Goal: Task Accomplishment & Management: Manage account settings

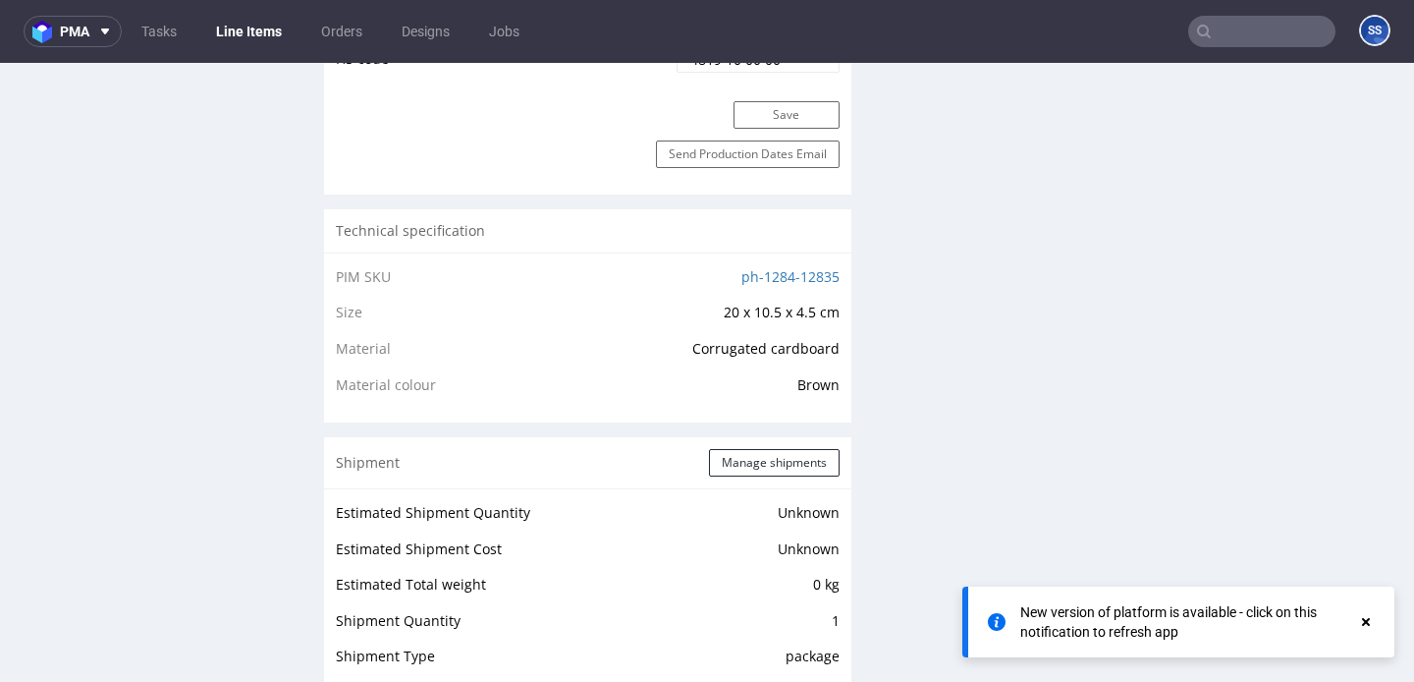
scroll to position [1163, 0]
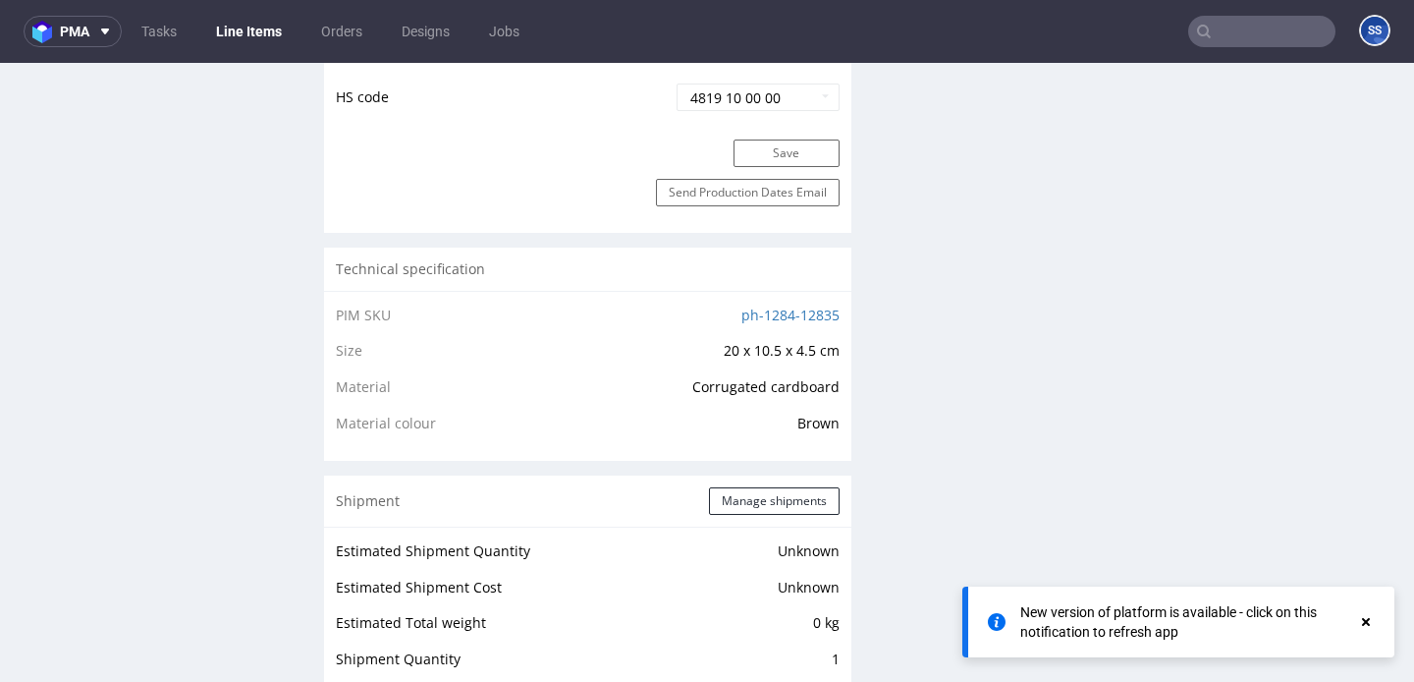
click at [277, 32] on link "Line Items" at bounding box center [248, 31] width 89 height 31
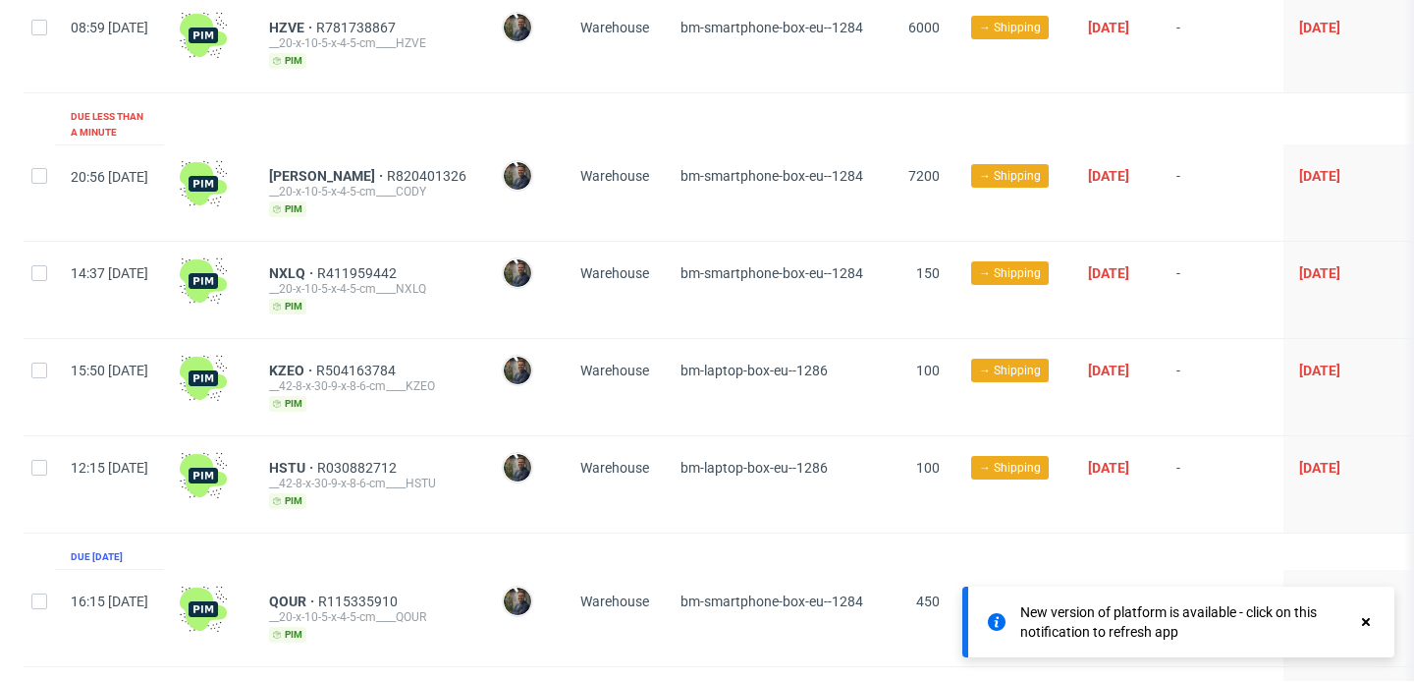
scroll to position [1398, 0]
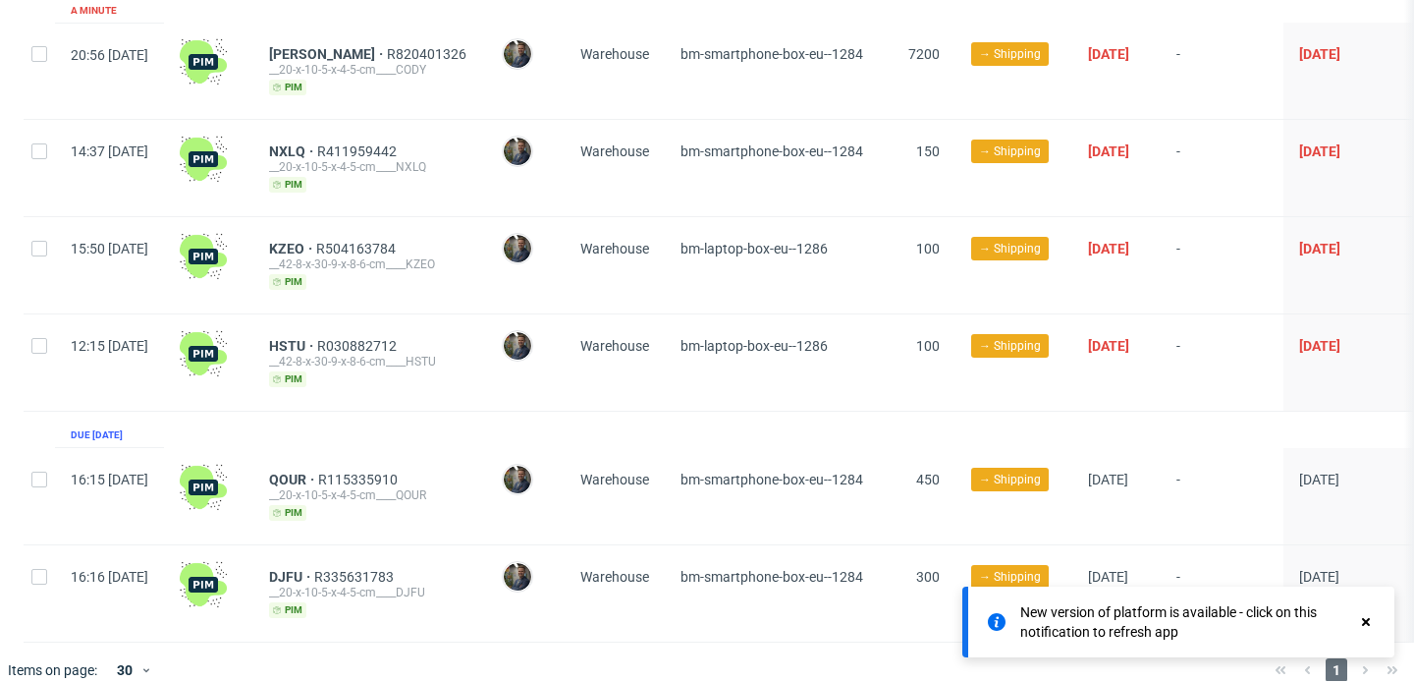
click at [1367, 621] on use at bounding box center [1366, 622] width 8 height 8
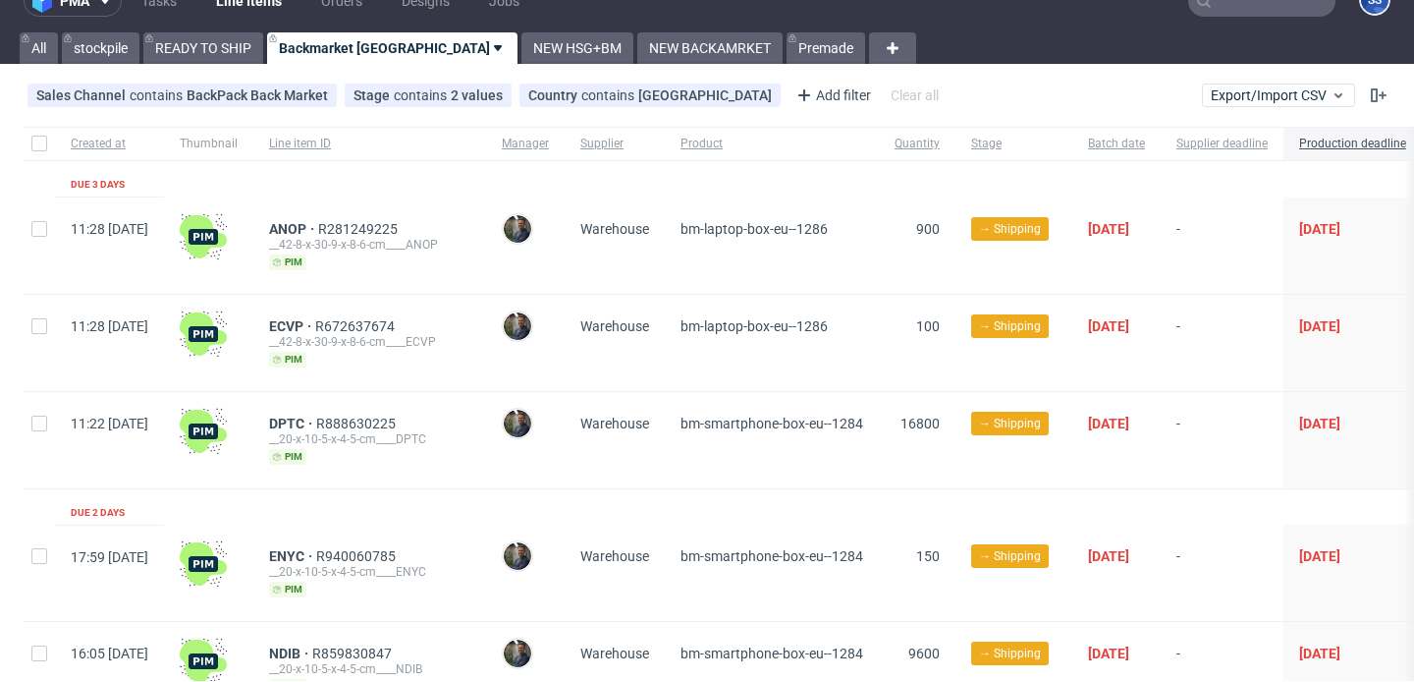
scroll to position [0, 0]
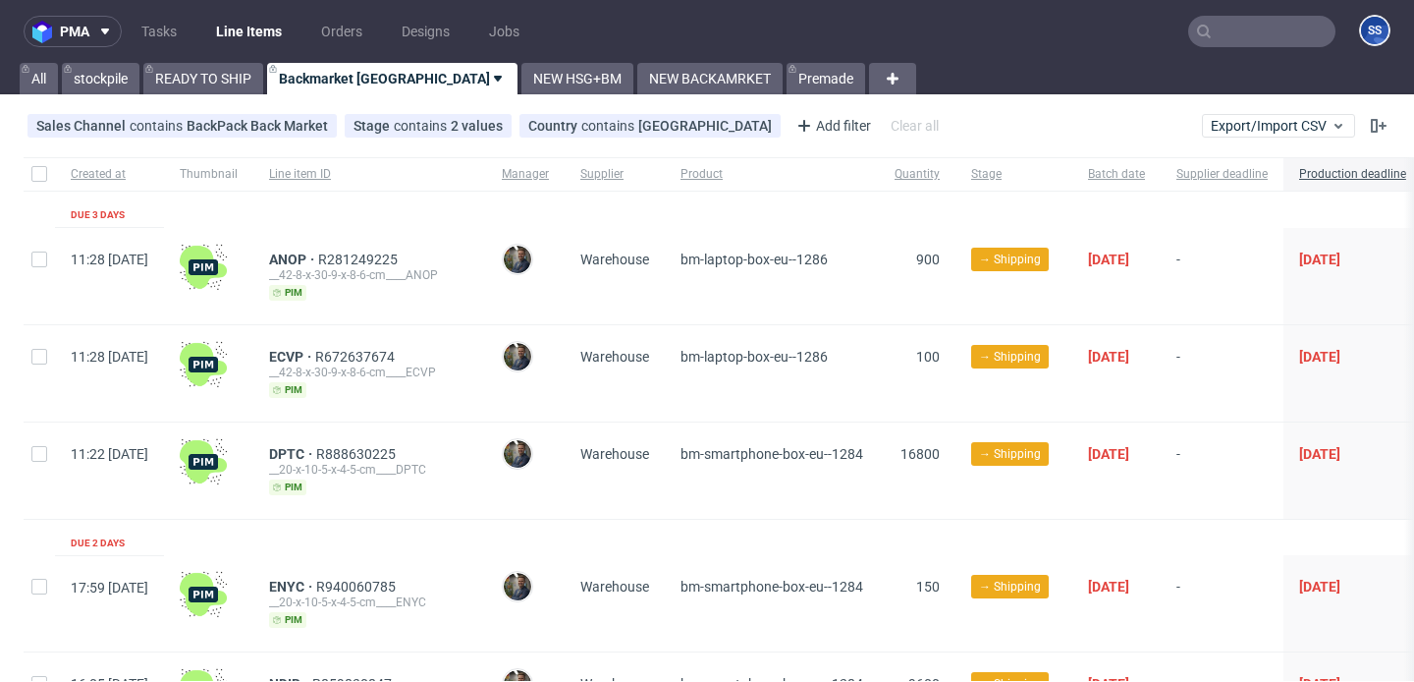
click at [1212, 44] on input "text" at bounding box center [1261, 31] width 147 height 31
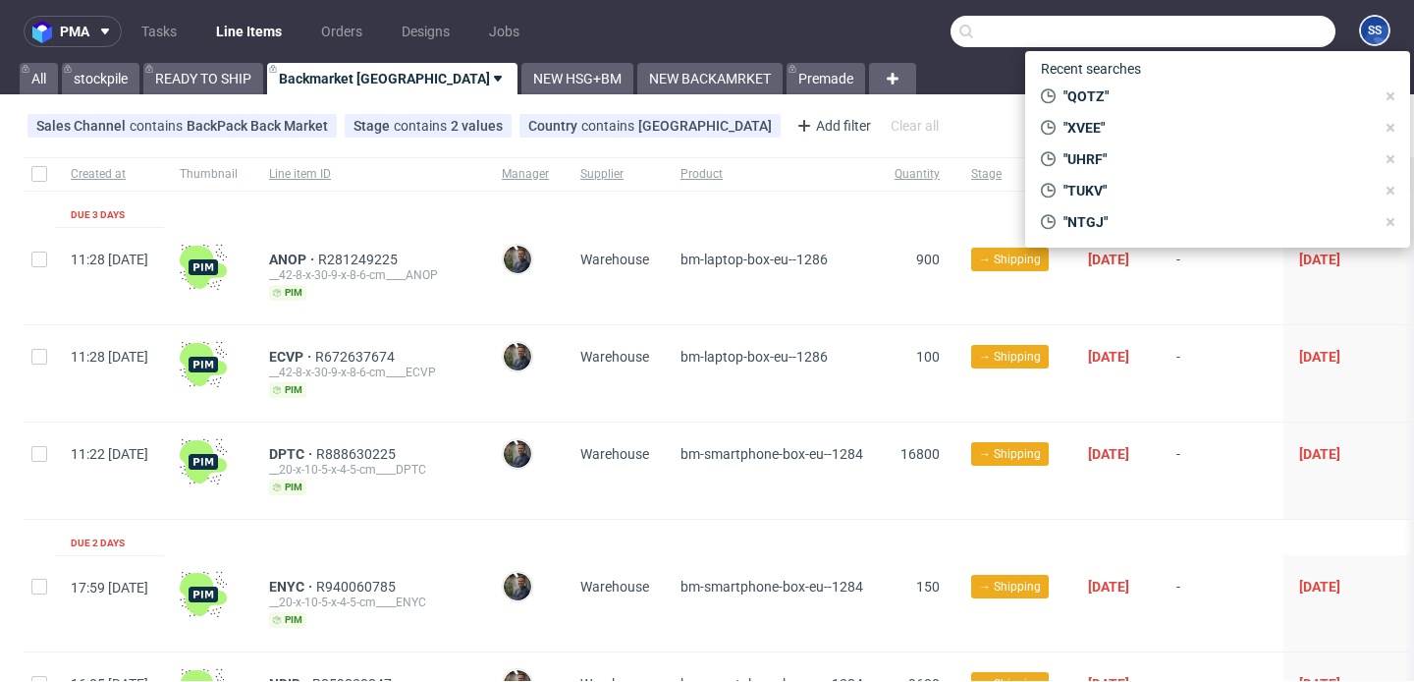
paste input "ERKS"
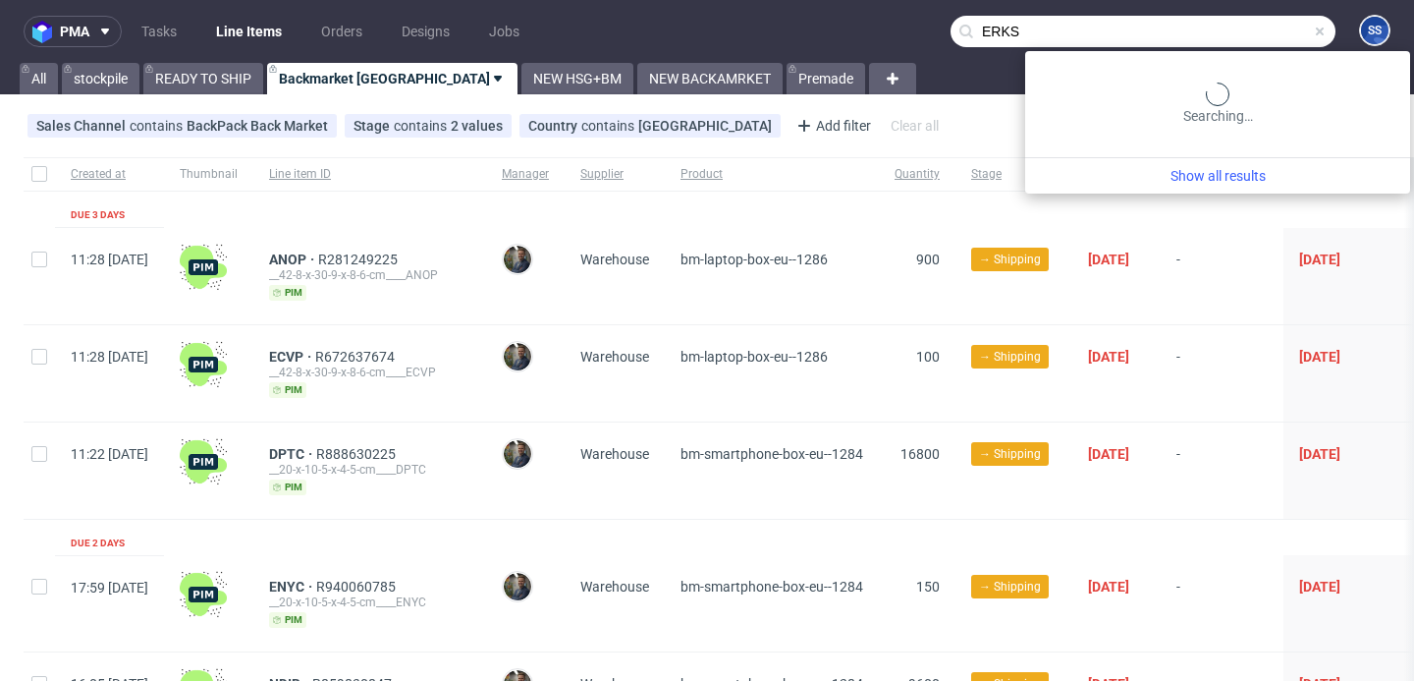
type input "ERKS"
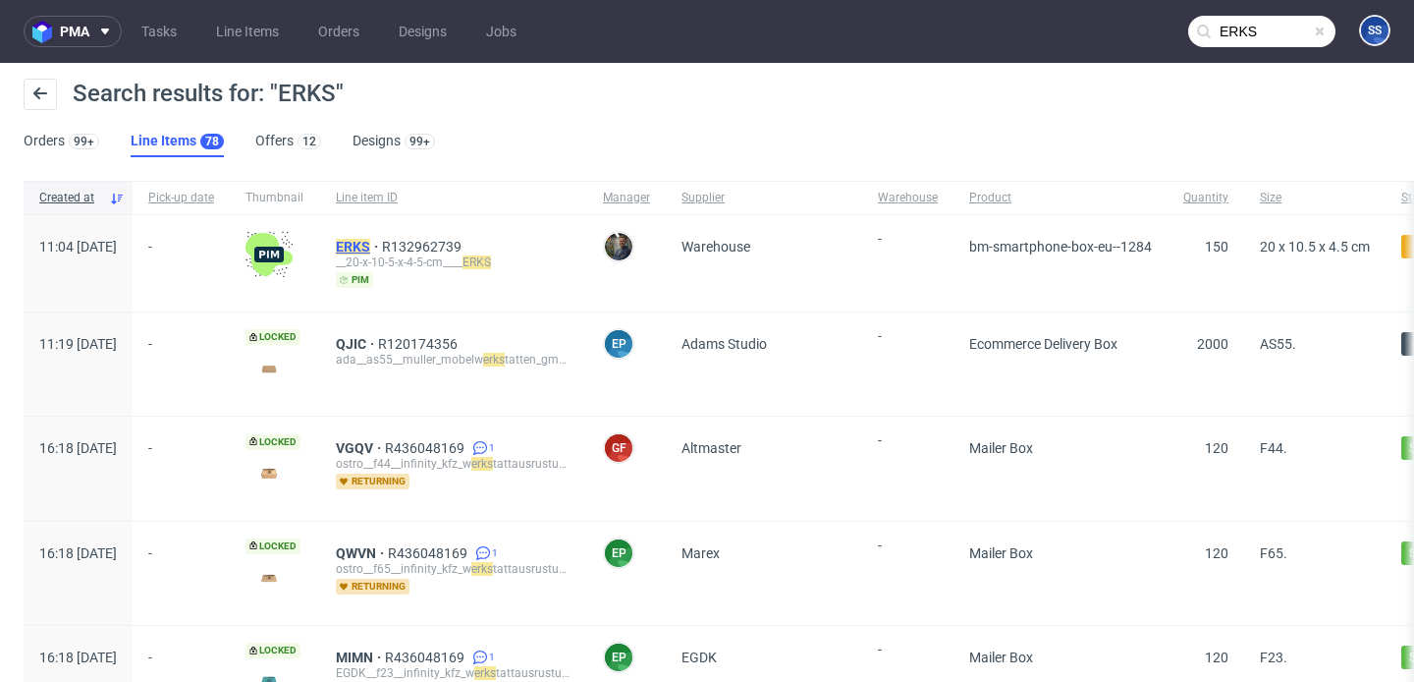
click at [370, 241] on mark "ERKS" at bounding box center [353, 247] width 34 height 16
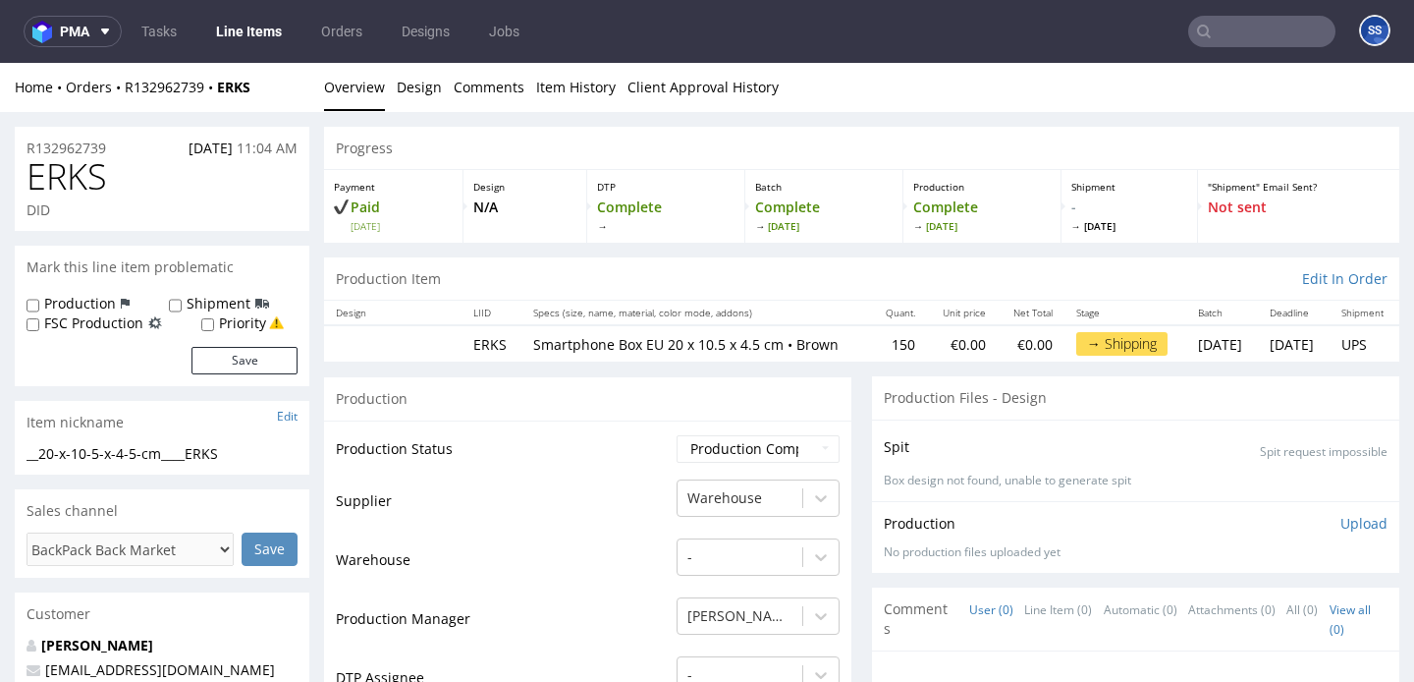
click at [270, 28] on link "Line Items" at bounding box center [248, 31] width 89 height 31
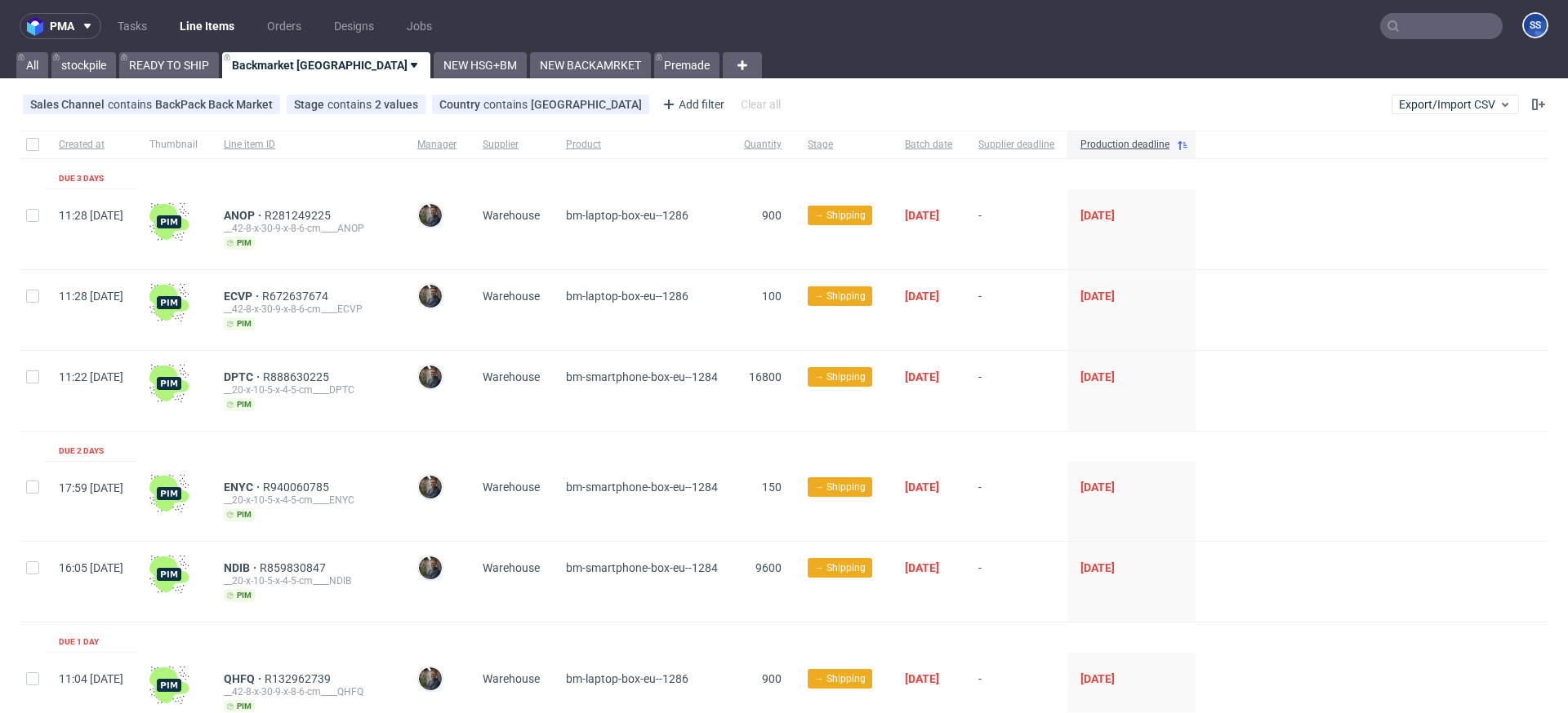
click at [1175, 28] on input "text" at bounding box center [1441, 26] width 122 height 26
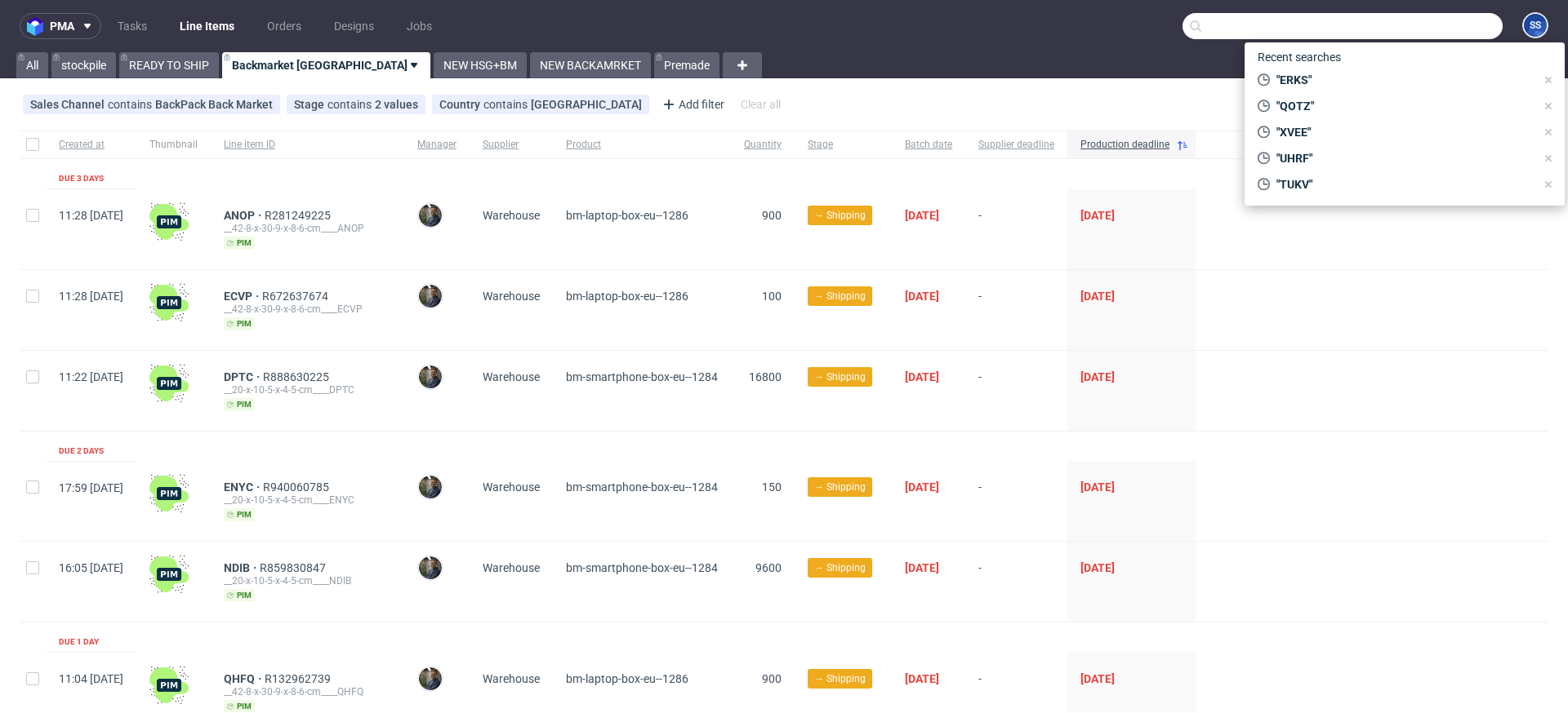
paste input "QOUR"
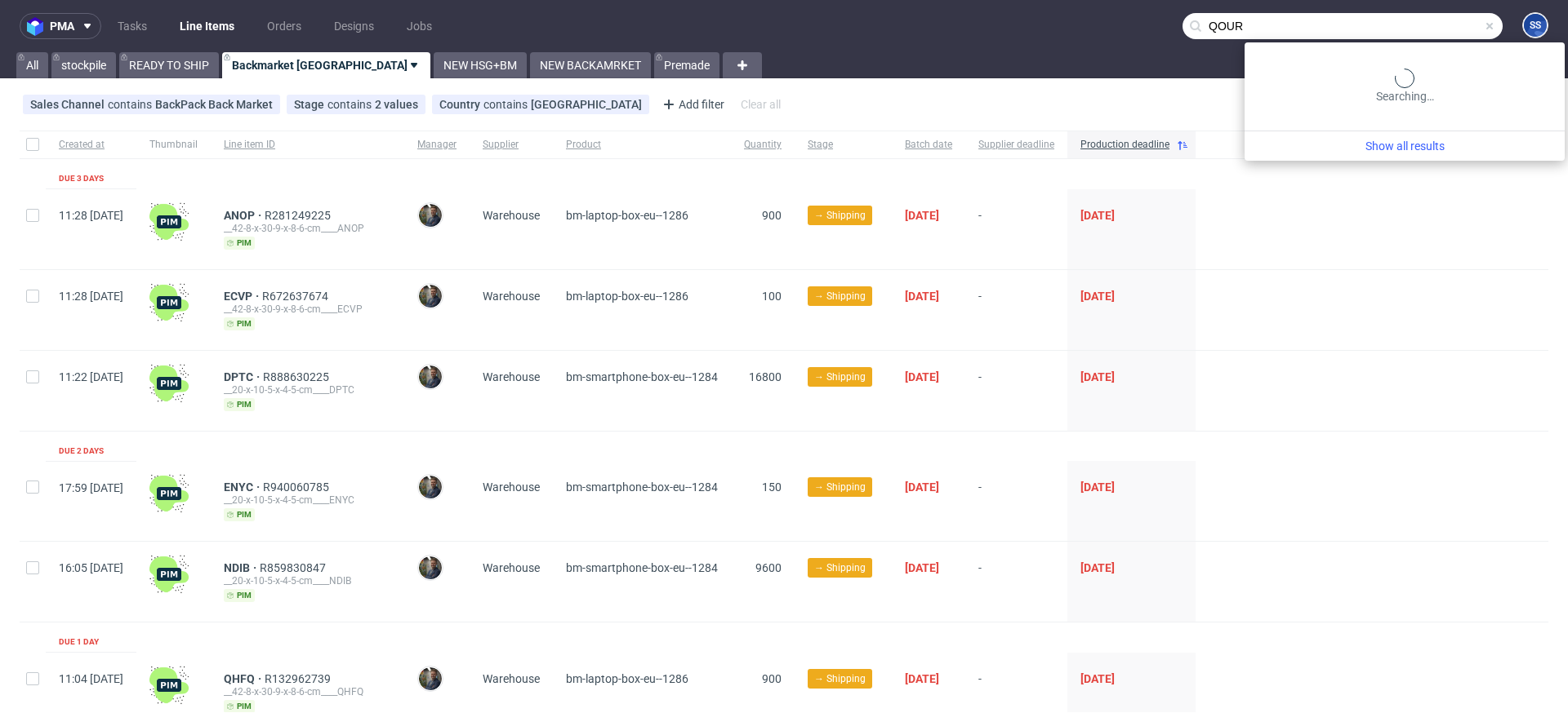
type input "QOUR"
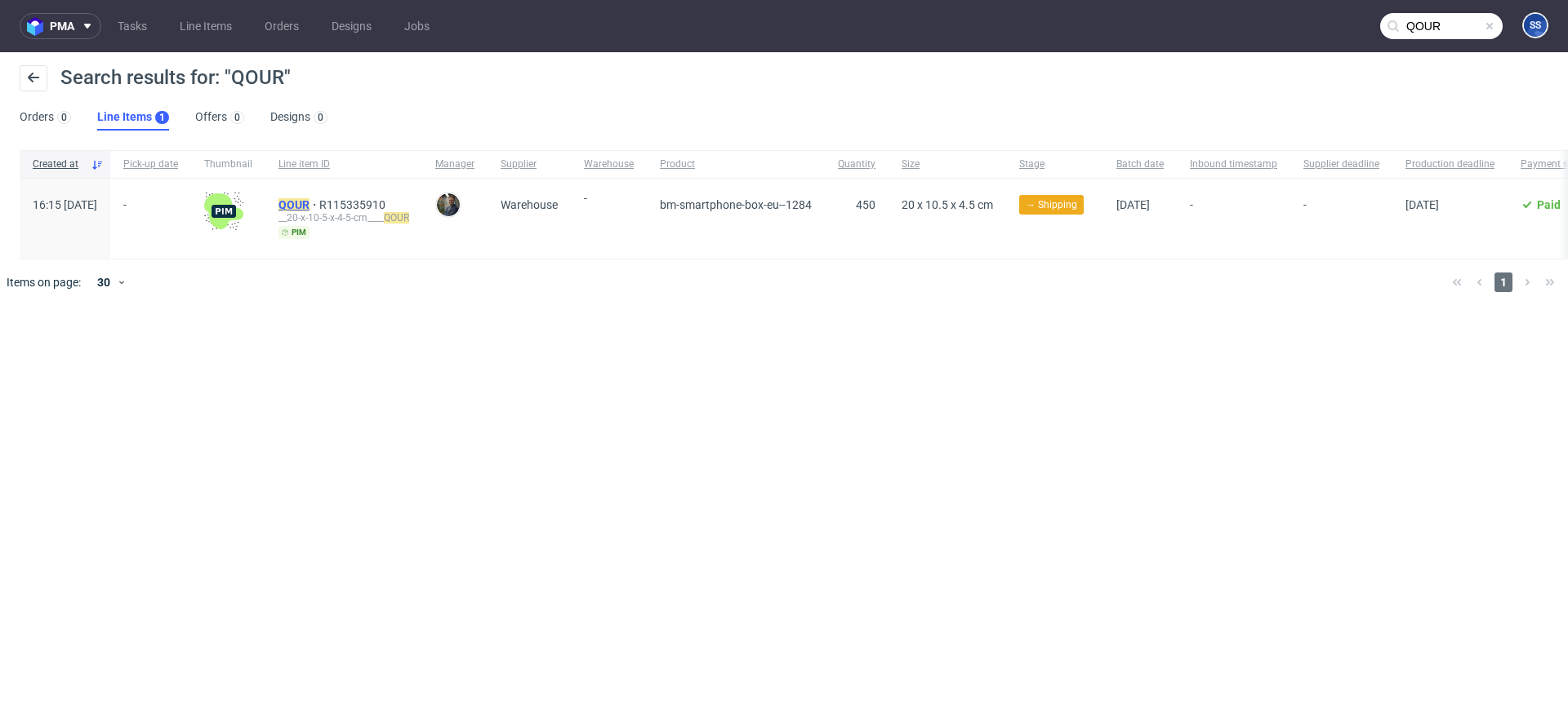
click at [309, 202] on mark "QOUR" at bounding box center [293, 205] width 31 height 13
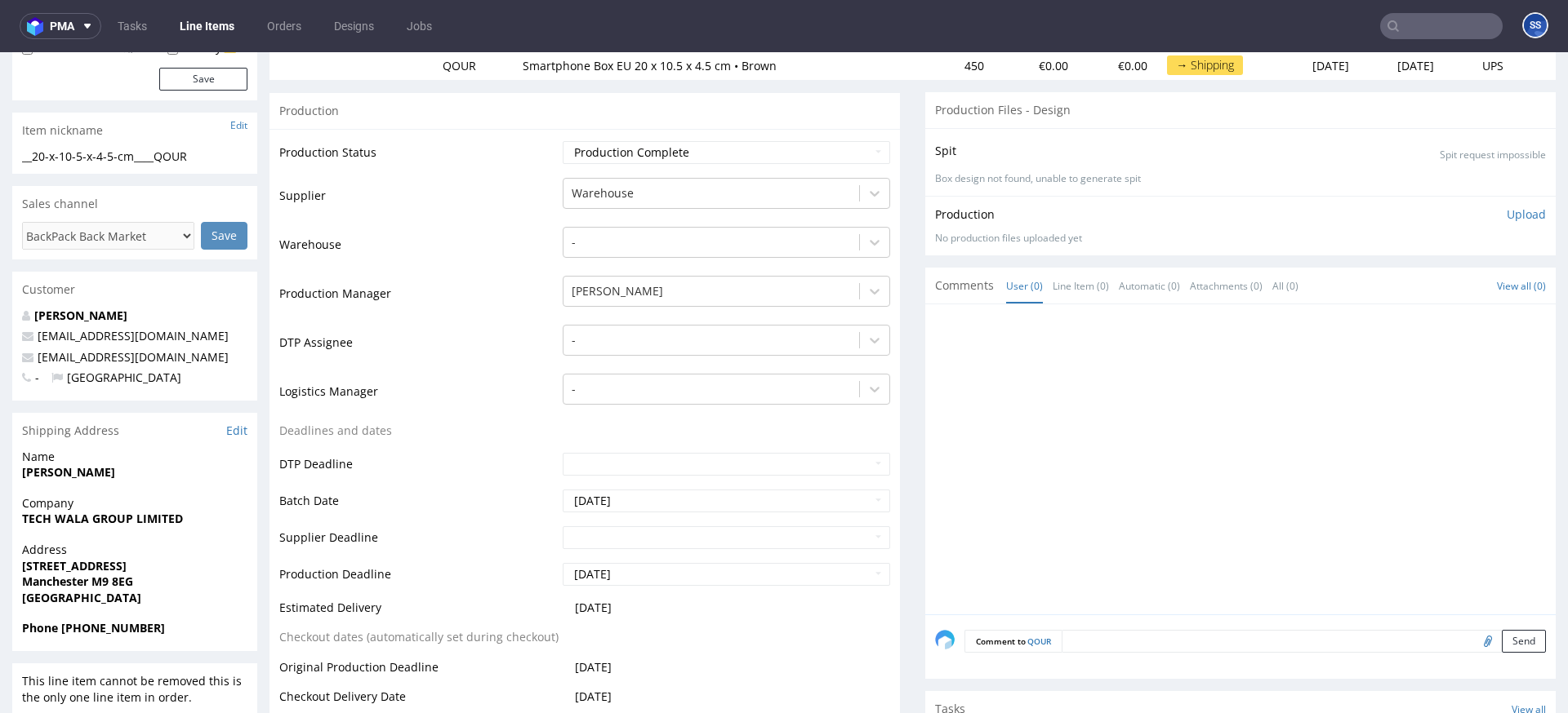
scroll to position [226, 0]
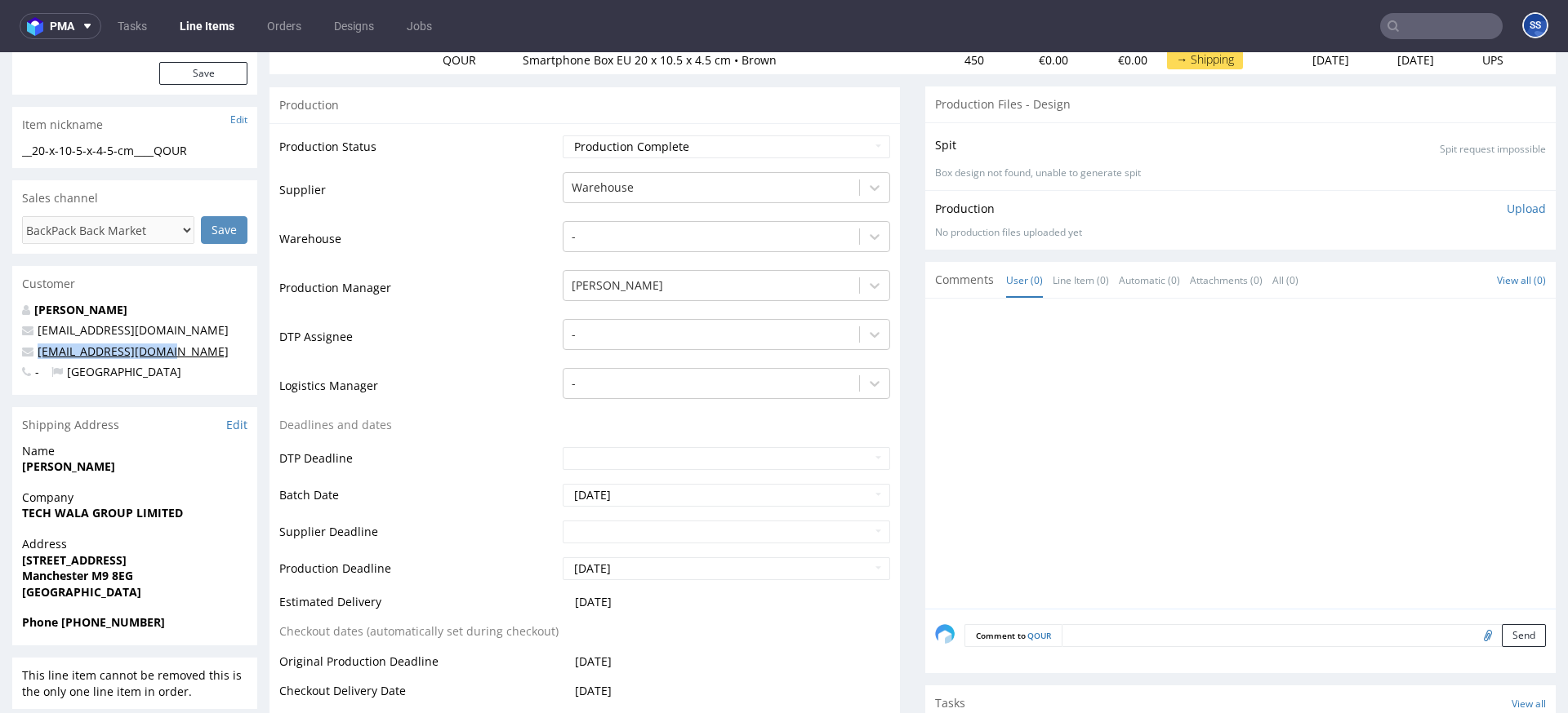
drag, startPoint x: 178, startPoint y: 358, endPoint x: 38, endPoint y: 353, distance: 140.1
click at [39, 353] on p "selfimage52@gmail.com" at bounding box center [135, 352] width 225 height 17
copy link "selfimage52@gmail.com"
drag, startPoint x: 151, startPoint y: 627, endPoint x: 61, endPoint y: 622, distance: 90.1
click at [62, 566] on span "Phone +44 07429215923" at bounding box center [135, 623] width 225 height 17
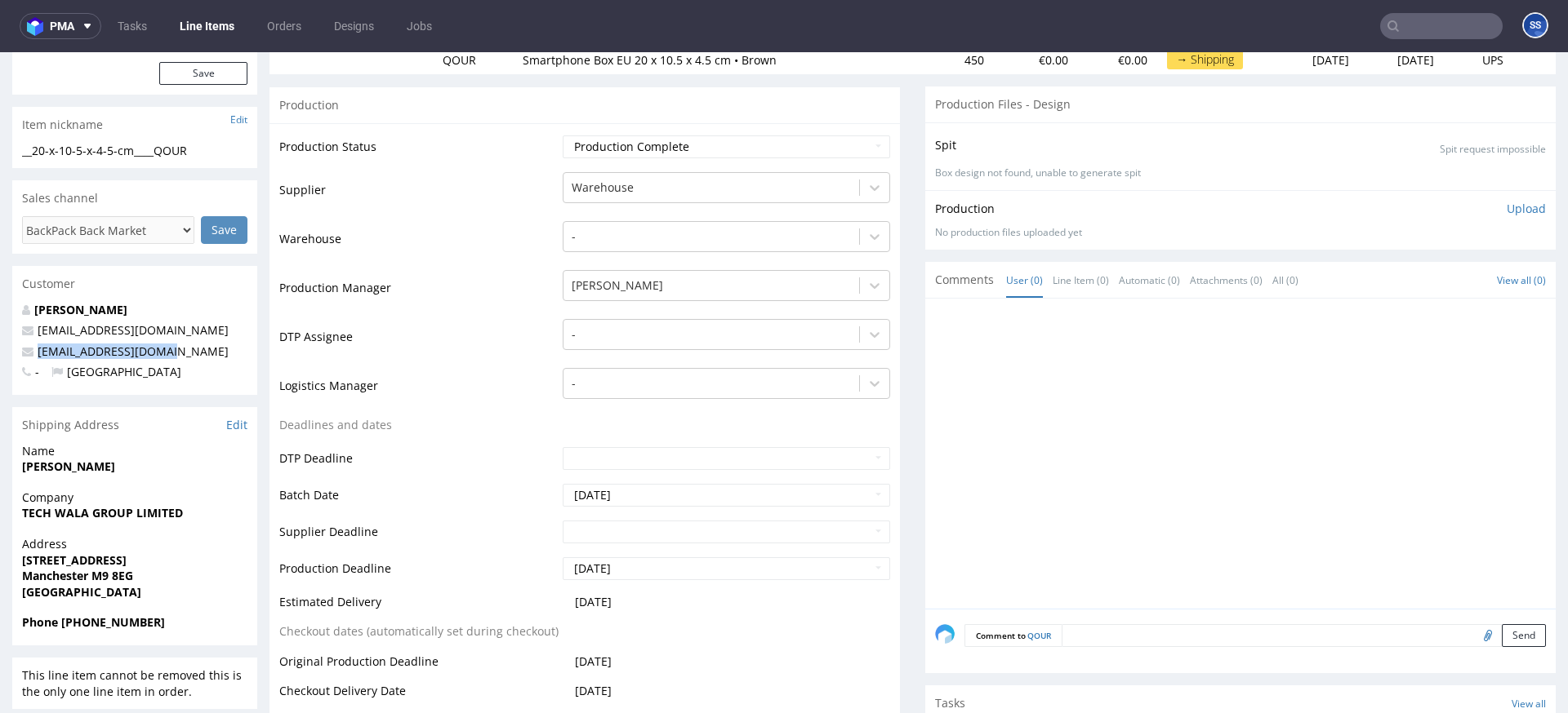
copy strong "+44 07429215923"
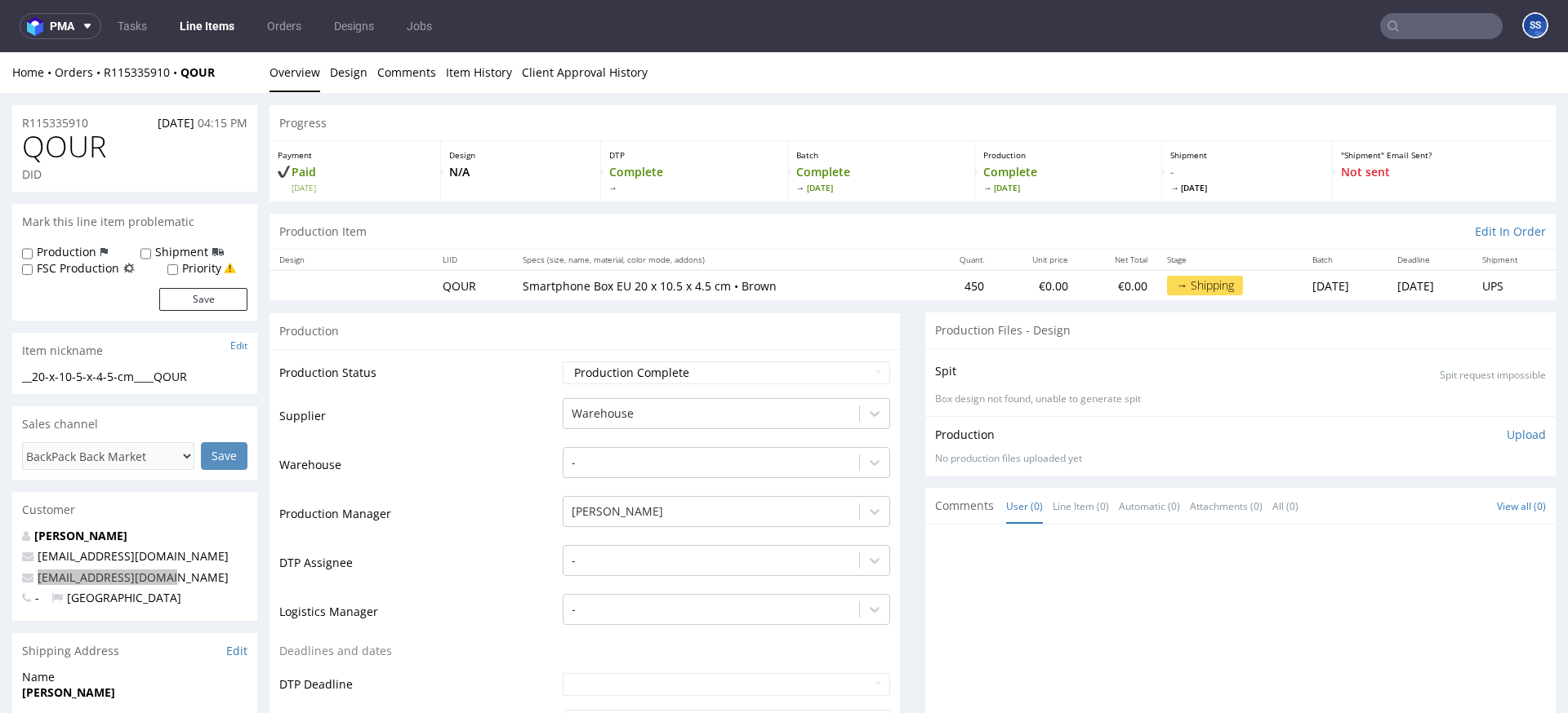
click at [1175, 27] on input "text" at bounding box center [1441, 26] width 122 height 26
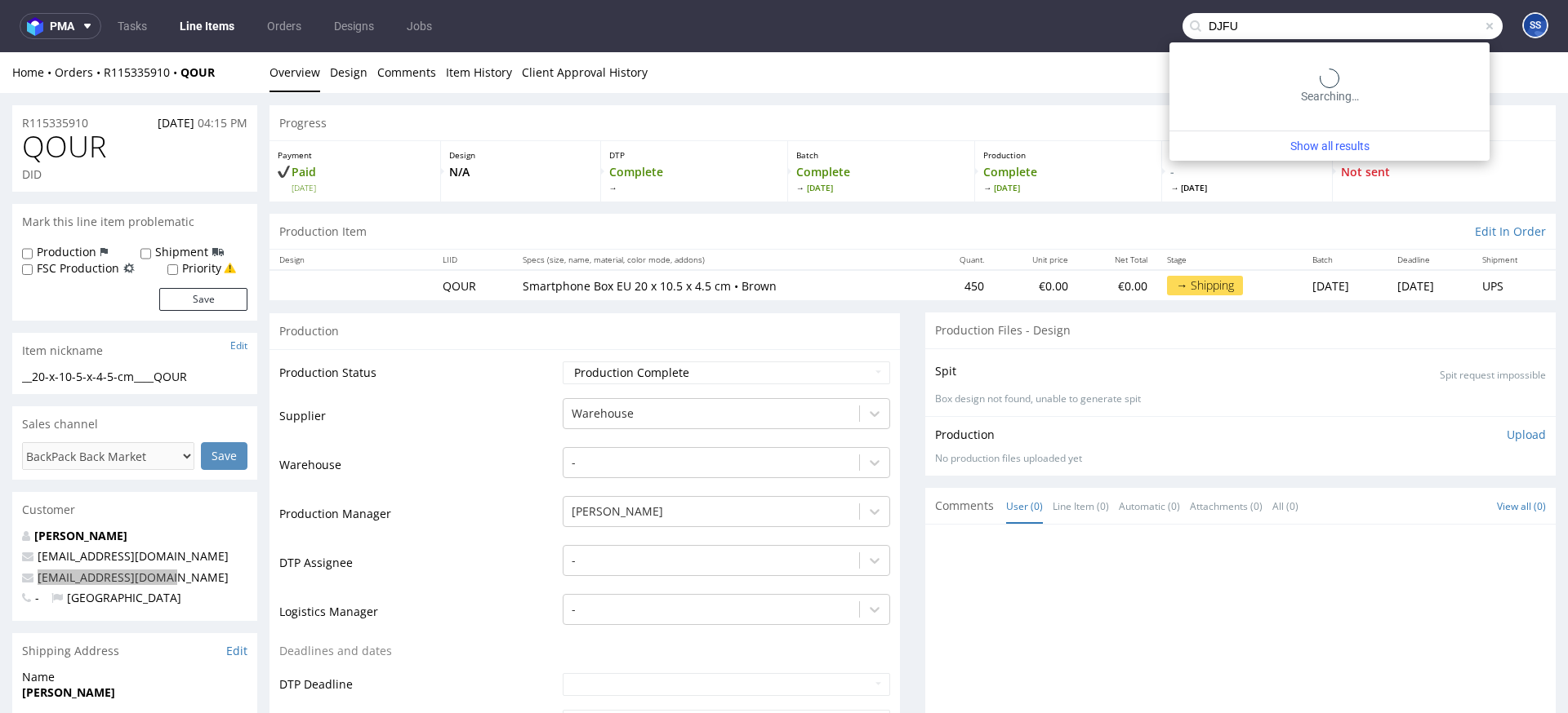
type input "DJFU"
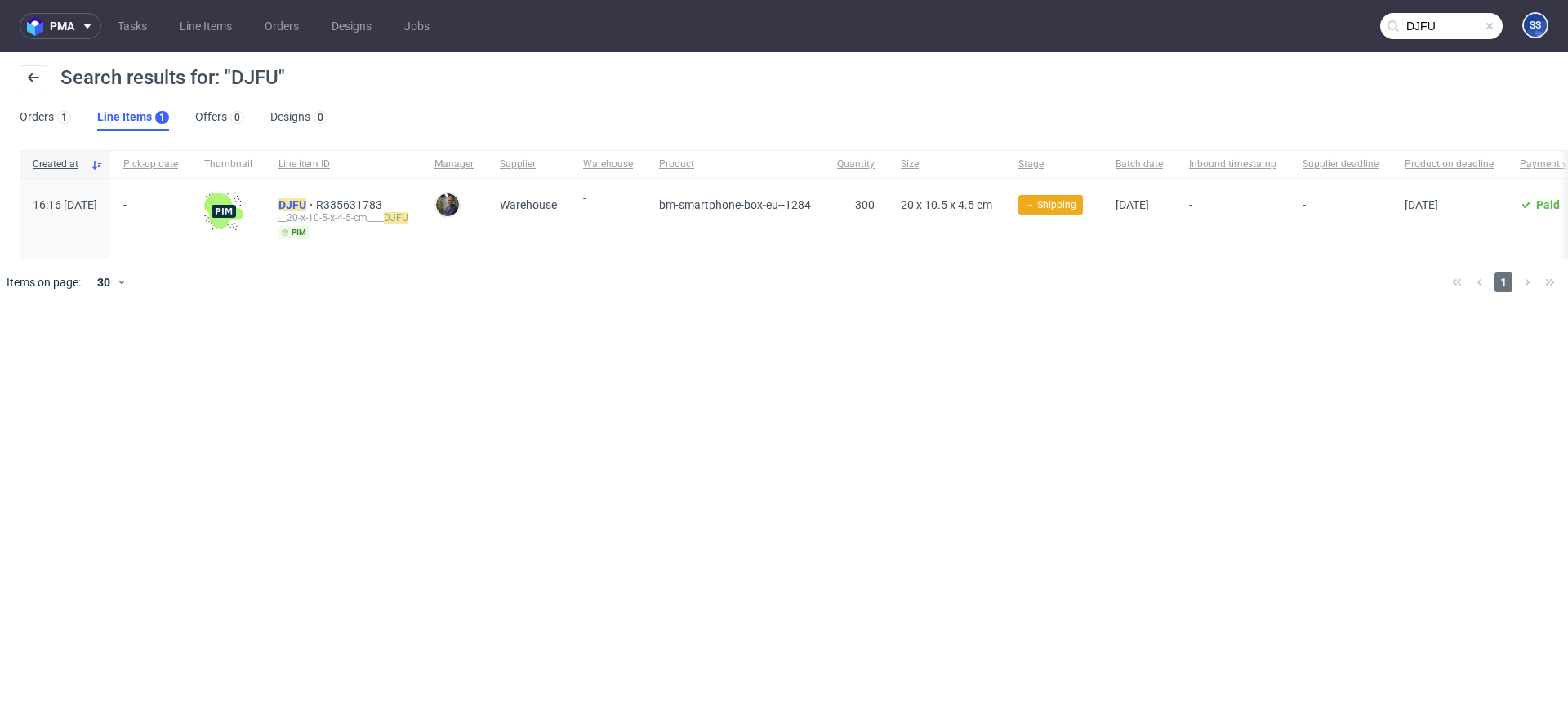
click at [306, 204] on mark "DJFU" at bounding box center [292, 205] width 27 height 13
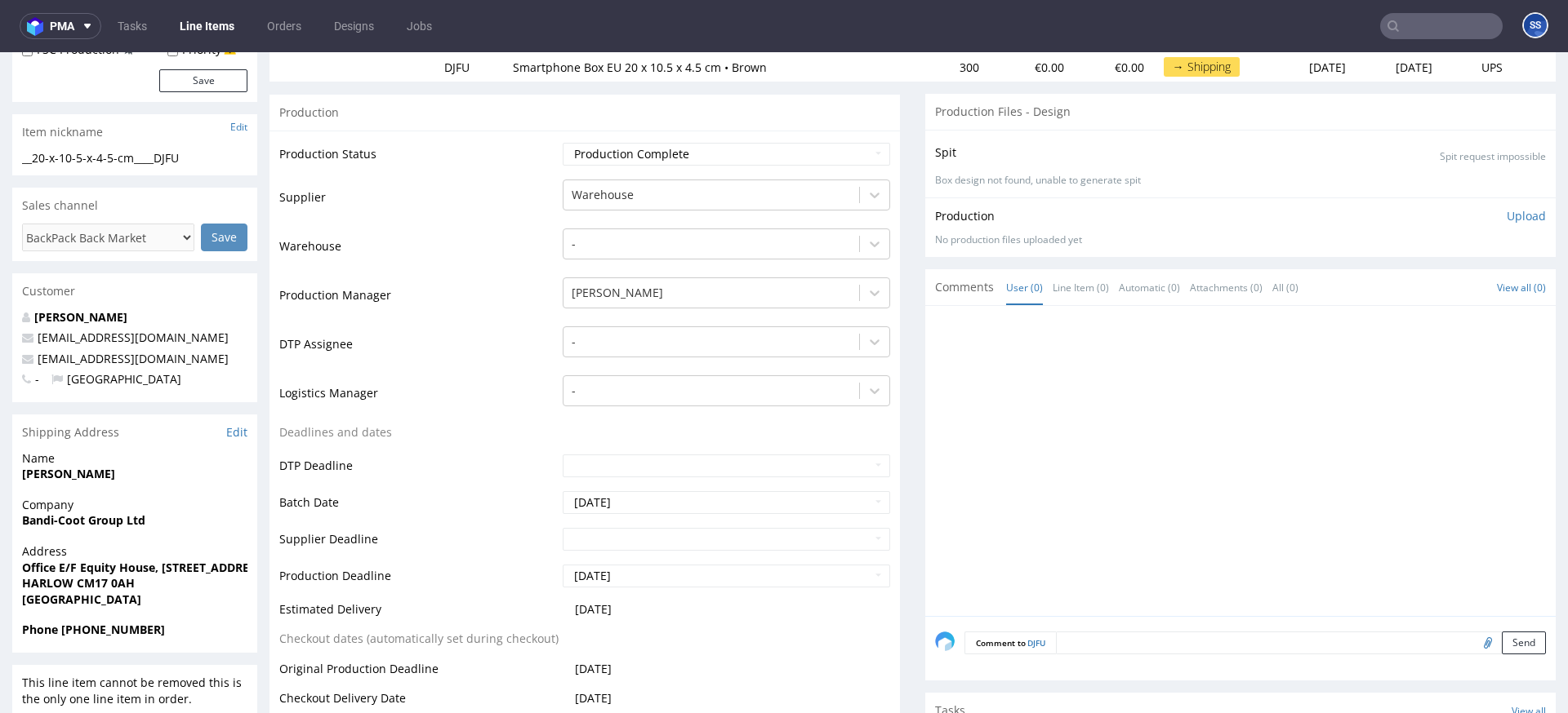
scroll to position [221, 0]
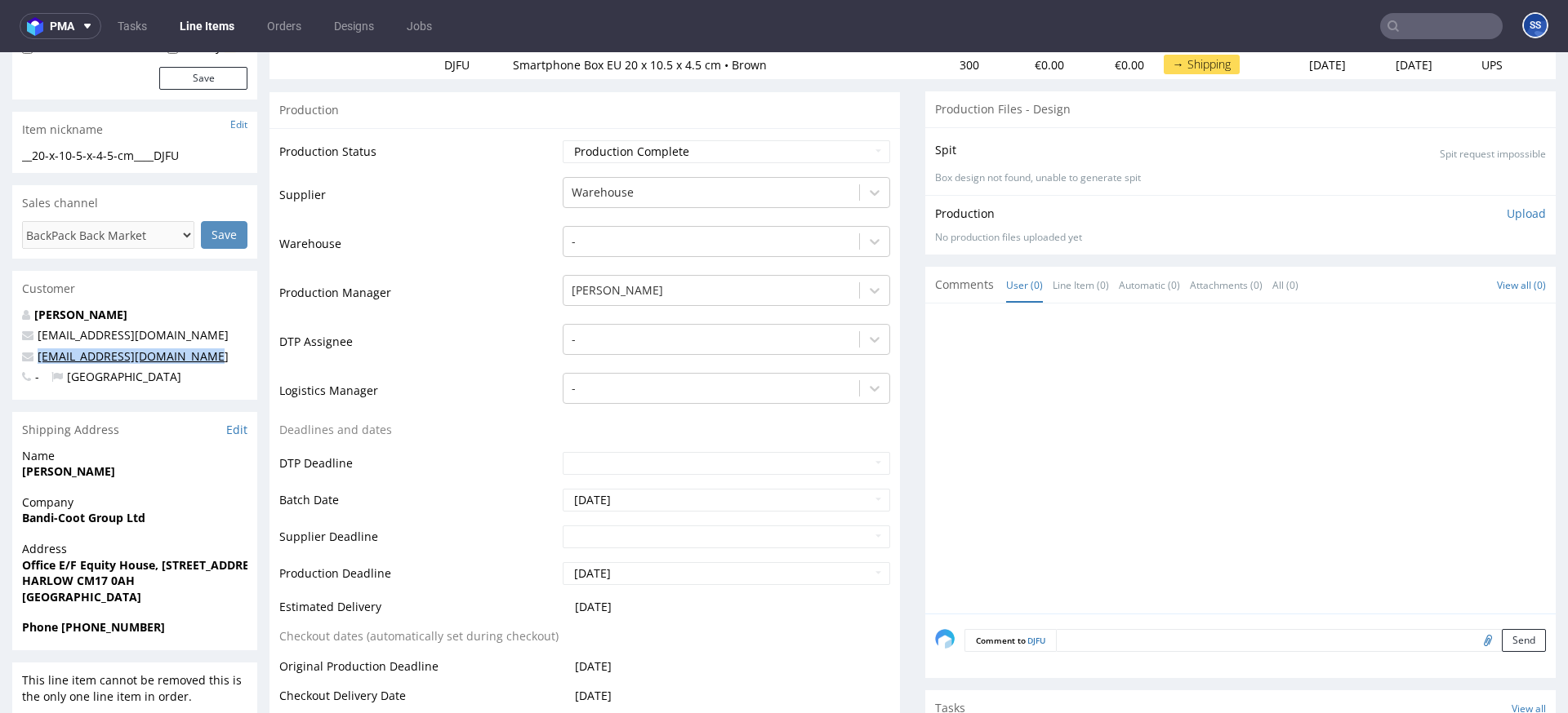
drag, startPoint x: 218, startPoint y: 360, endPoint x: 37, endPoint y: 361, distance: 181.0
click at [37, 361] on p "backmarket@bandi-coot.co.uk" at bounding box center [135, 356] width 225 height 17
copy link "backmarket@bandi-coot.co.uk"
drag, startPoint x: 175, startPoint y: 631, endPoint x: 59, endPoint y: 631, distance: 116.0
click at [61, 566] on span "Phone +44 7702209434" at bounding box center [135, 628] width 225 height 17
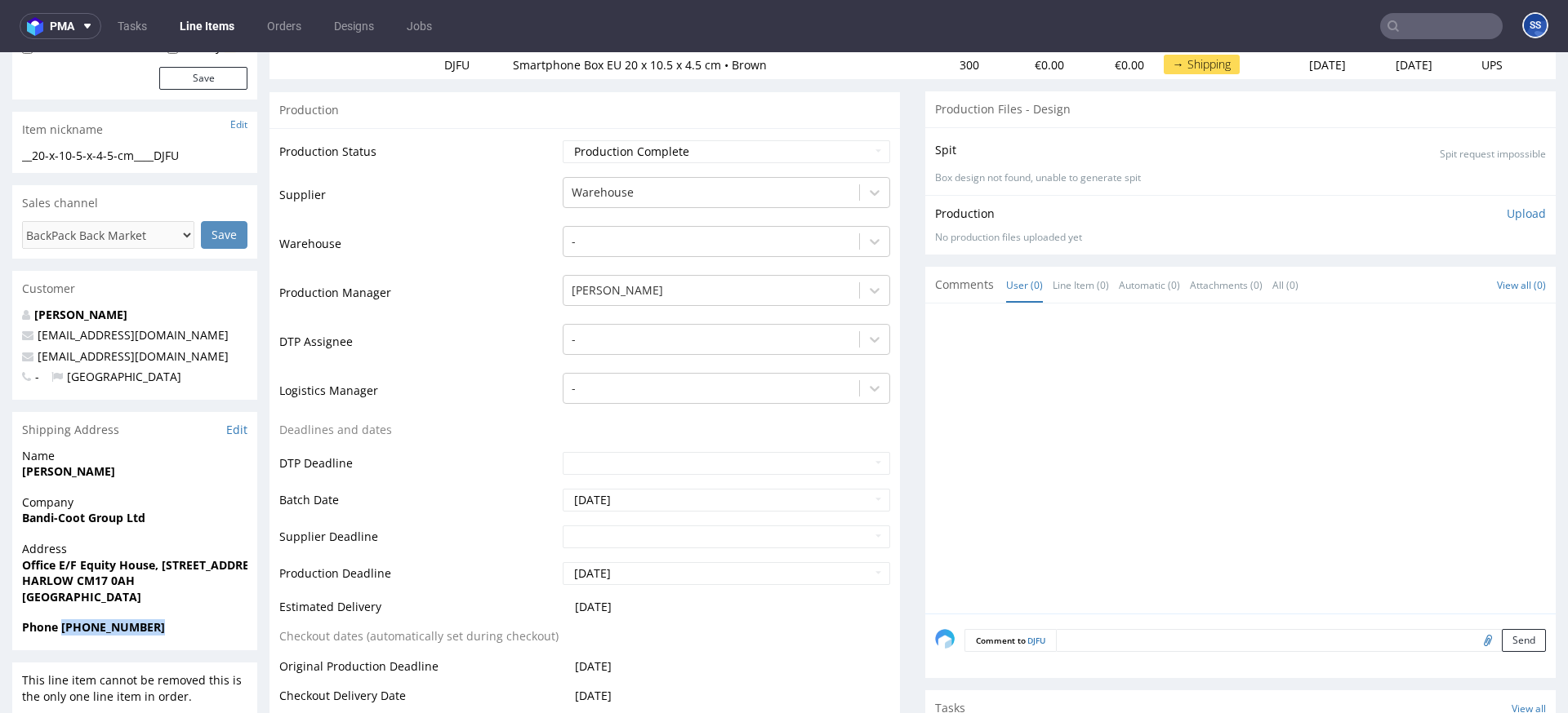
copy strong "+44 7702209434"
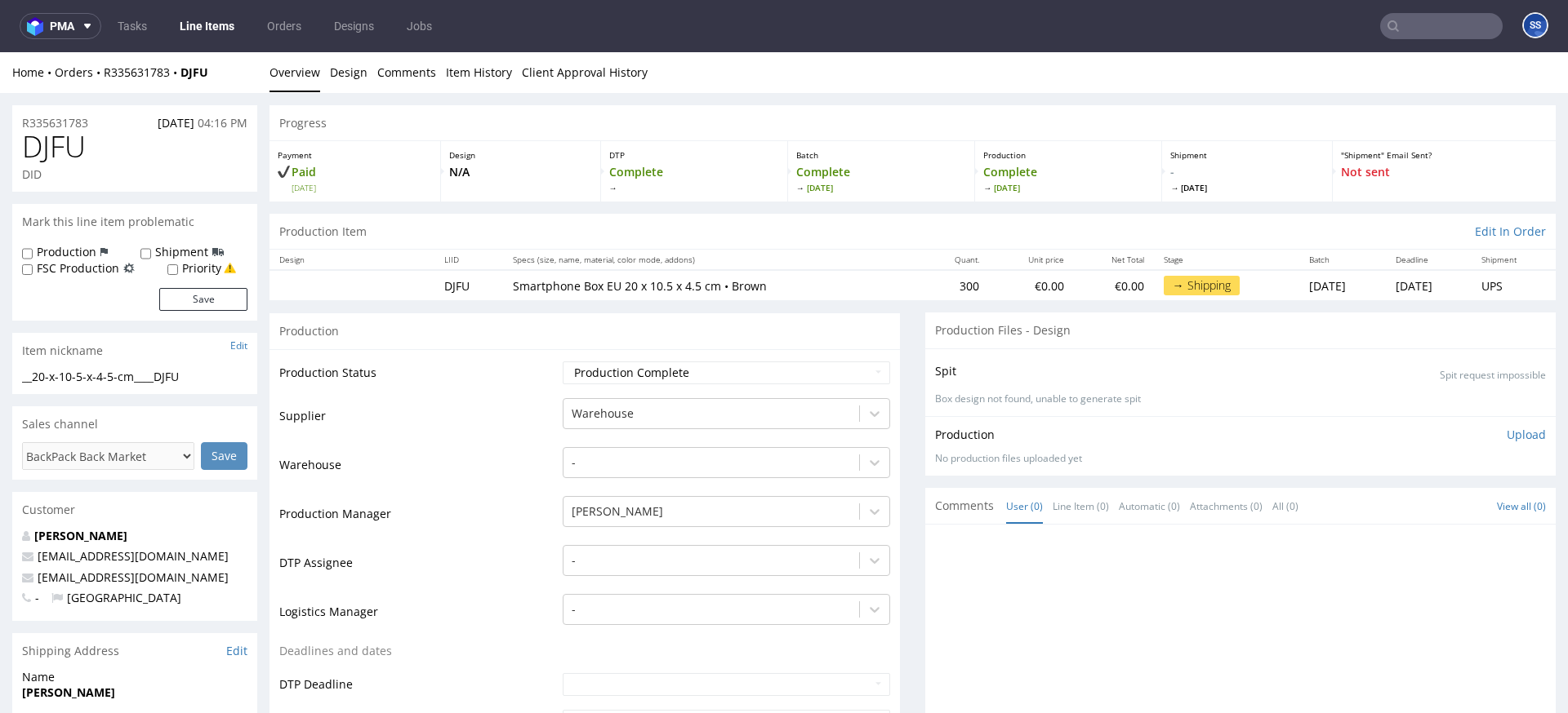
click at [205, 32] on link "Line Items" at bounding box center [206, 26] width 74 height 26
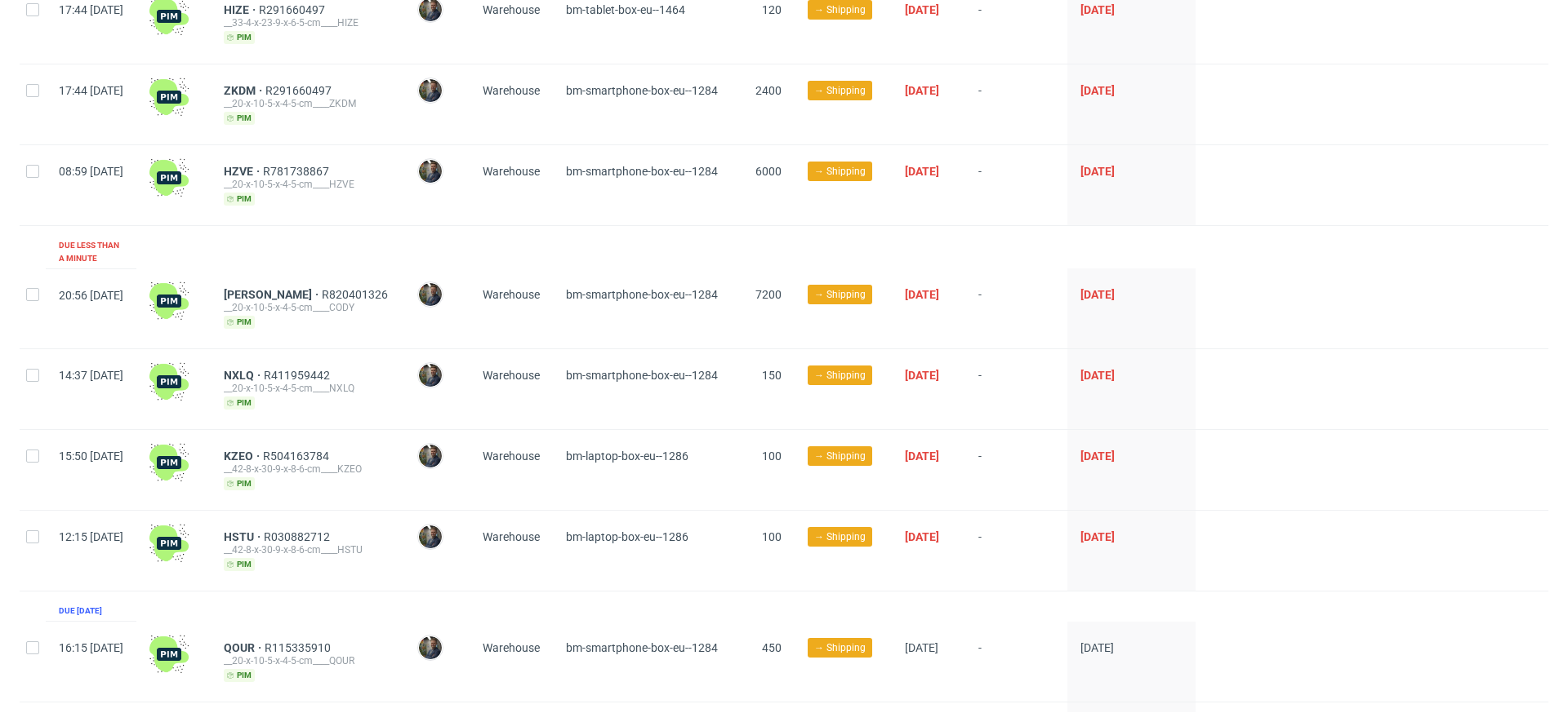
scroll to position [908, 0]
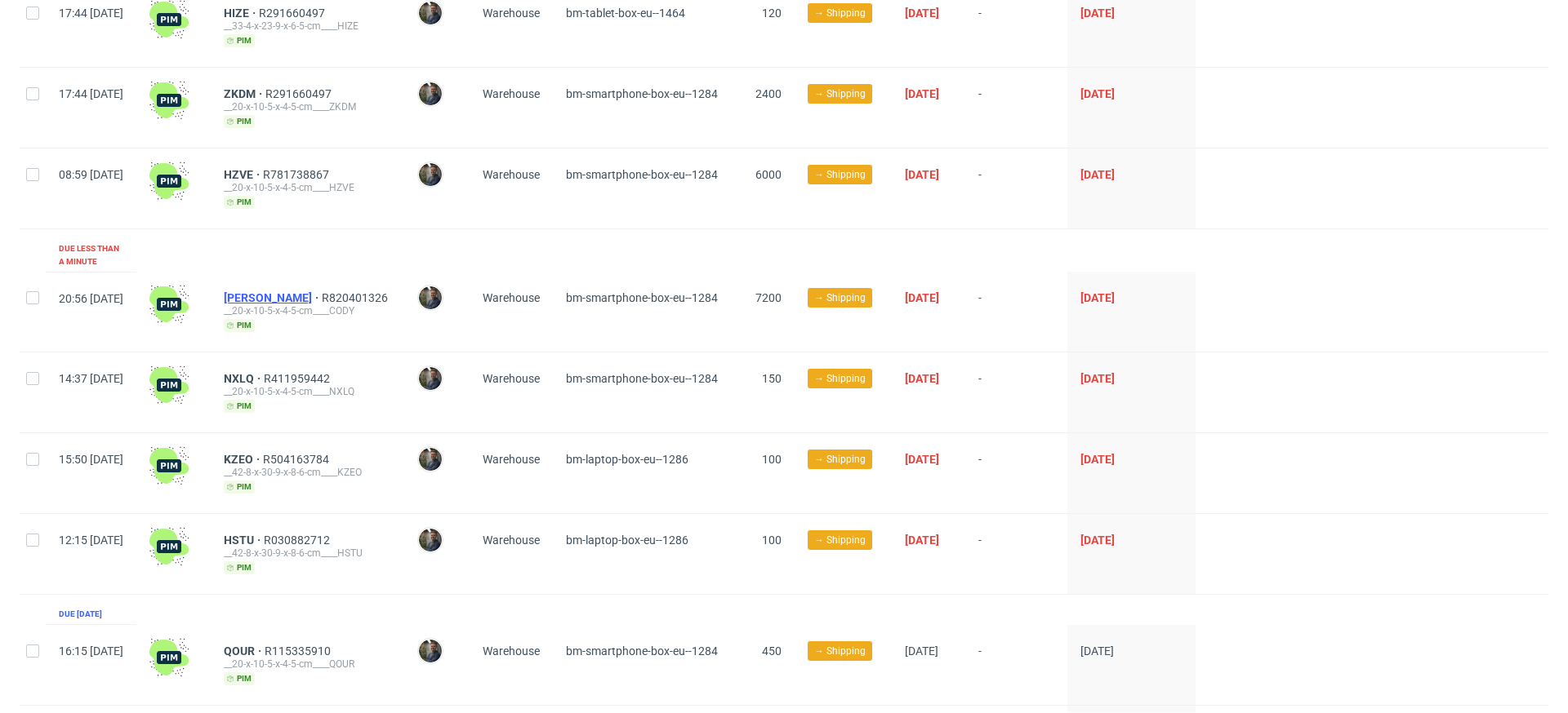
click at [285, 292] on span "[PERSON_NAME]" at bounding box center [273, 298] width 98 height 13
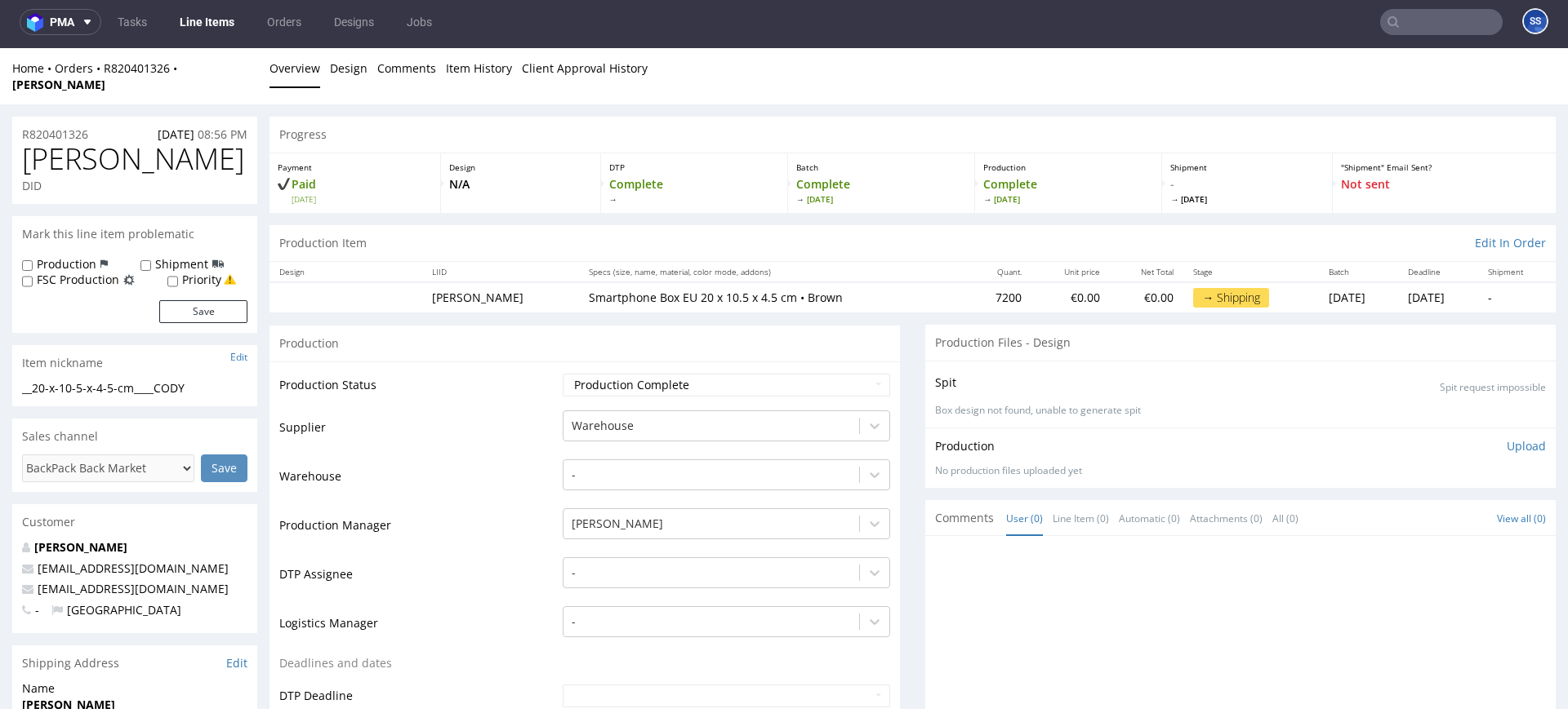
click at [1175, 23] on input "text" at bounding box center [1441, 22] width 122 height 26
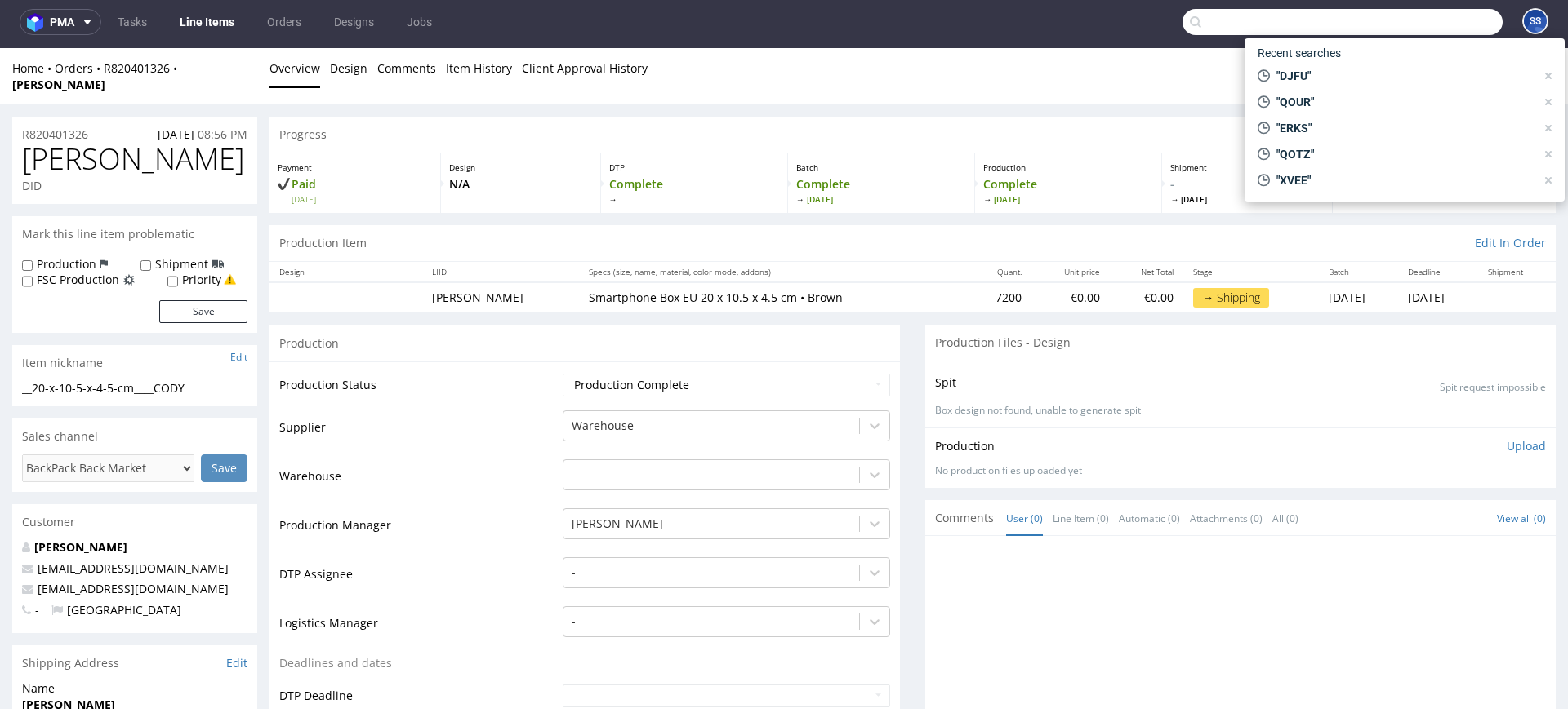
paste input "40257145950408158376"
type input "40257145950408158376"
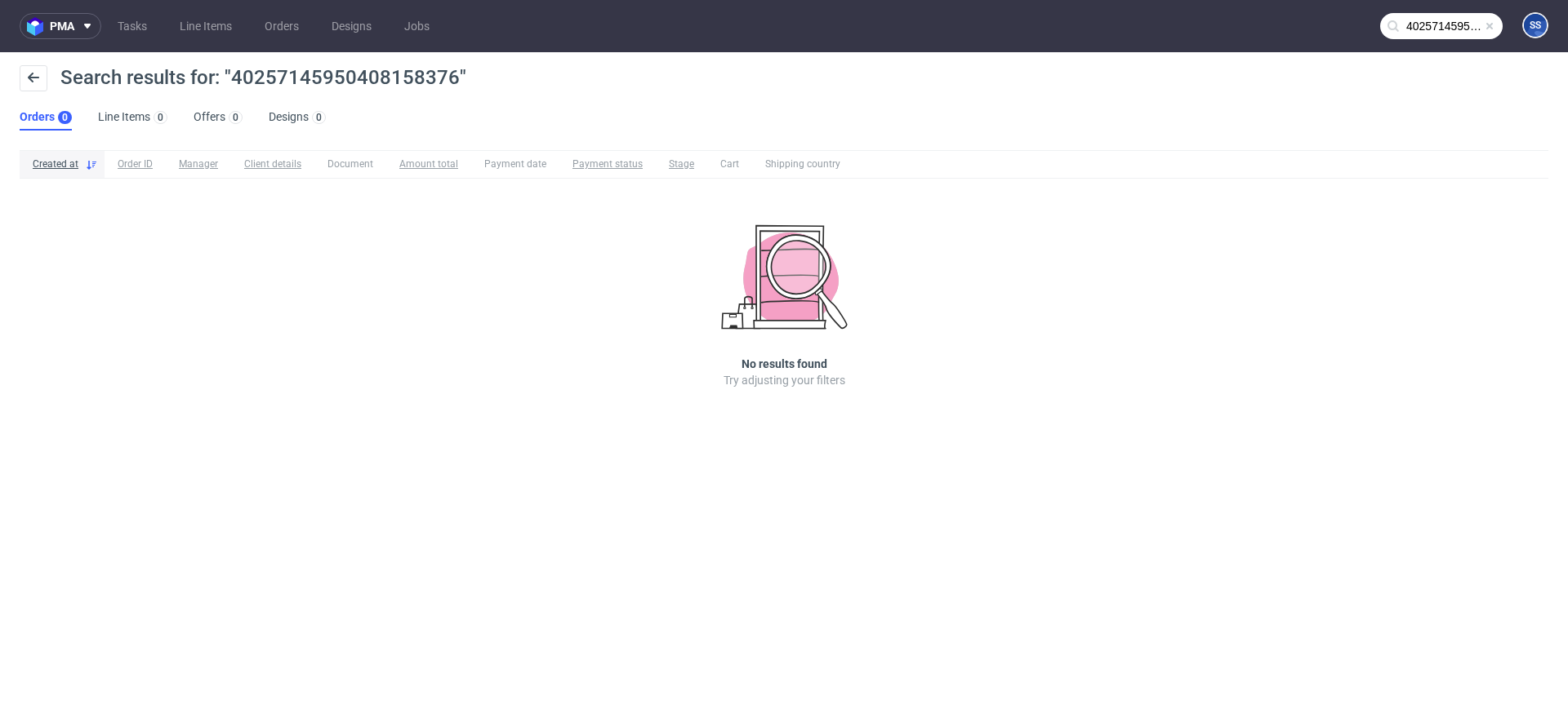
click at [220, 40] on nav "pma Tasks Line Items Orders Designs Jobs 40257145950408158376 SS" at bounding box center [784, 26] width 1568 height 52
click at [235, 21] on link "Line Items" at bounding box center [205, 26] width 71 height 26
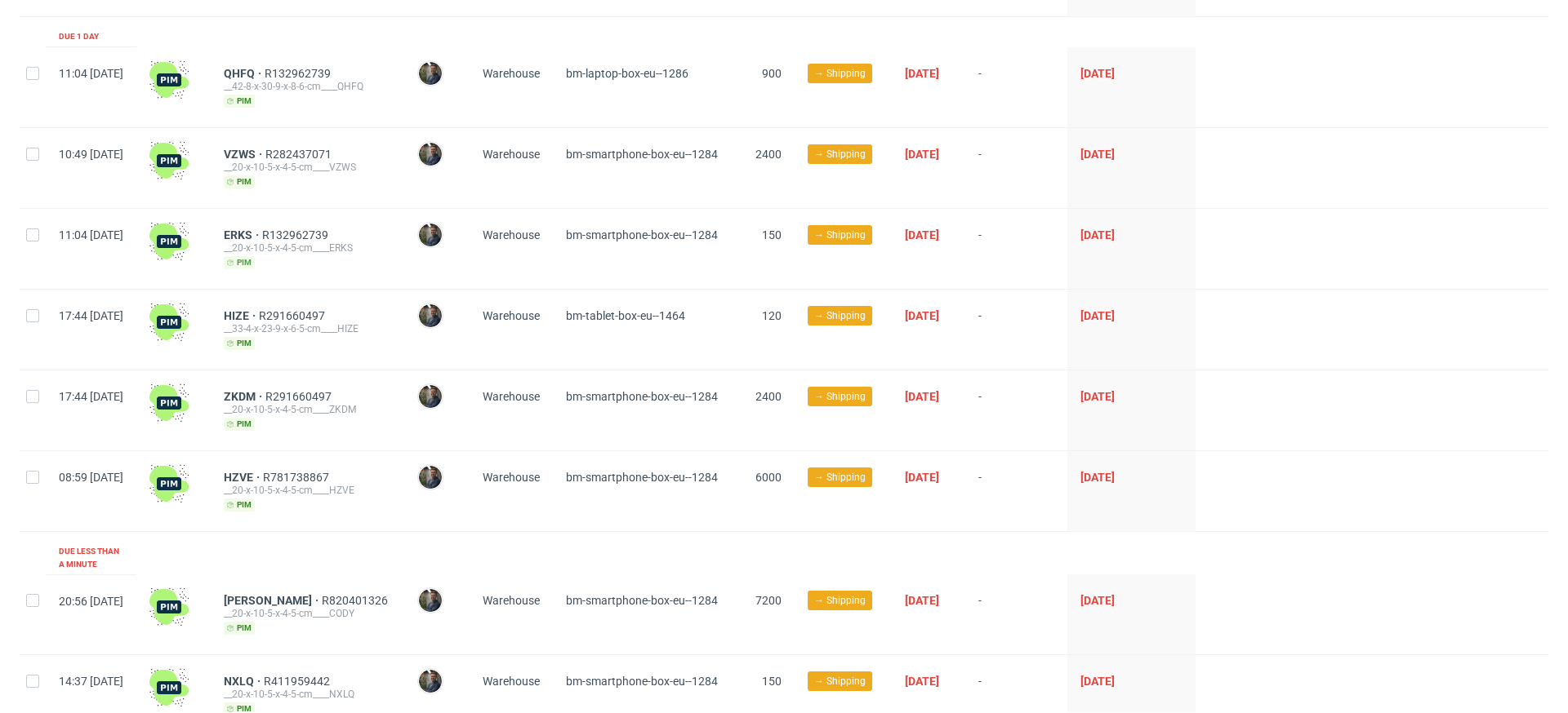
scroll to position [607, 0]
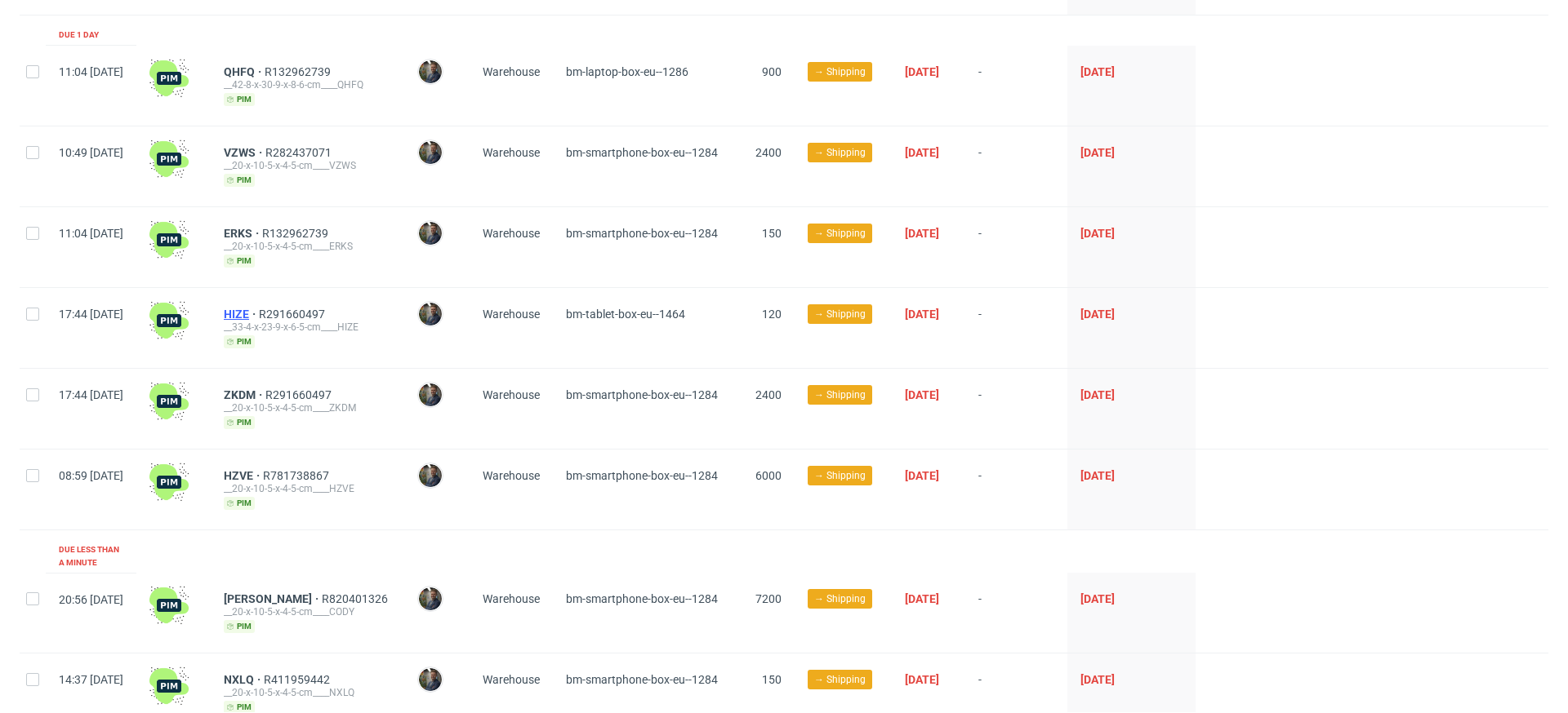
click at [259, 315] on span "HIZE" at bounding box center [241, 314] width 35 height 13
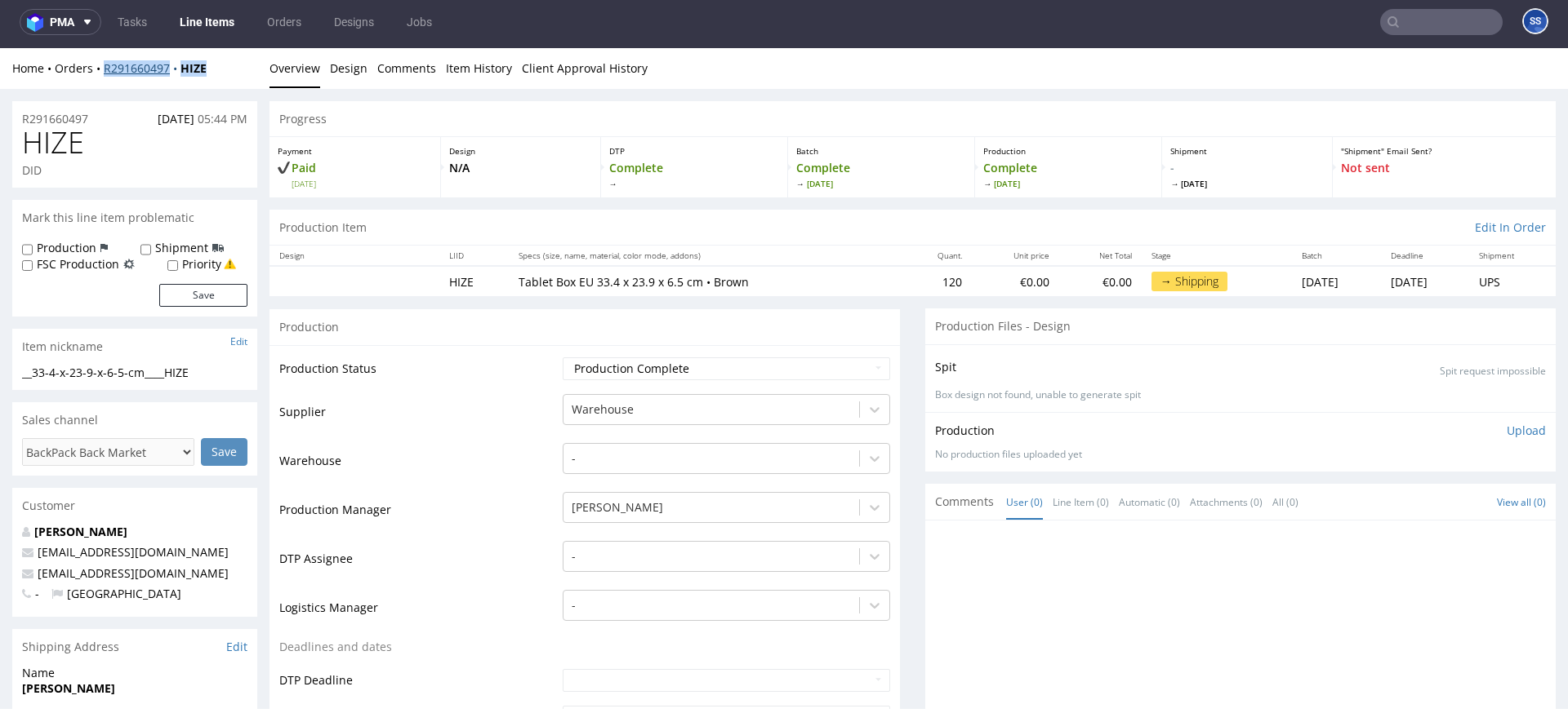
drag, startPoint x: 226, startPoint y: 66, endPoint x: 106, endPoint y: 71, distance: 120.1
click at [106, 71] on div "Home Orders R291660497 HIZE" at bounding box center [135, 69] width 245 height 17
copy div "R291660497 HIZE"
click at [215, 32] on link "Line Items" at bounding box center [206, 22] width 74 height 26
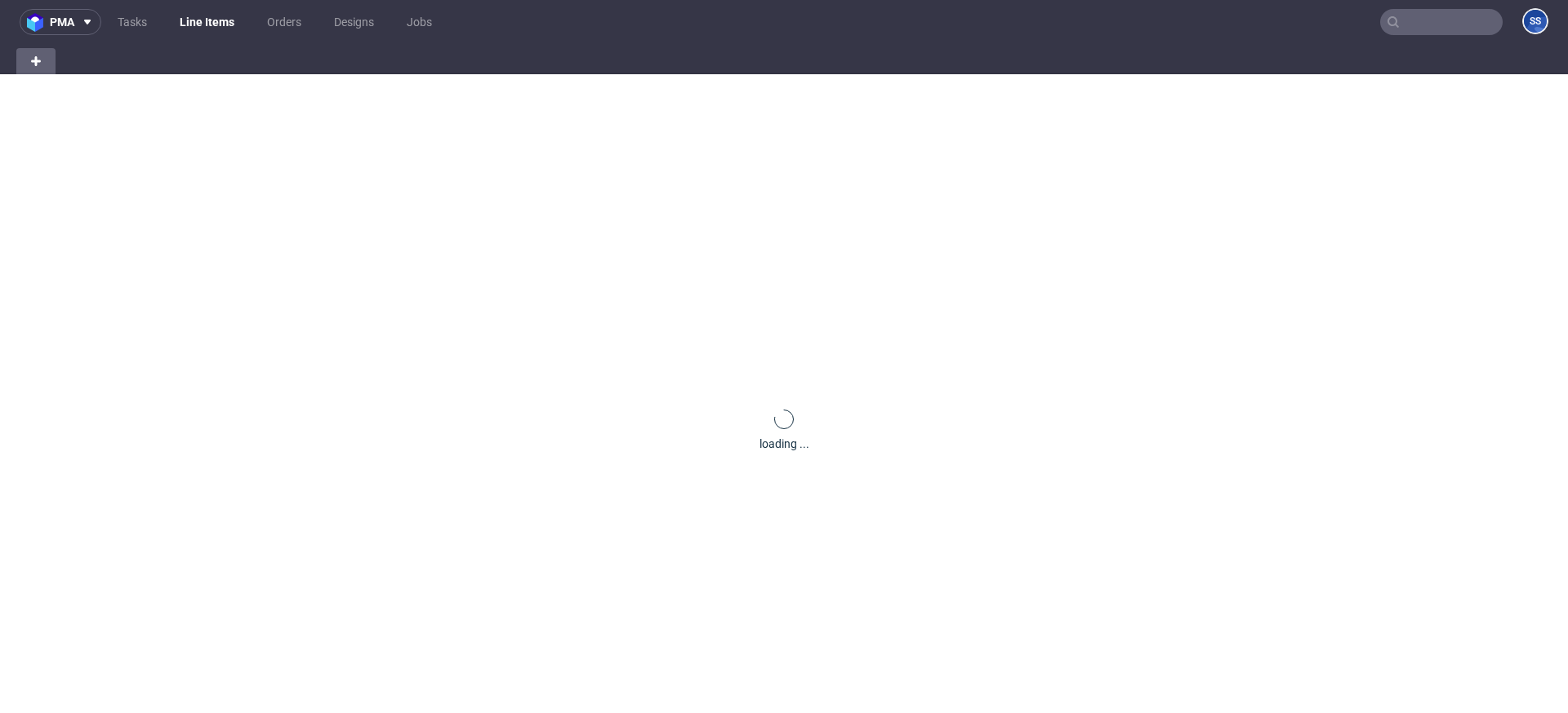
click at [215, 32] on link "Line Items" at bounding box center [206, 22] width 74 height 26
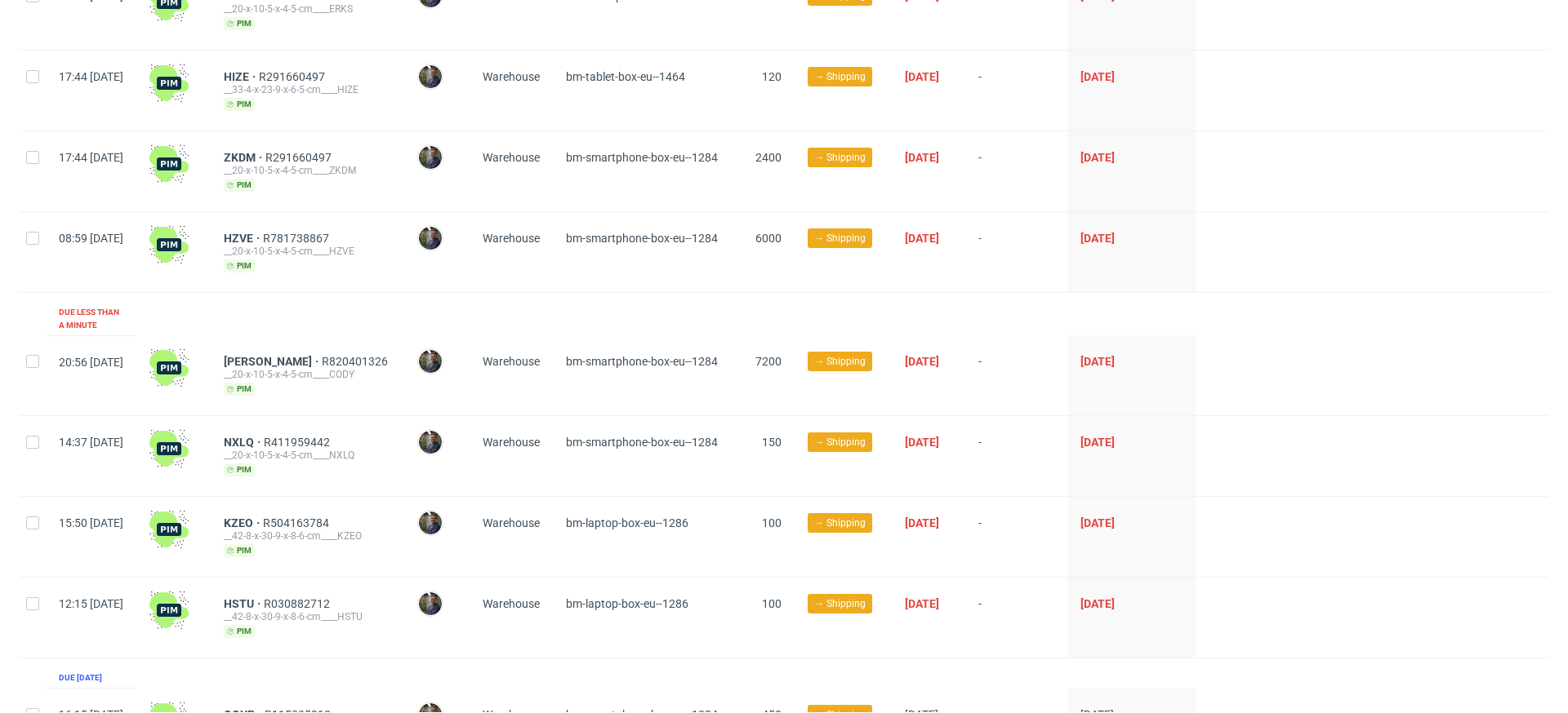
scroll to position [1022, 0]
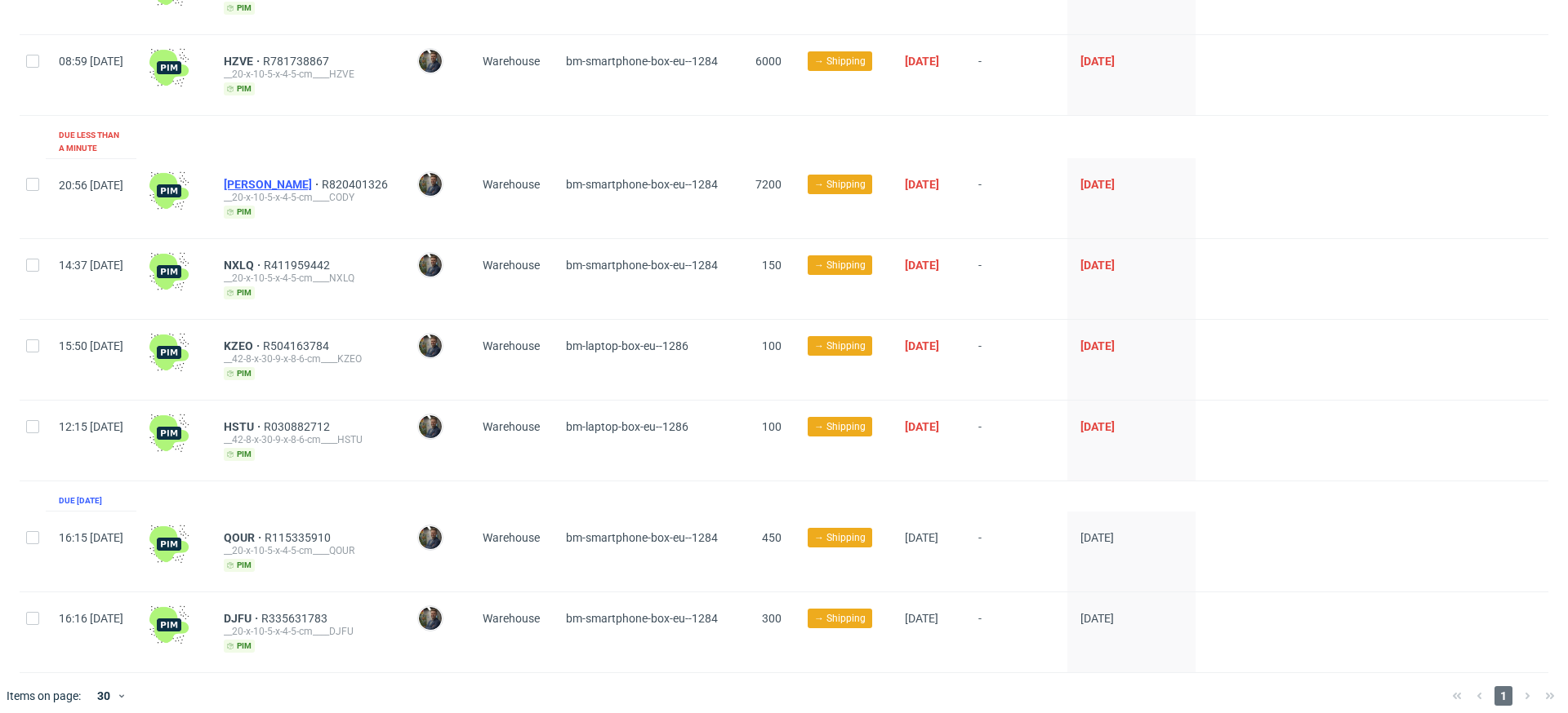
click at [288, 178] on span "[PERSON_NAME]" at bounding box center [273, 184] width 98 height 13
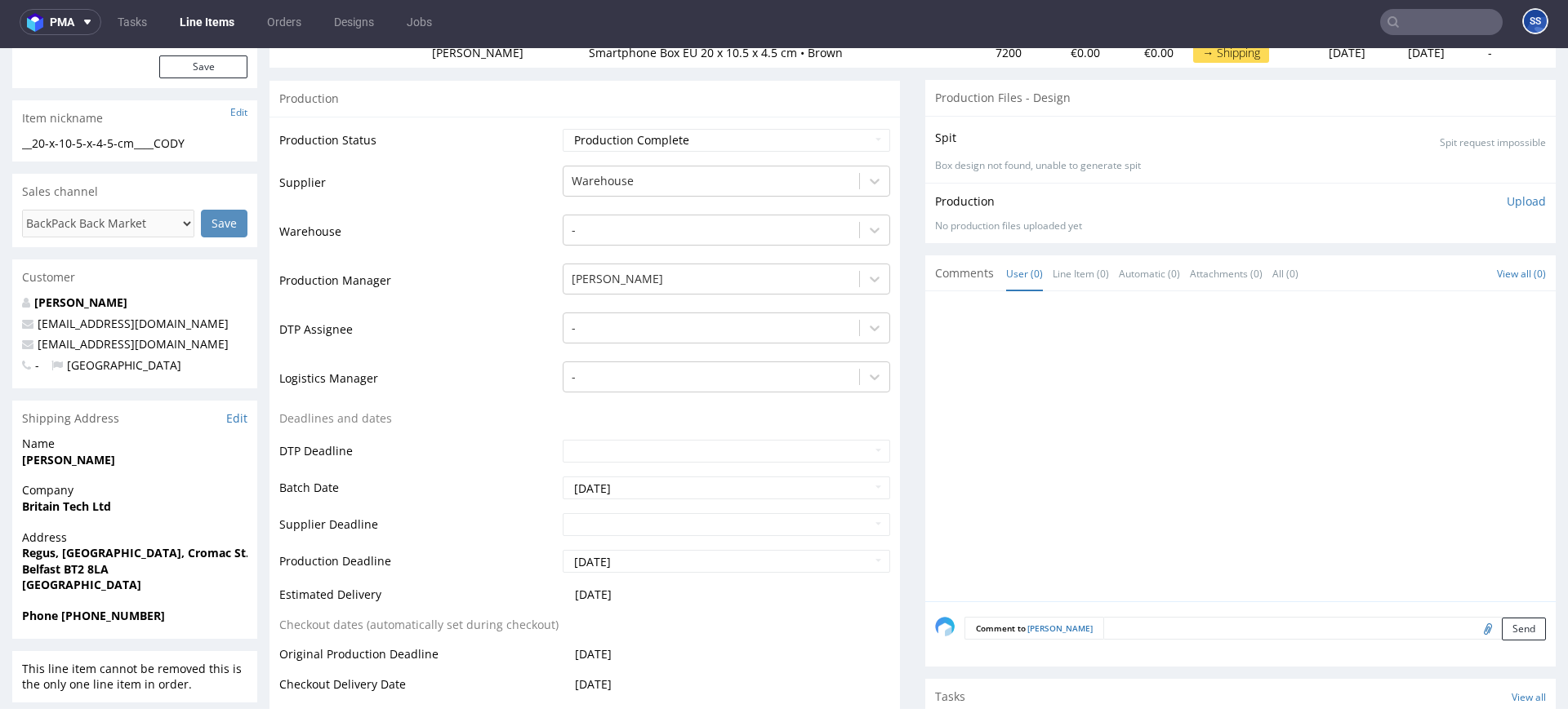
scroll to position [248, 0]
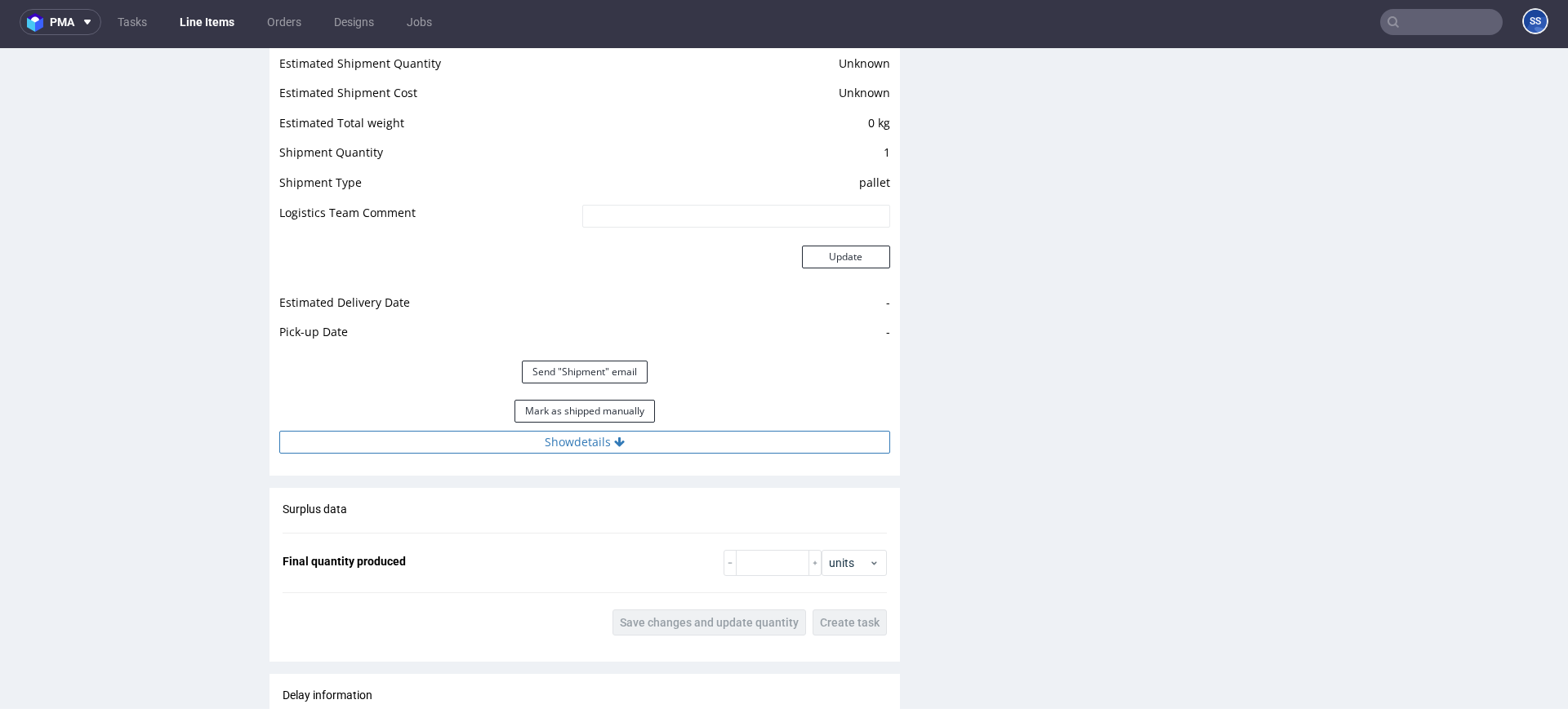
click at [554, 431] on button "Show details" at bounding box center [584, 443] width 611 height 23
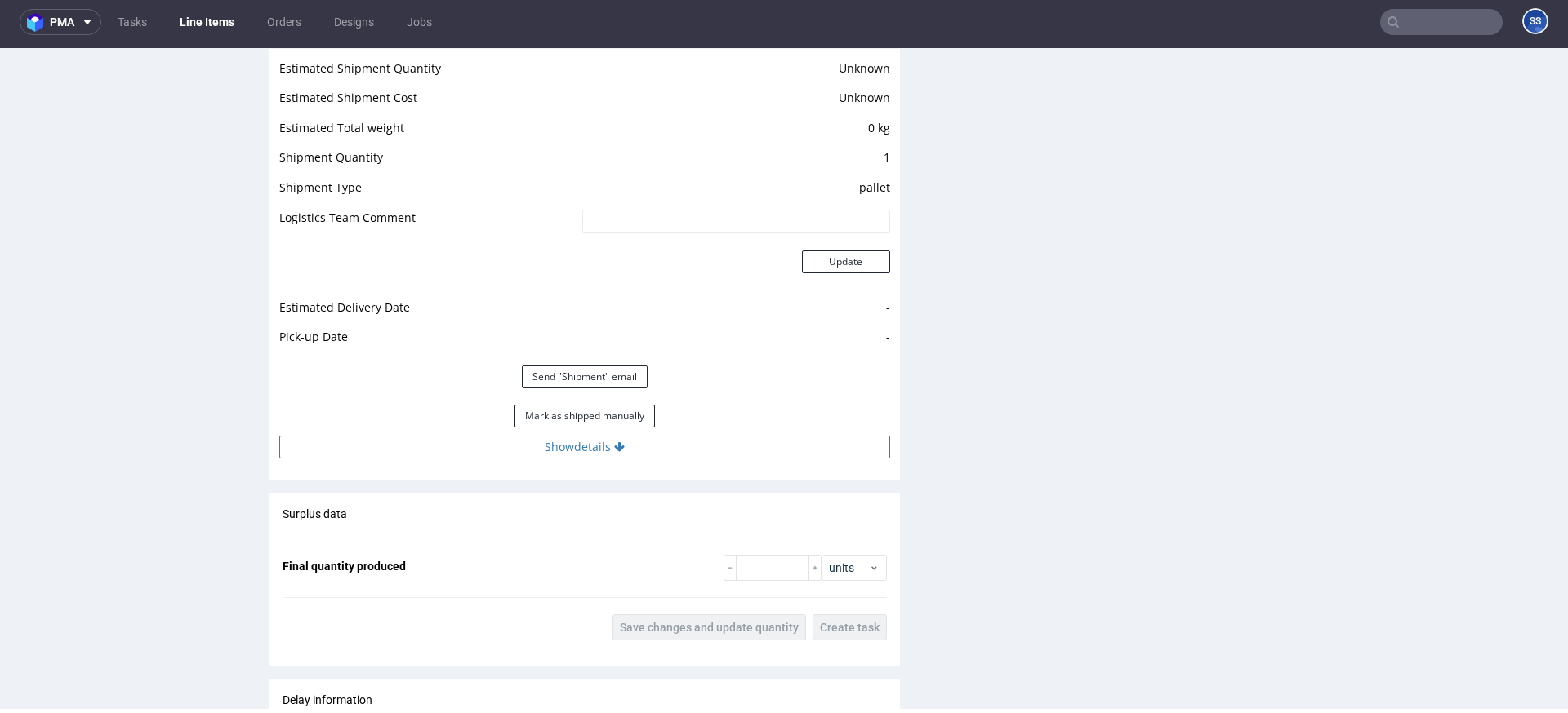
click at [540, 436] on button "Show details" at bounding box center [584, 448] width 611 height 23
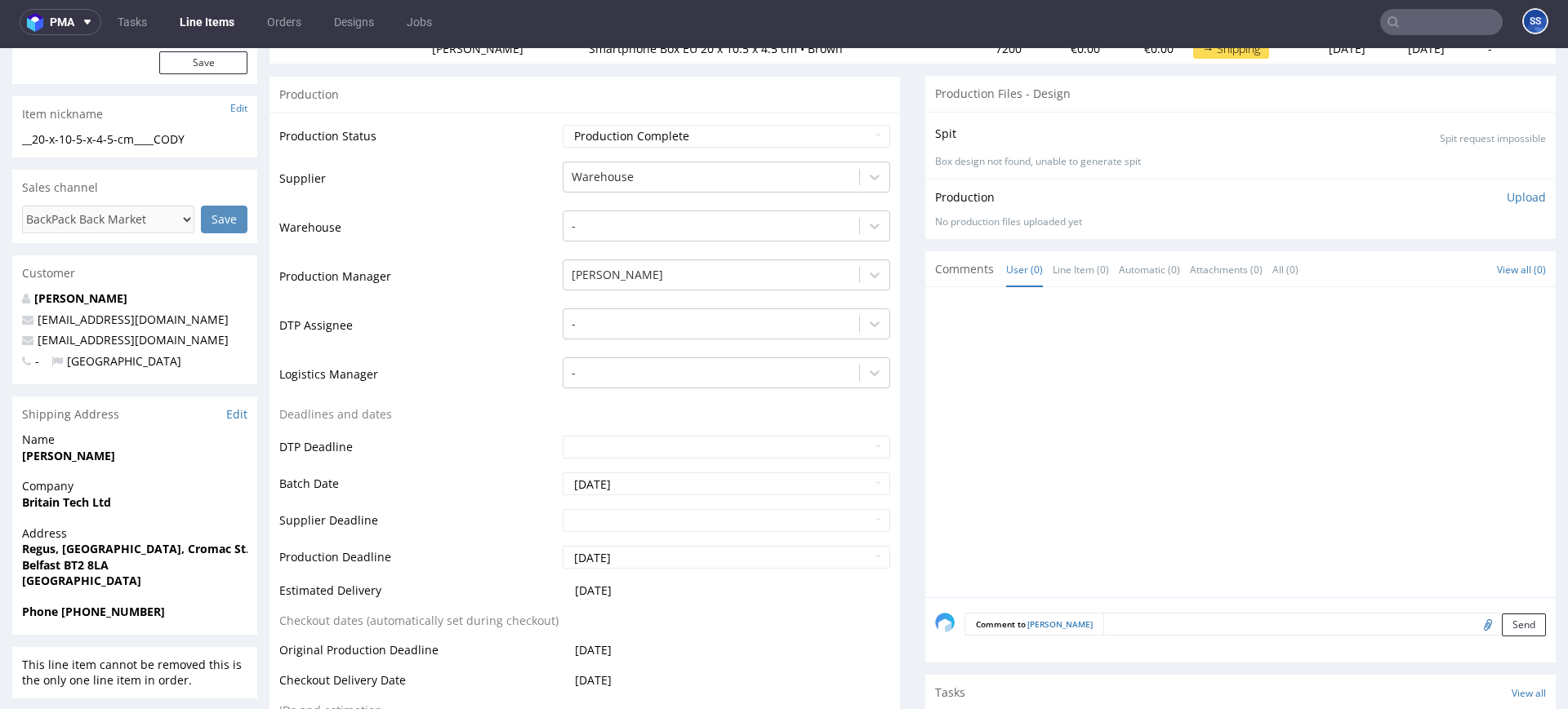
scroll to position [252, 0]
click at [73, 445] on strong "Tariq Siddiqui" at bounding box center [69, 453] width 93 height 16
click at [60, 492] on strong "Britain Tech Ltd" at bounding box center [67, 499] width 89 height 16
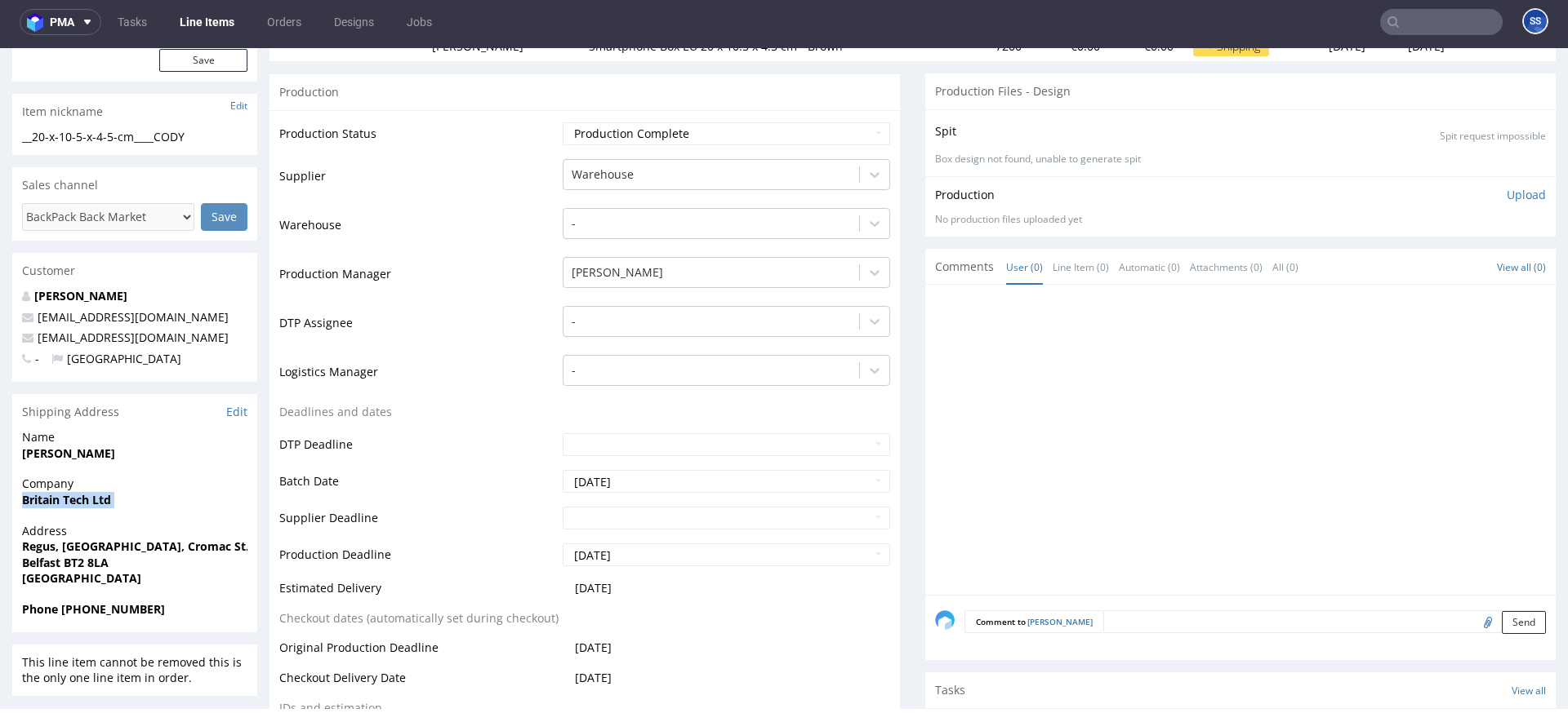
click at [60, 492] on strong "Britain Tech Ltd" at bounding box center [67, 499] width 89 height 16
copy strong "Britain Tech Ltd"
click at [81, 445] on strong "Tariq Siddiqui" at bounding box center [69, 453] width 93 height 16
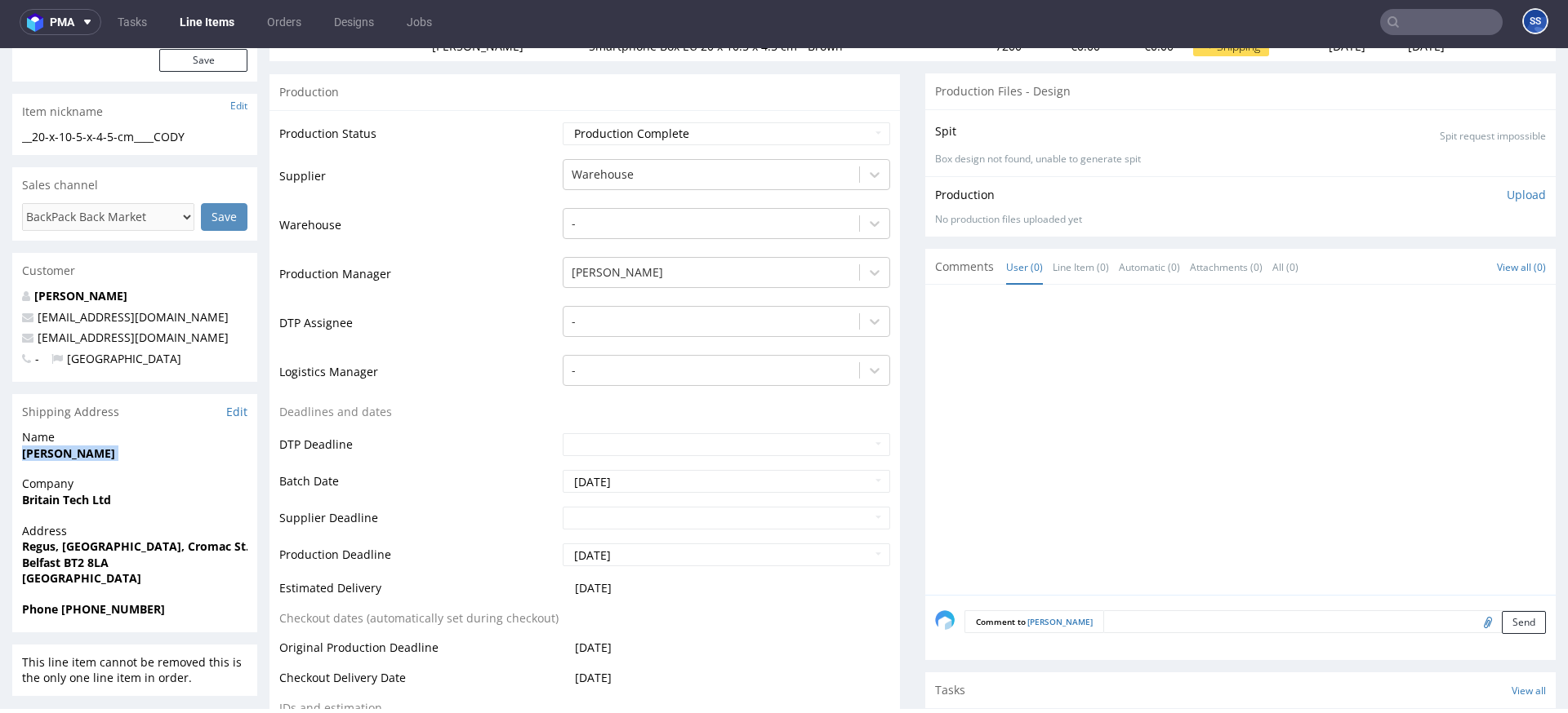
copy strong "Tariq Siddiqui"
click at [69, 555] on strong "Belfast BT2 8LA" at bounding box center [66, 563] width 86 height 16
drag, startPoint x: 66, startPoint y: 546, endPoint x: 329, endPoint y: 431, distance: 287.0
click at [116, 555] on span "Belfast BT2 8LA" at bounding box center [135, 563] width 225 height 17
copy strong "BT2 8LA"
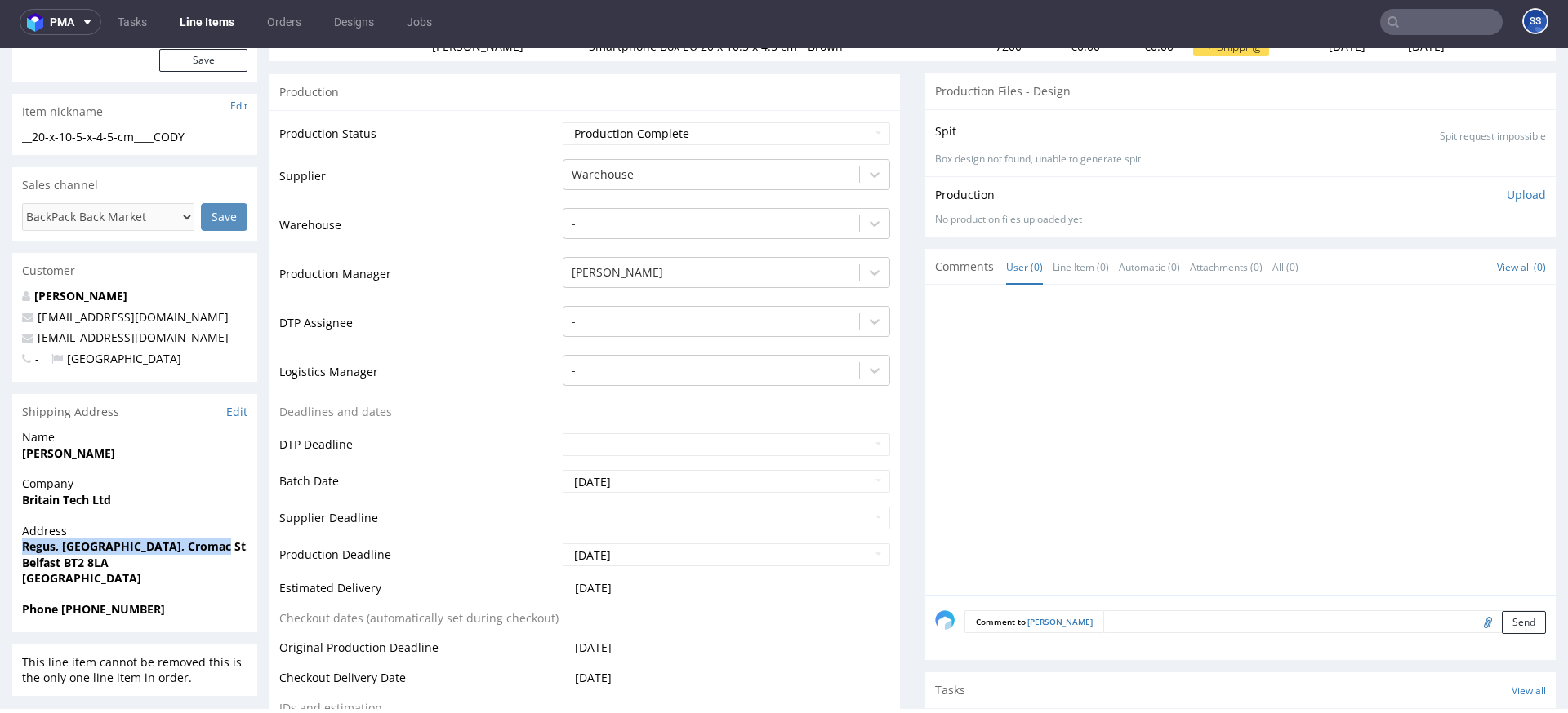
drag, startPoint x: 23, startPoint y: 531, endPoint x: 195, endPoint y: 532, distance: 172.0
click at [219, 538] on span "Regus, Forsyth House, Cromac St." at bounding box center [135, 547] width 225 height 17
click at [192, 538] on strong "Regus, Forsyth House, Cromac St." at bounding box center [136, 546] width 227 height 16
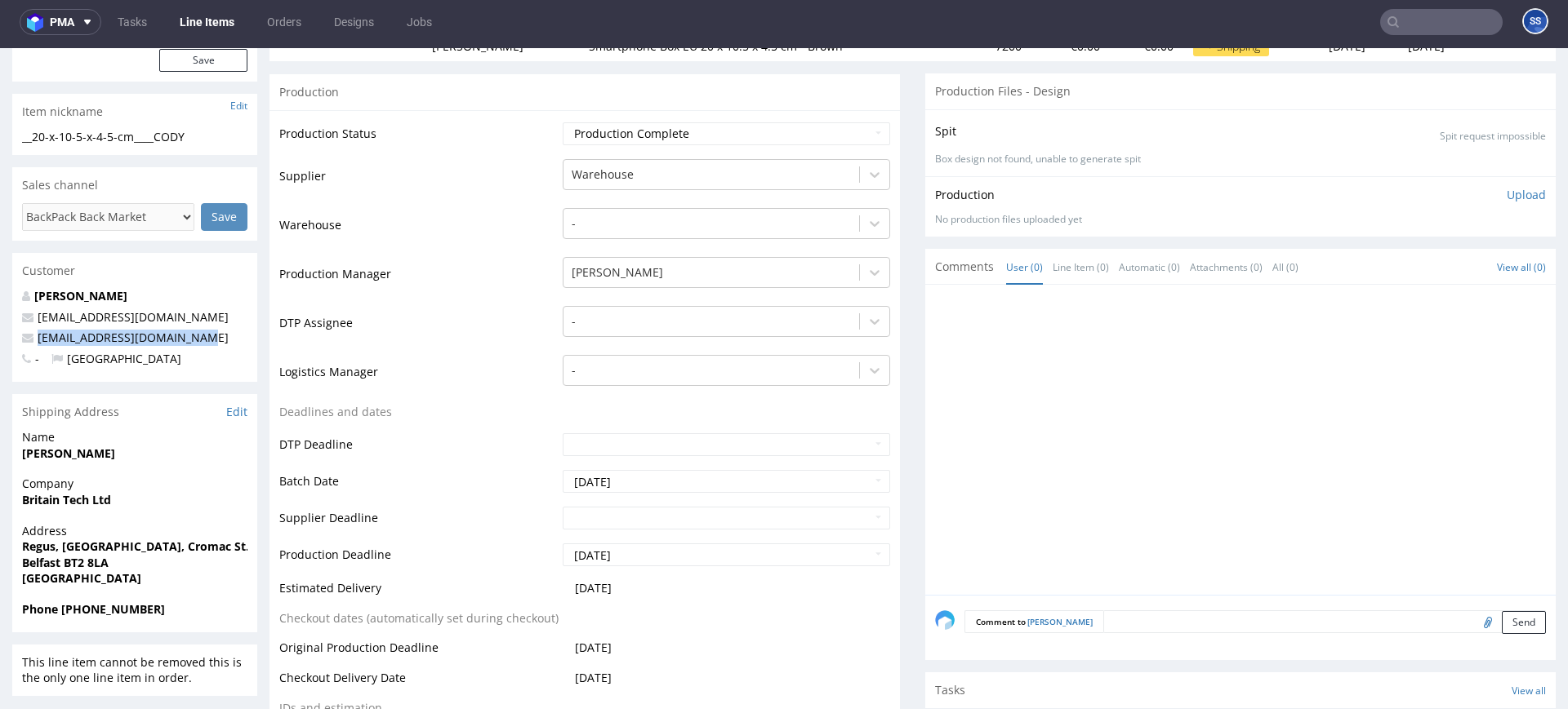
drag, startPoint x: 152, startPoint y: 325, endPoint x: 303, endPoint y: 59, distance: 305.9
click at [33, 330] on p "britaintechhayes@gmail.com" at bounding box center [135, 338] width 225 height 17
copy link "britaintechhayes@gmail.com"
click at [202, 24] on link "Line Items" at bounding box center [206, 22] width 74 height 26
click at [159, 566] on strong "Phone +44 7459 911822" at bounding box center [94, 609] width 143 height 16
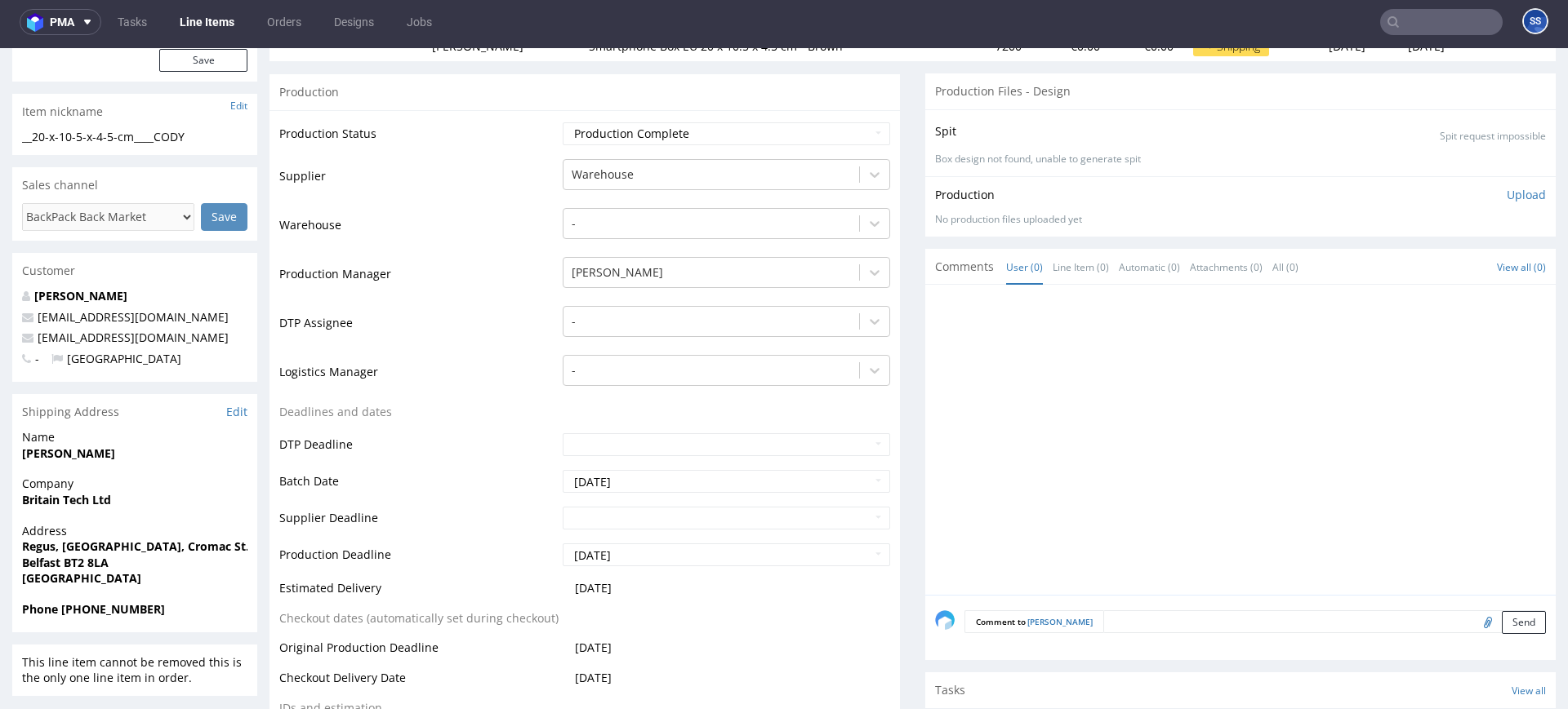
drag, startPoint x: 160, startPoint y: 598, endPoint x: 67, endPoint y: 597, distance: 93.0
click at [67, 566] on span "Phone +44 7459 911822" at bounding box center [135, 610] width 225 height 17
copy strong "44 7459 911822"
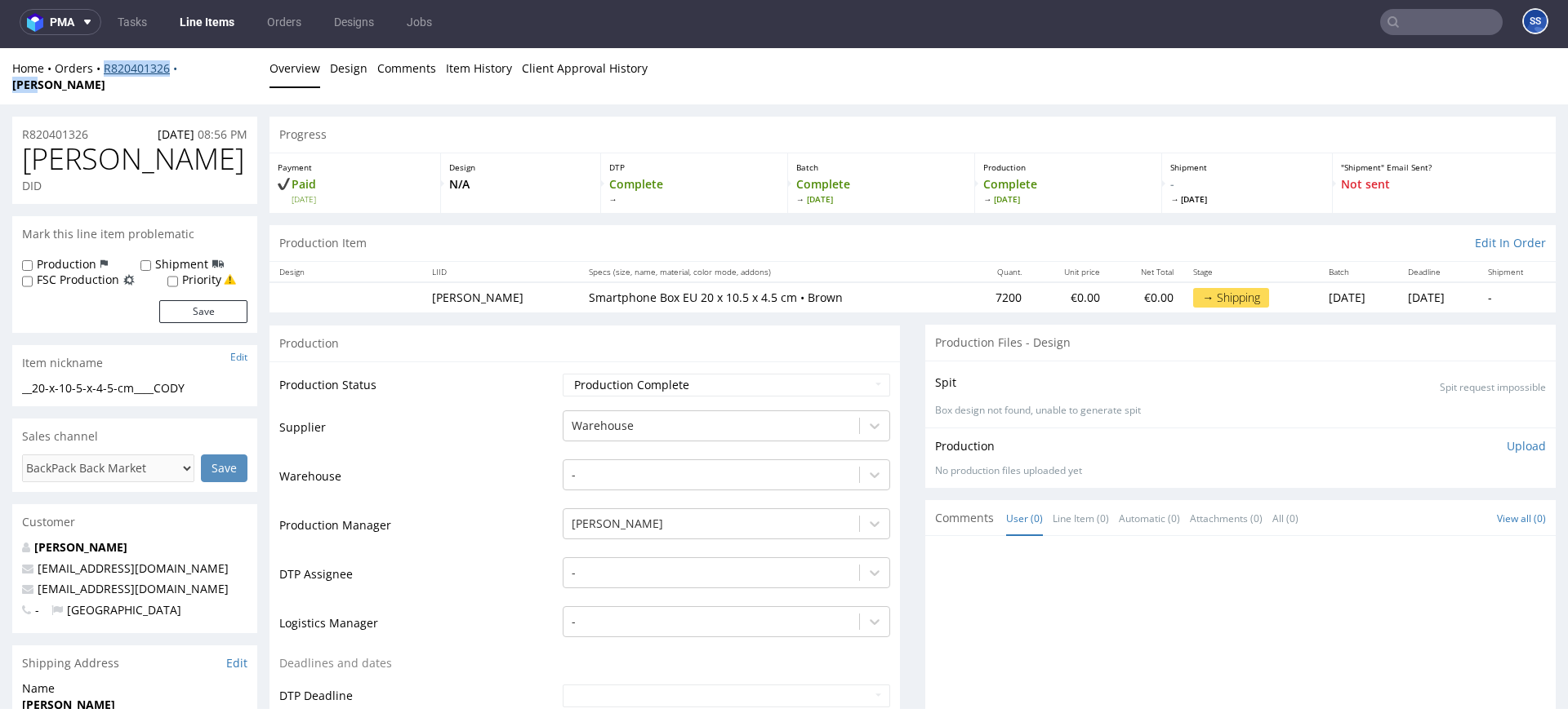
drag, startPoint x: 205, startPoint y: 71, endPoint x: 105, endPoint y: 72, distance: 100.0
click at [105, 72] on div "Home Orders R820401326 CODY" at bounding box center [135, 76] width 245 height 32
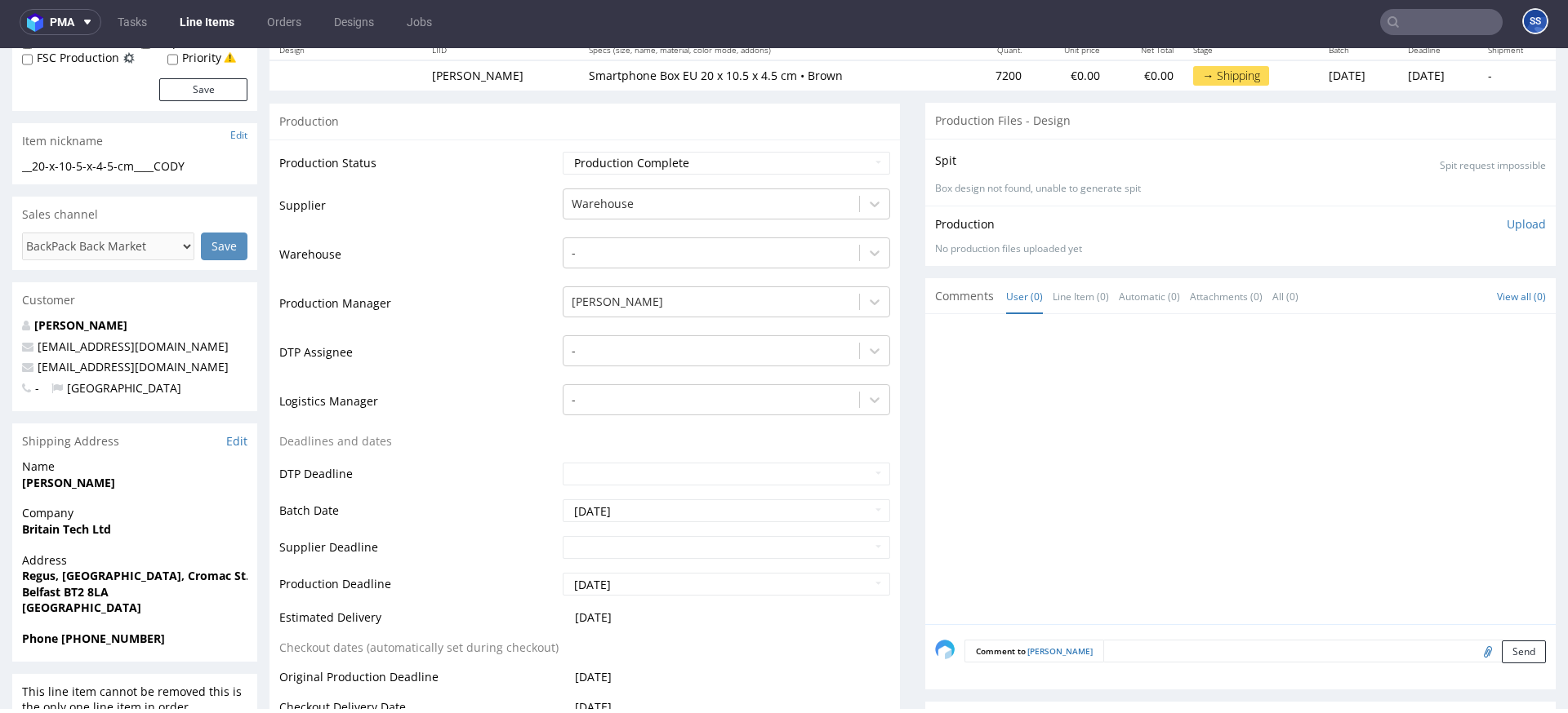
scroll to position [237, 0]
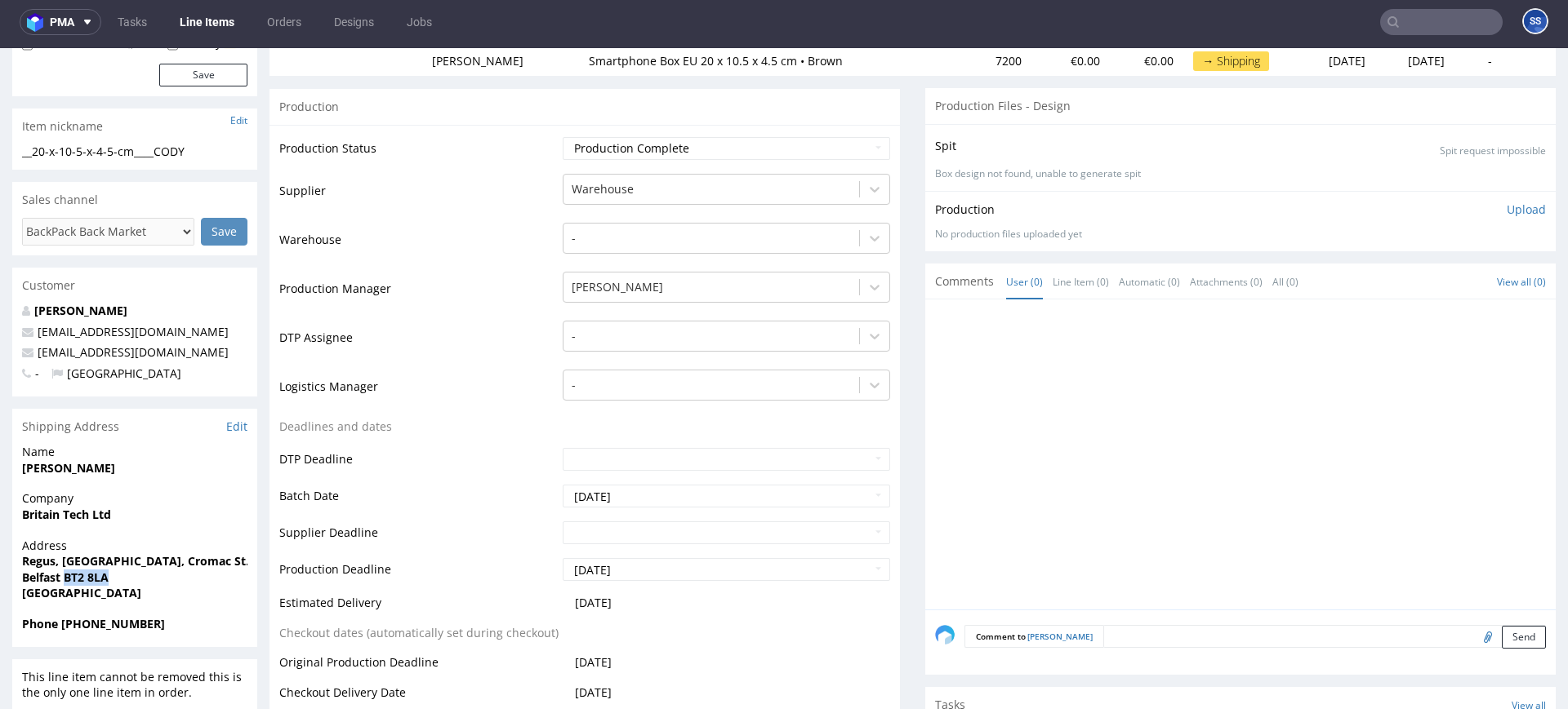
drag, startPoint x: 133, startPoint y: 567, endPoint x: 20, endPoint y: 608, distance: 120.2
click at [67, 566] on span "Belfast BT2 8LA" at bounding box center [135, 578] width 225 height 17
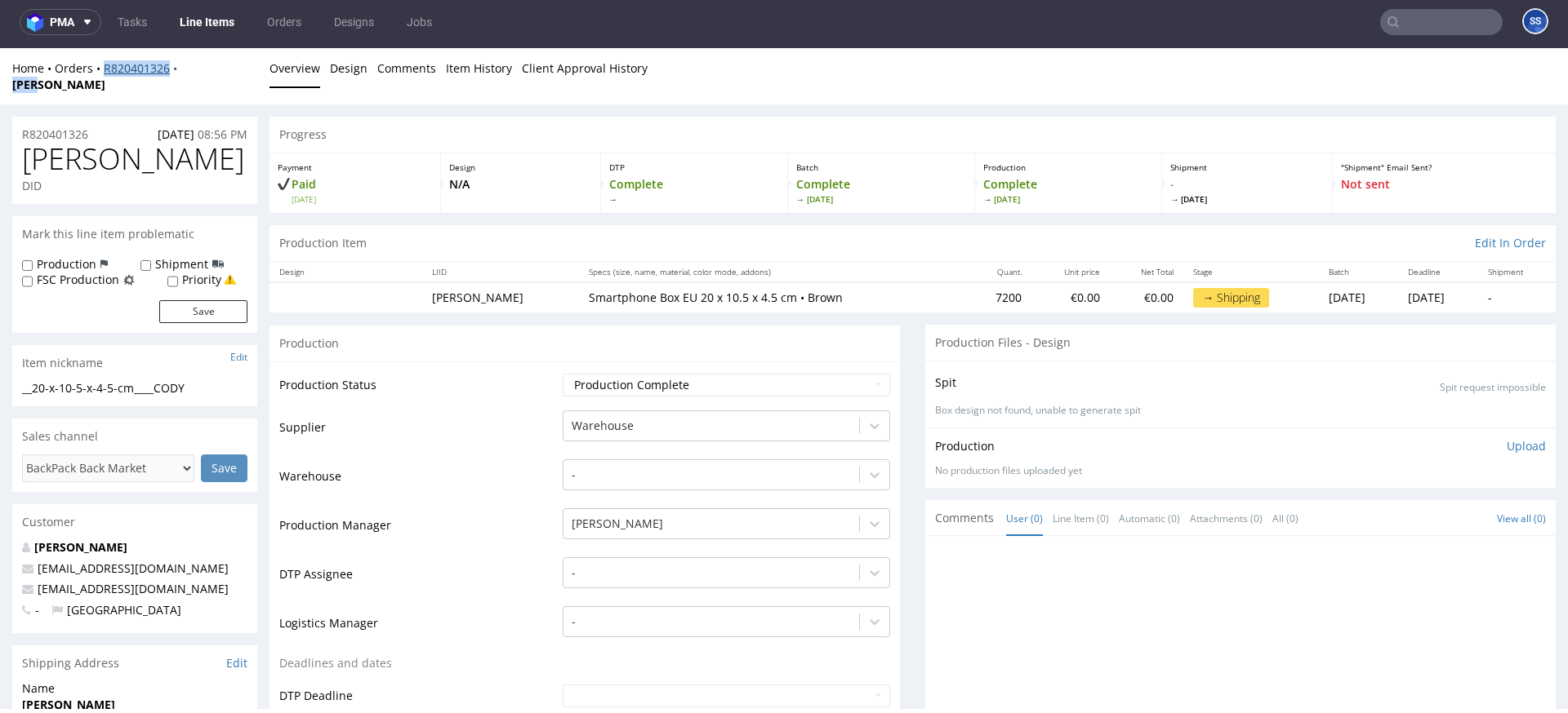
drag, startPoint x: 175, startPoint y: 72, endPoint x: 104, endPoint y: 72, distance: 71.0
click at [104, 72] on div "Home Orders R820401326 CODY" at bounding box center [135, 76] width 245 height 32
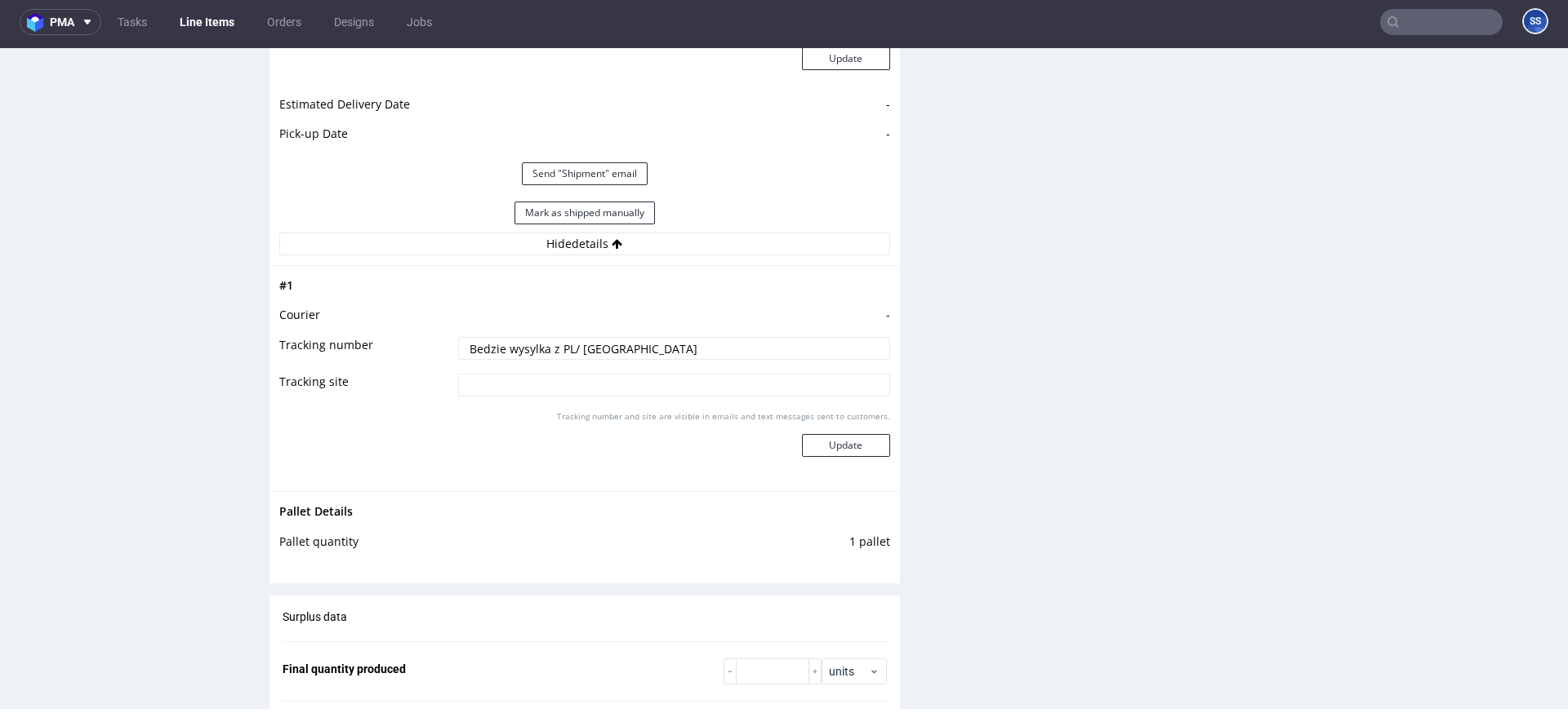
scroll to position [1580, 0]
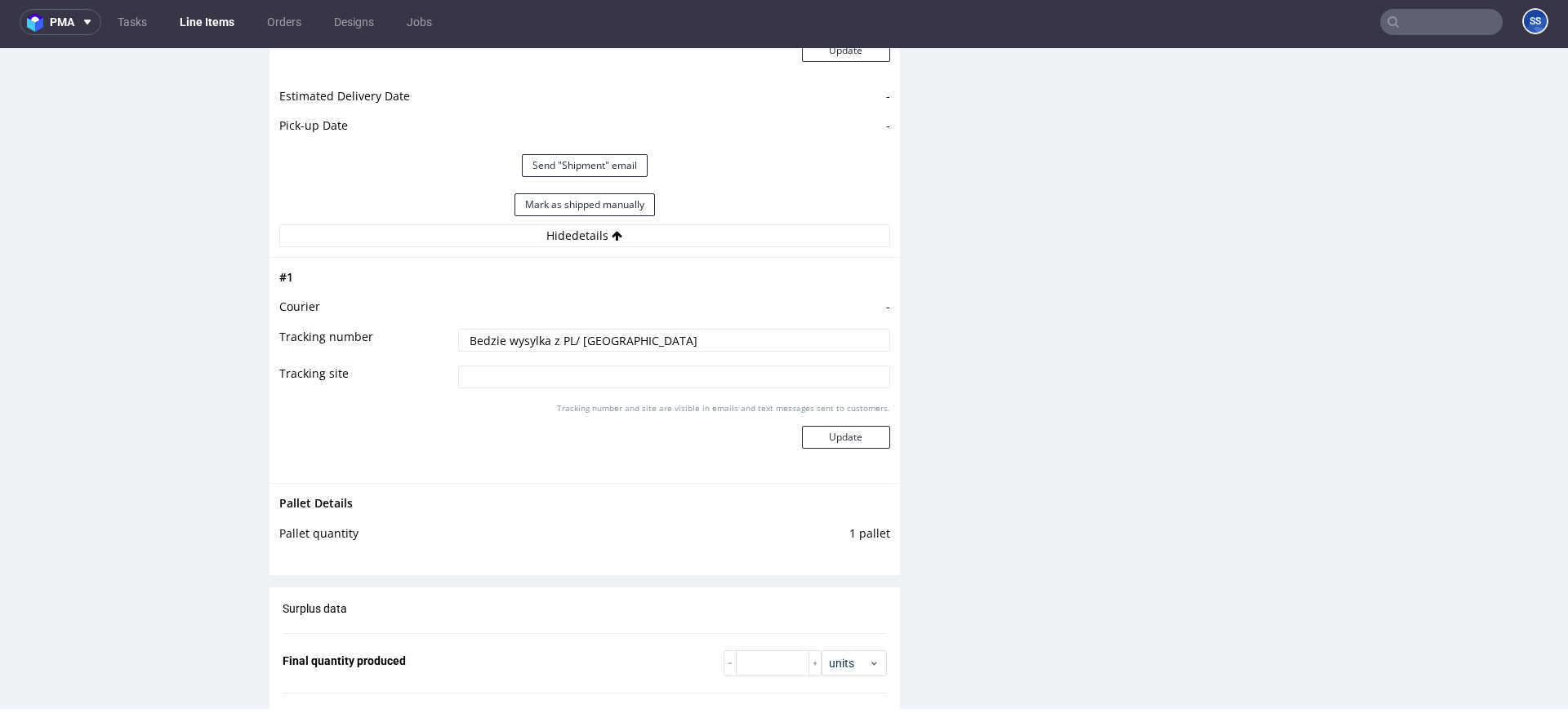
drag, startPoint x: 422, startPoint y: 327, endPoint x: 391, endPoint y: 325, distance: 31.1
click at [391, 327] on tr "Tracking number Bedzie wysylka z PL/ Belfast" at bounding box center [584, 346] width 611 height 37
paste input "RWM006470823"
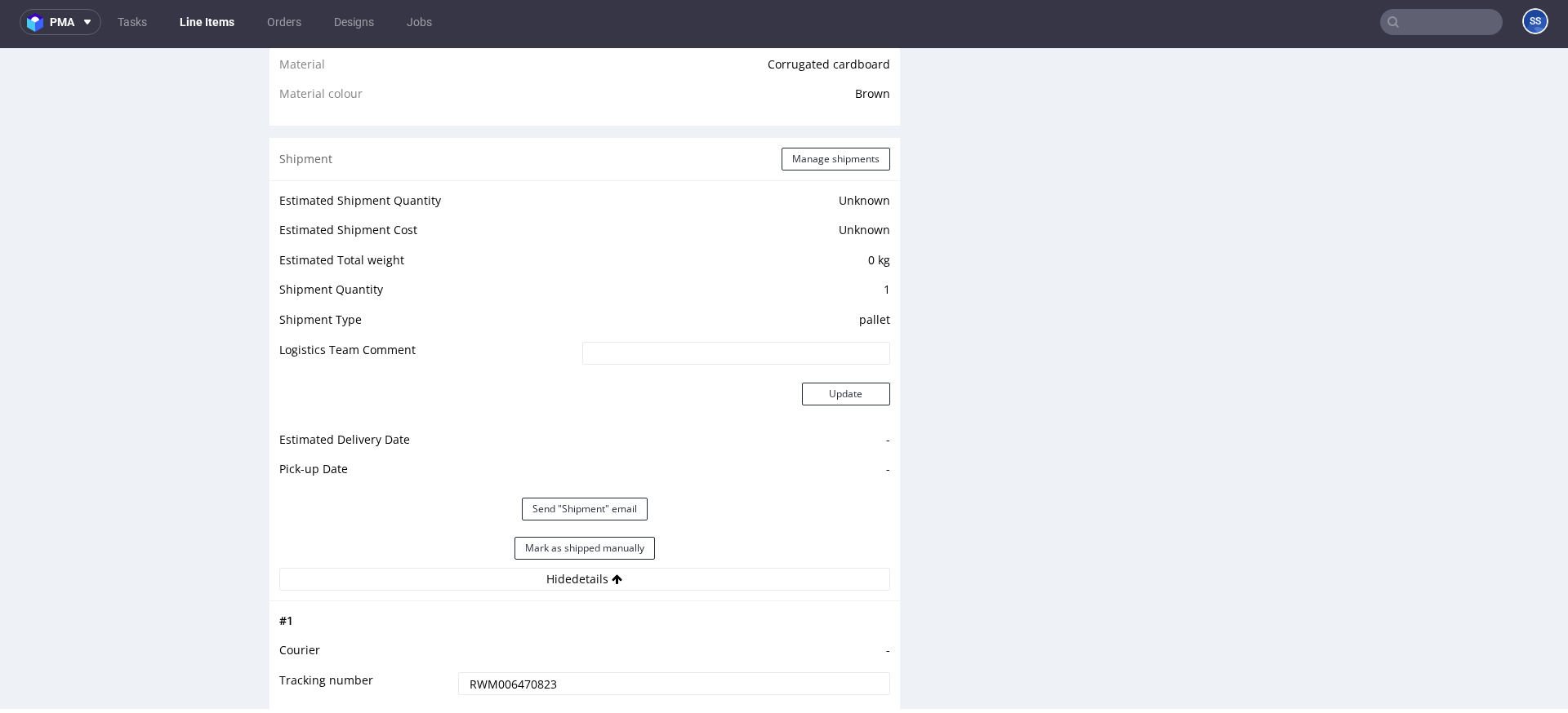
scroll to position [1203, 0]
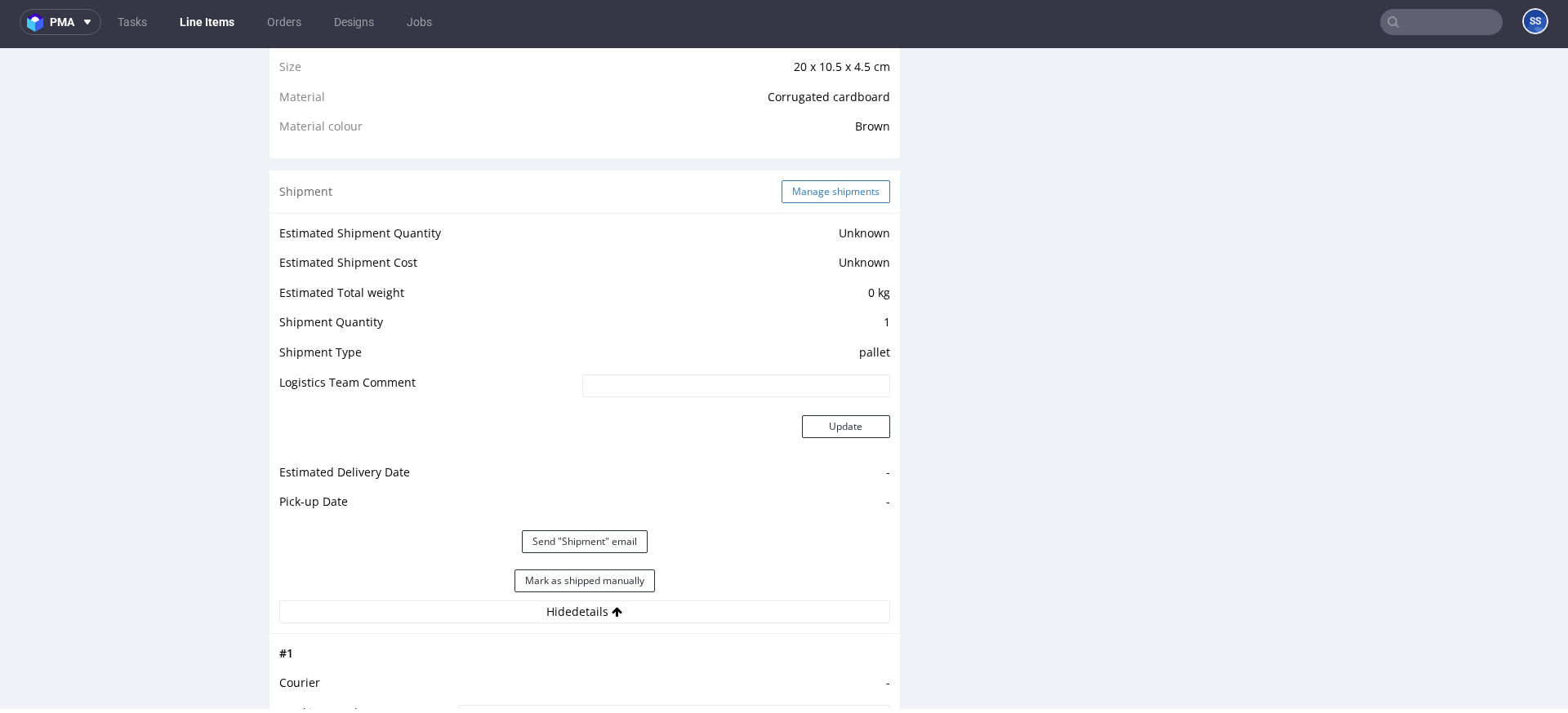
type input "RWM006470823"
click at [782, 180] on button "Manage shipments" at bounding box center [836, 192] width 109 height 23
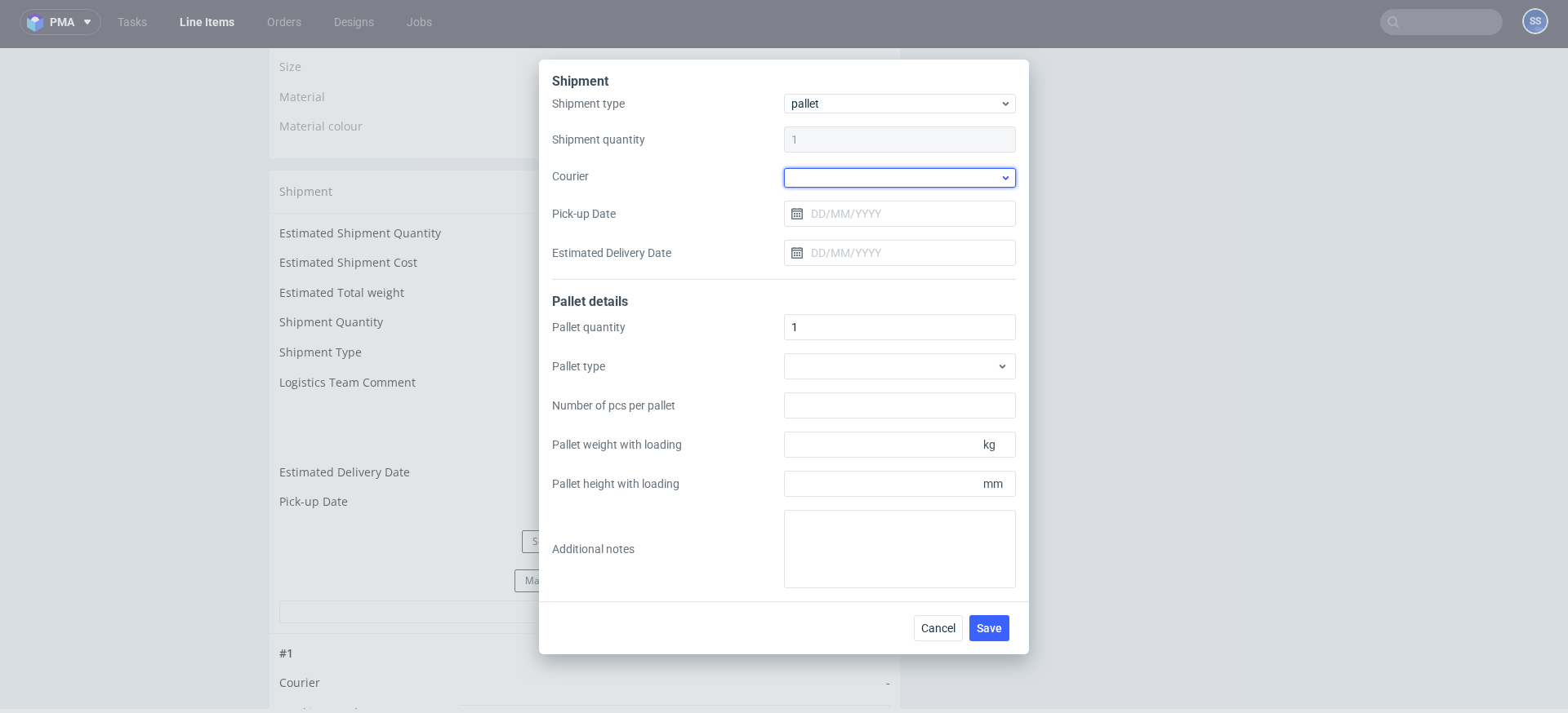
click at [816, 168] on div at bounding box center [900, 178] width 232 height 20
click at [836, 298] on div "Kuehne + Nagel" at bounding box center [900, 302] width 219 height 29
click at [838, 216] on input "Pick-up Date" at bounding box center [900, 212] width 232 height 26
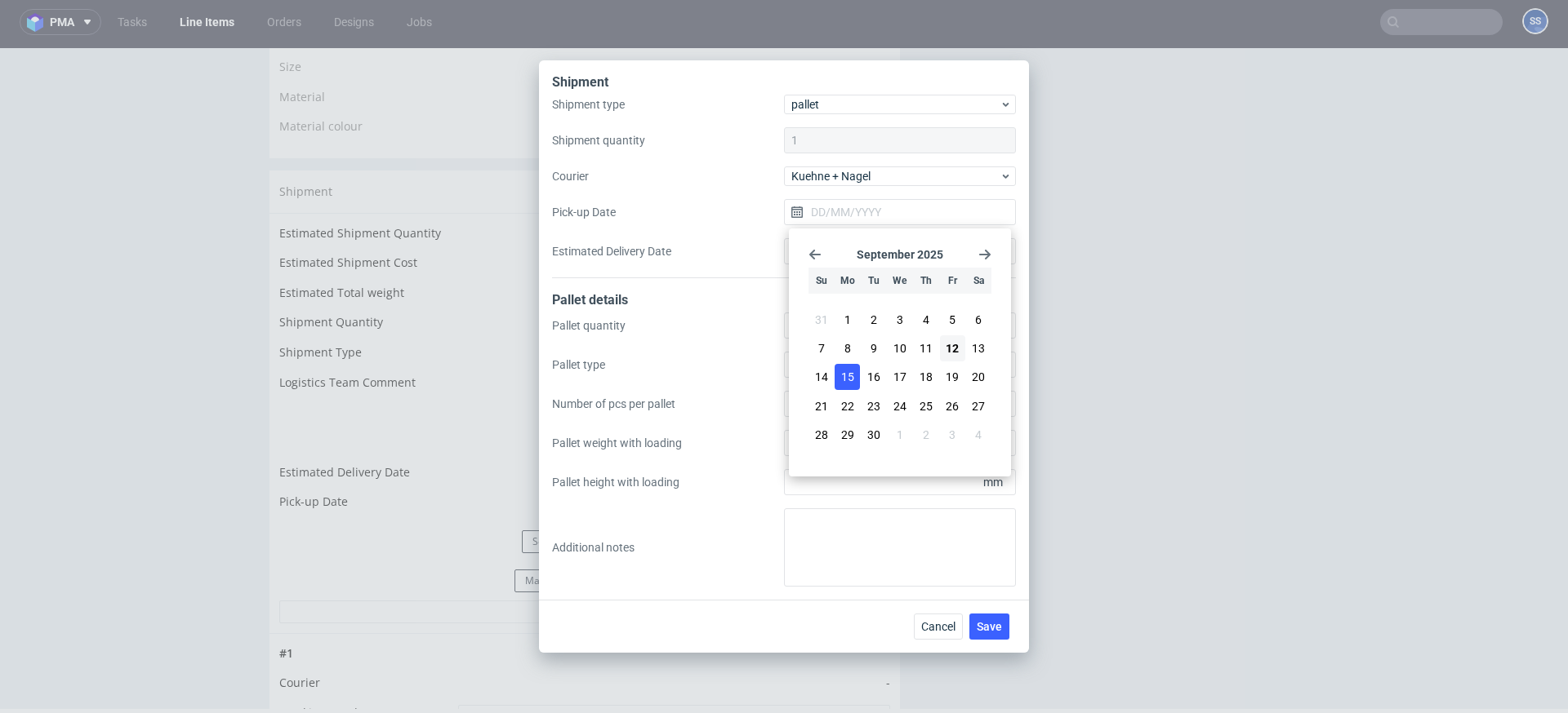
click at [842, 372] on span "15" at bounding box center [848, 377] width 13 height 17
type input "15/09/2025"
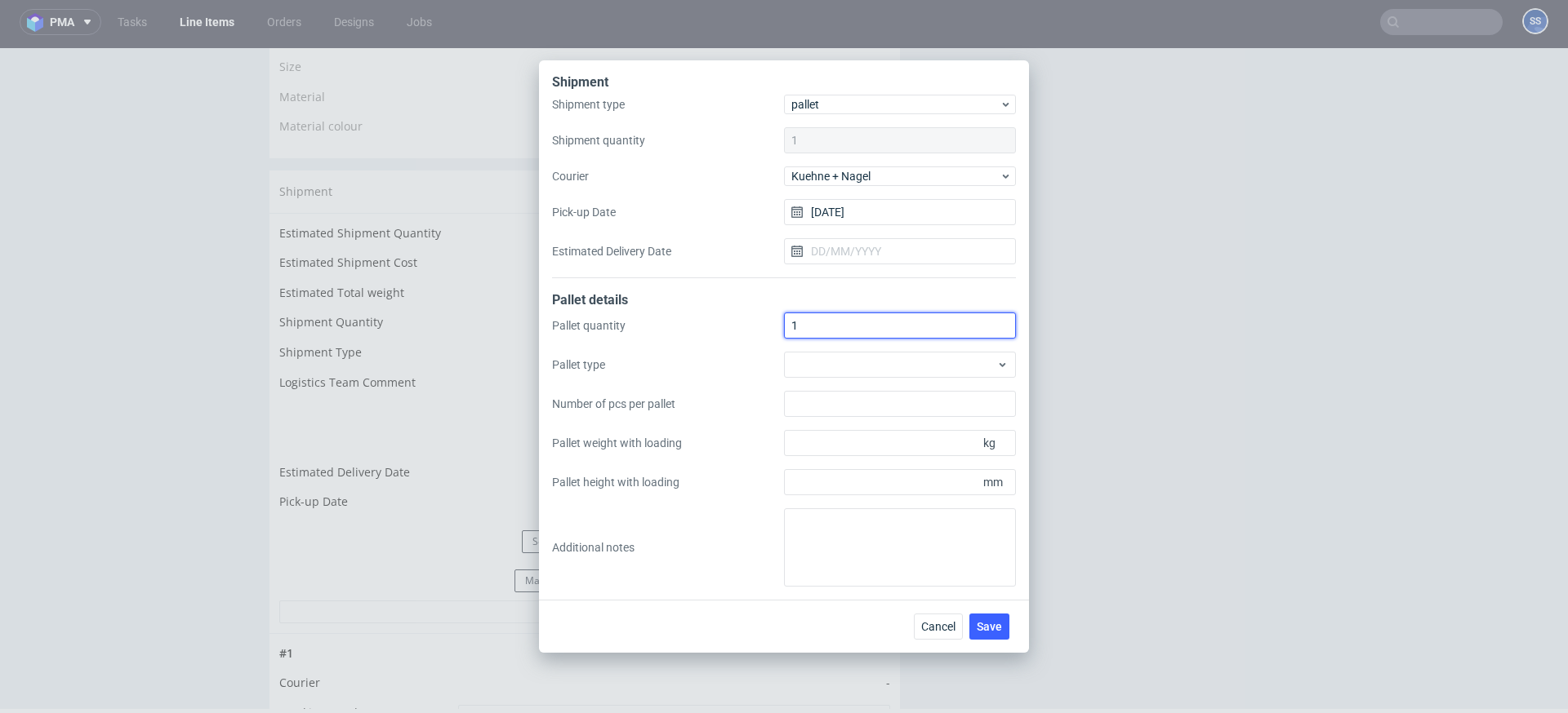
drag, startPoint x: 804, startPoint y: 335, endPoint x: 775, endPoint y: 332, distance: 29.2
click at [775, 332] on div "Pallet quantity 1 Pallet type Number of pcs per pallet Pallet weight with loadi…" at bounding box center [784, 450] width 464 height 274
type input "4"
click at [984, 566] on button "Save" at bounding box center [989, 627] width 40 height 26
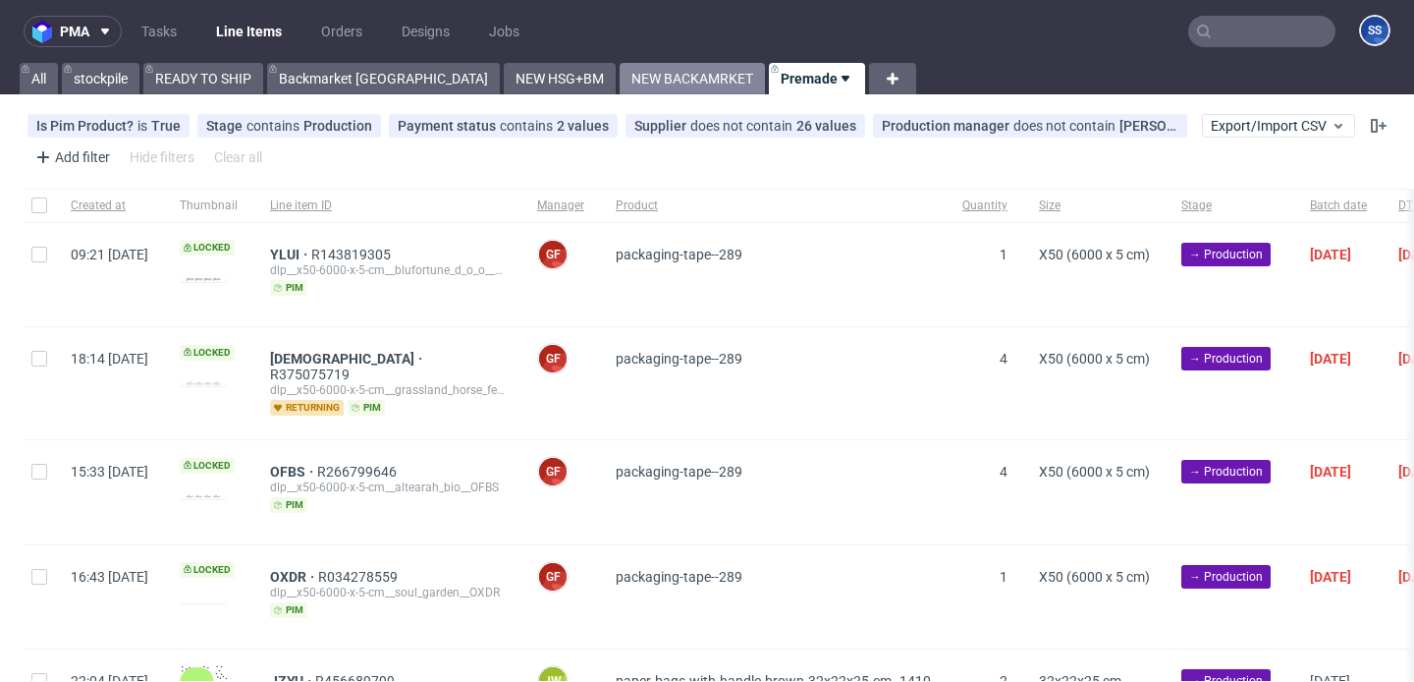
click at [620, 77] on link "NEW BACKAMRKET" at bounding box center [692, 78] width 145 height 31
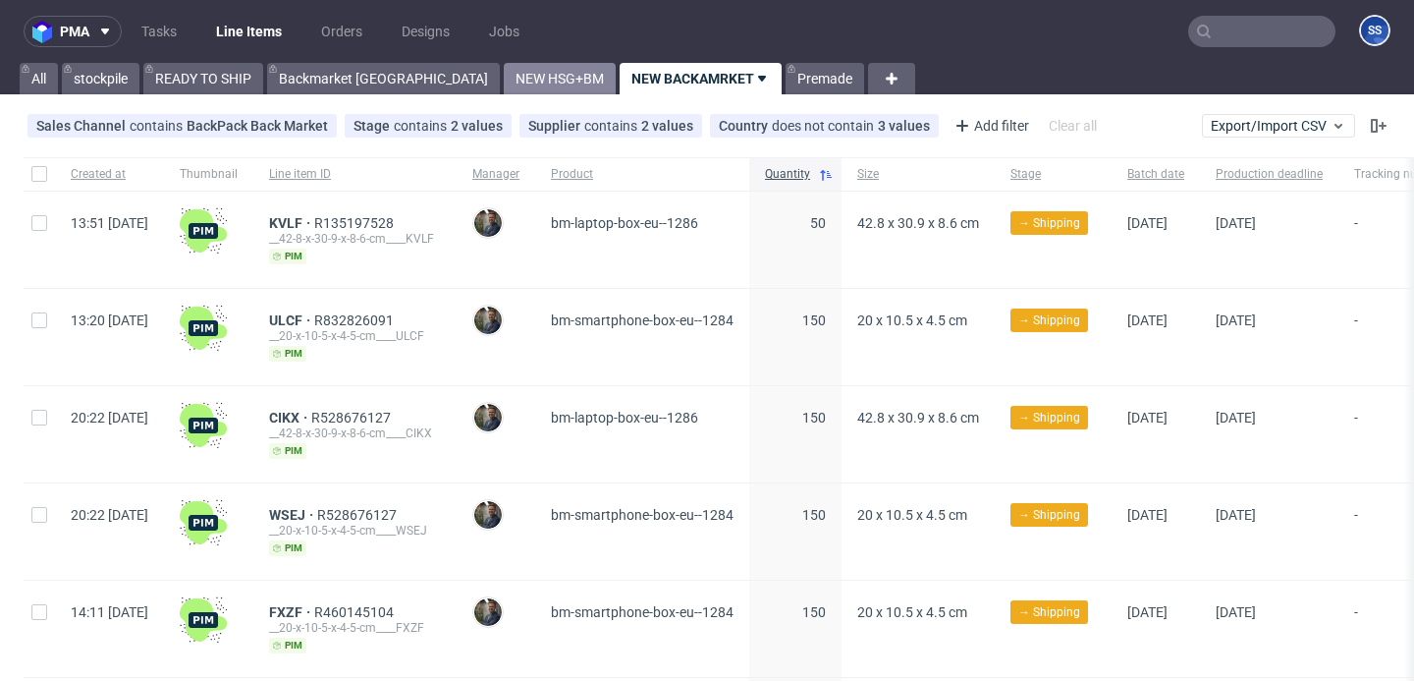
click at [504, 86] on link "NEW HSG+BM" at bounding box center [560, 78] width 112 height 31
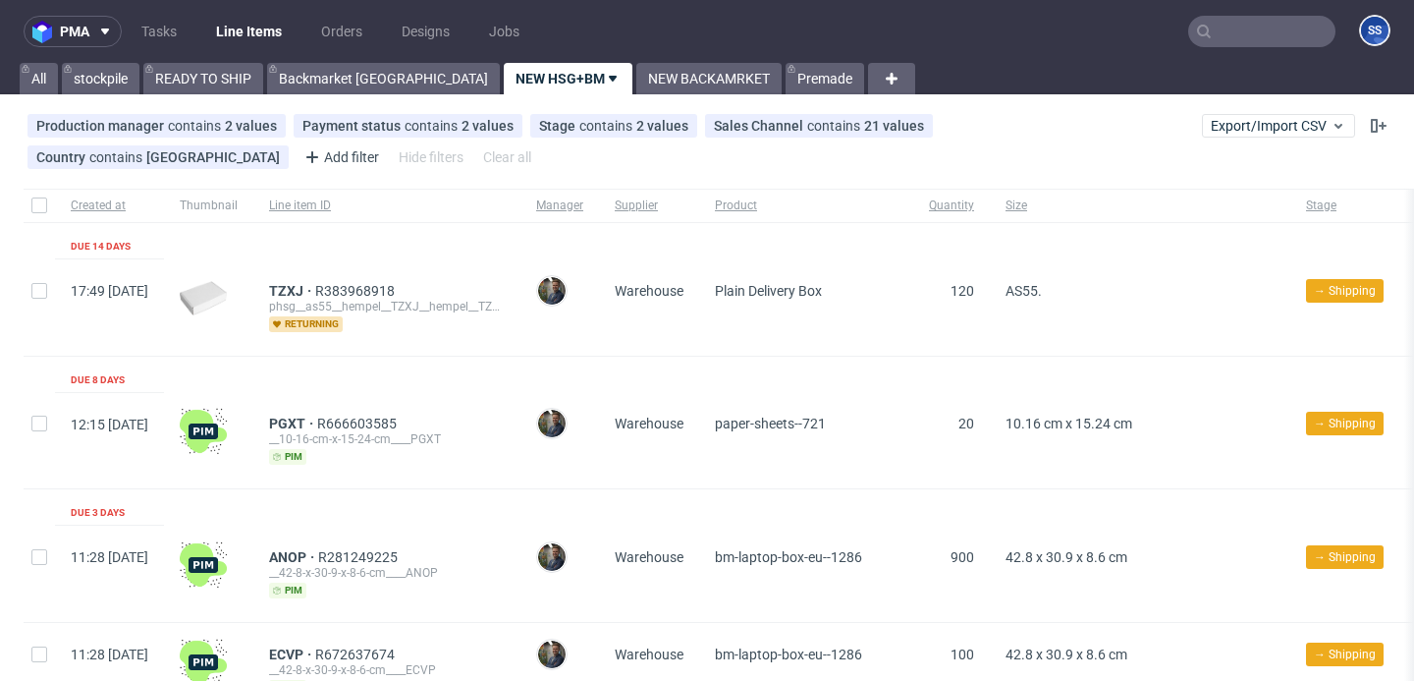
click at [47, 205] on div at bounding box center [39, 205] width 31 height 33
checkbox input "true"
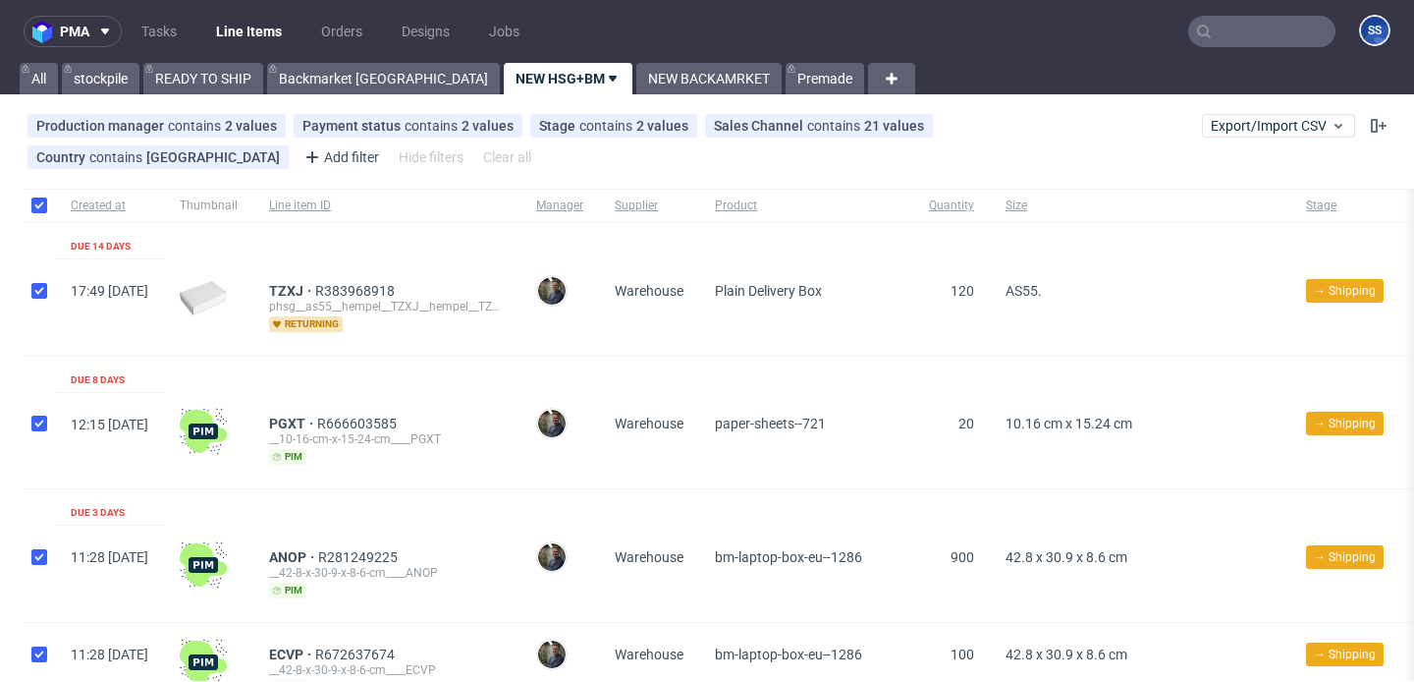
checkbox input "true"
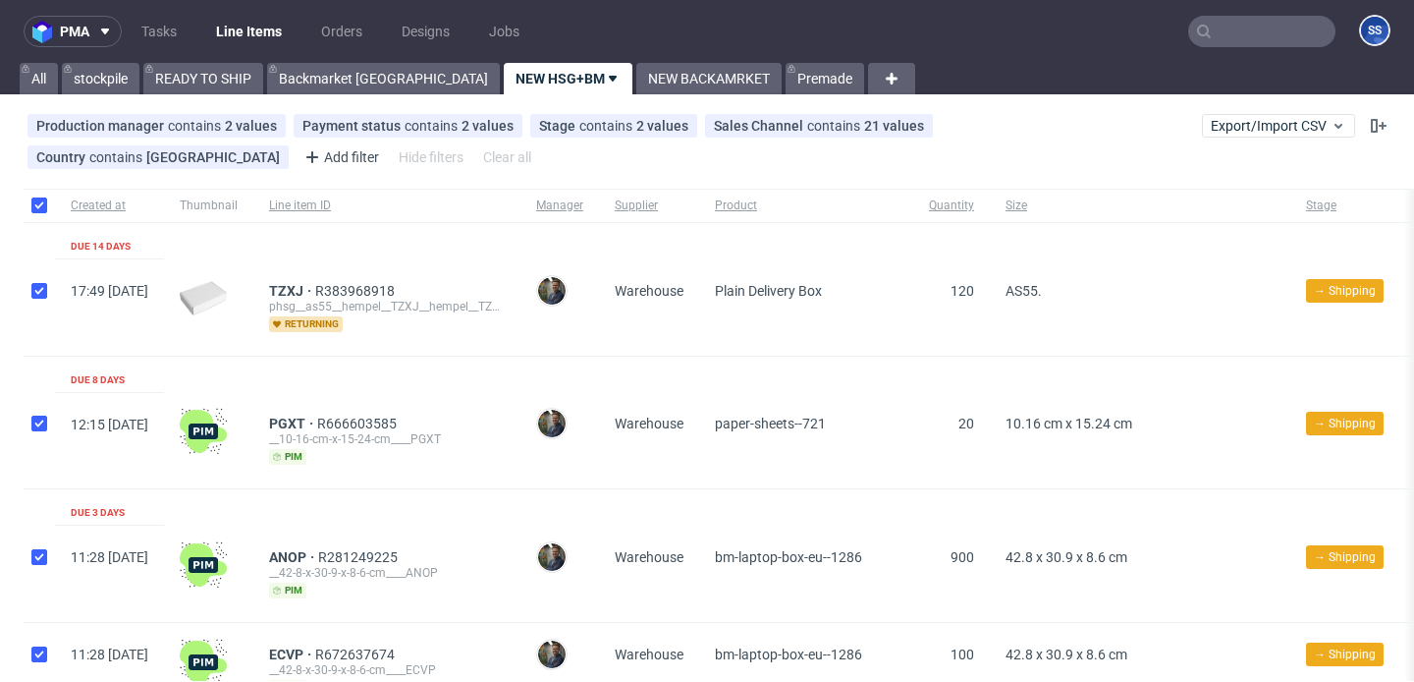
checkbox input "true"
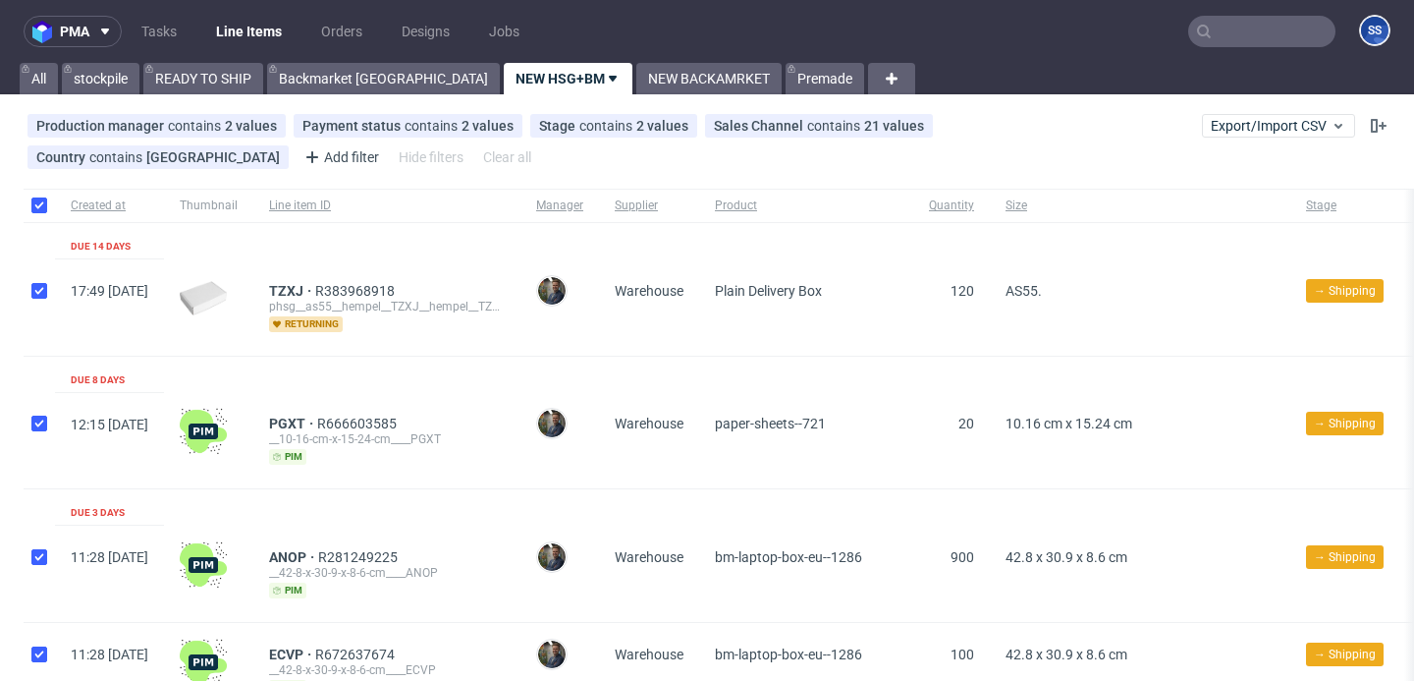
checkbox input "true"
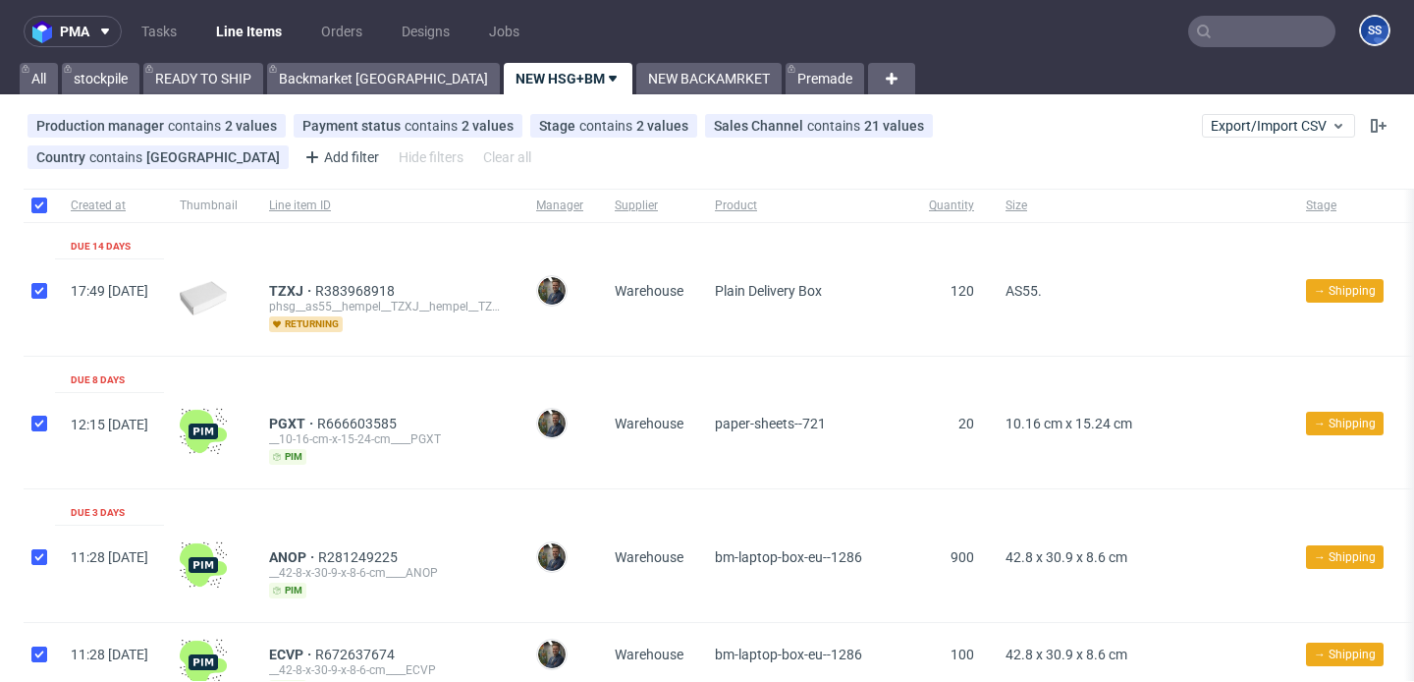
checkbox input "true"
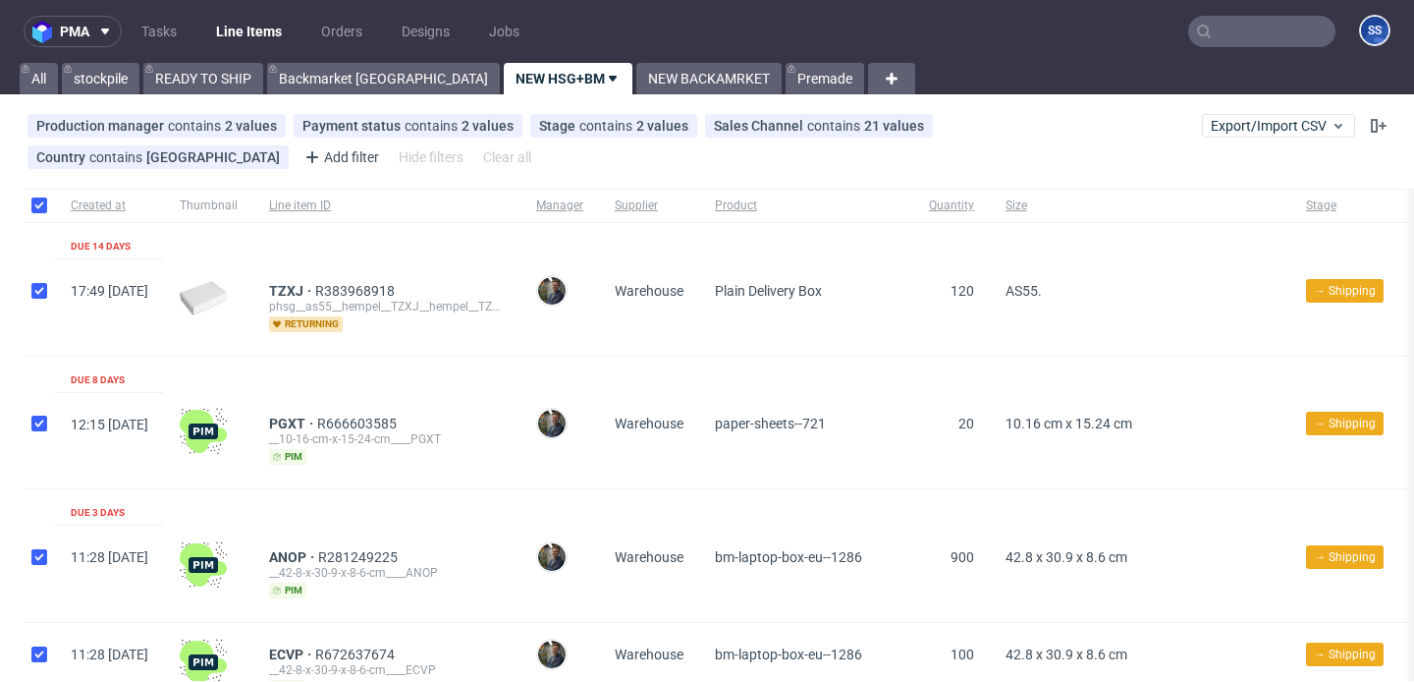
checkbox input "true"
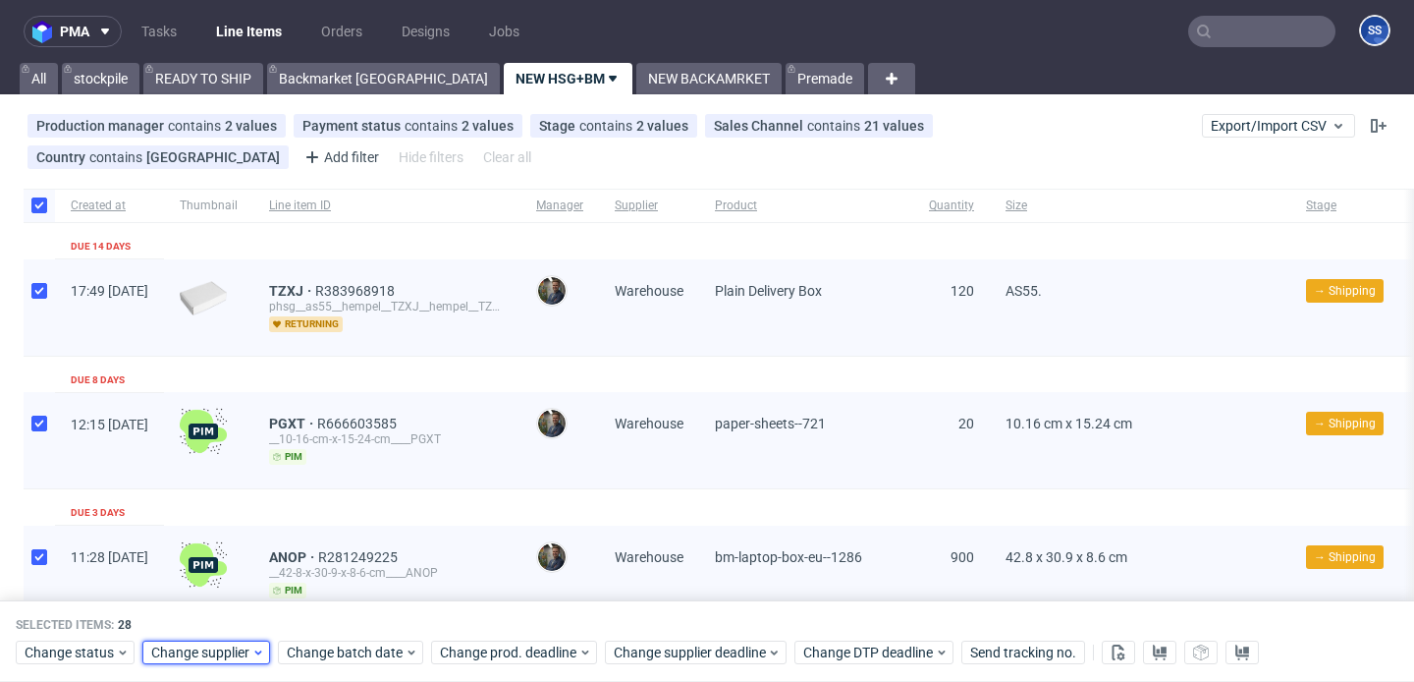
click at [251, 648] on icon at bounding box center [258, 652] width 14 height 16
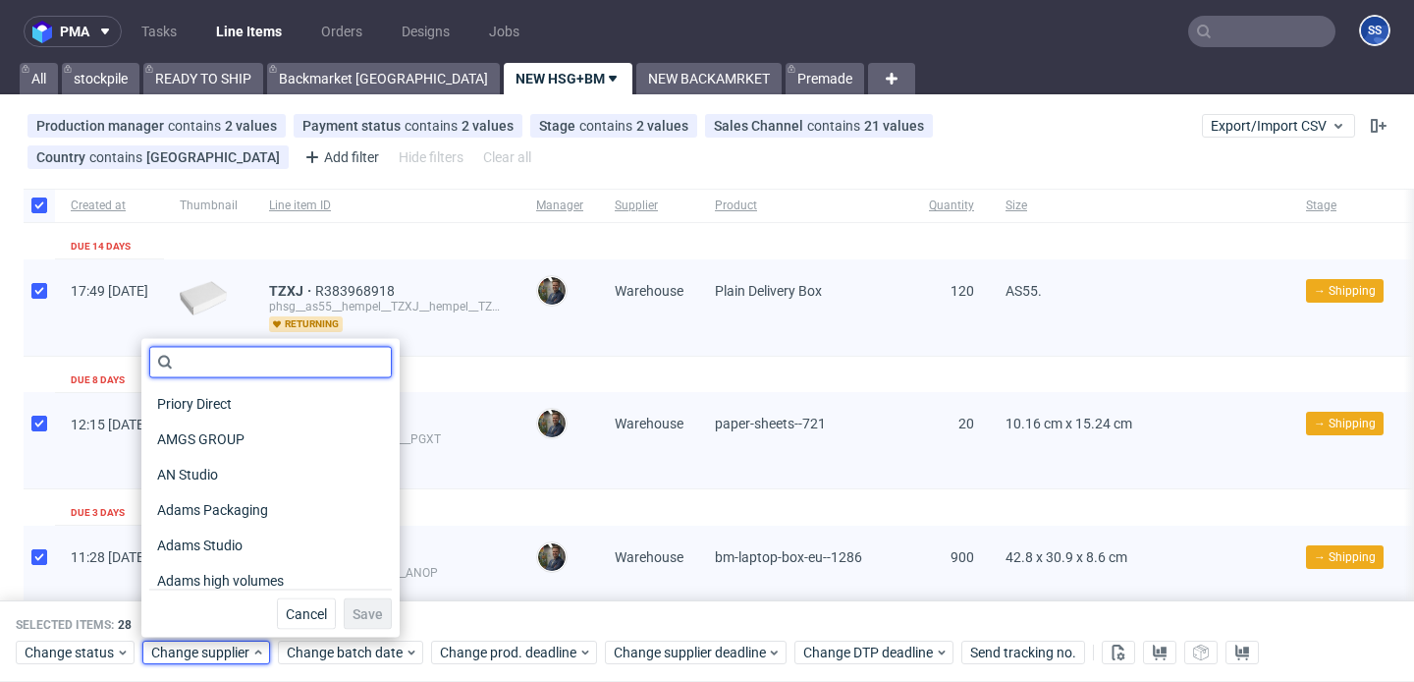
click at [213, 362] on input "text" at bounding box center [270, 362] width 243 height 31
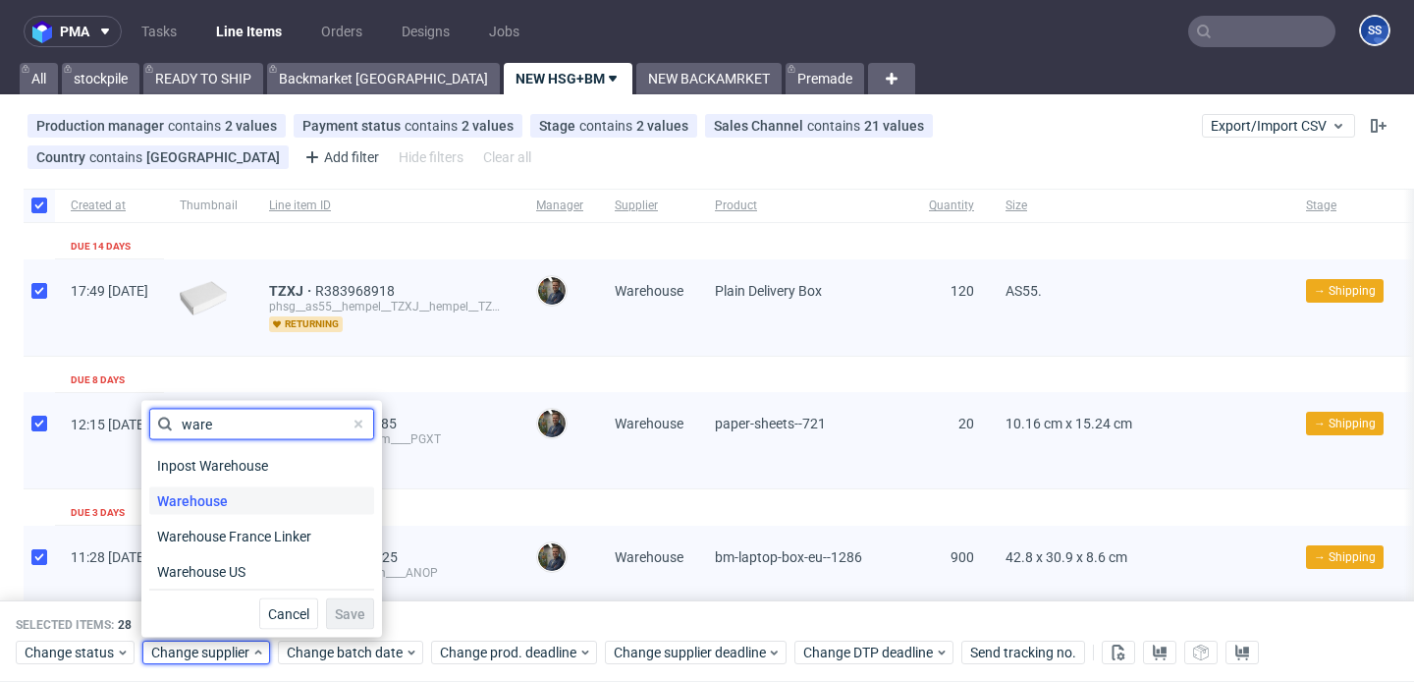
type input "ware"
click at [234, 498] on div "Warehouse" at bounding box center [261, 501] width 225 height 28
click at [335, 614] on span "Save" at bounding box center [350, 614] width 30 height 14
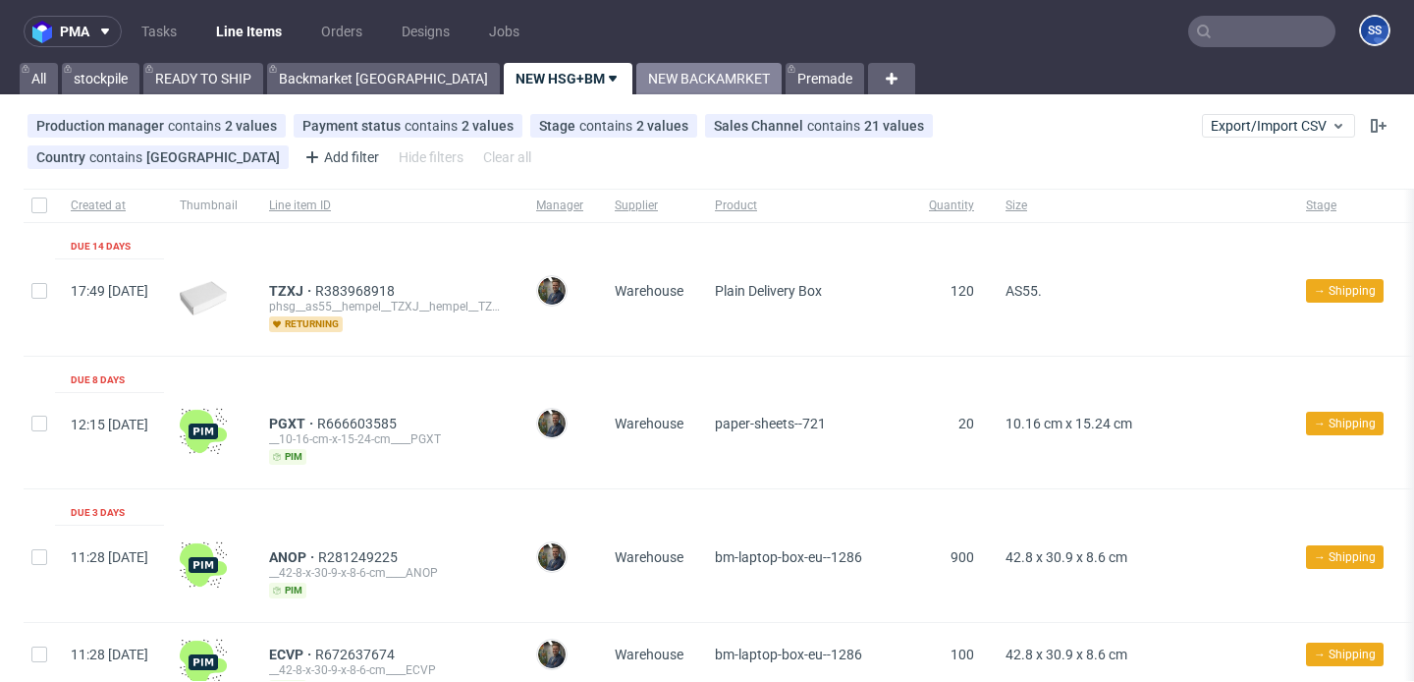
click at [636, 85] on link "NEW BACKAMRKET" at bounding box center [708, 78] width 145 height 31
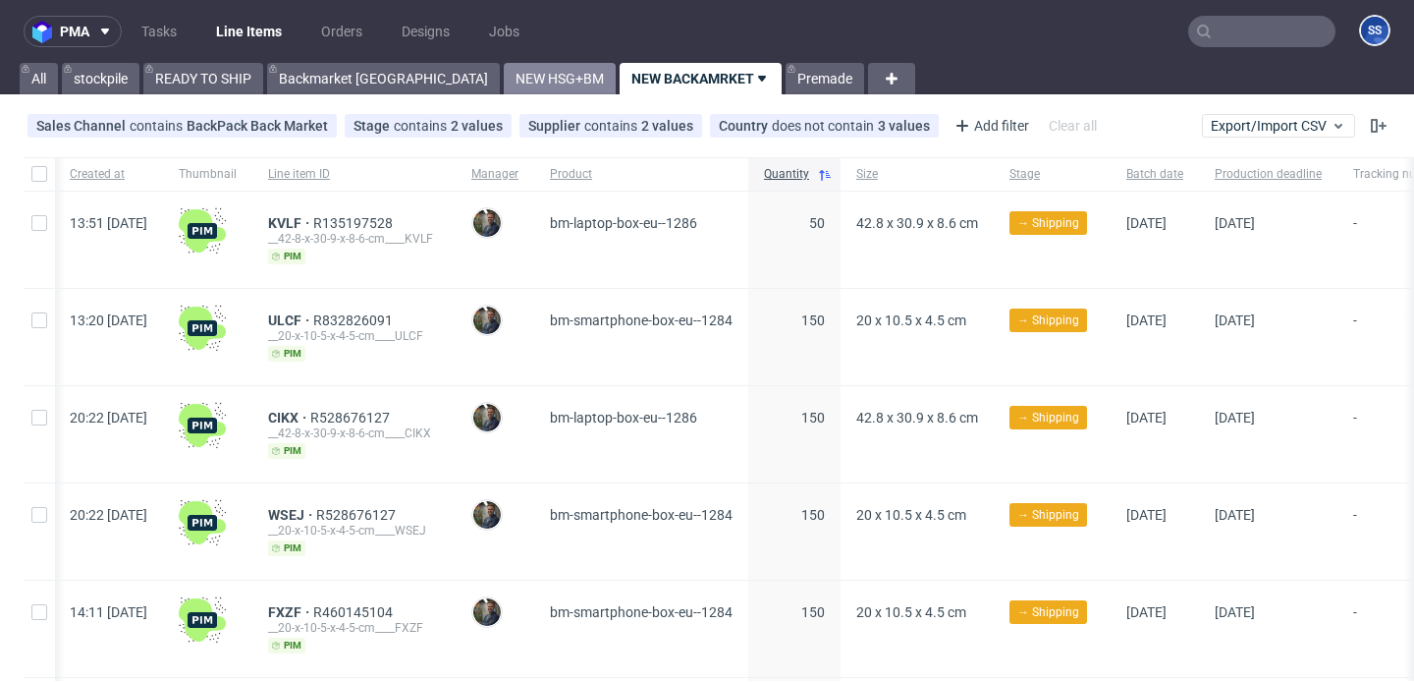
click at [504, 89] on link "NEW HSG+BM" at bounding box center [560, 78] width 112 height 31
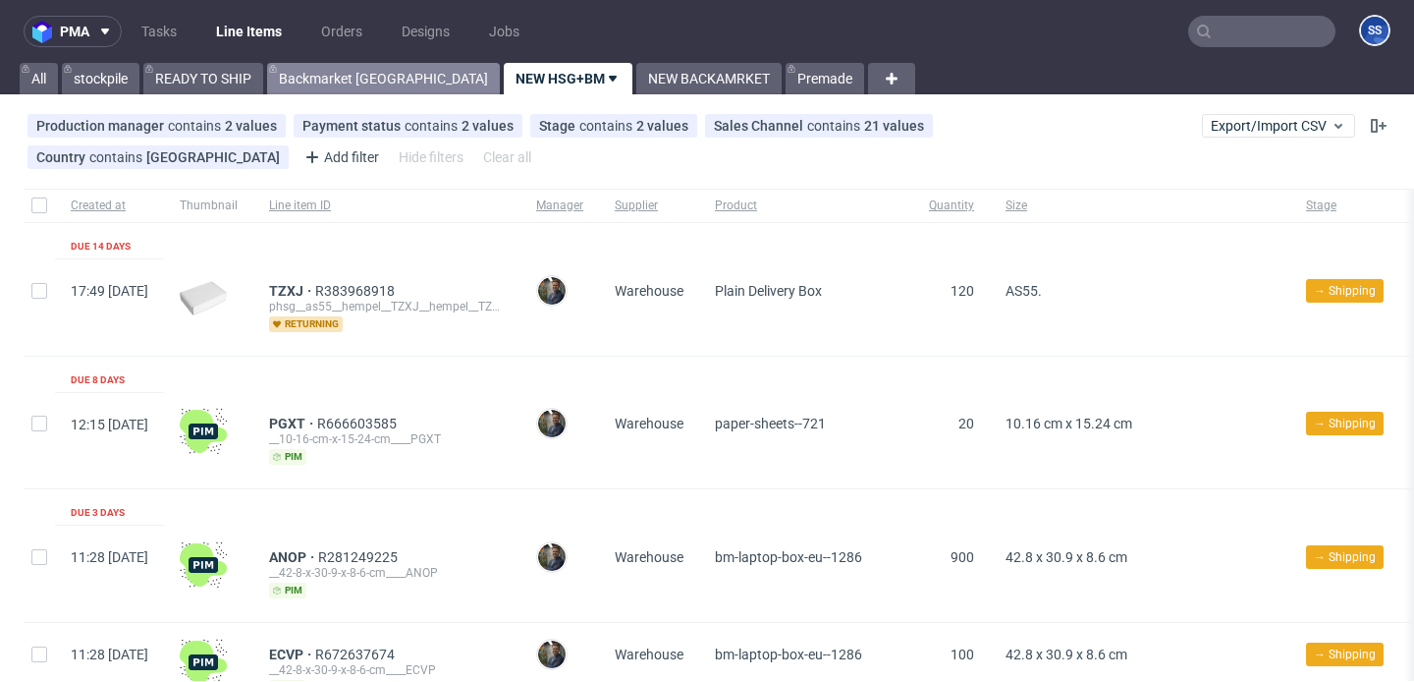
click at [314, 78] on link "Backmarket GB" at bounding box center [383, 78] width 233 height 31
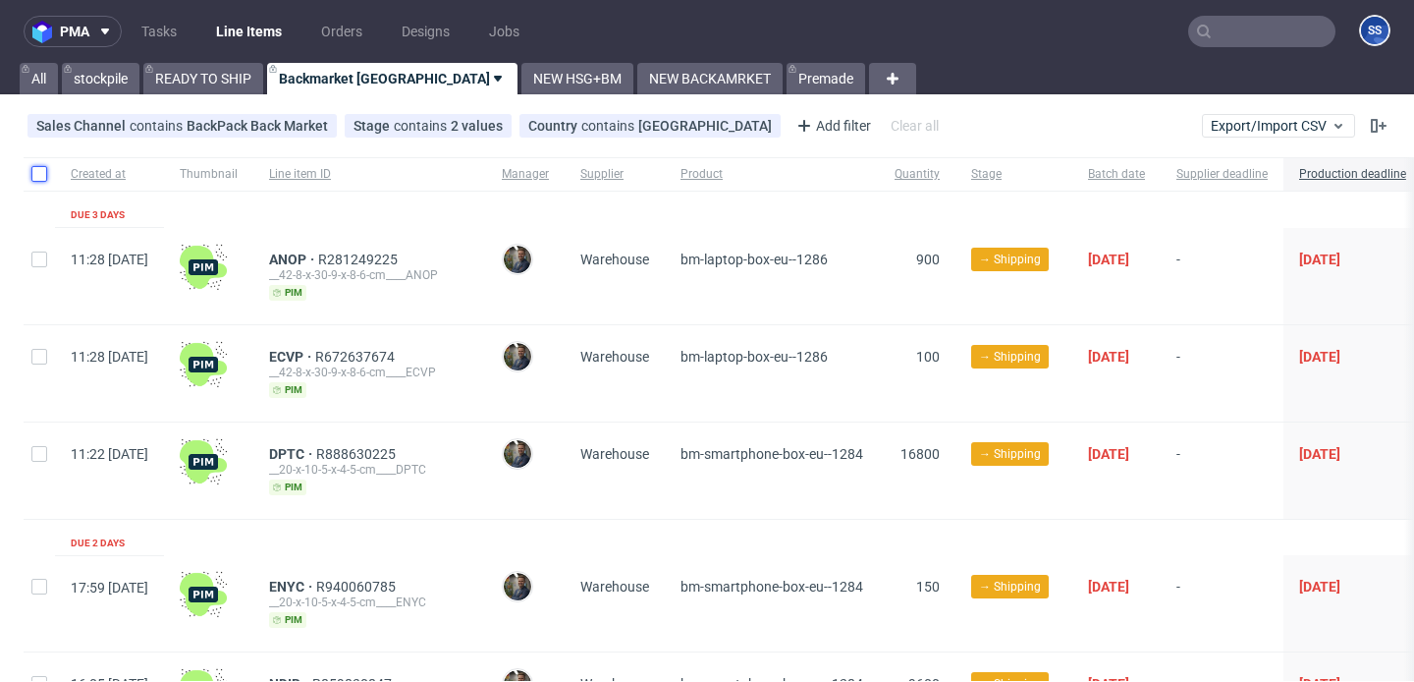
click at [44, 176] on input "checkbox" at bounding box center [39, 174] width 16 height 16
checkbox input "true"
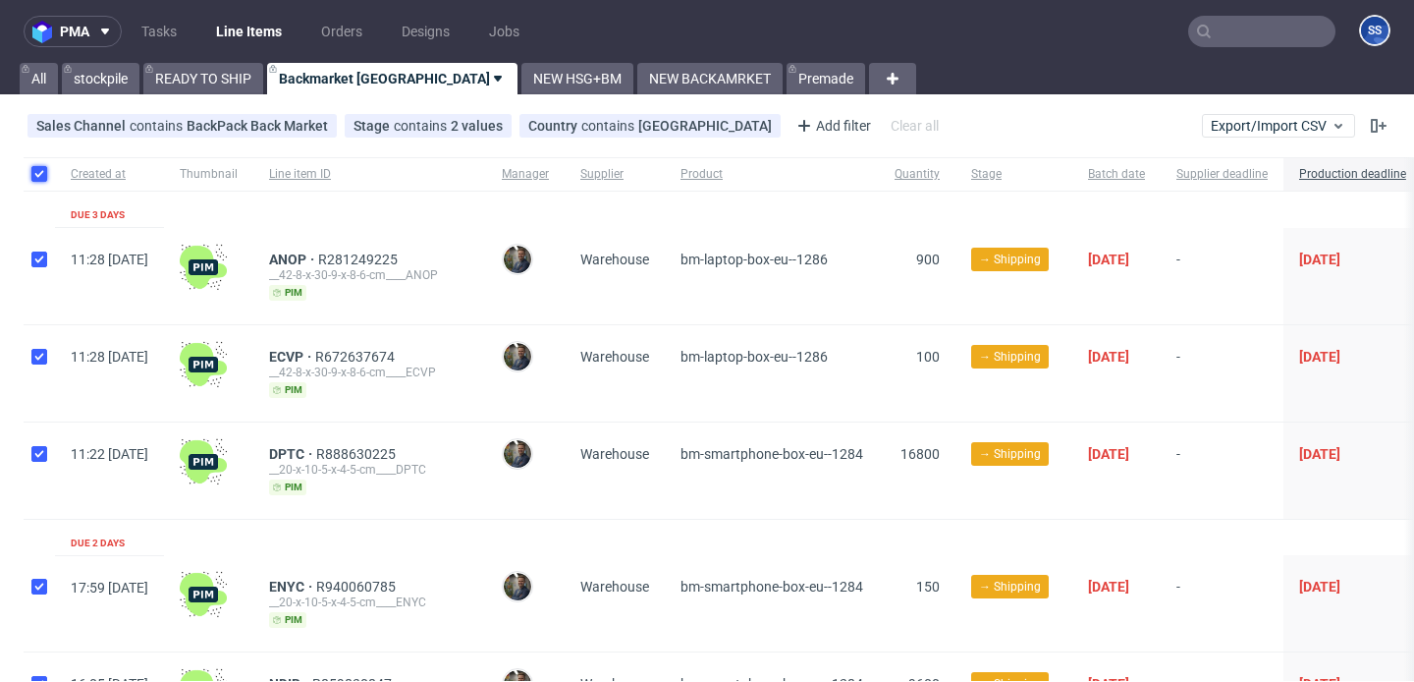
checkbox input "true"
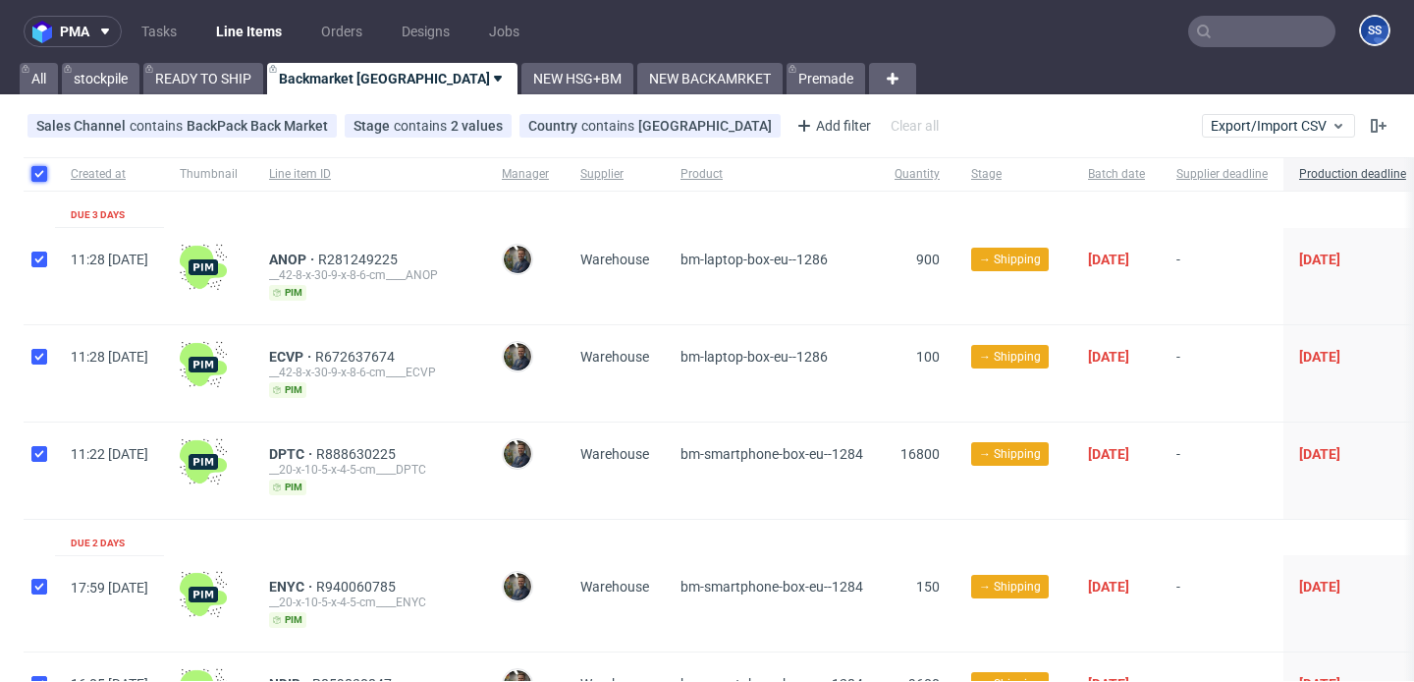
checkbox input "true"
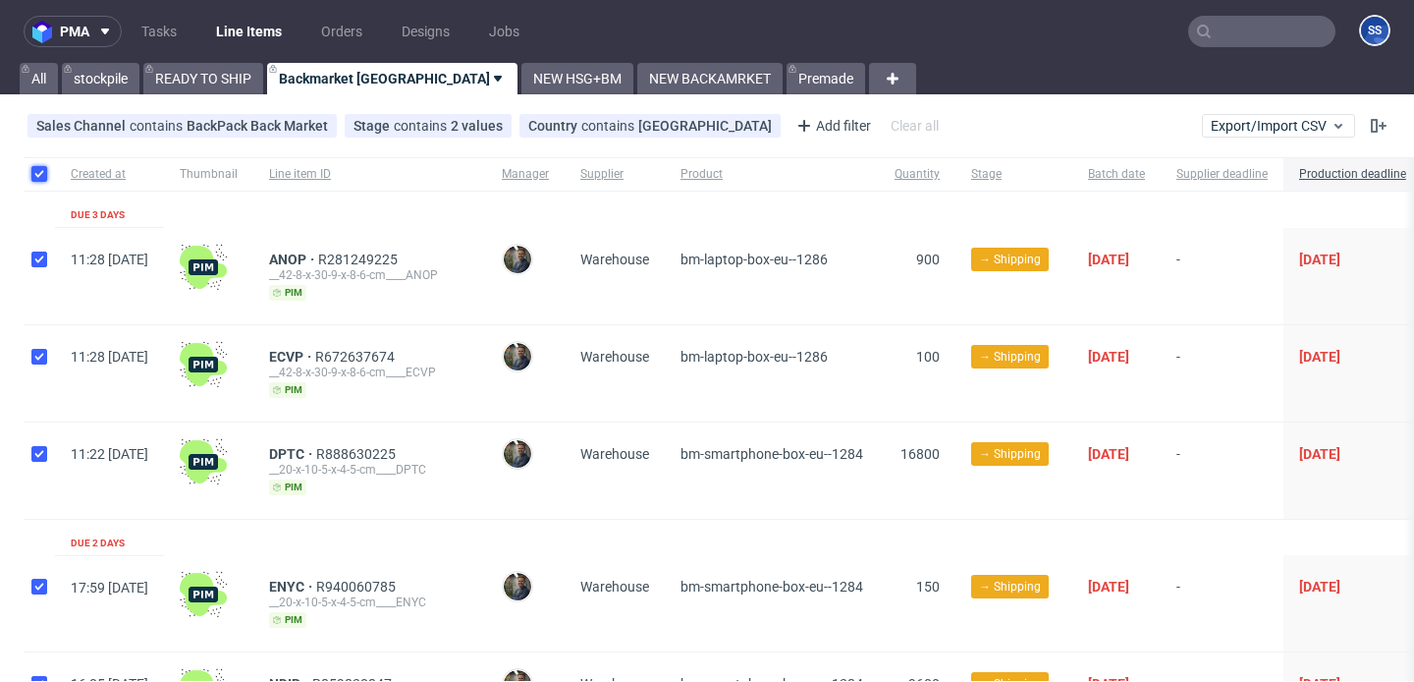
checkbox input "true"
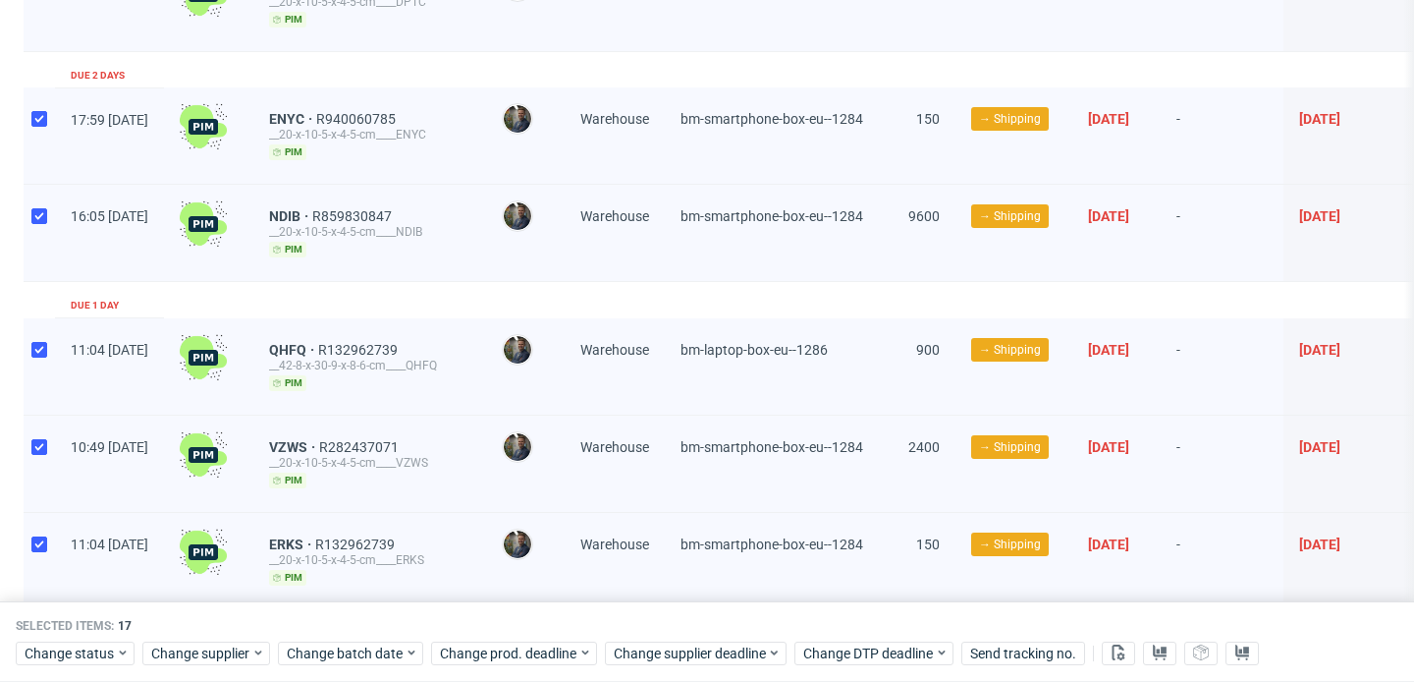
scroll to position [1478, 0]
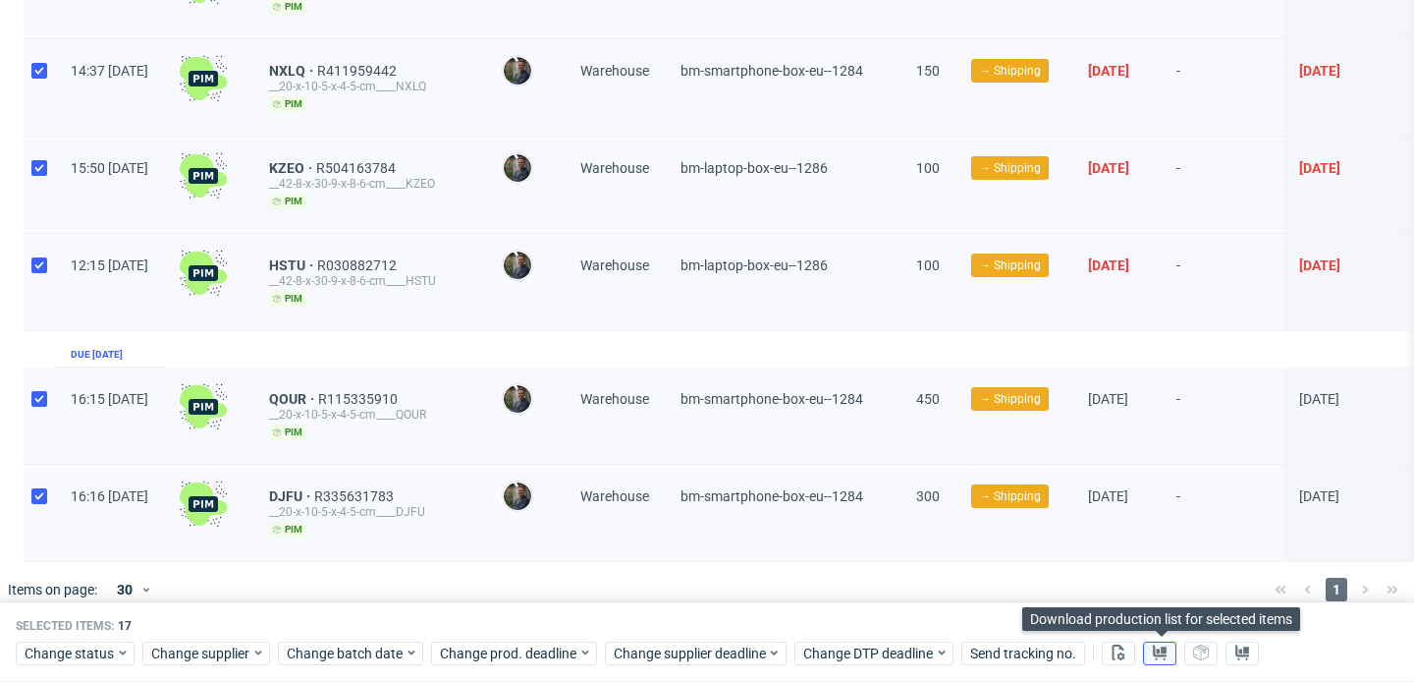
click at [1165, 657] on icon at bounding box center [1160, 652] width 16 height 16
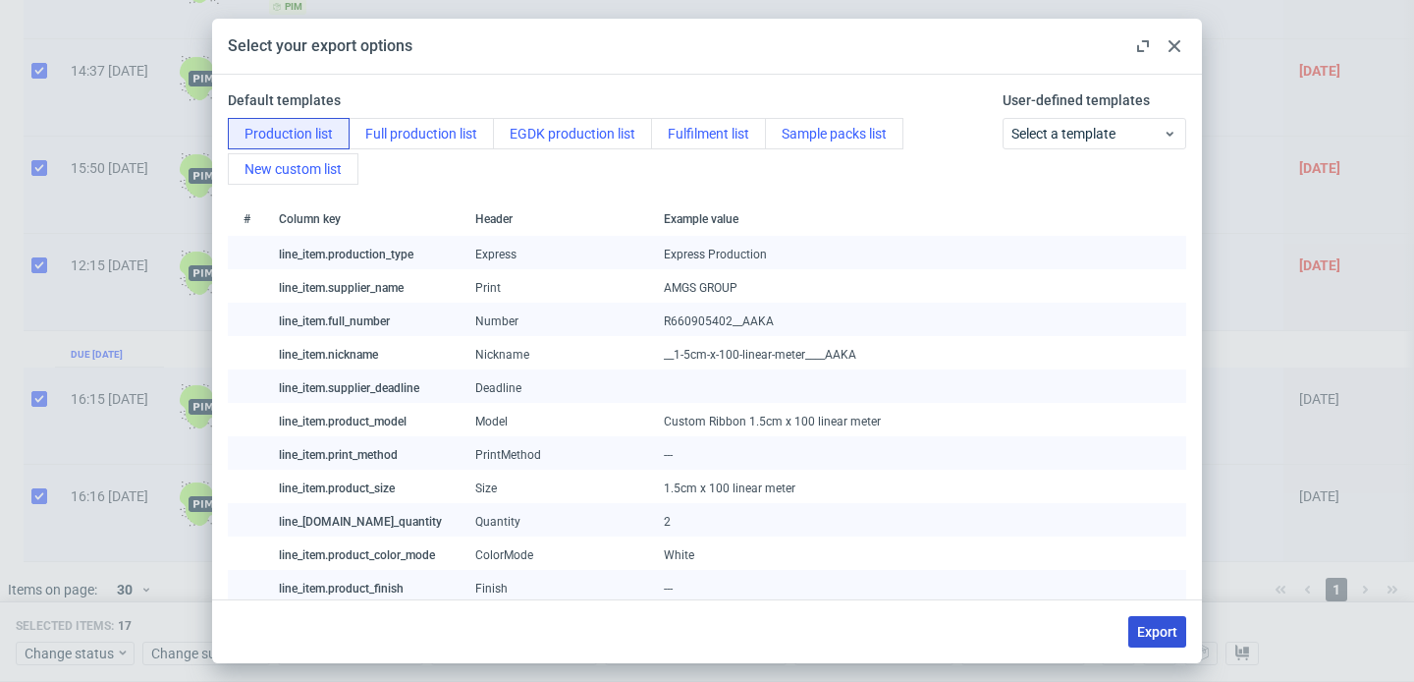
click at [1152, 625] on span "Export" at bounding box center [1157, 632] width 40 height 14
checkbox input "false"
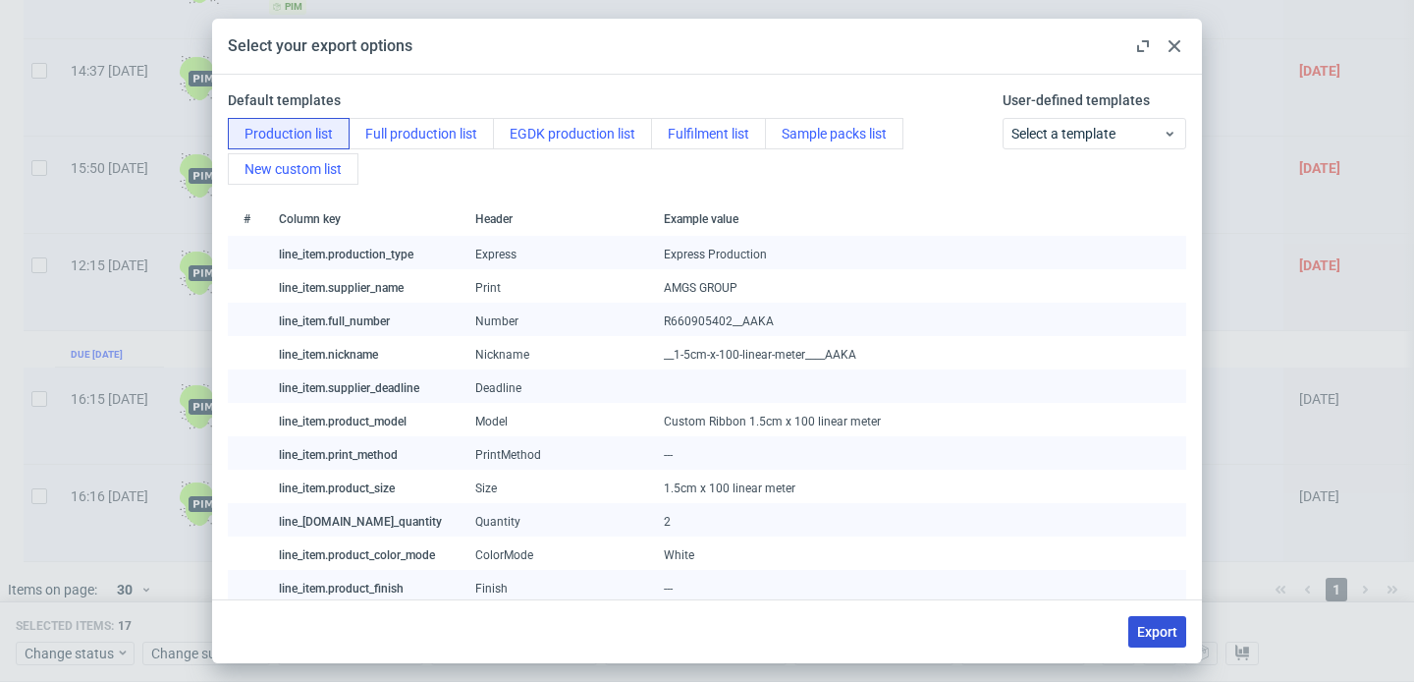
checkbox input "false"
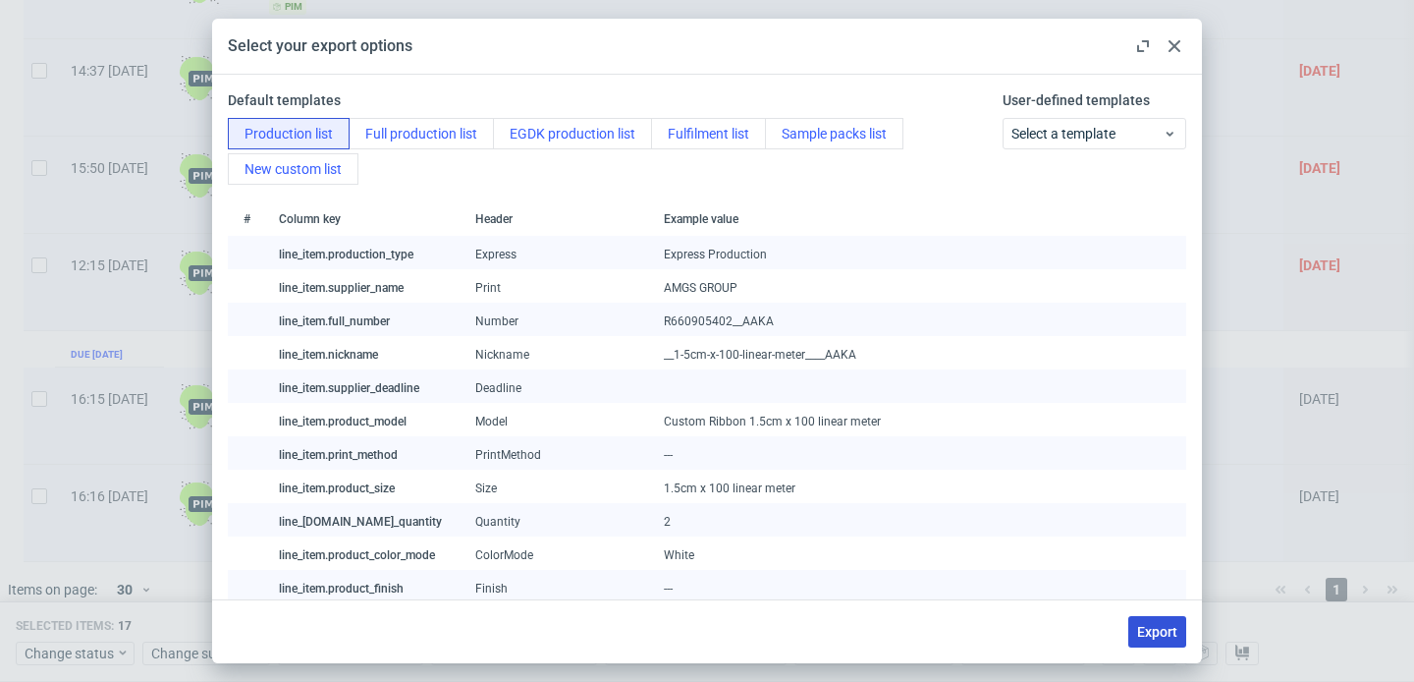
checkbox input "false"
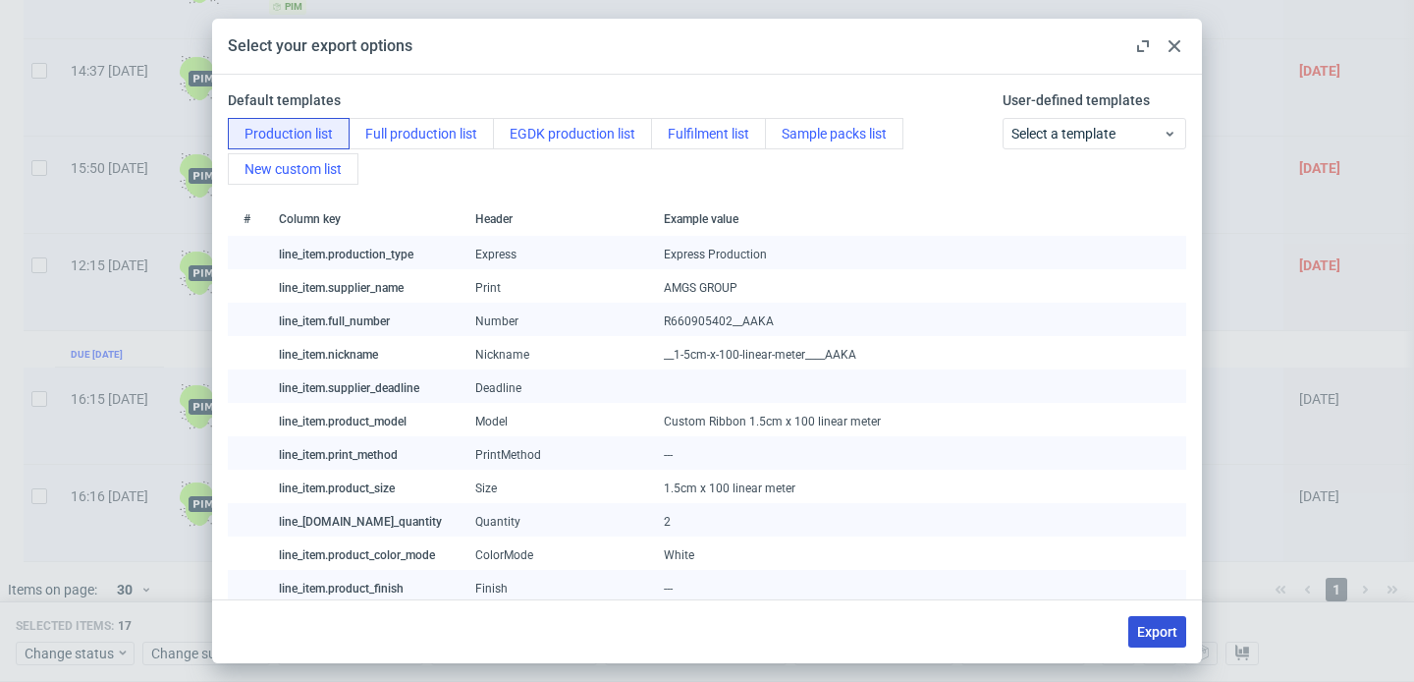
checkbox input "false"
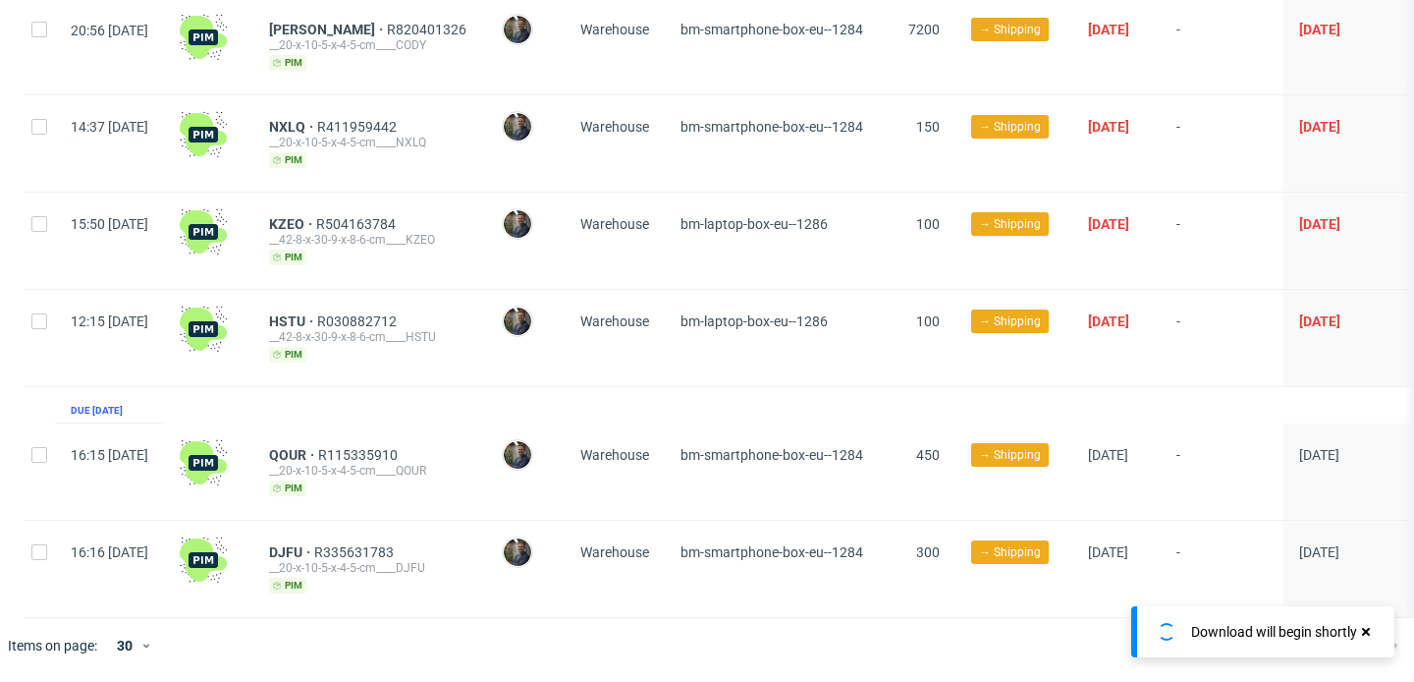
scroll to position [1398, 0]
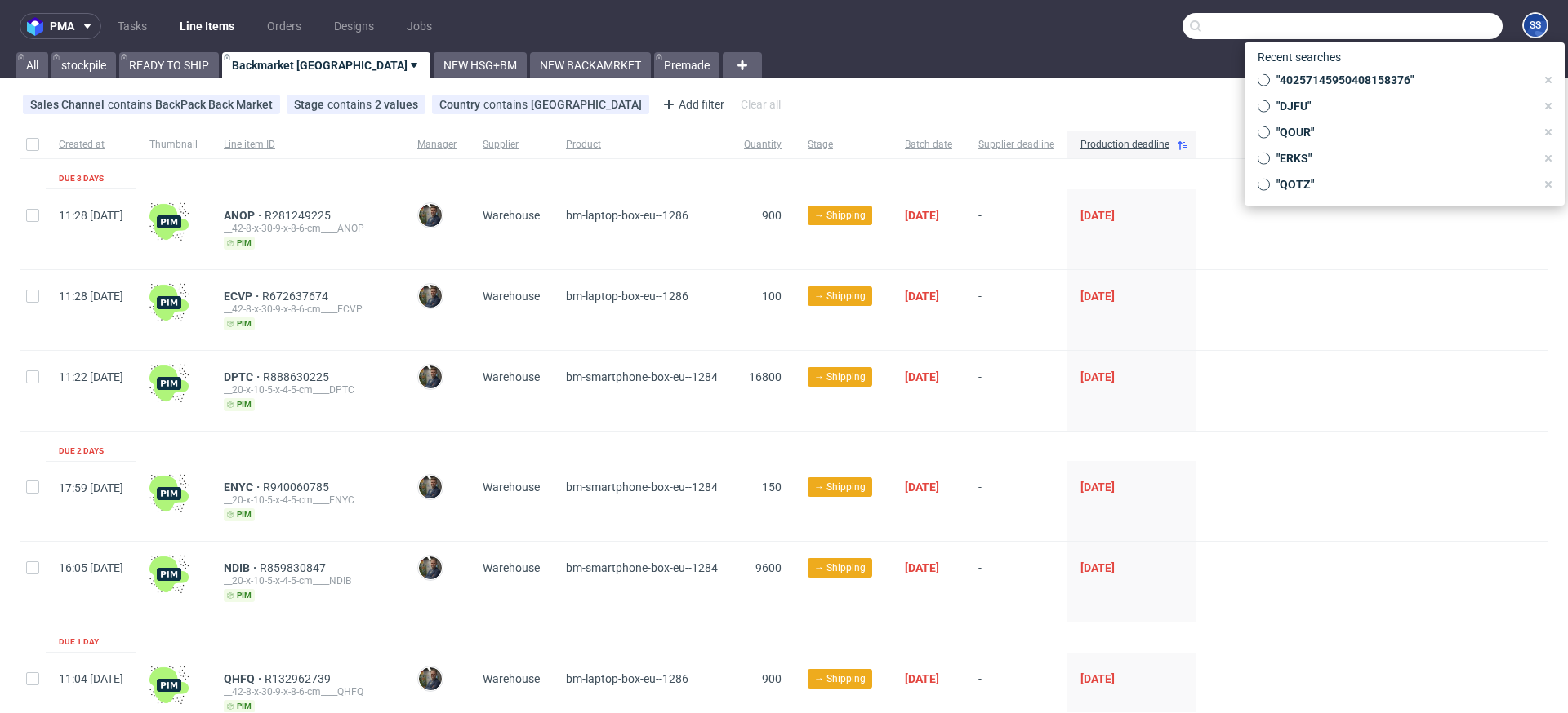
click at [1403, 27] on input "text" at bounding box center [1342, 26] width 320 height 26
paste input "britaintechhayes@gmail.com"
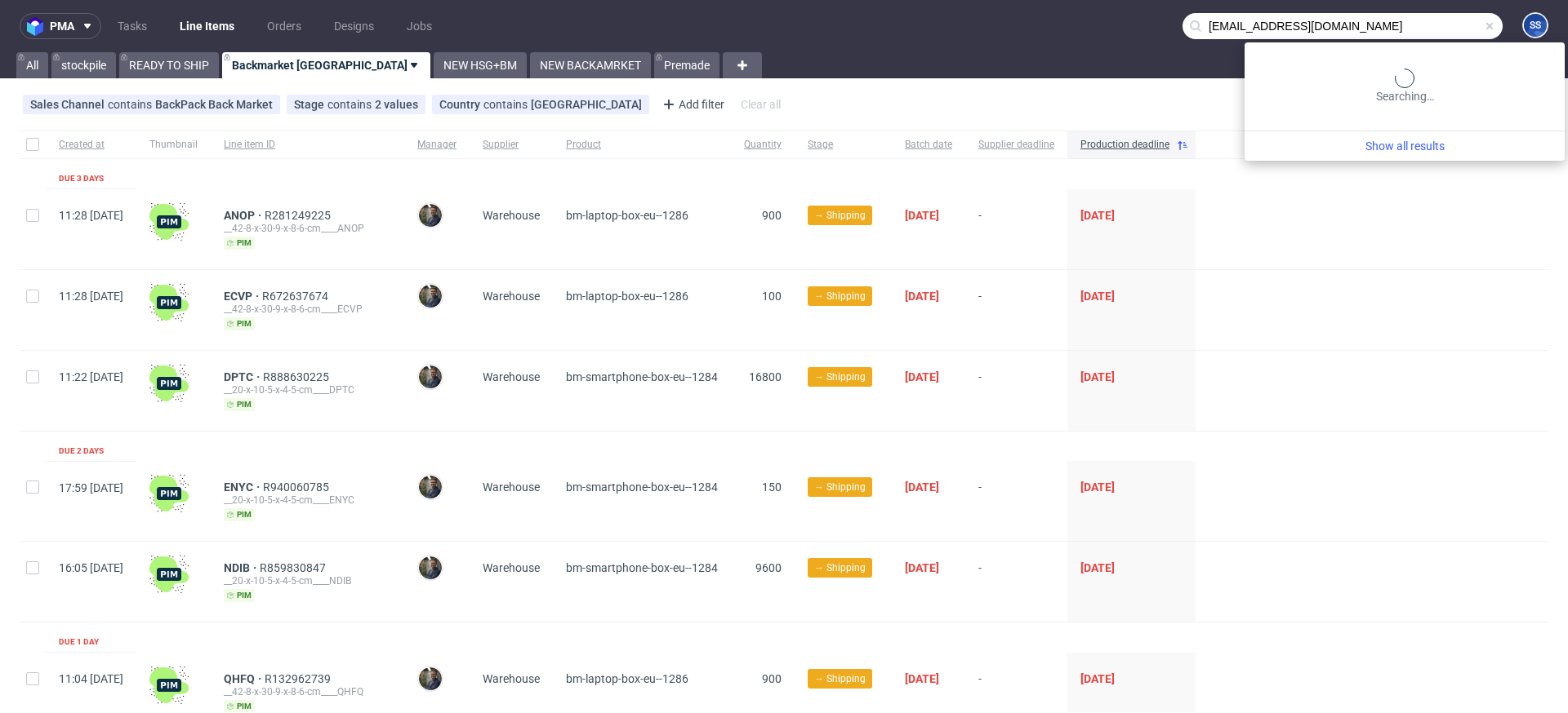
type input "britaintechhayes@gmail.com"
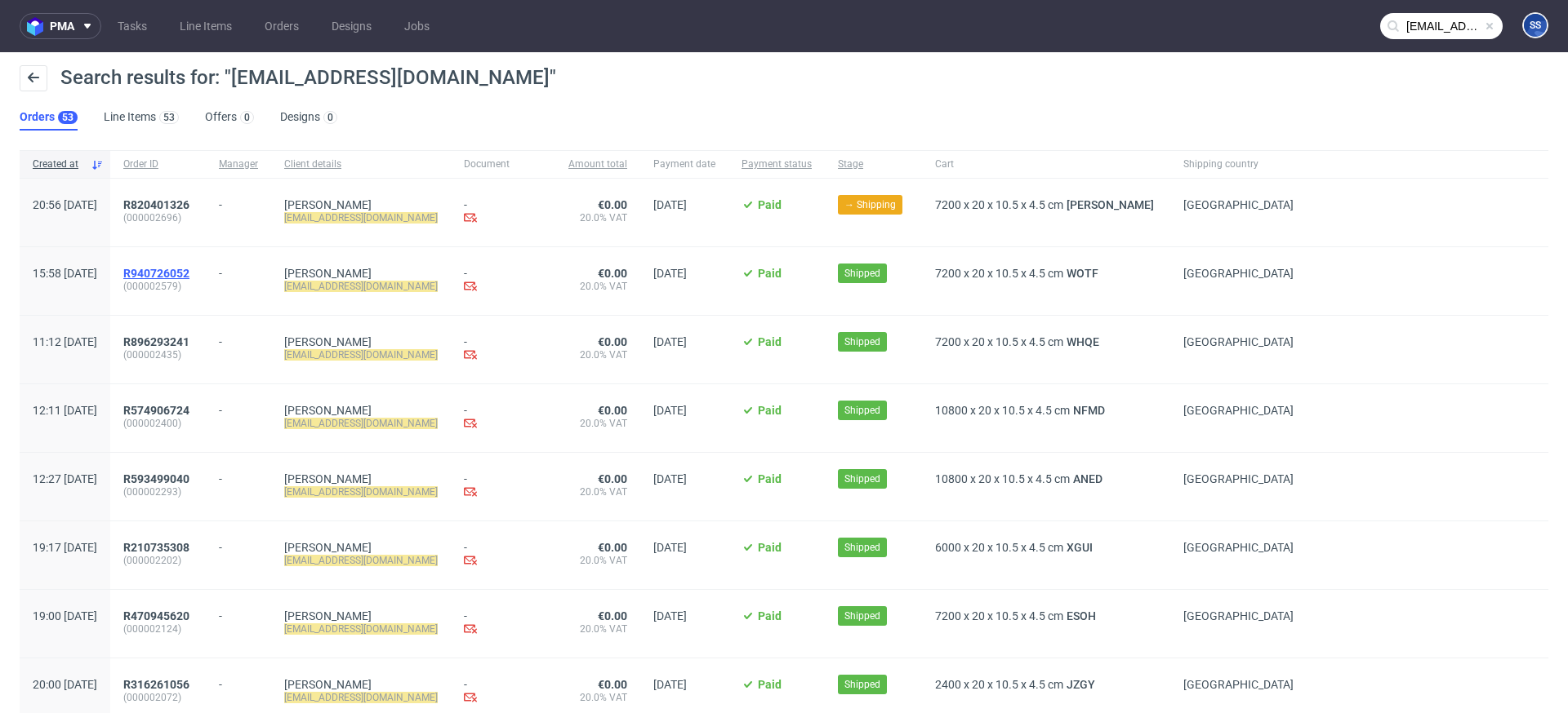
click at [190, 275] on span "R940726052" at bounding box center [156, 273] width 67 height 13
click at [190, 337] on span "R896293241" at bounding box center [156, 342] width 67 height 13
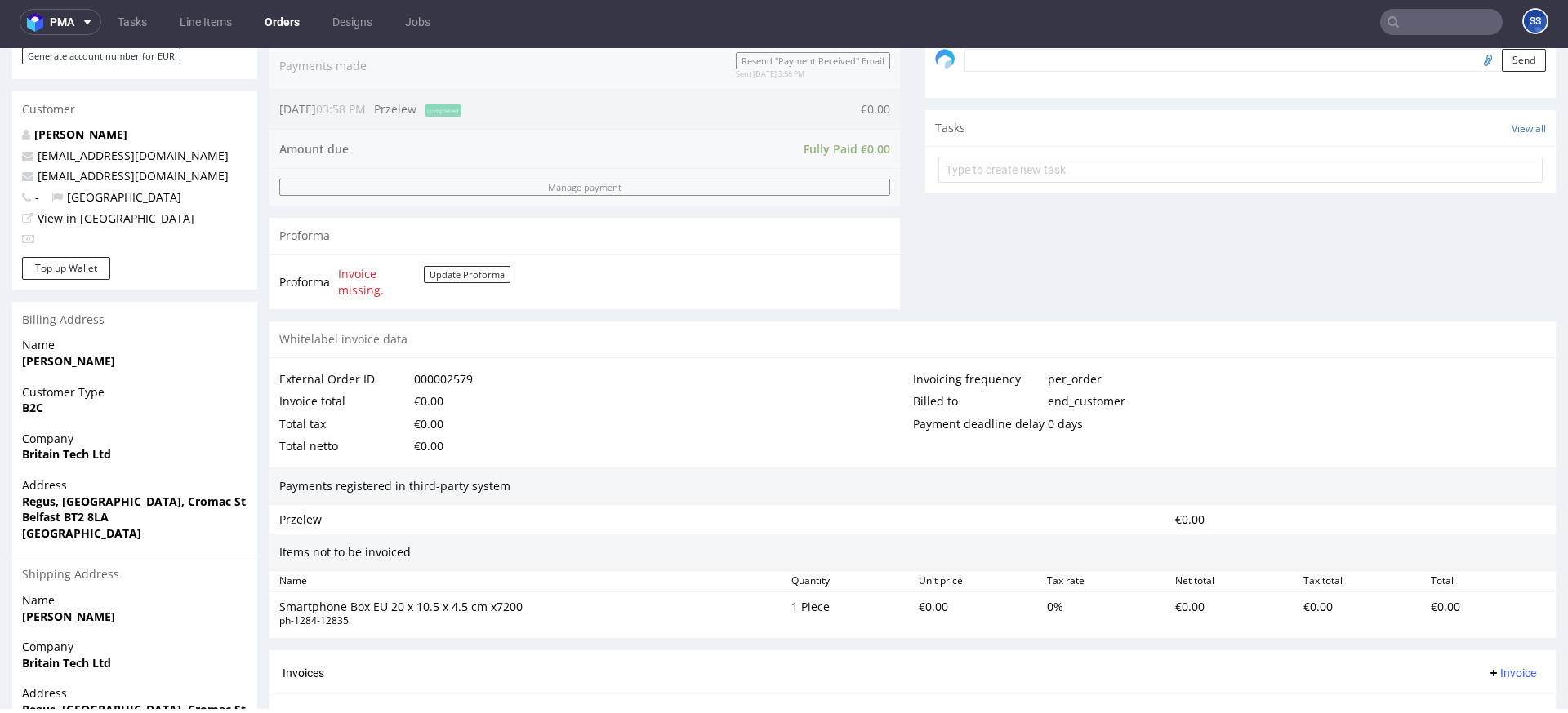
scroll to position [682, 0]
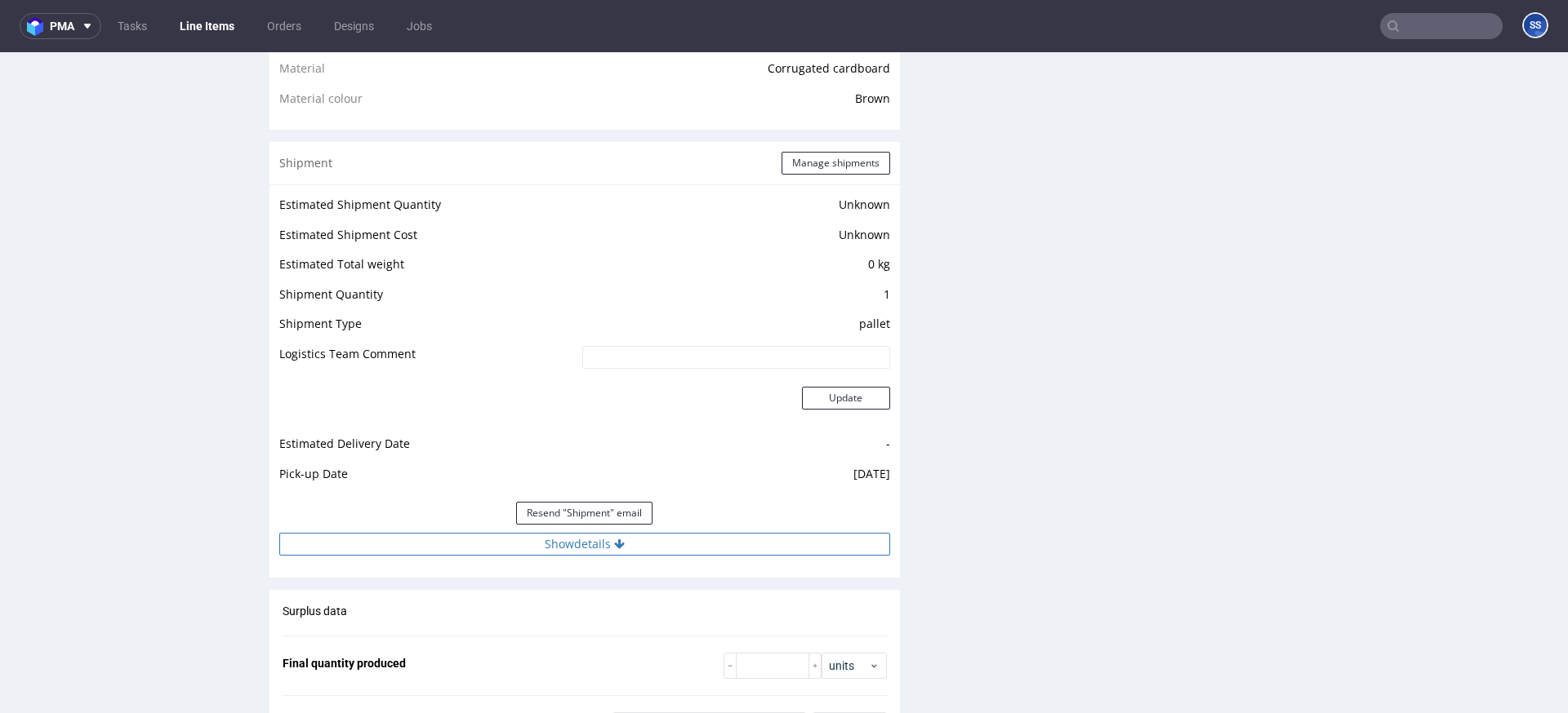
click at [538, 538] on button "Show details" at bounding box center [584, 544] width 611 height 23
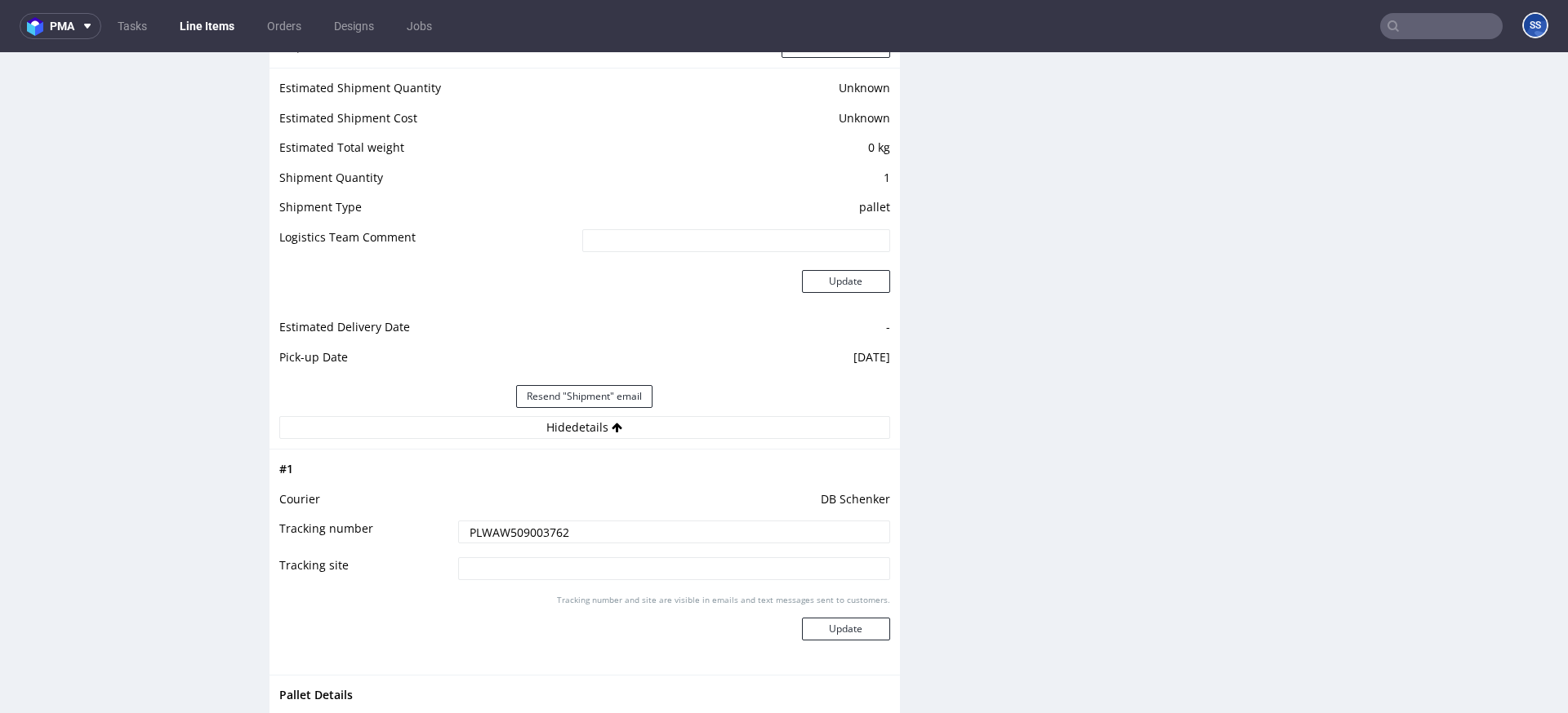
scroll to position [1345, 0]
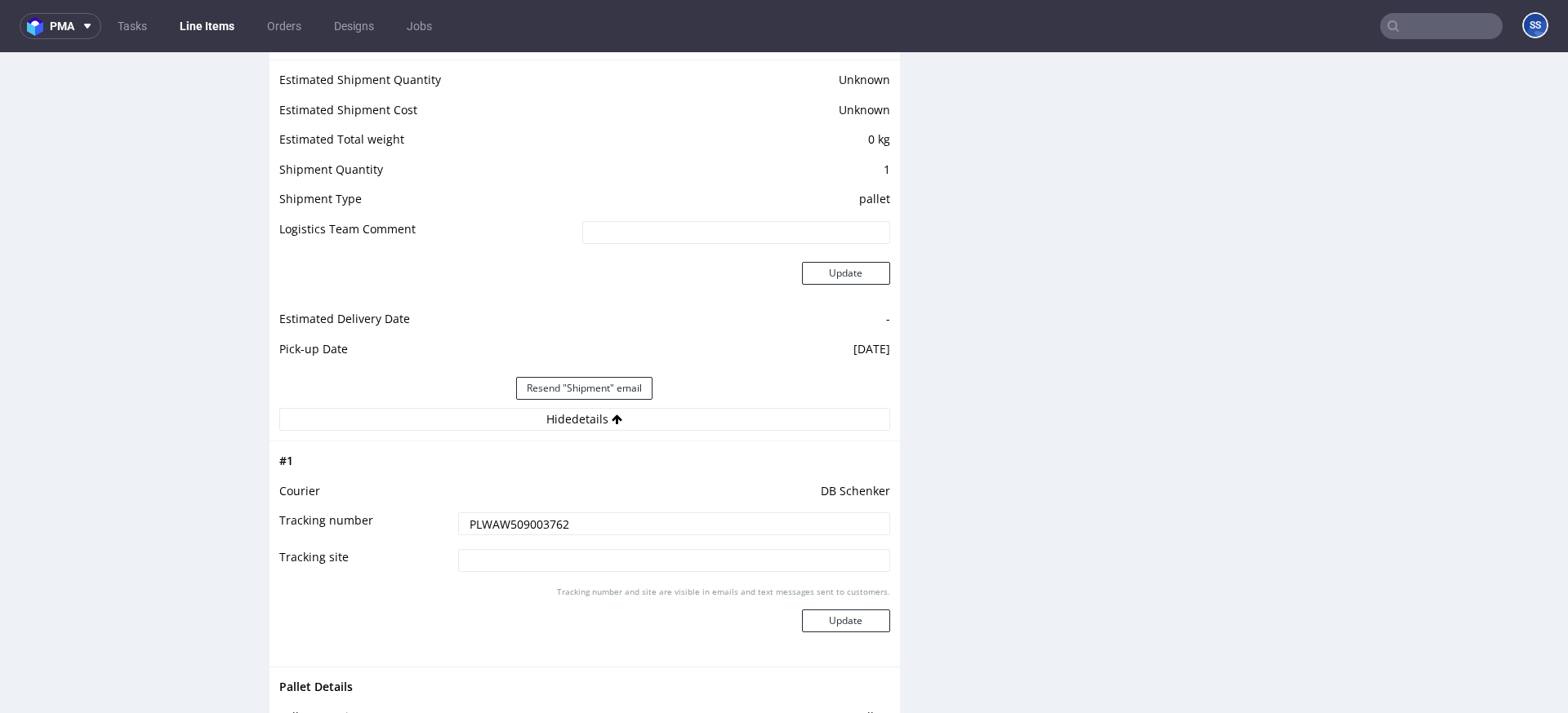
click at [513, 532] on input "PLWAW509003762" at bounding box center [674, 524] width 432 height 23
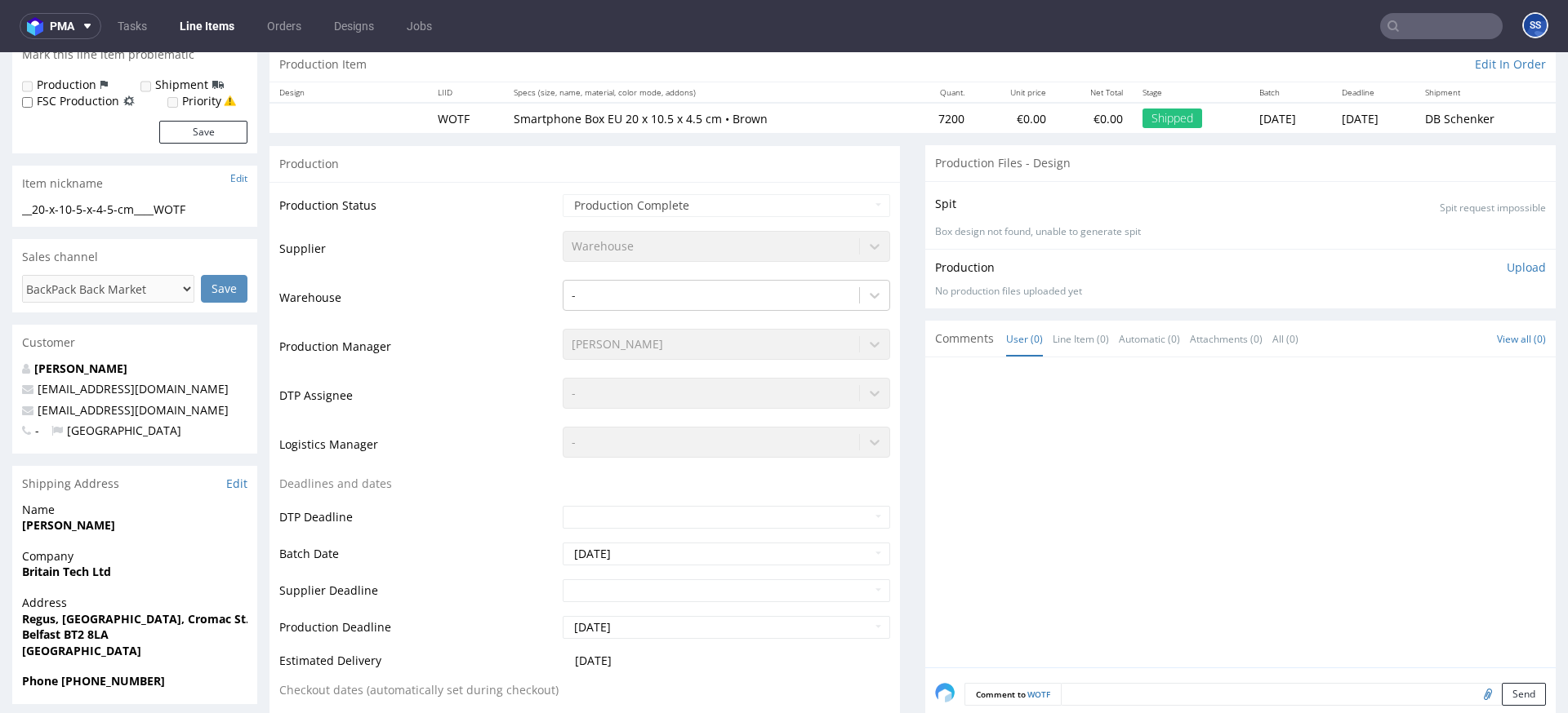
scroll to position [164, 0]
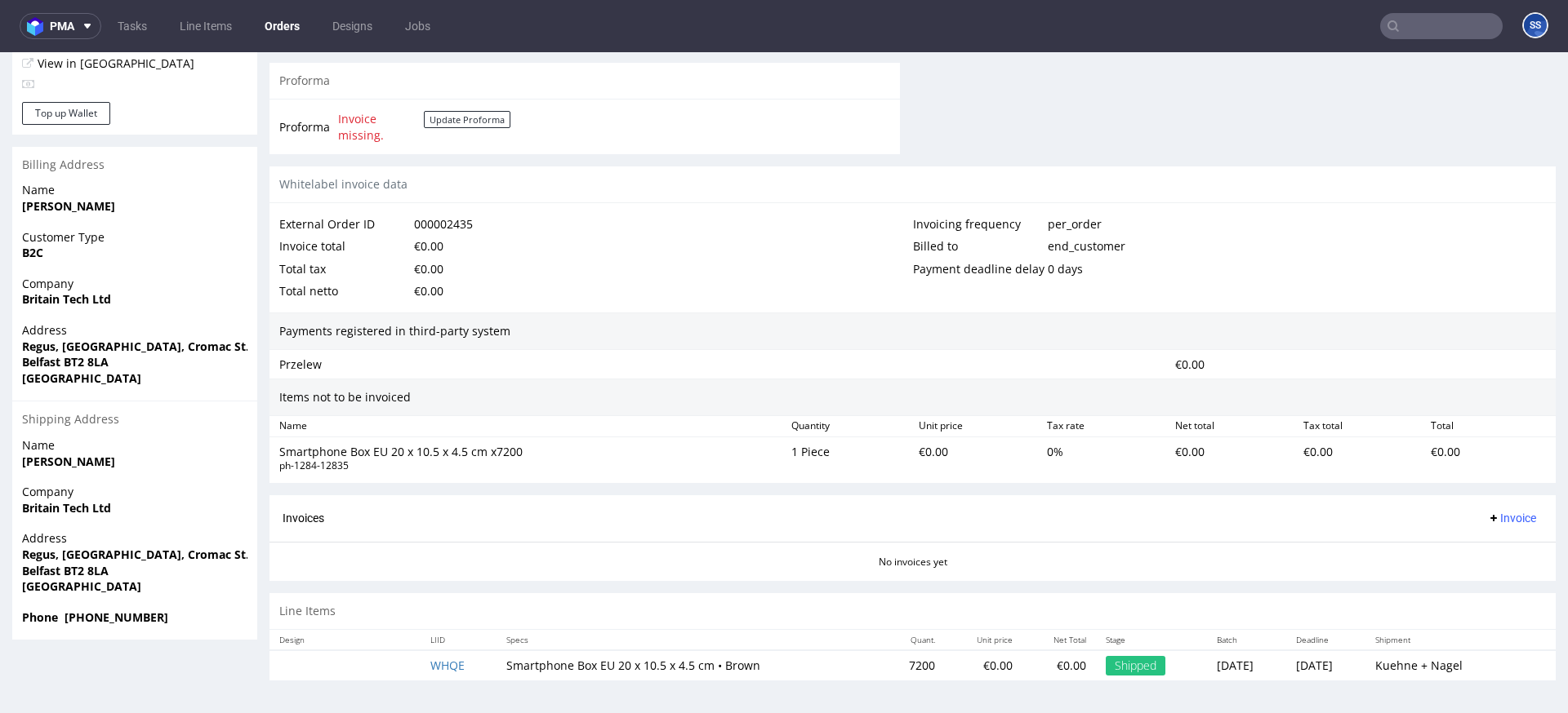
scroll to position [4, 0]
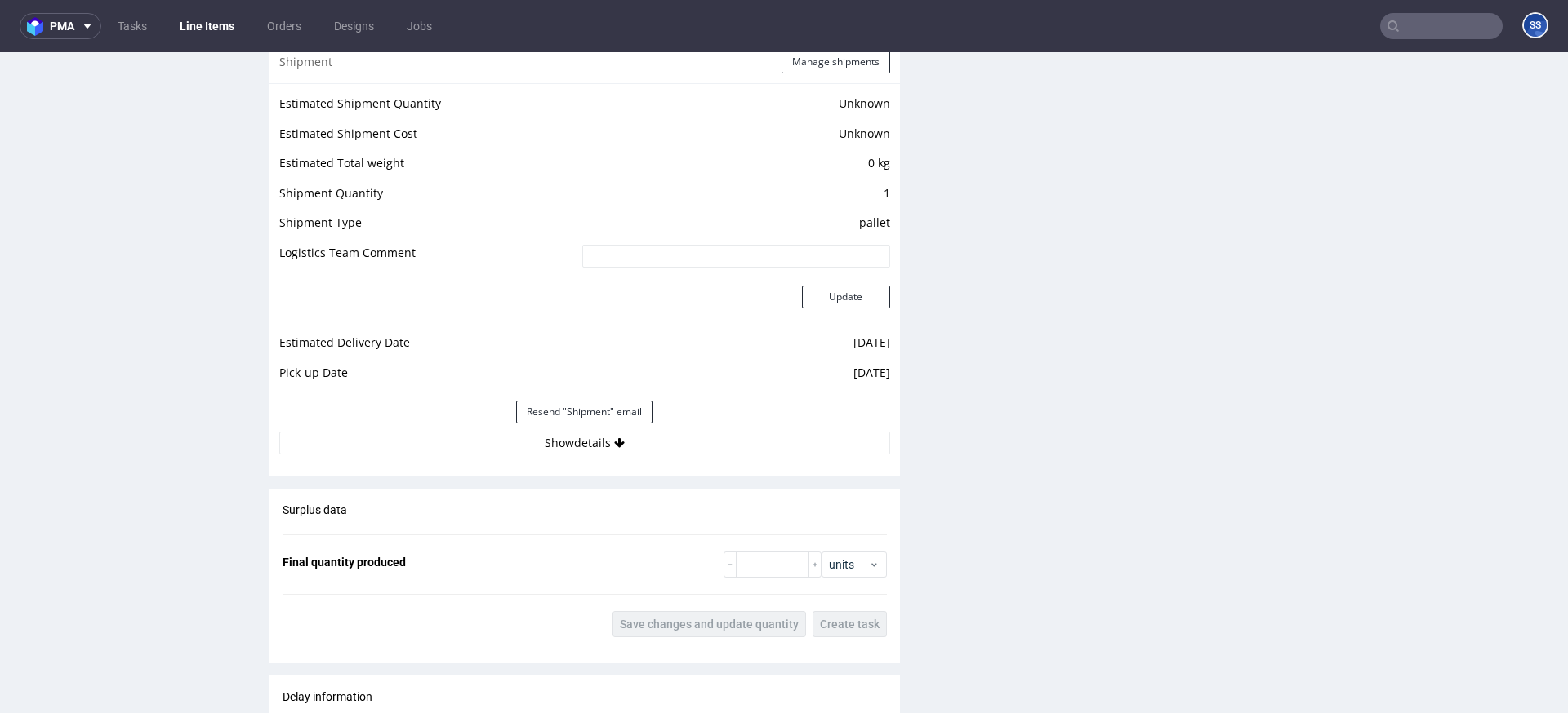
scroll to position [1322, 0]
click at [553, 448] on button "Show details" at bounding box center [584, 442] width 611 height 23
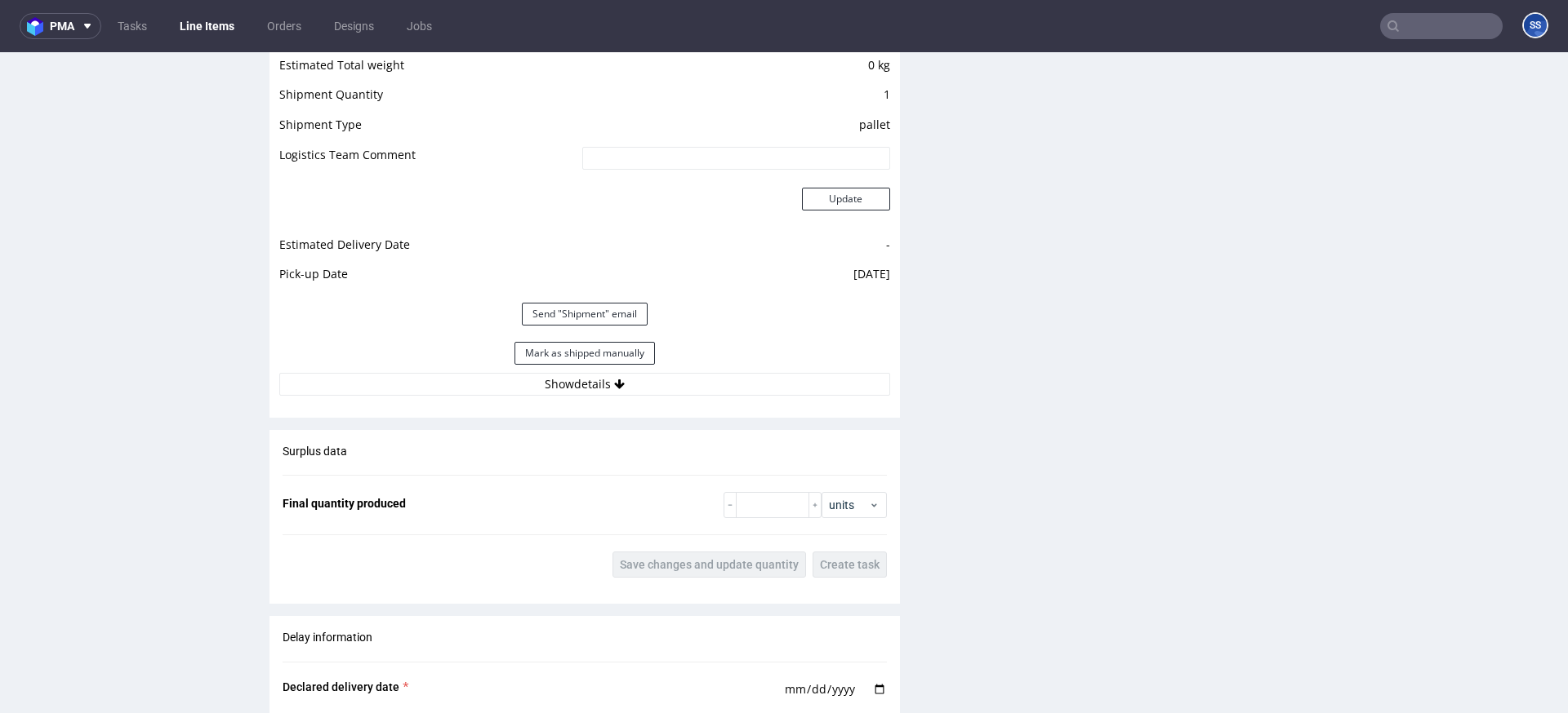
scroll to position [1398, 0]
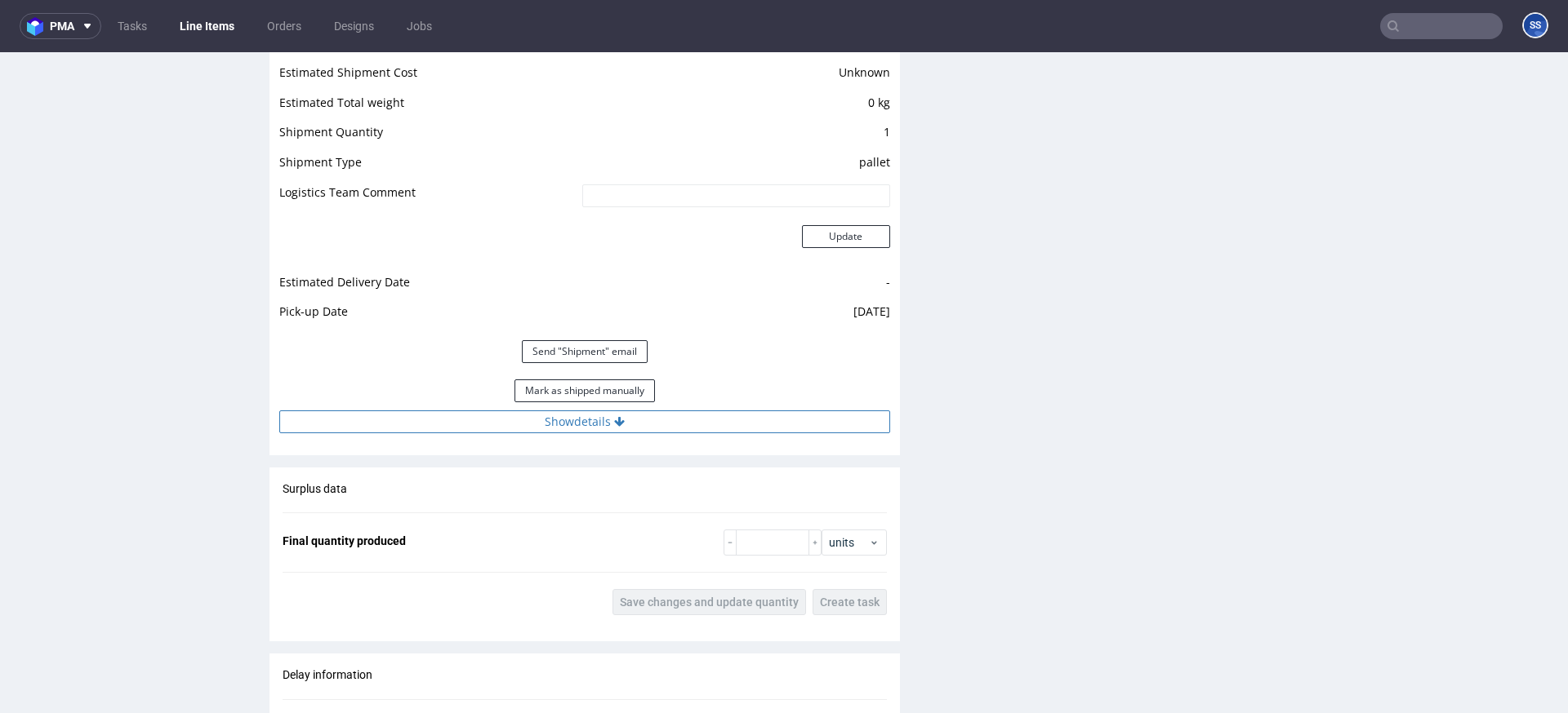
click at [599, 411] on button "Show details" at bounding box center [584, 422] width 611 height 23
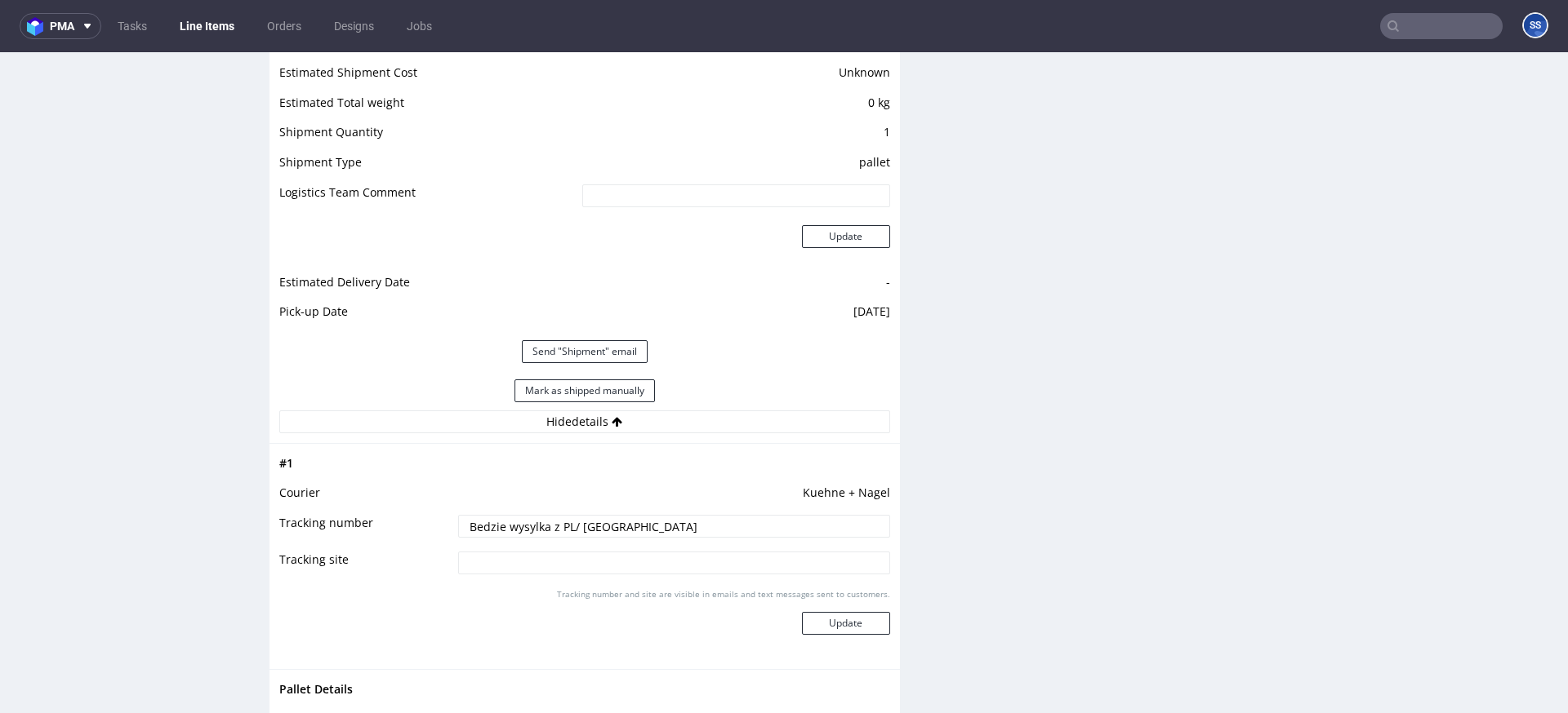
drag, startPoint x: 580, startPoint y: 508, endPoint x: 603, endPoint y: 509, distance: 23.0
click at [589, 515] on input "Bedzie wysylka z PL/ Belfast" at bounding box center [674, 527] width 432 height 23
drag, startPoint x: 484, startPoint y: 517, endPoint x: 394, endPoint y: 519, distance: 90.0
click at [394, 519] on tr "Tracking number Bedzie wysylka z PL/ Belfast" at bounding box center [584, 532] width 611 height 37
drag, startPoint x: 604, startPoint y: 514, endPoint x: 399, endPoint y: 507, distance: 205.1
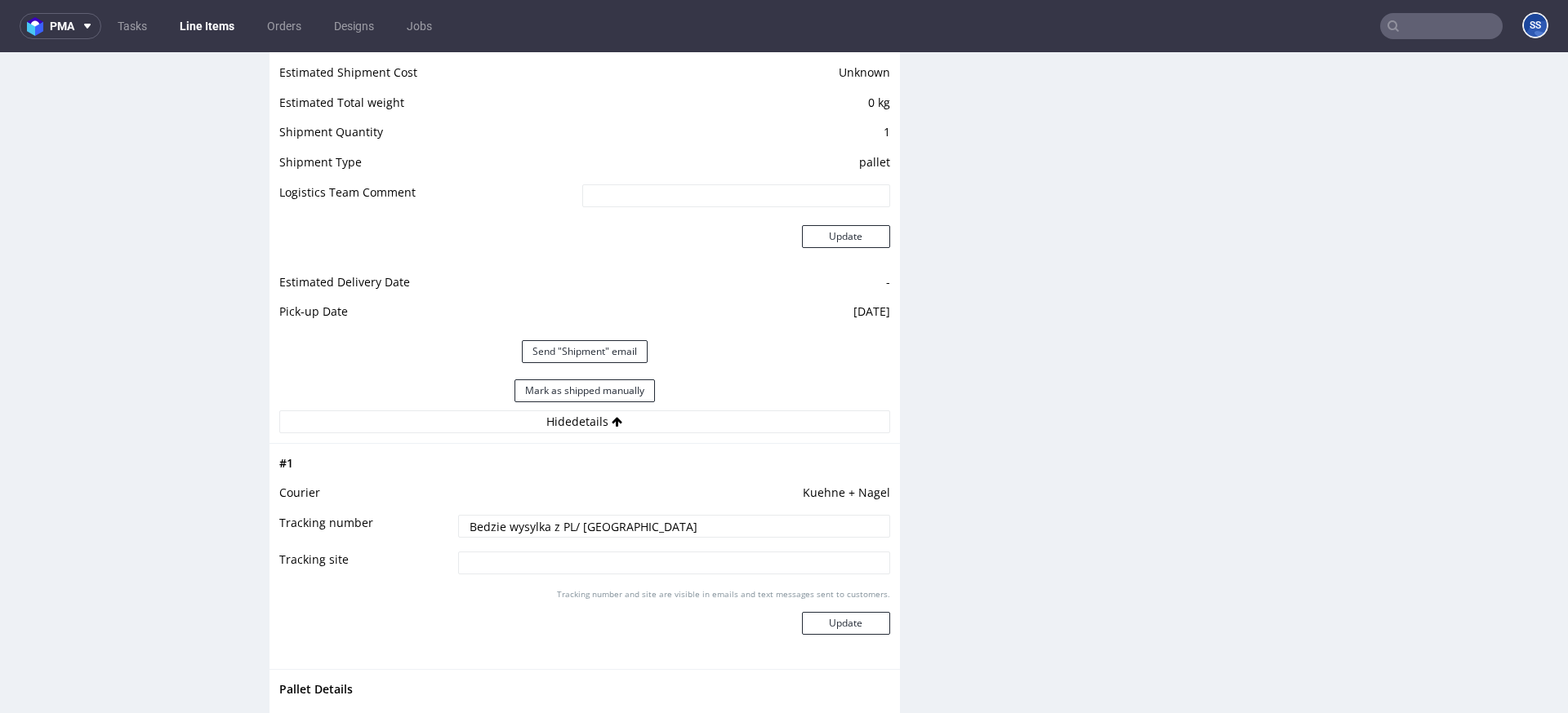
click at [399, 514] on tr "Tracking number Bedzie wysylka z PL/ Belfast" at bounding box center [584, 532] width 611 height 37
paste input "RWM006470823"
type input "RWM006470823"
click at [831, 612] on button "Update" at bounding box center [846, 624] width 88 height 23
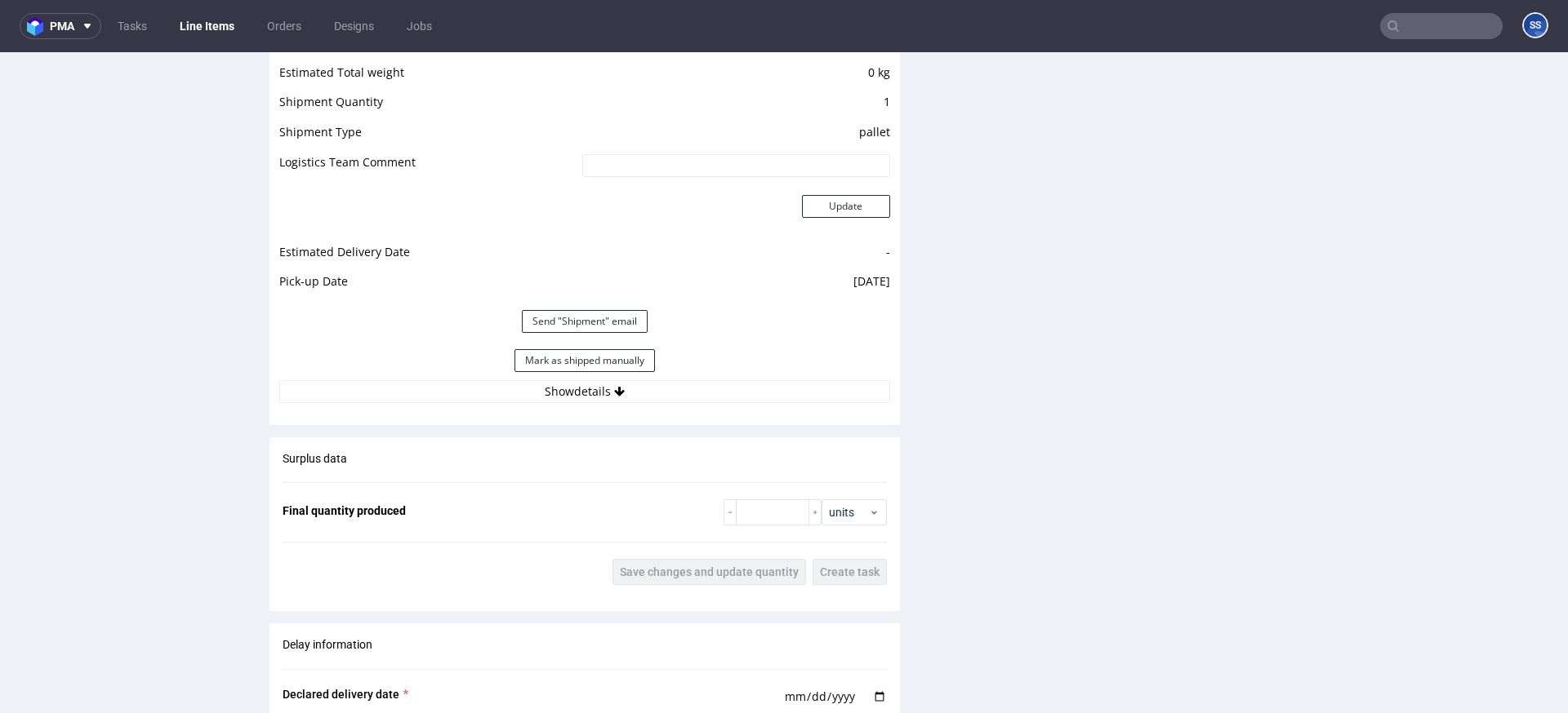
scroll to position [1448, 0]
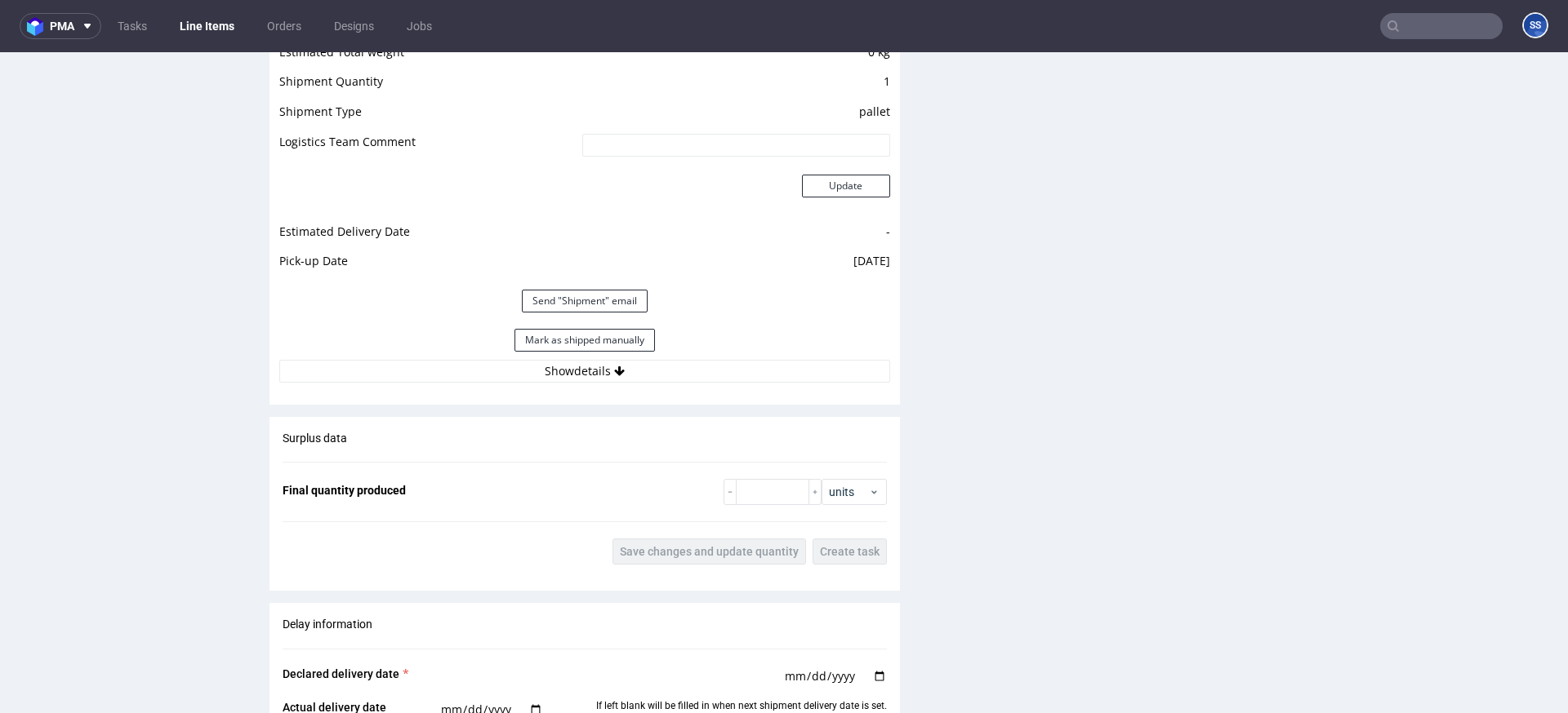
click at [737, 342] on div "Mark as shipped manually" at bounding box center [584, 340] width 611 height 39
click at [735, 360] on button "Show details" at bounding box center [584, 371] width 611 height 23
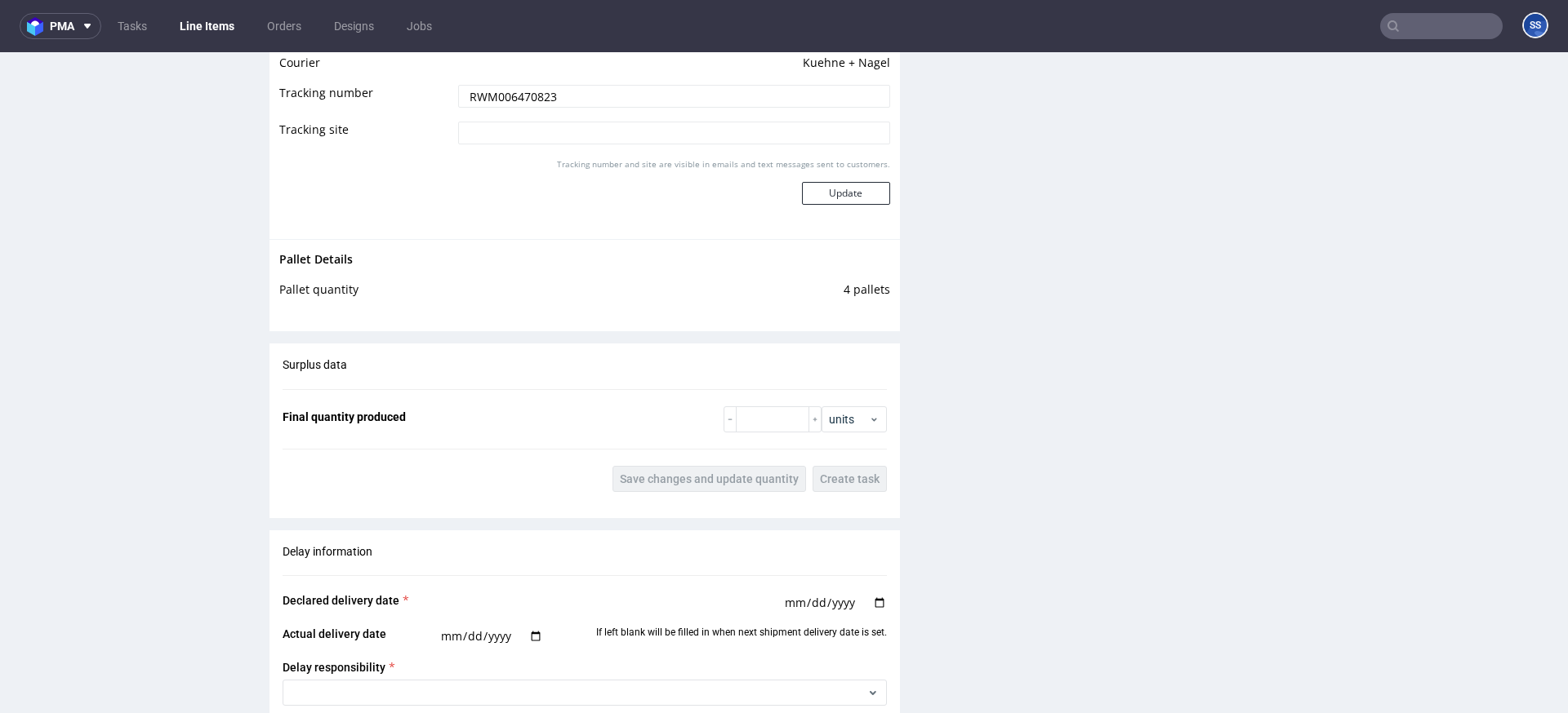
scroll to position [0, 0]
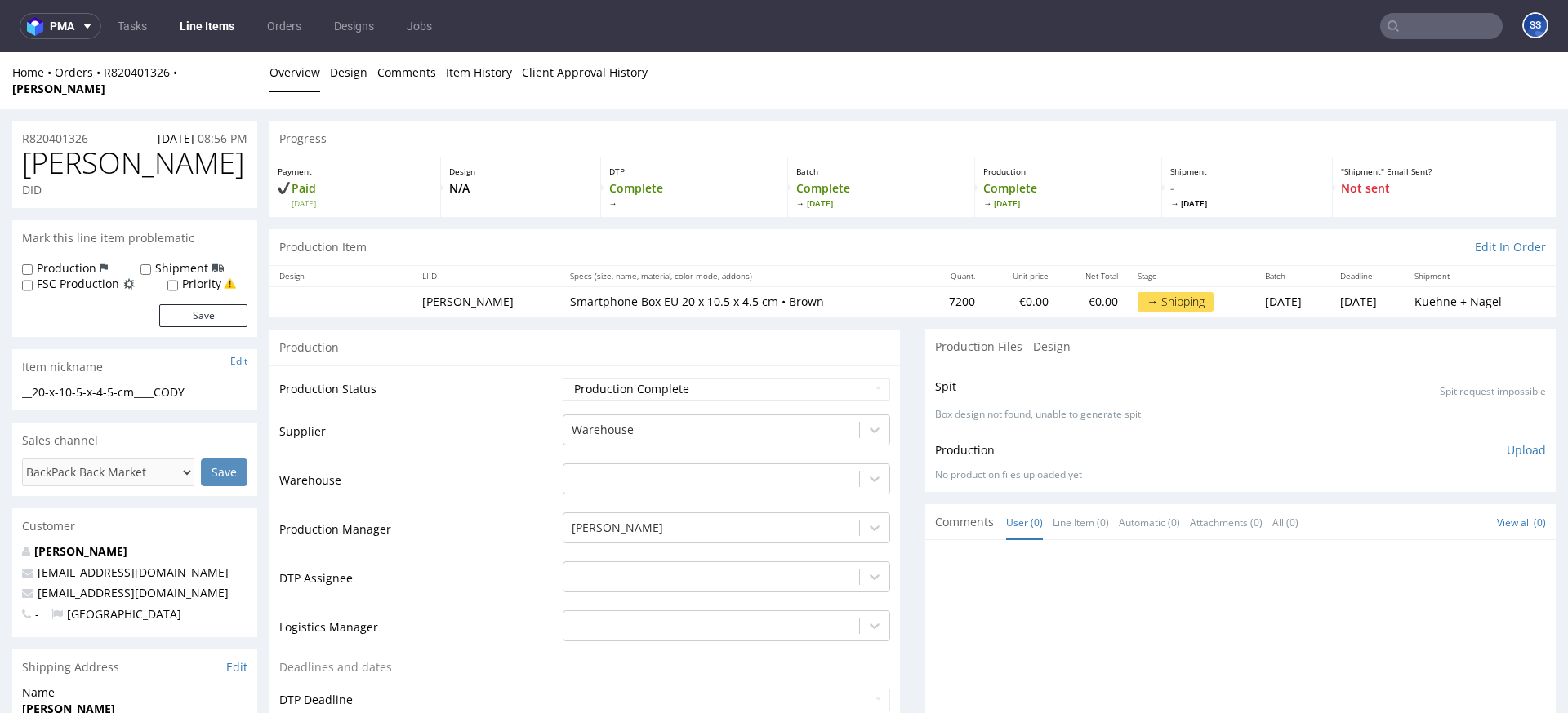
click at [211, 36] on link "Line Items" at bounding box center [206, 26] width 74 height 26
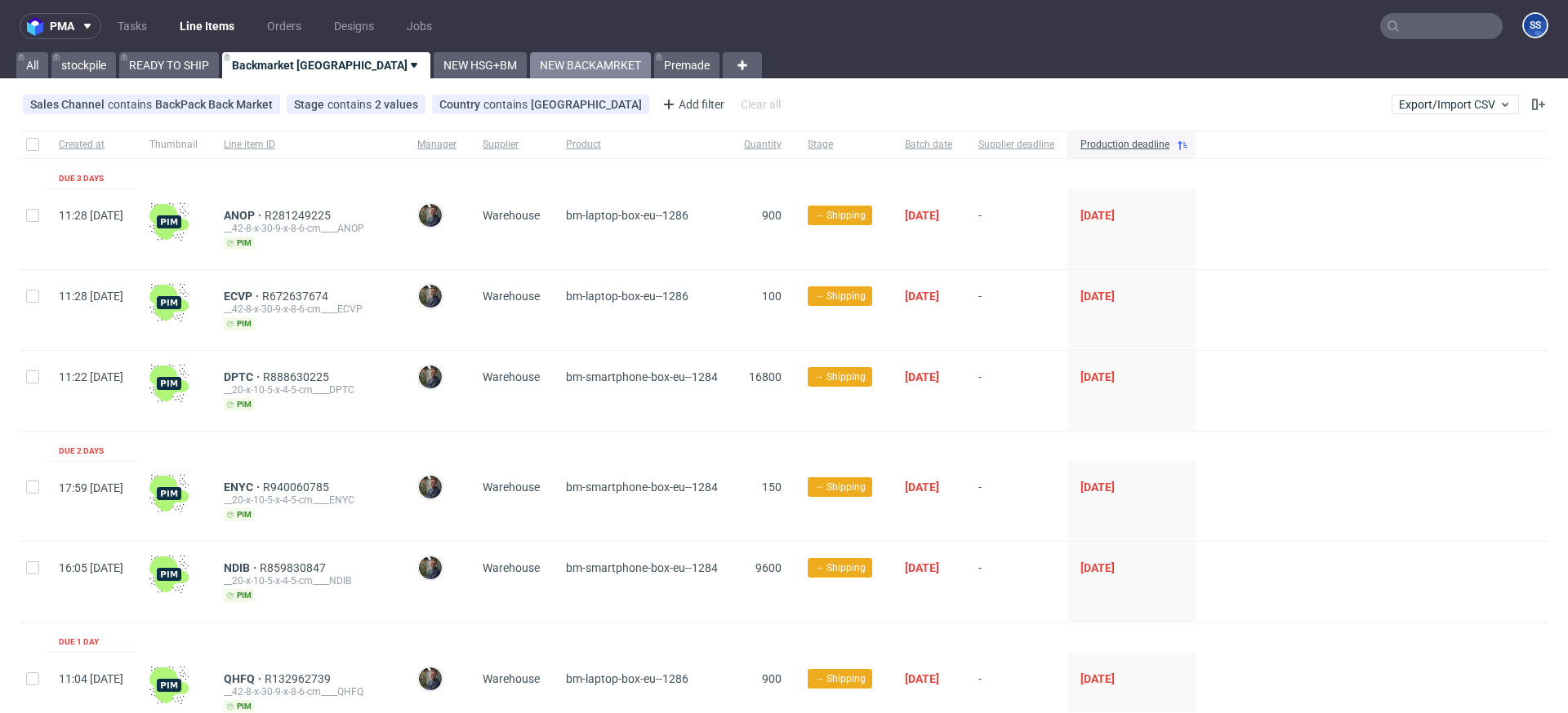
click at [530, 68] on link "NEW BACKAMRKET" at bounding box center [589, 65] width 121 height 26
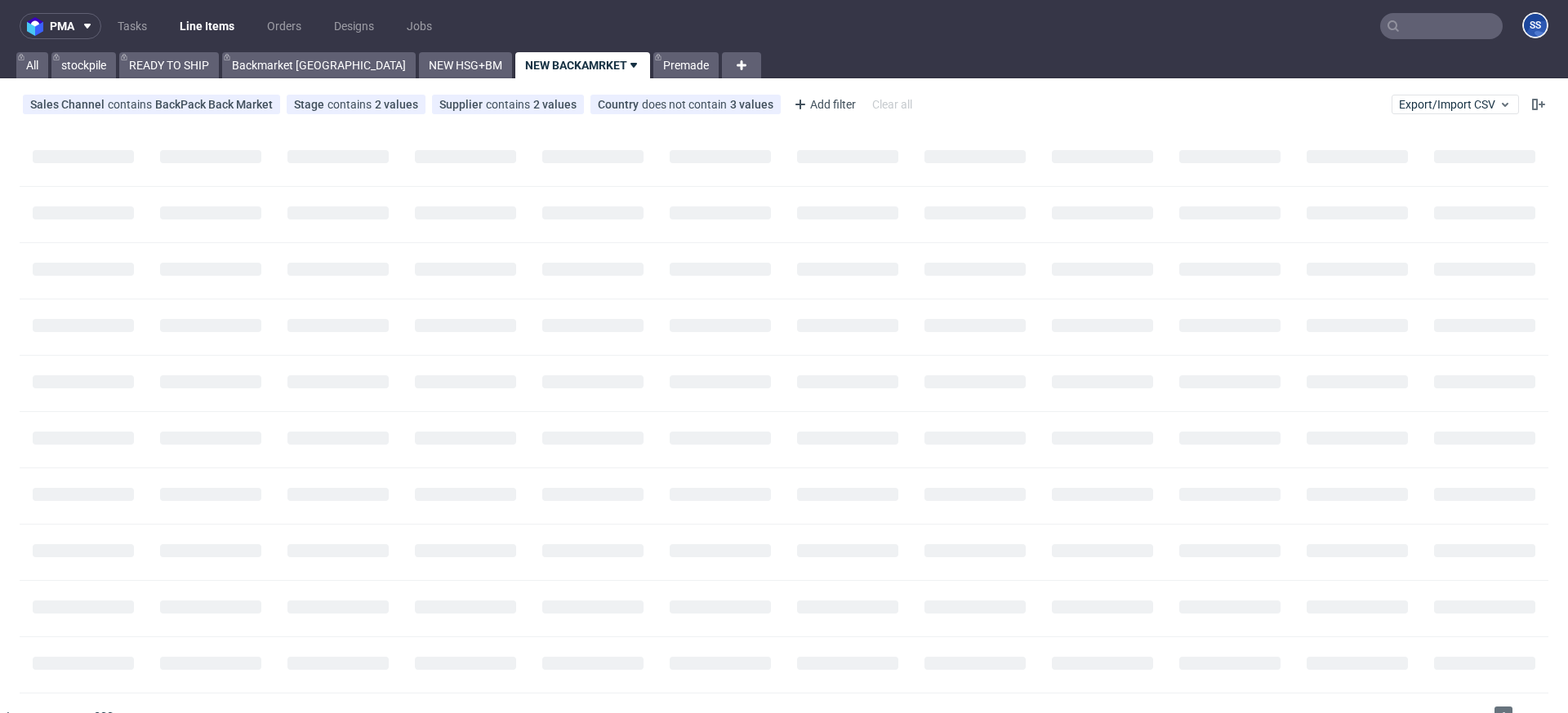
click at [515, 68] on link "NEW BACKAMRKET" at bounding box center [583, 65] width 135 height 26
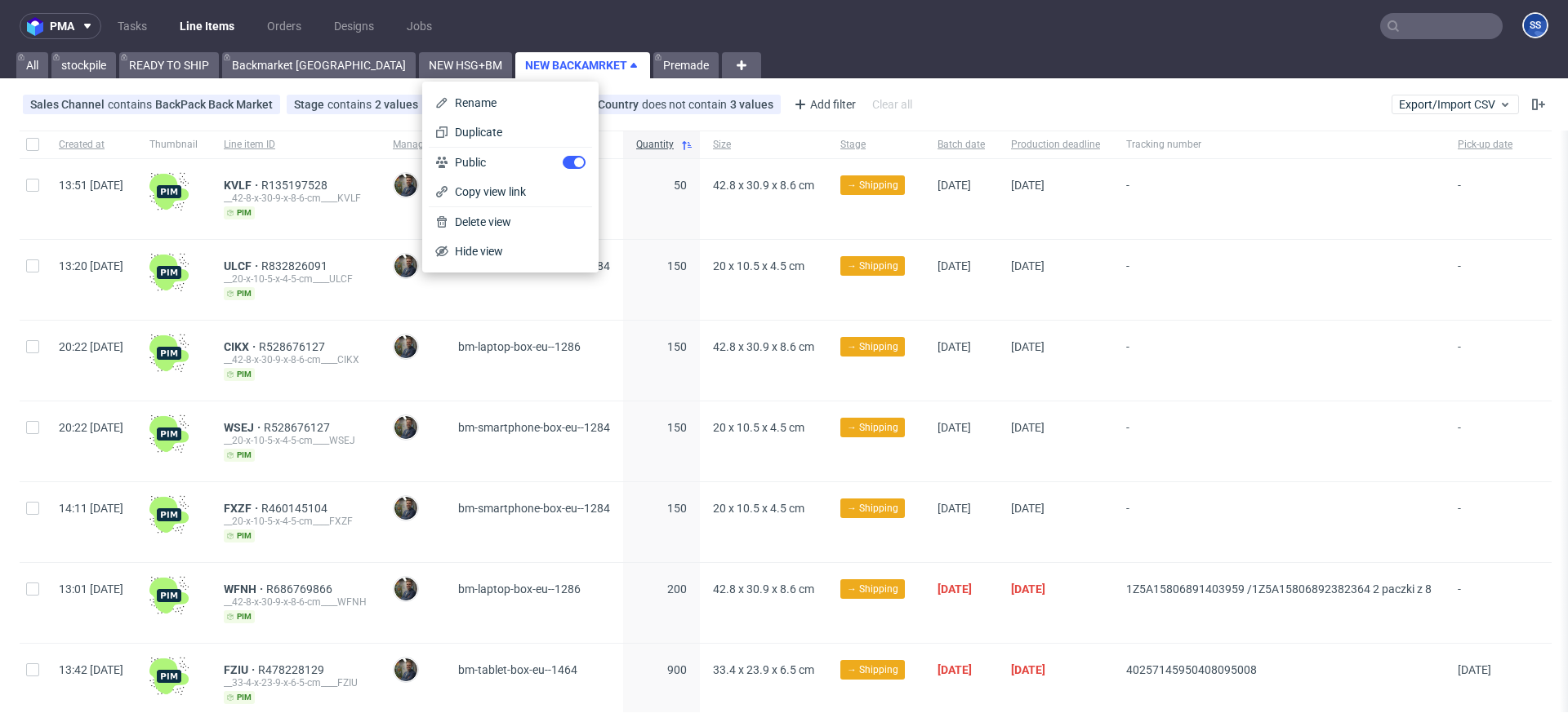
click at [1280, 318] on div "-" at bounding box center [1279, 280] width 332 height 80
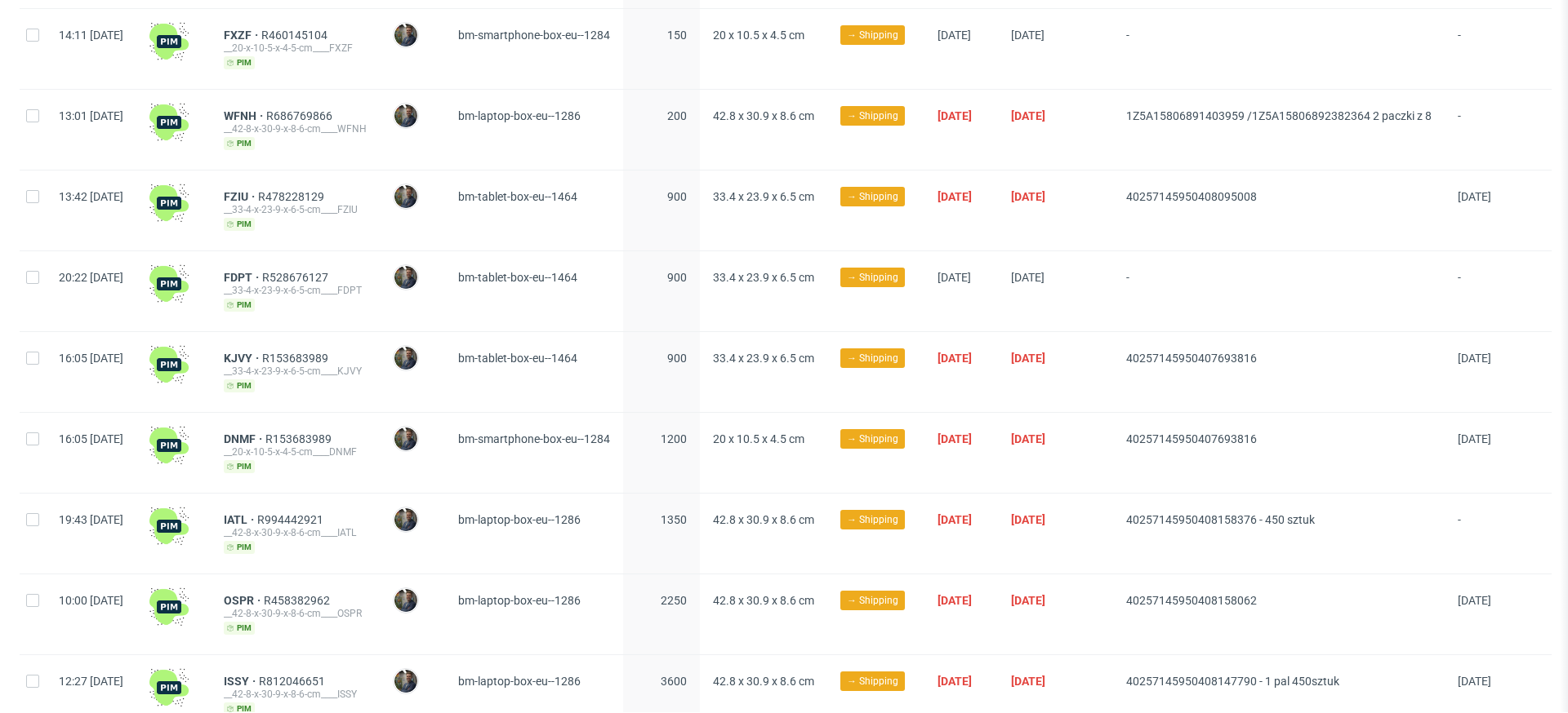
scroll to position [472, 0]
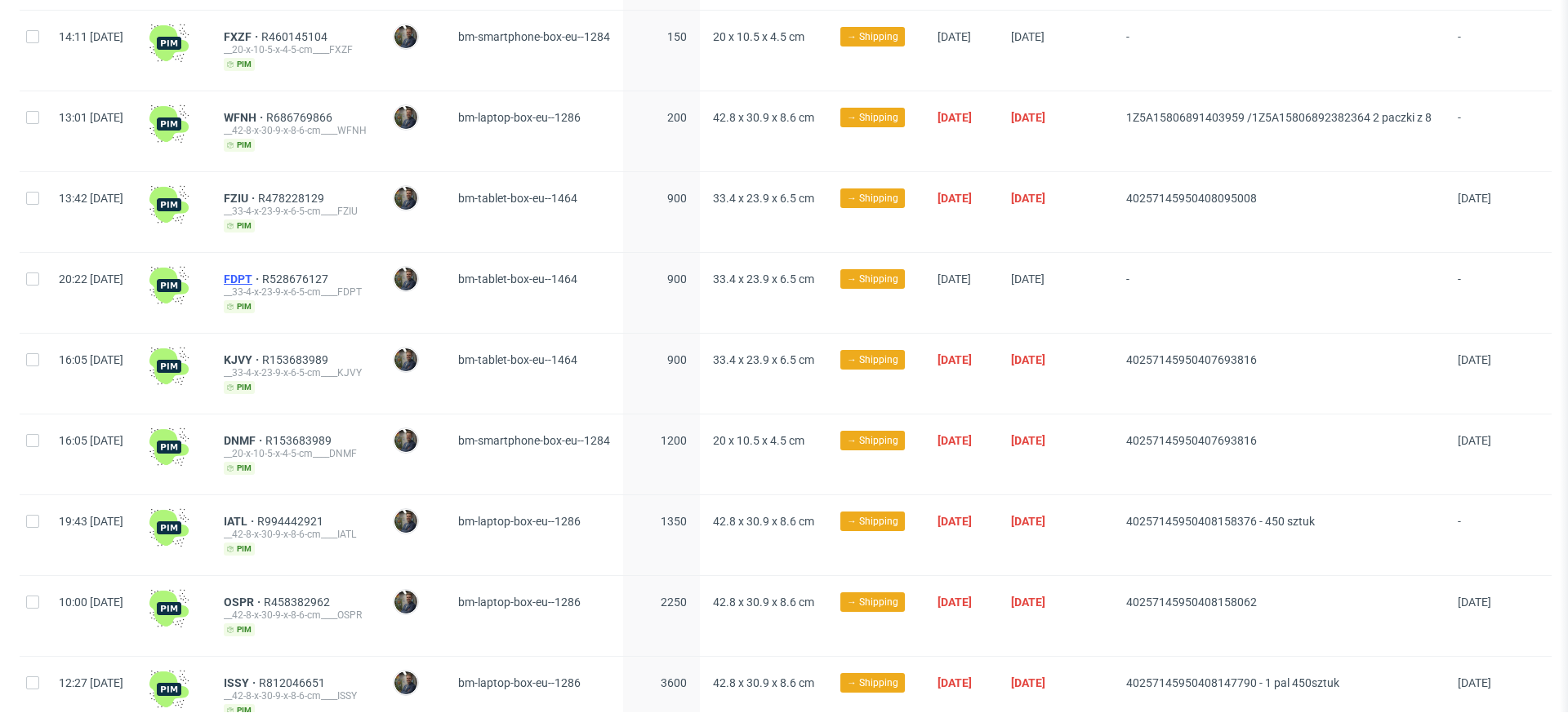
click at [262, 282] on span "FDPT" at bounding box center [243, 279] width 38 height 13
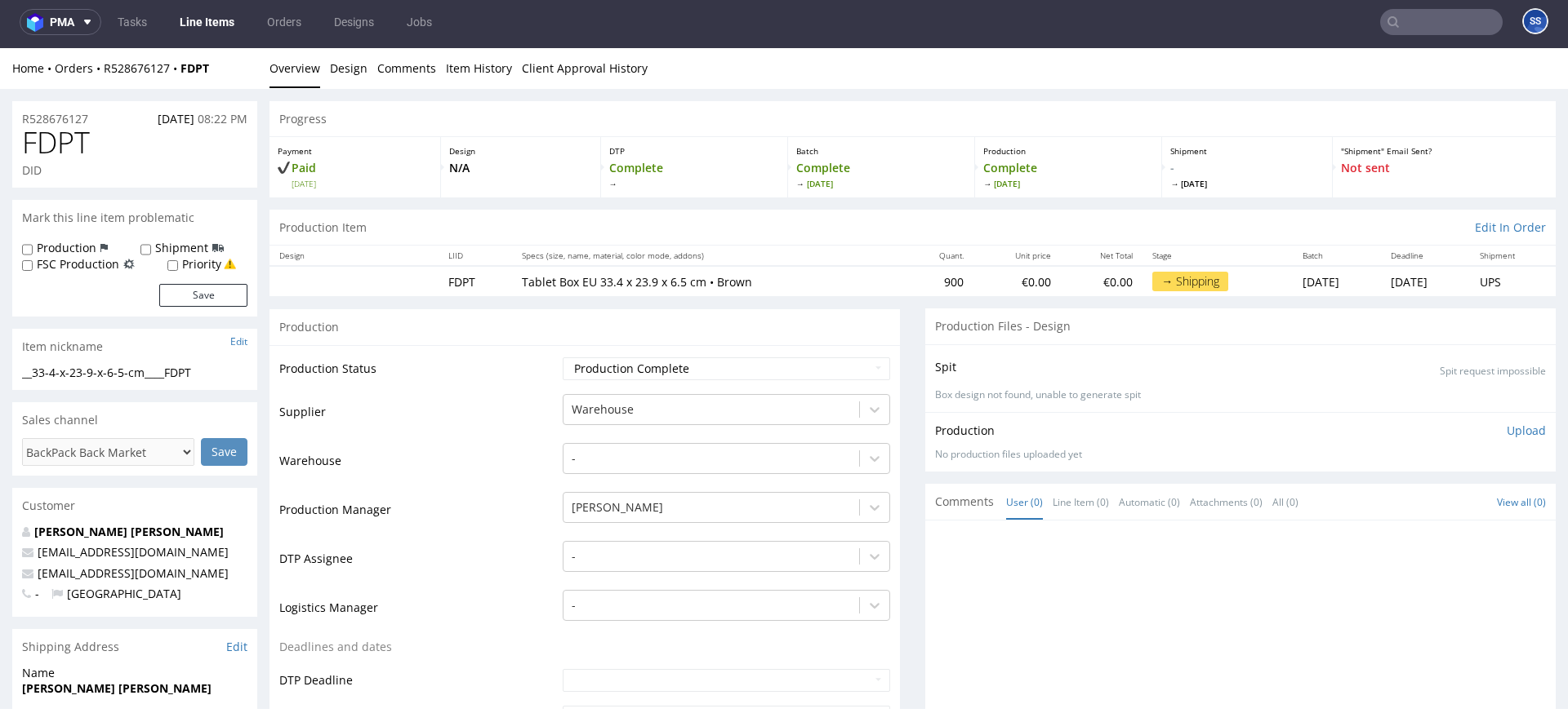
click at [209, 23] on link "Line Items" at bounding box center [206, 22] width 74 height 26
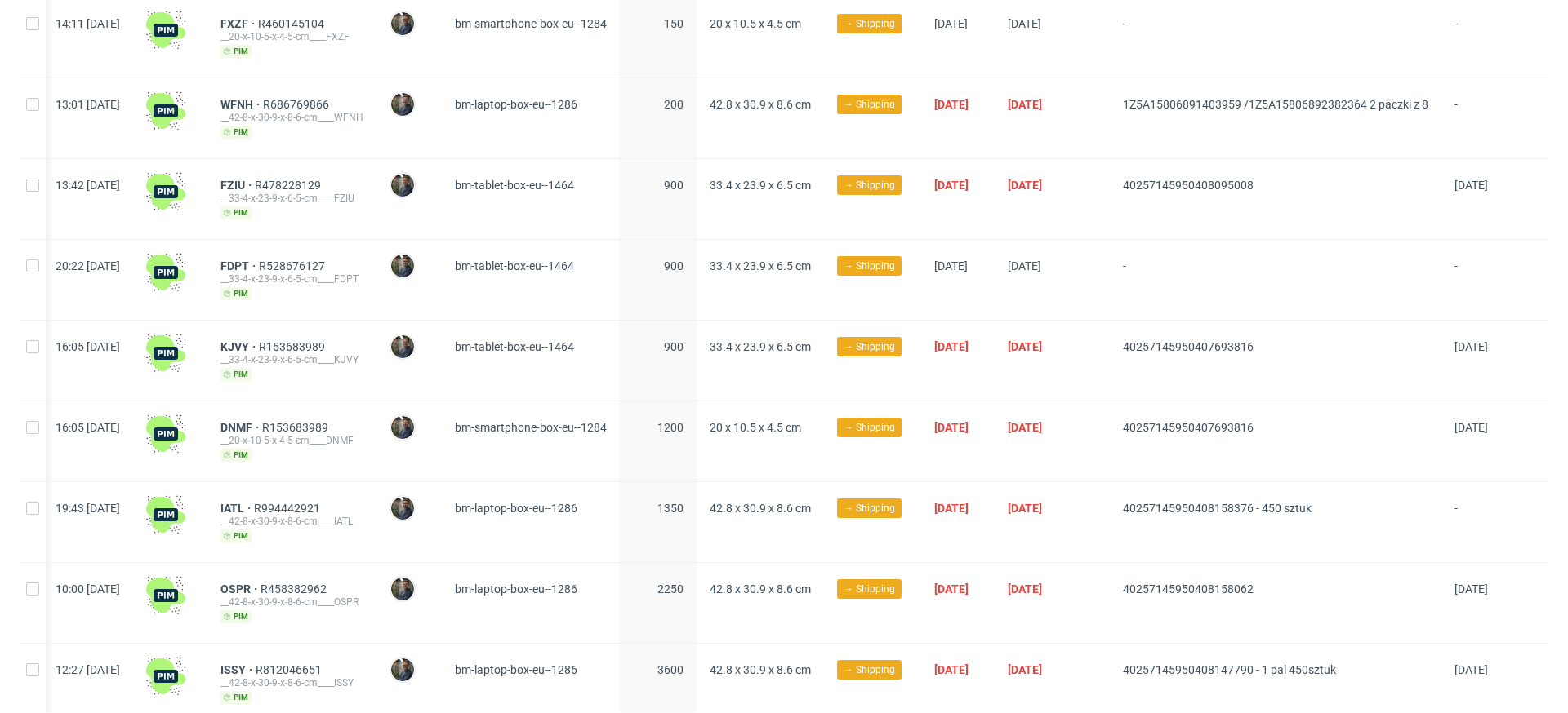
scroll to position [482, 0]
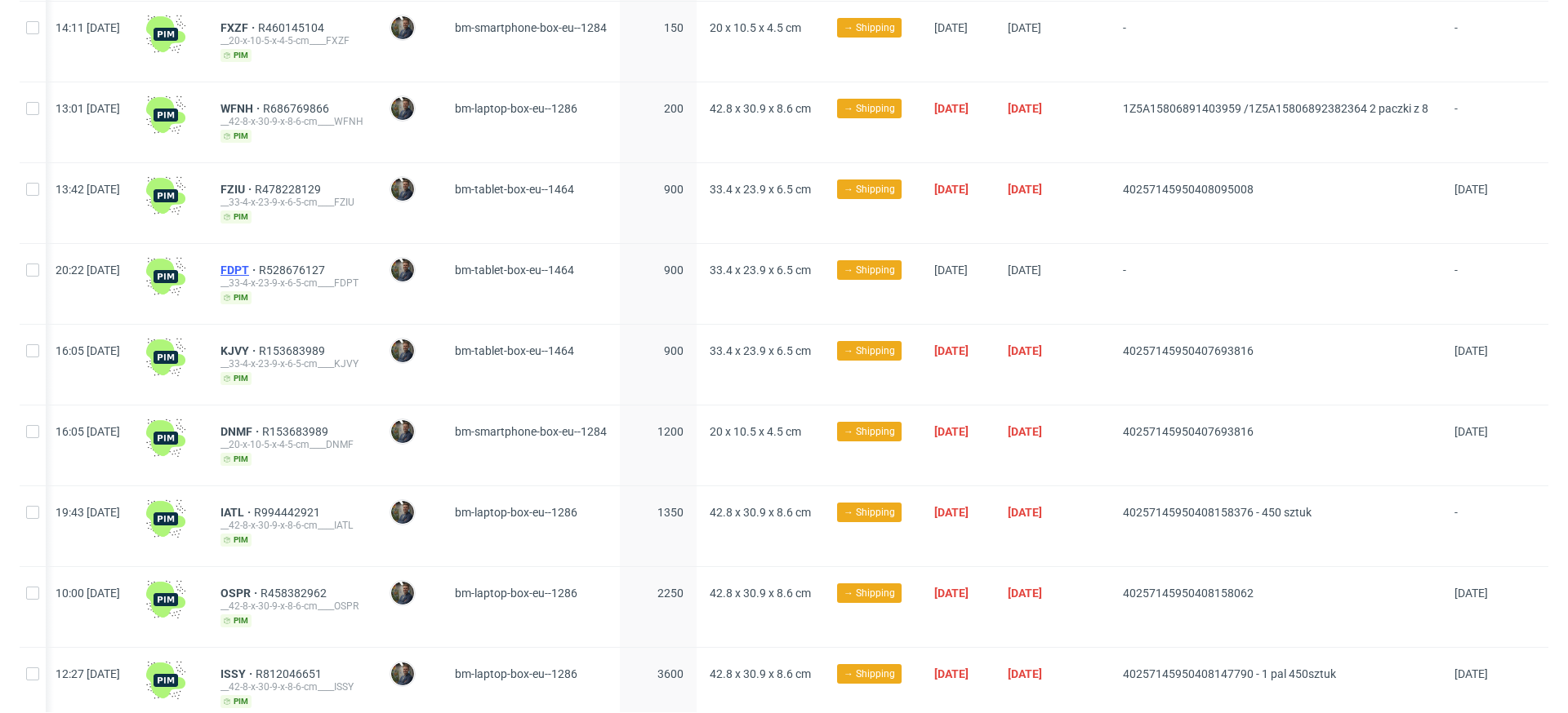
click at [220, 268] on span "FDPT" at bounding box center [239, 270] width 38 height 13
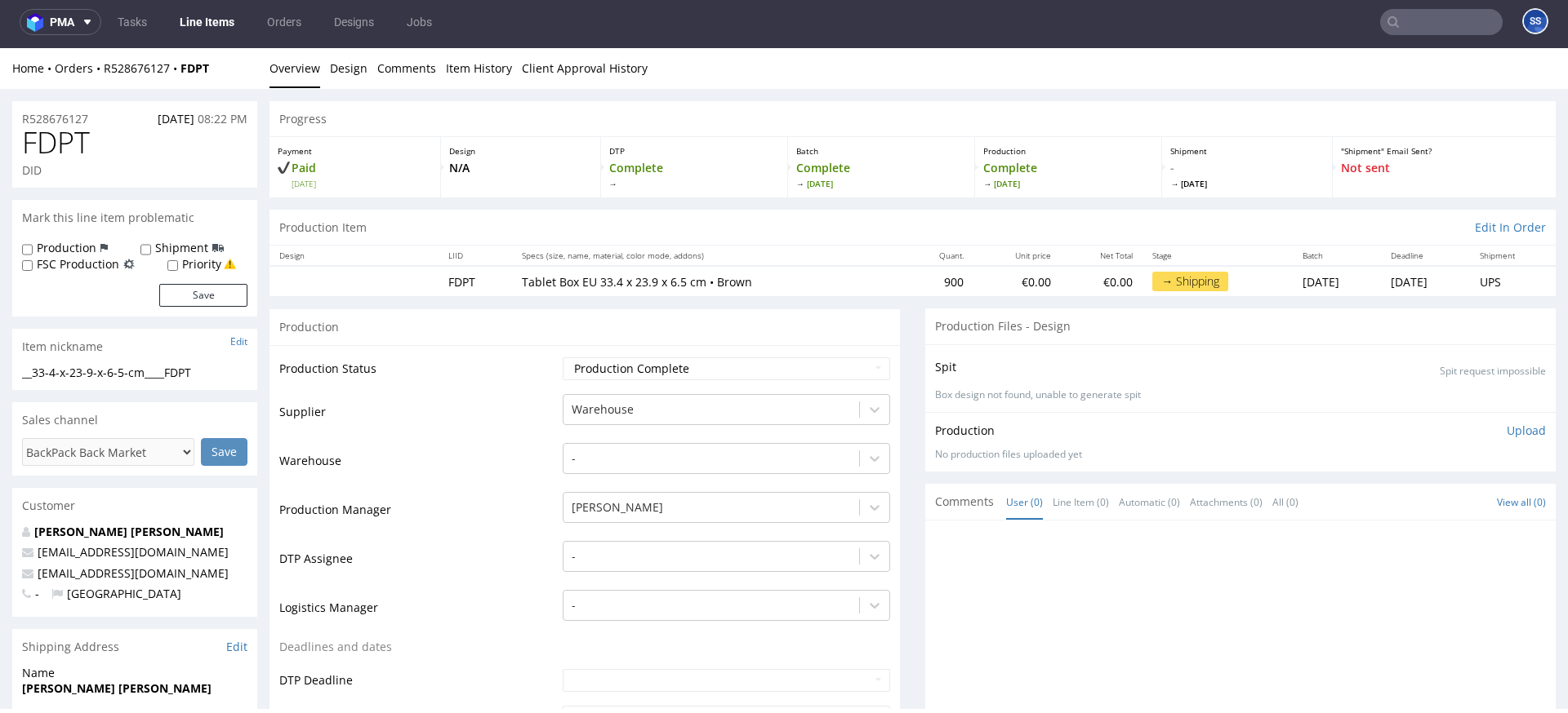
scroll to position [150, 0]
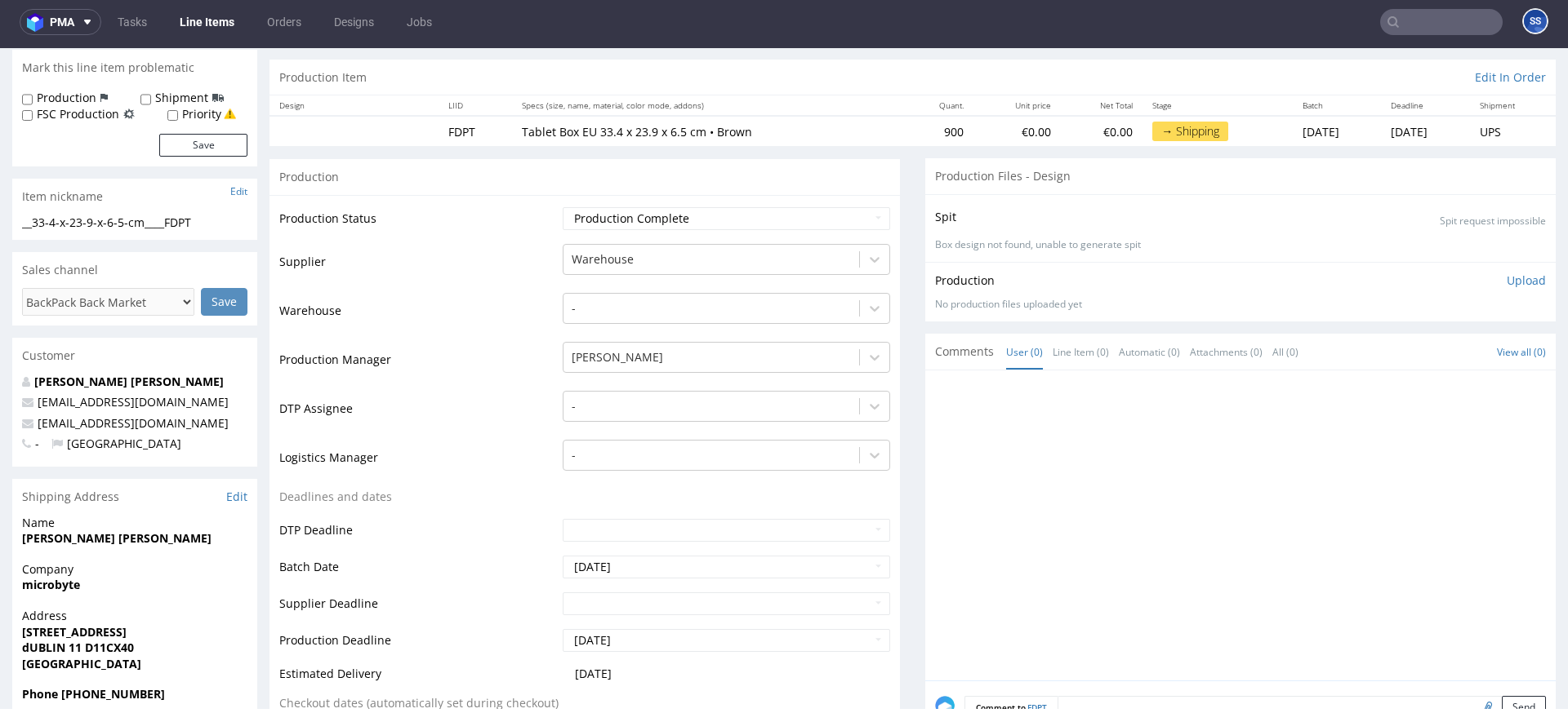
click at [59, 586] on strong "microbyte" at bounding box center [52, 584] width 58 height 16
copy strong "microbyte"
click at [69, 632] on strong "Unit 64, Premier Business Park , Ballycoolin Road" at bounding box center [75, 632] width 105 height 16
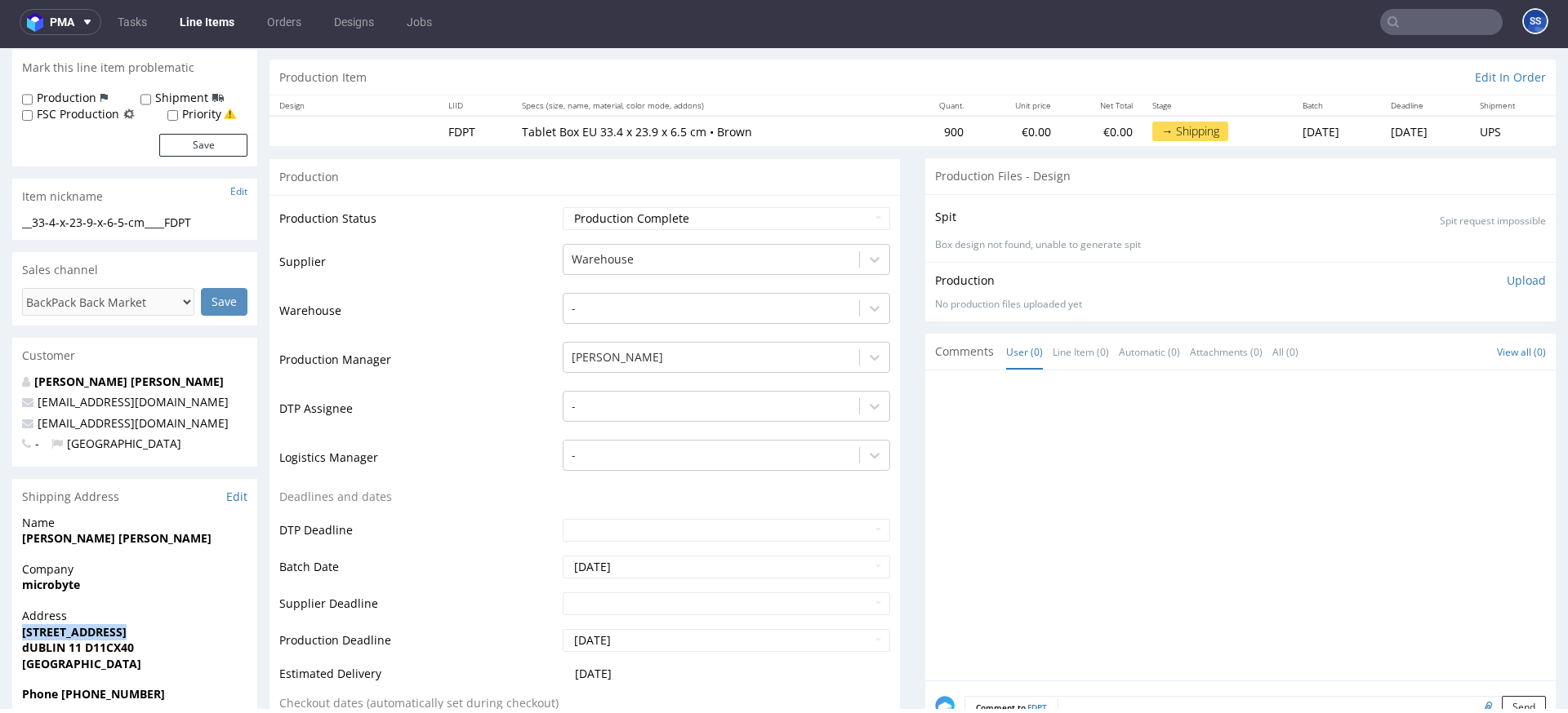
click at [69, 632] on strong "Unit 64, Premier Business Park , Ballycoolin Road" at bounding box center [75, 632] width 105 height 16
copy strong "Unit 64, Premier Business Park , Ballycoolin Road"
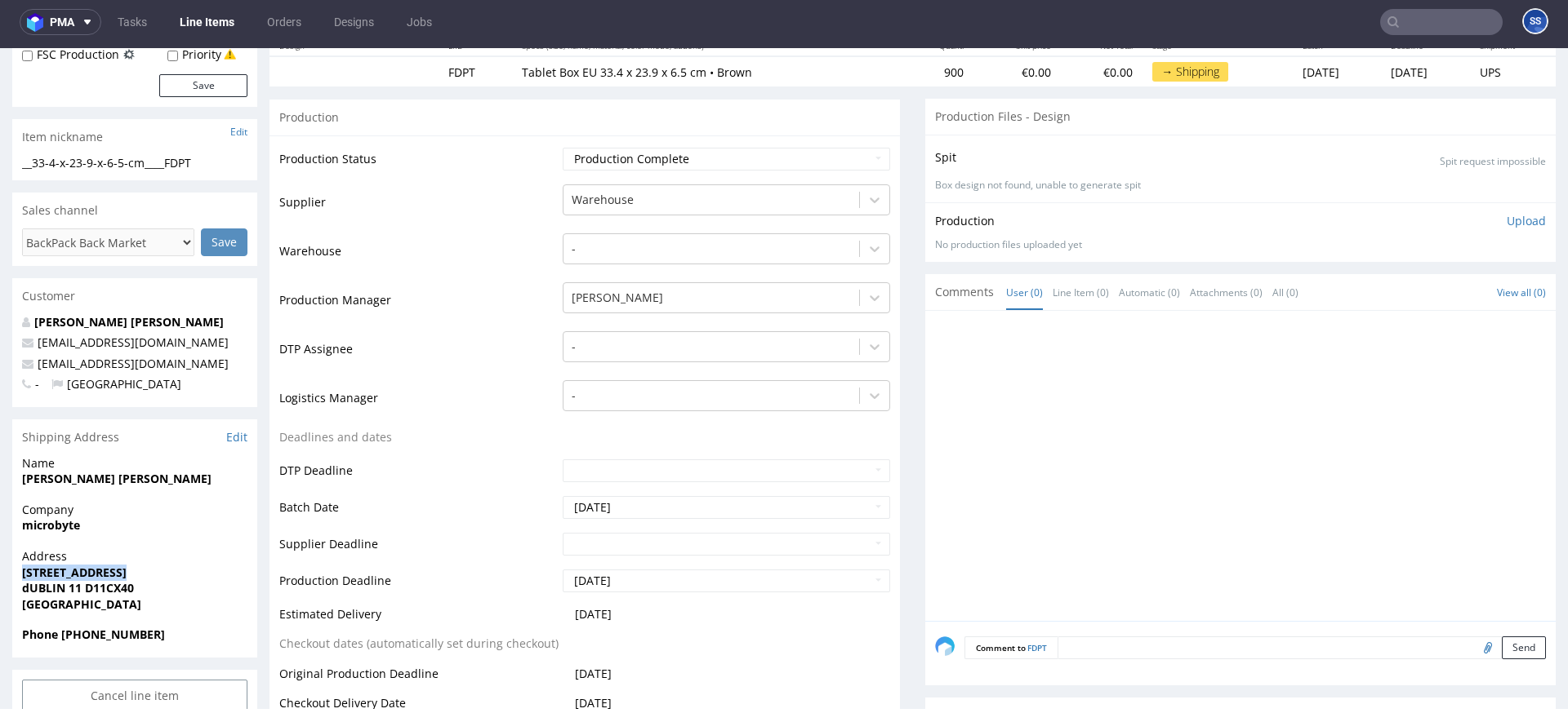
scroll to position [210, 0]
click at [47, 606] on strong "Ireland" at bounding box center [81, 603] width 119 height 16
copy strong "Ireland"
click at [105, 483] on strong "syed Sajid hussain" at bounding box center [117, 478] width 190 height 16
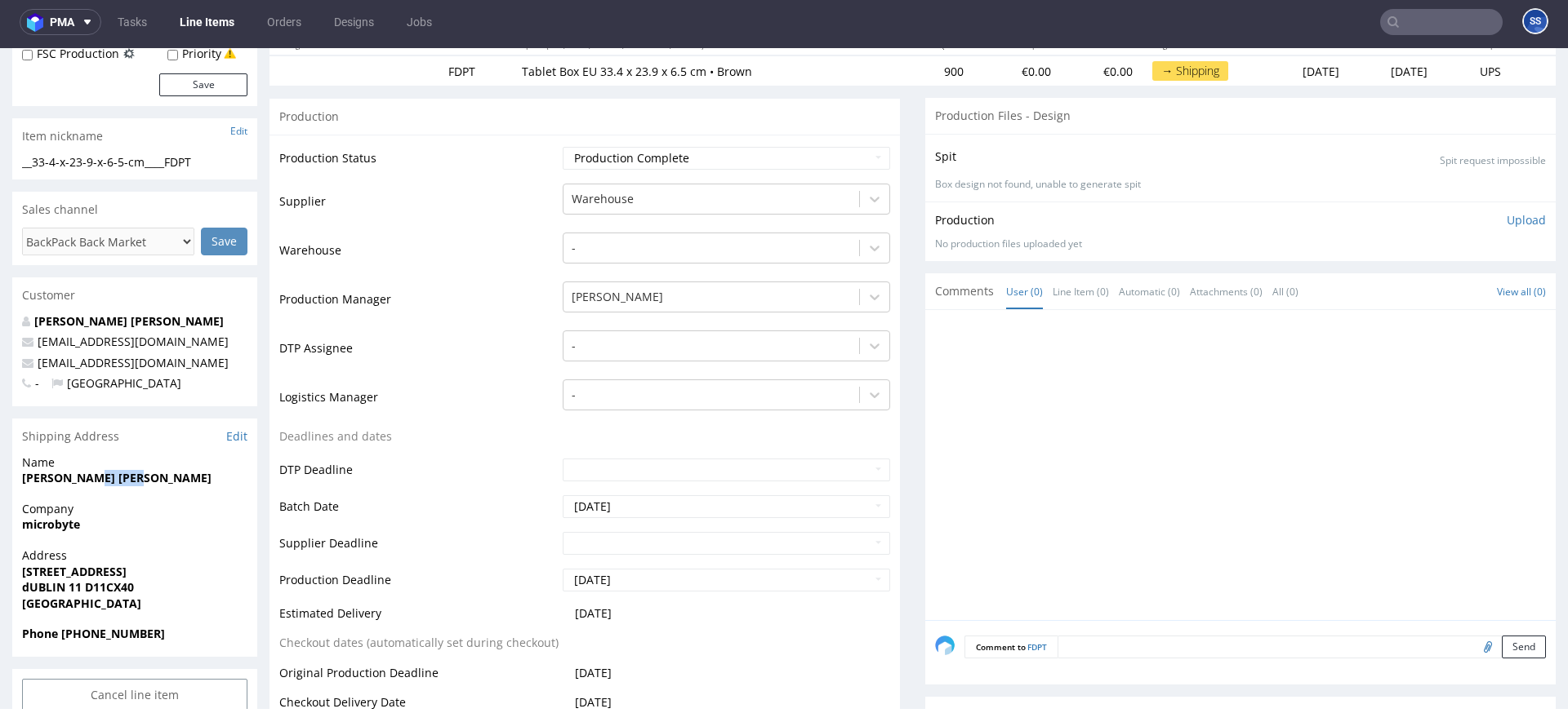
click at [105, 483] on strong "syed Sajid hussain" at bounding box center [117, 478] width 190 height 16
click at [59, 528] on strong "microbyte" at bounding box center [52, 524] width 58 height 16
copy strong "microbyte"
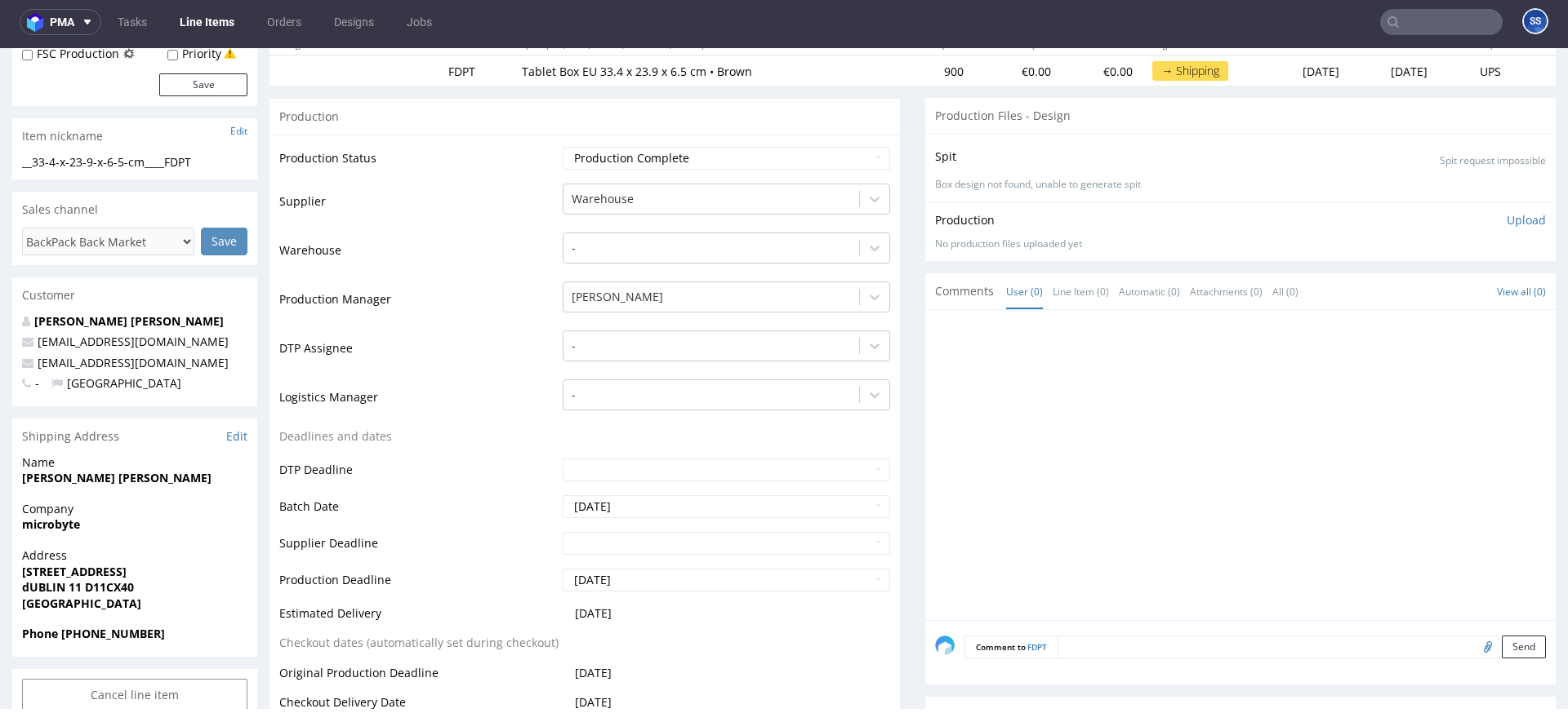
click at [106, 595] on p "Address Unit 64, Premier Business Park , Ballycoolin Road dUBLIN 11 D11CX40 Ire…" at bounding box center [135, 579] width 225 height 64
click at [106, 595] on span "dUBLIN 11 D11CX40" at bounding box center [135, 588] width 225 height 17
click at [107, 595] on span "dUBLIN 11 D11CX40" at bounding box center [135, 588] width 225 height 17
copy strong "D11CX40"
click at [61, 481] on strong "syed Sajid hussain" at bounding box center [117, 478] width 190 height 16
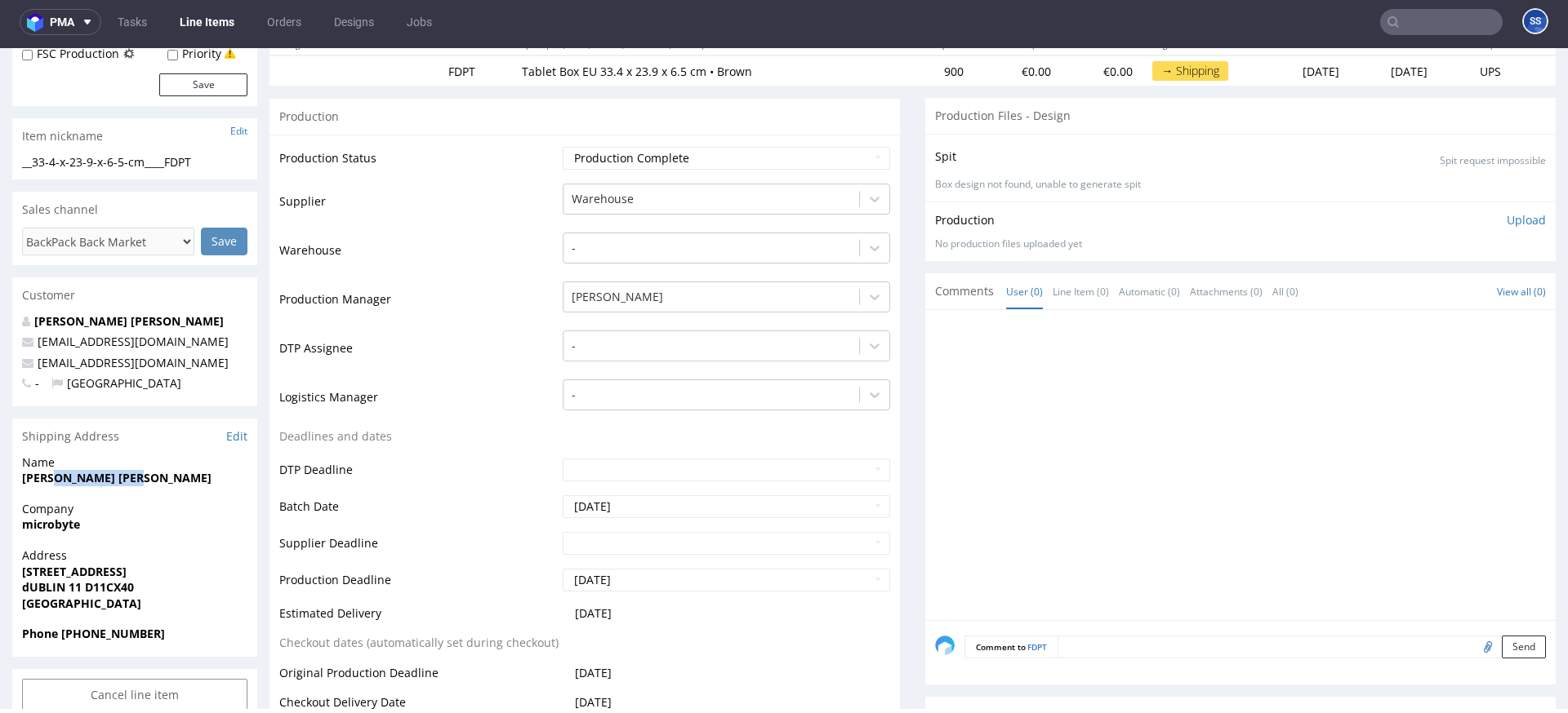
drag, startPoint x: 52, startPoint y: 482, endPoint x: 184, endPoint y: 479, distance: 132.0
click at [184, 479] on span "syed Sajid hussain" at bounding box center [135, 479] width 225 height 17
copy strong "Sajid hussain"
drag, startPoint x: 160, startPoint y: 367, endPoint x: 305, endPoint y: 148, distance: 262.7
click at [37, 367] on p "info@microbyte.ie" at bounding box center [135, 363] width 225 height 17
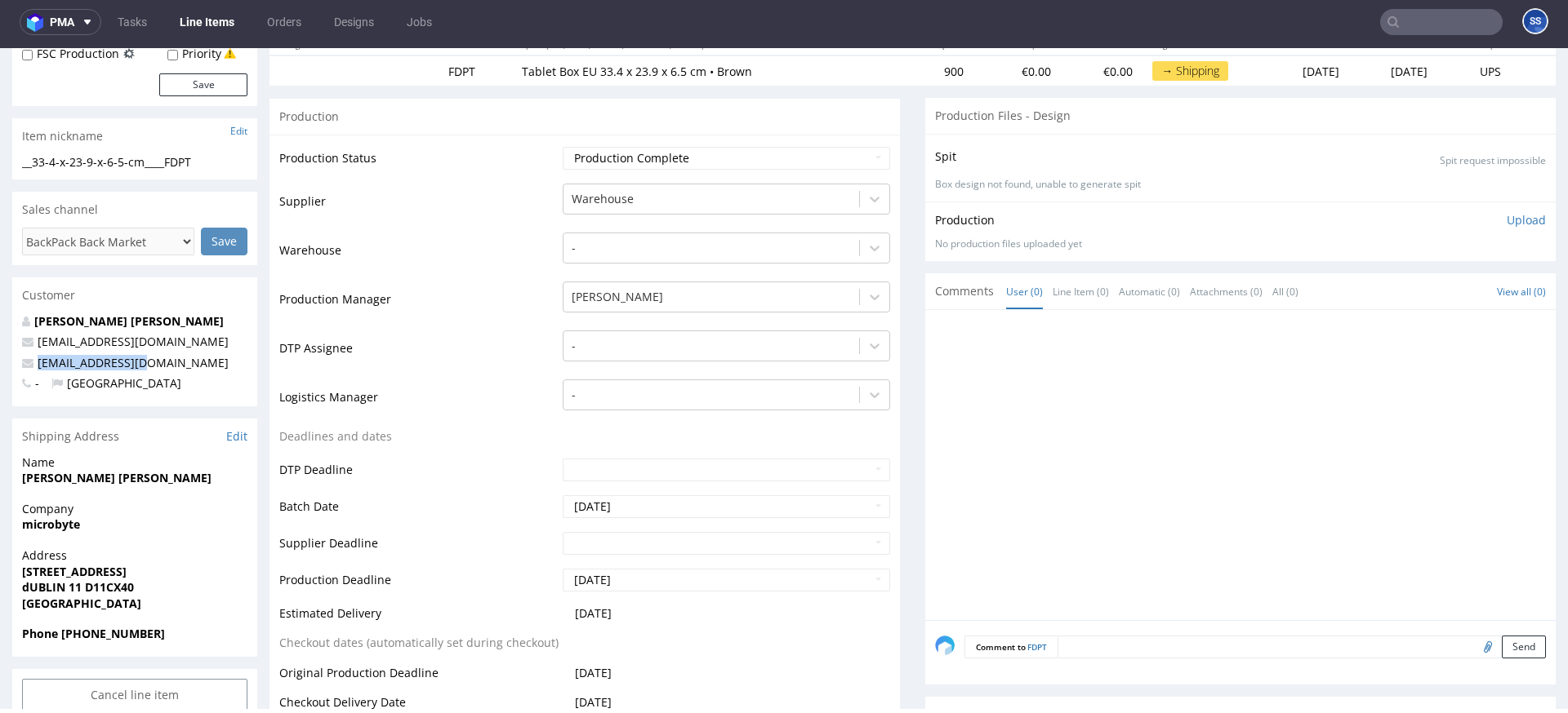
copy link "info@microbyte.ie"
drag, startPoint x: 151, startPoint y: 640, endPoint x: 164, endPoint y: 641, distance: 13.0
click at [155, 641] on strong "Phone +353 83 377 6786" at bounding box center [94, 633] width 143 height 16
drag, startPoint x: 174, startPoint y: 637, endPoint x: 91, endPoint y: 641, distance: 83.1
click at [91, 641] on span "Phone +353 83 377 6786" at bounding box center [135, 634] width 225 height 17
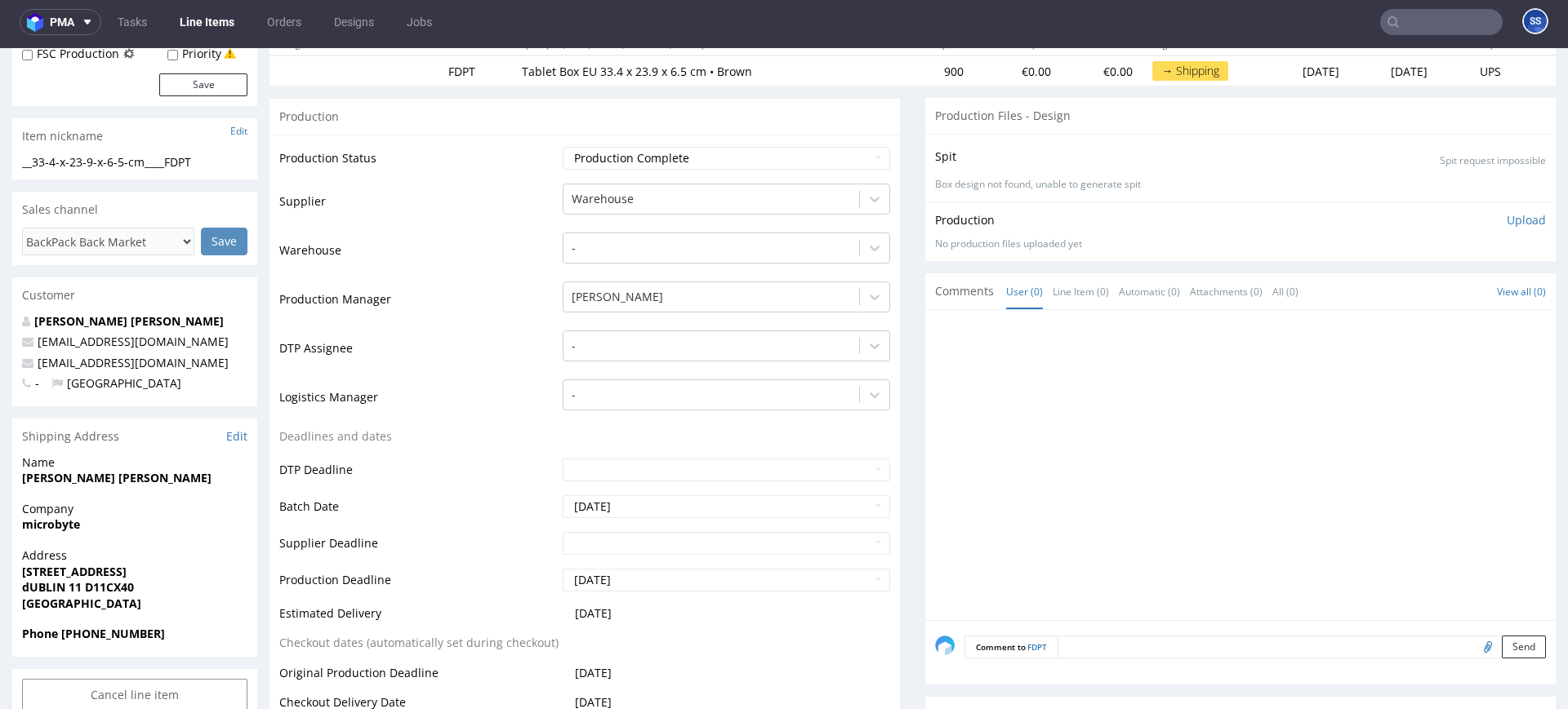
copy strong "83 377 6786"
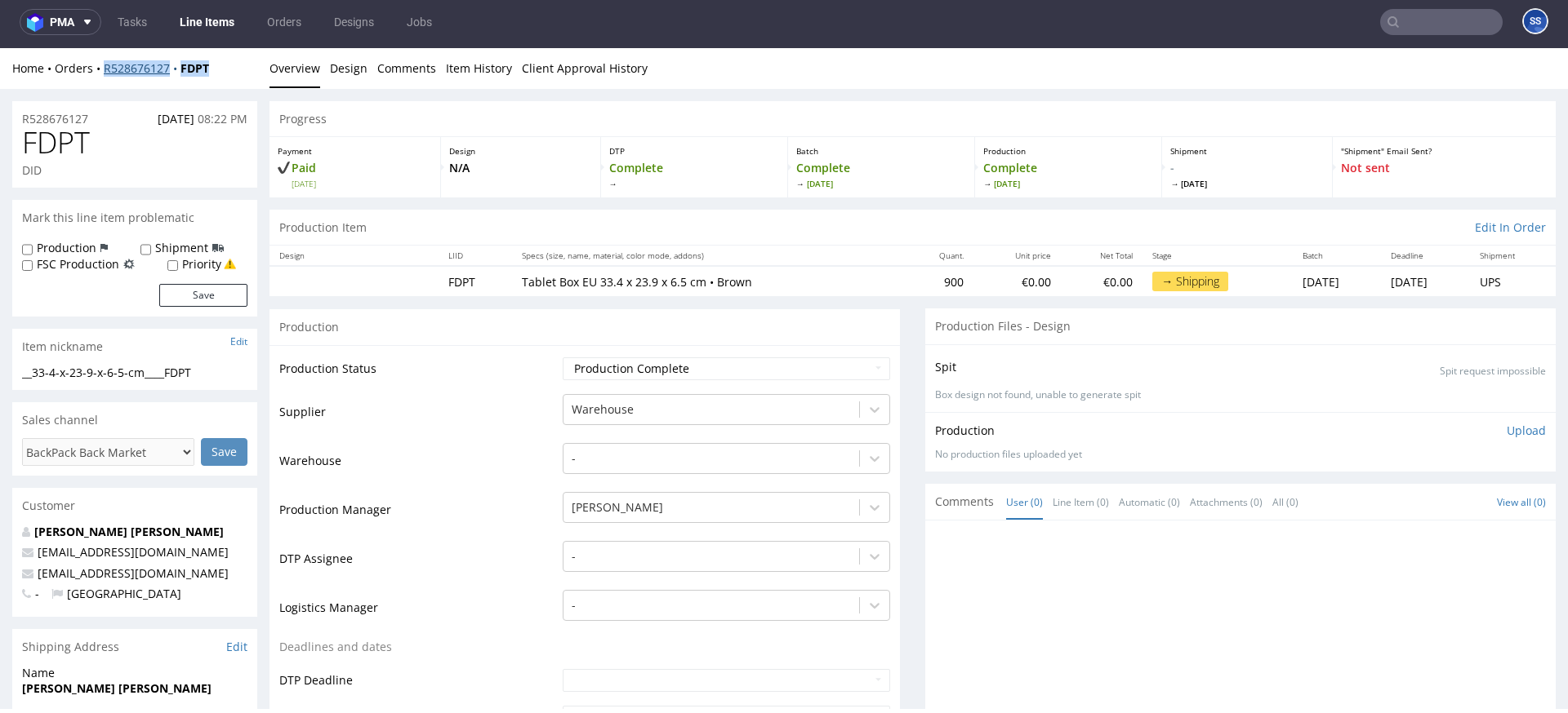
drag, startPoint x: 210, startPoint y: 71, endPoint x: 102, endPoint y: 73, distance: 108.0
click at [102, 73] on div "Home Orders R528676127 FDPT" at bounding box center [135, 69] width 245 height 17
copy div "R528676127 FDPT"
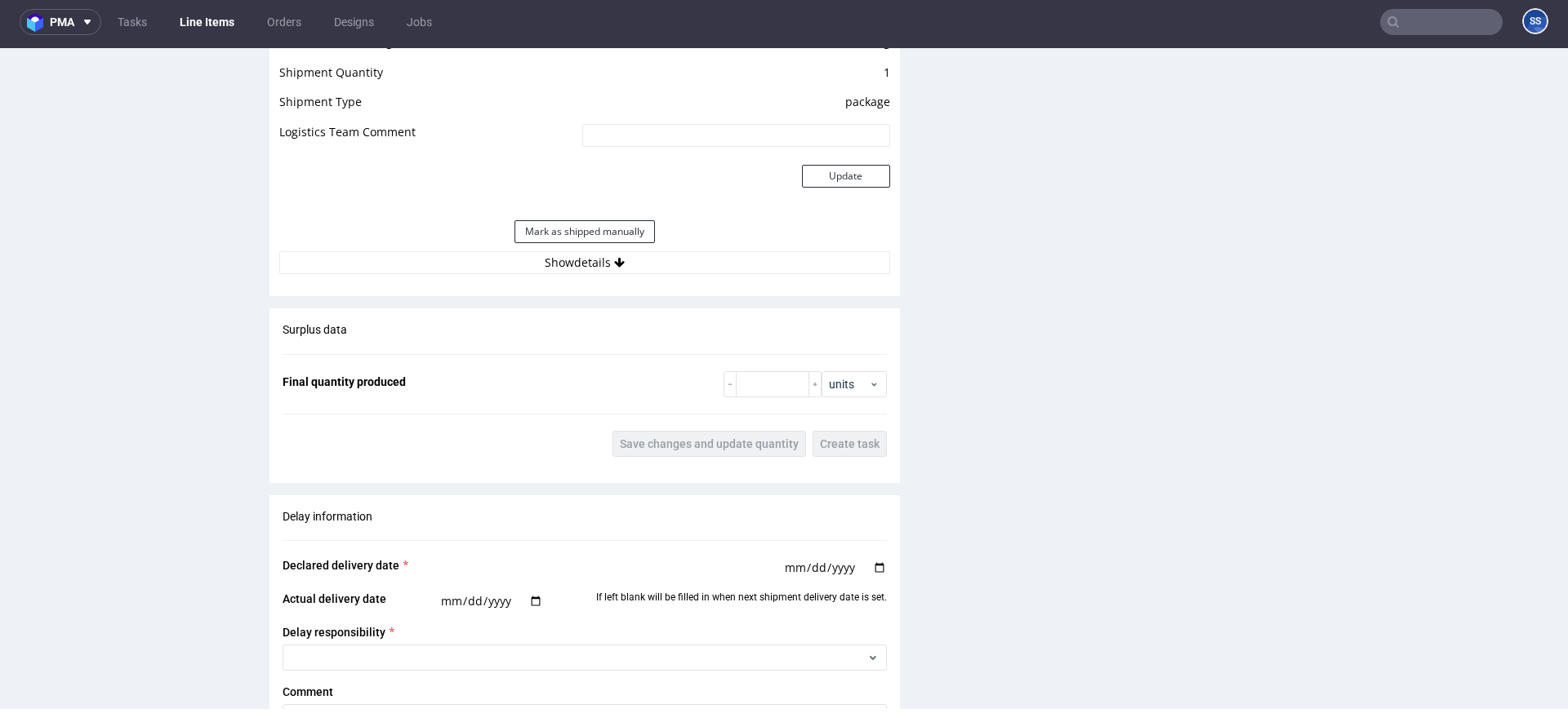
click at [560, 278] on div "Estimated Shipment Quantity Unknown Estimated Shipment Cost Unknown Estimated T…" at bounding box center [584, 123] width 630 height 322
click at [566, 273] on button "Show details" at bounding box center [584, 264] width 611 height 23
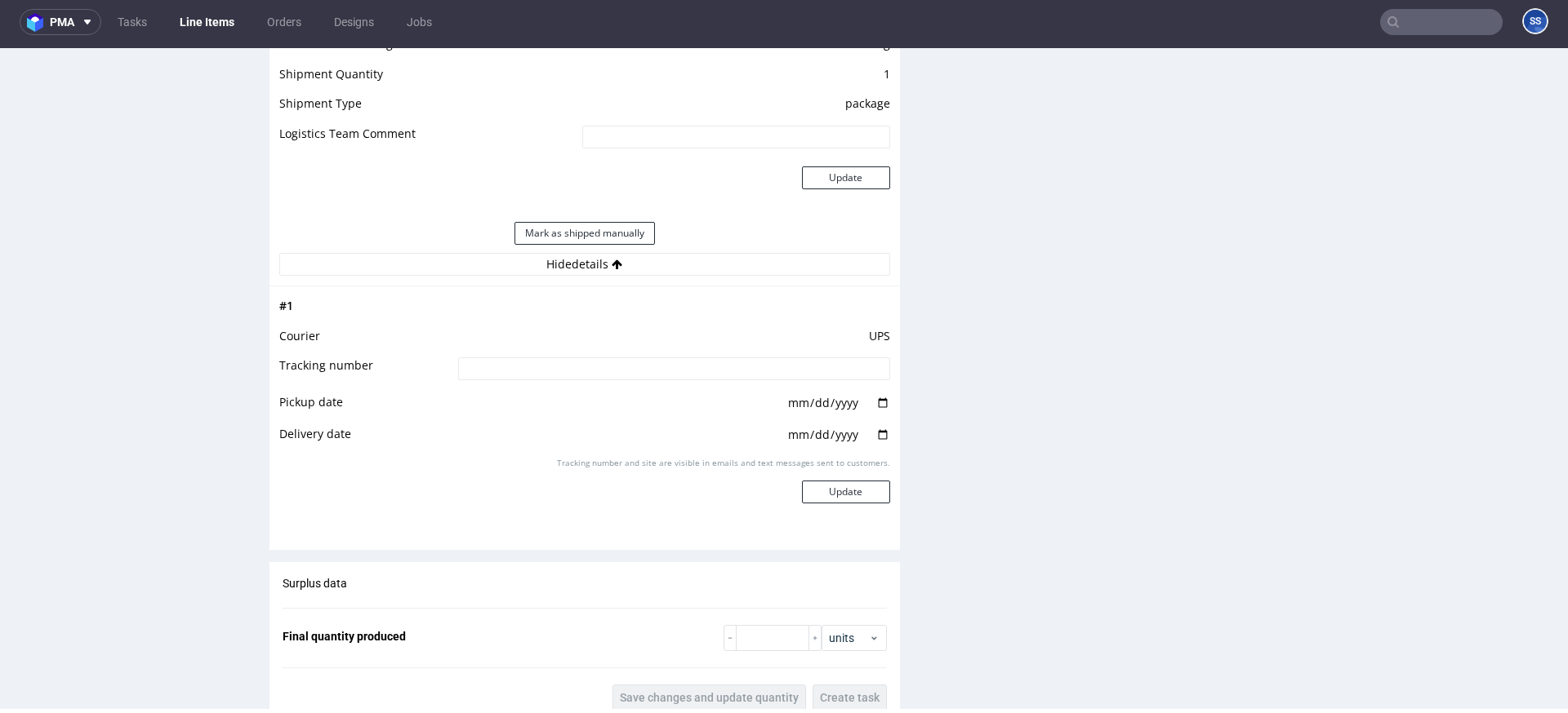
click at [584, 371] on input at bounding box center [674, 369] width 432 height 23
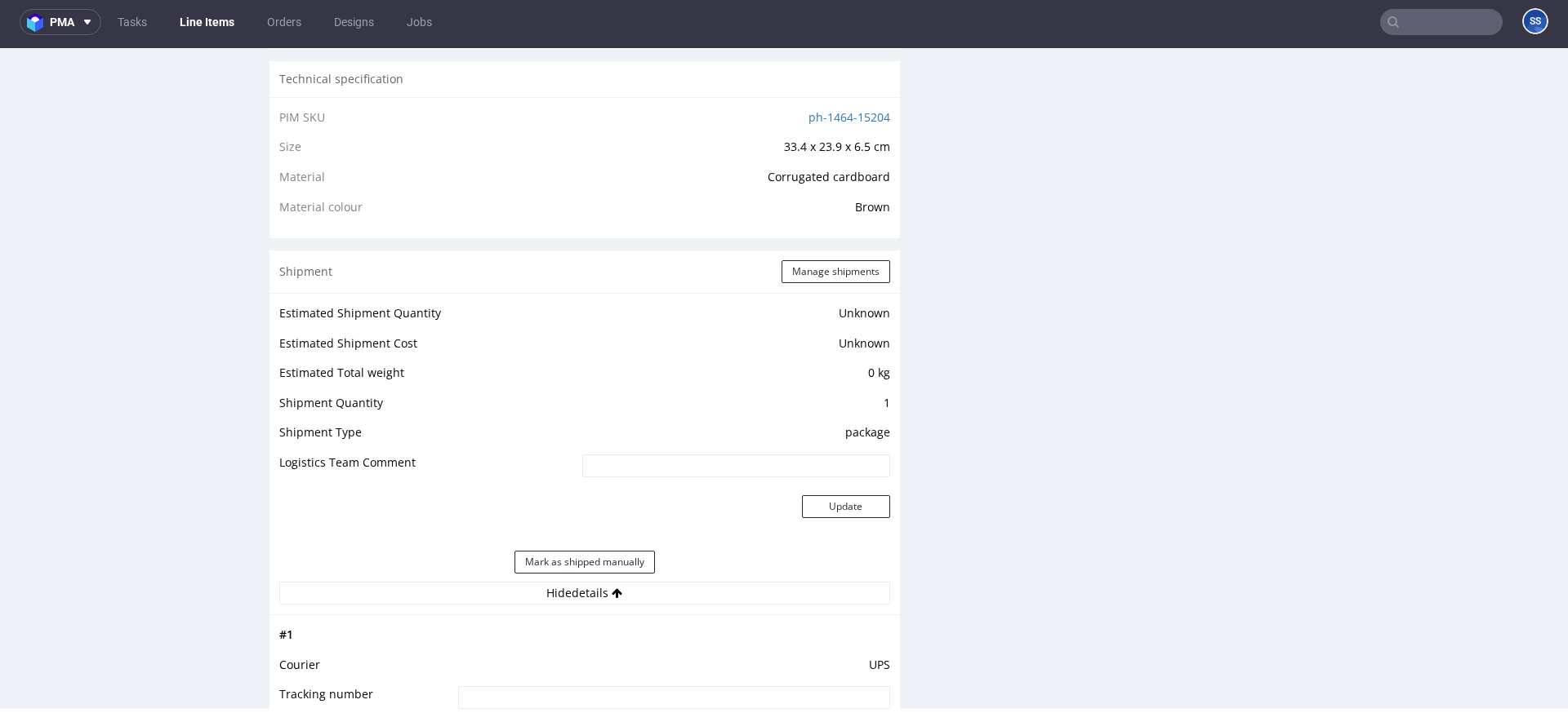
scroll to position [1102, 0]
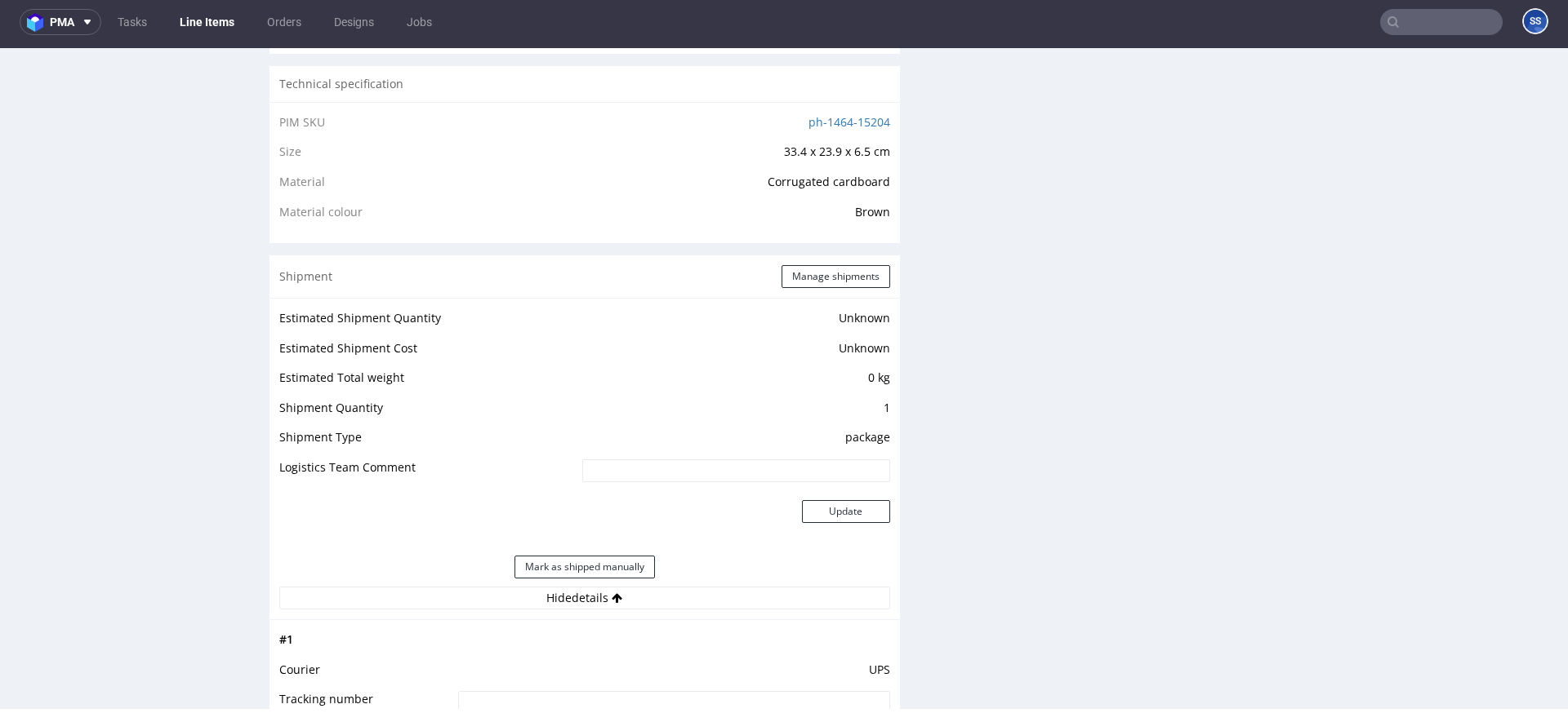
click at [811, 292] on div "Shipment Manage shipments" at bounding box center [584, 276] width 630 height 42
click at [814, 283] on button "Manage shipments" at bounding box center [836, 277] width 109 height 23
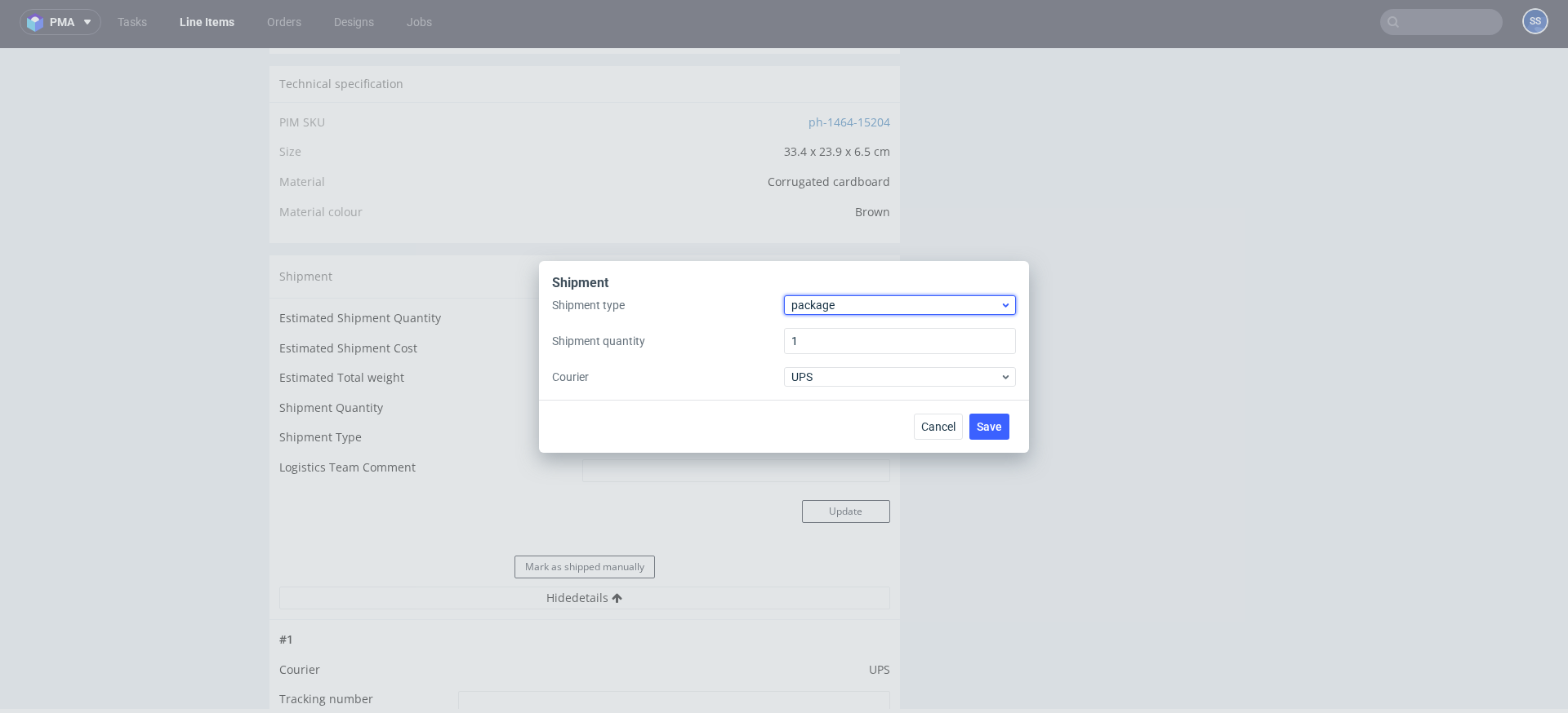
click at [811, 309] on span "package" at bounding box center [895, 306] width 208 height 17
click at [837, 339] on div "pallet" at bounding box center [900, 339] width 219 height 29
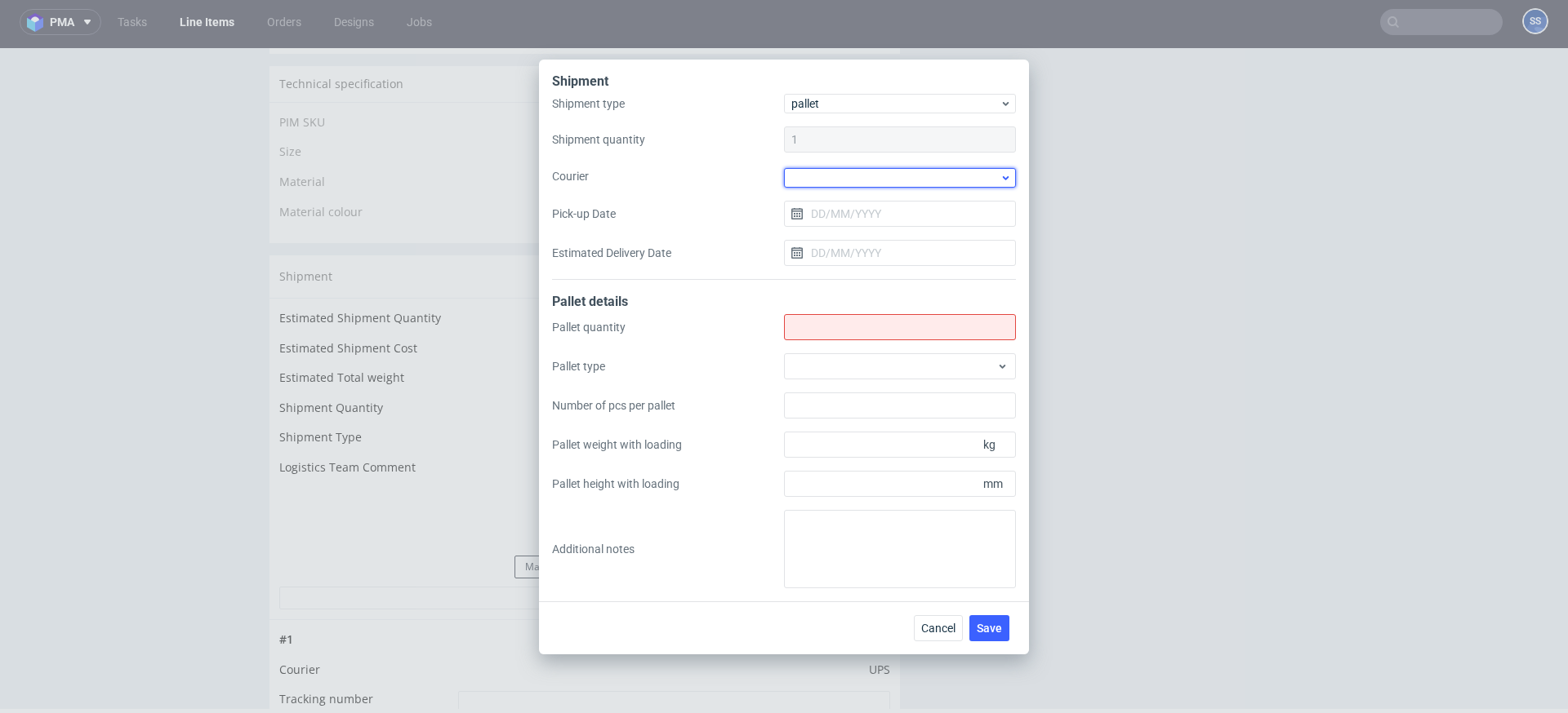
click at [836, 174] on div at bounding box center [900, 178] width 232 height 20
click at [833, 261] on div "DSV" at bounding box center [900, 269] width 219 height 29
click at [843, 209] on input "Pick-up Date" at bounding box center [900, 212] width 232 height 26
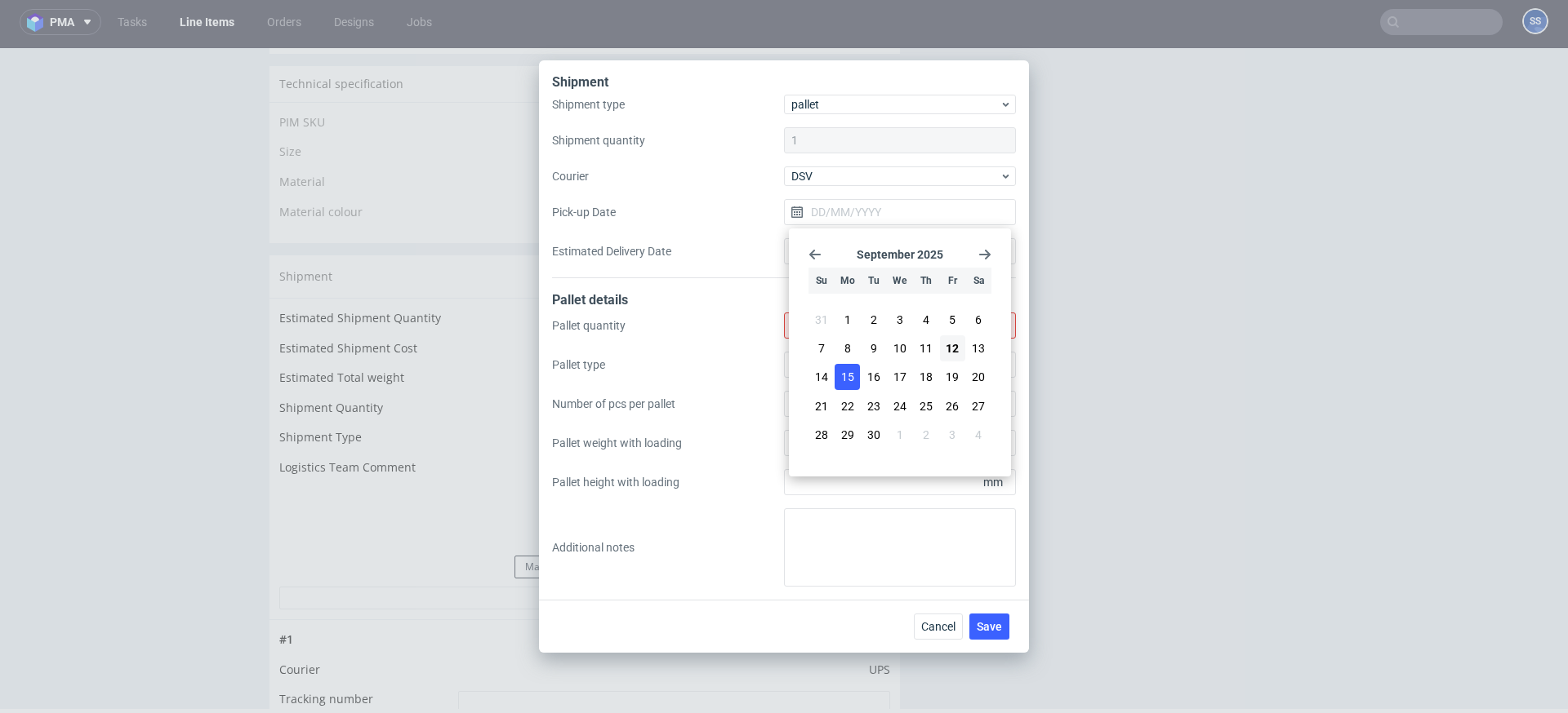
click at [845, 385] on span "15" at bounding box center [848, 377] width 13 height 17
type input "15/09/2025"
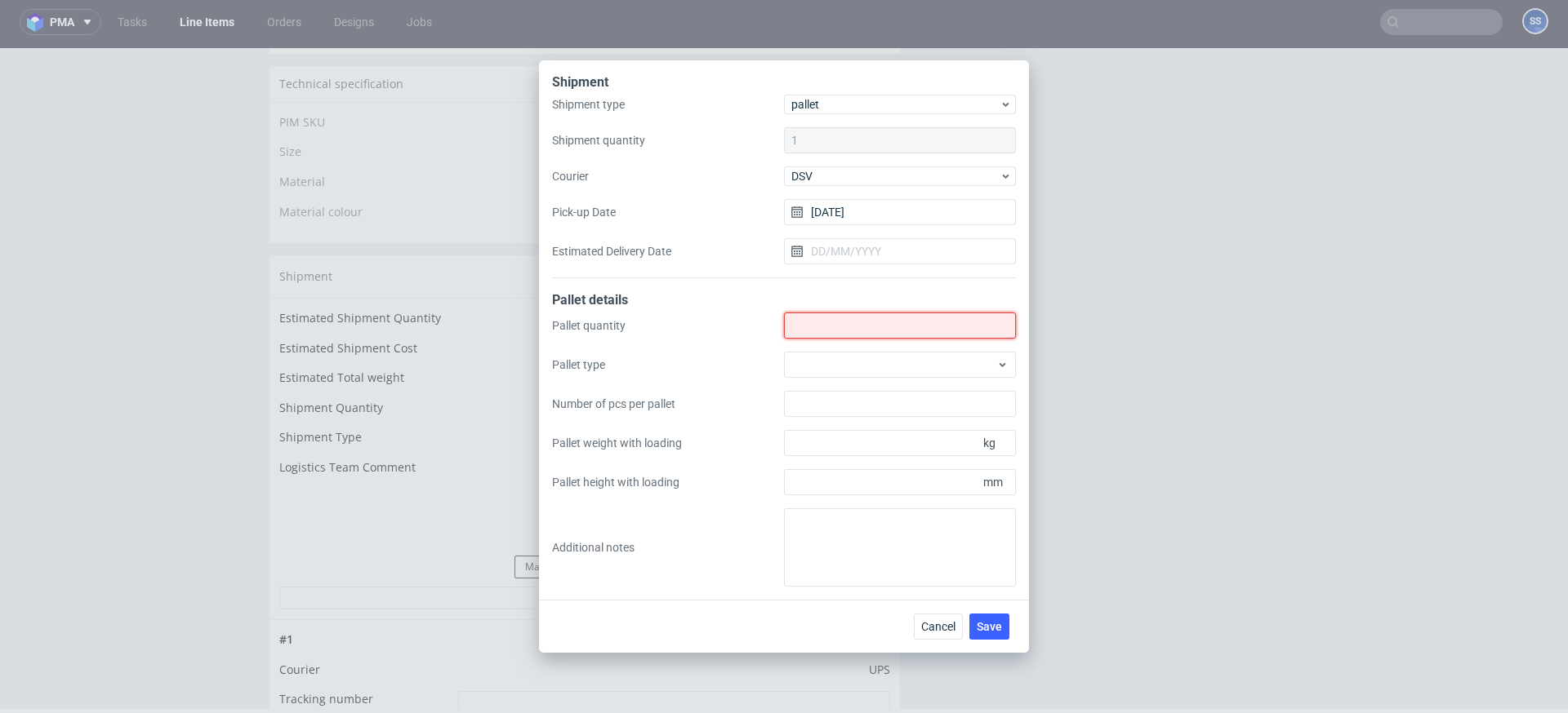
click at [821, 337] on input "Shipment type" at bounding box center [900, 325] width 232 height 26
type input "1"
click at [999, 624] on span "Save" at bounding box center [989, 627] width 25 height 12
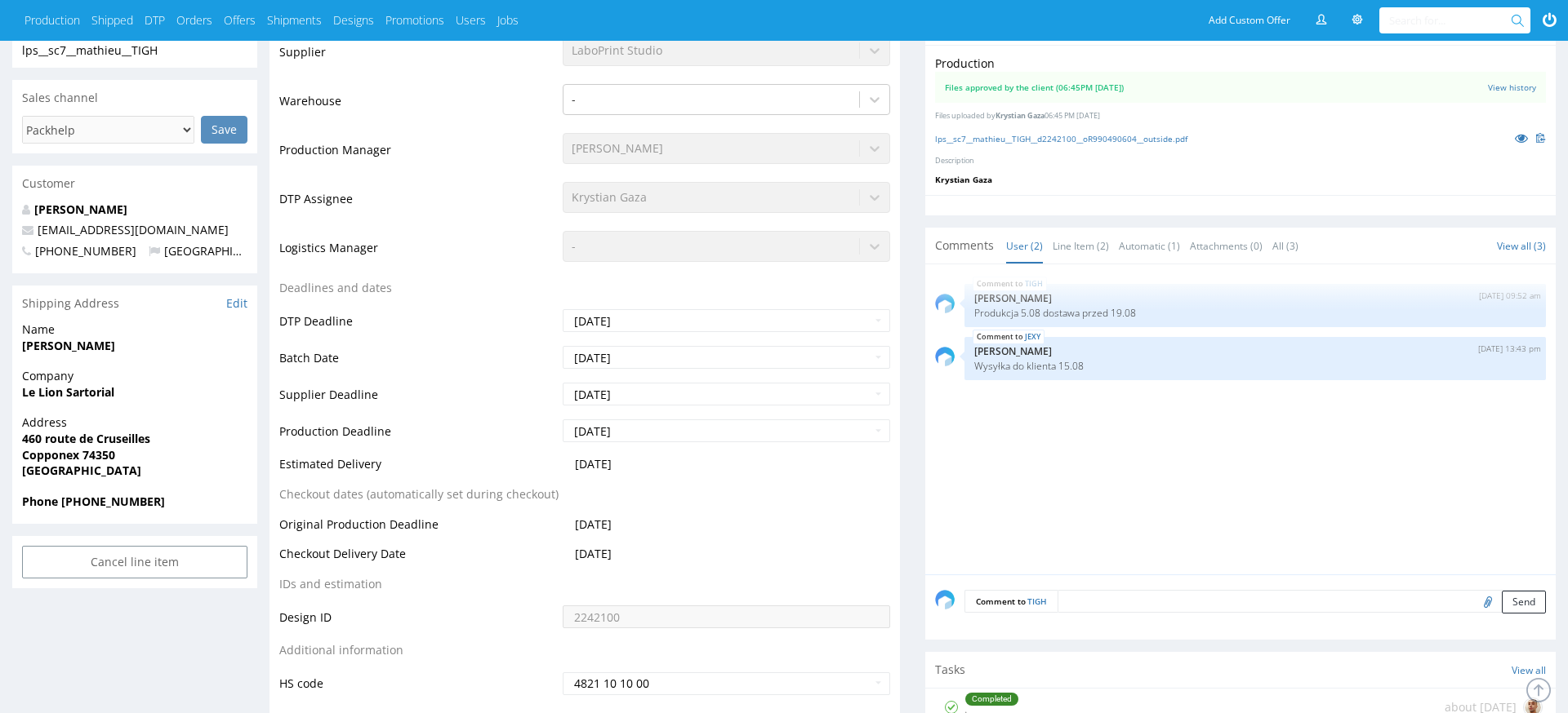
scroll to position [490, 0]
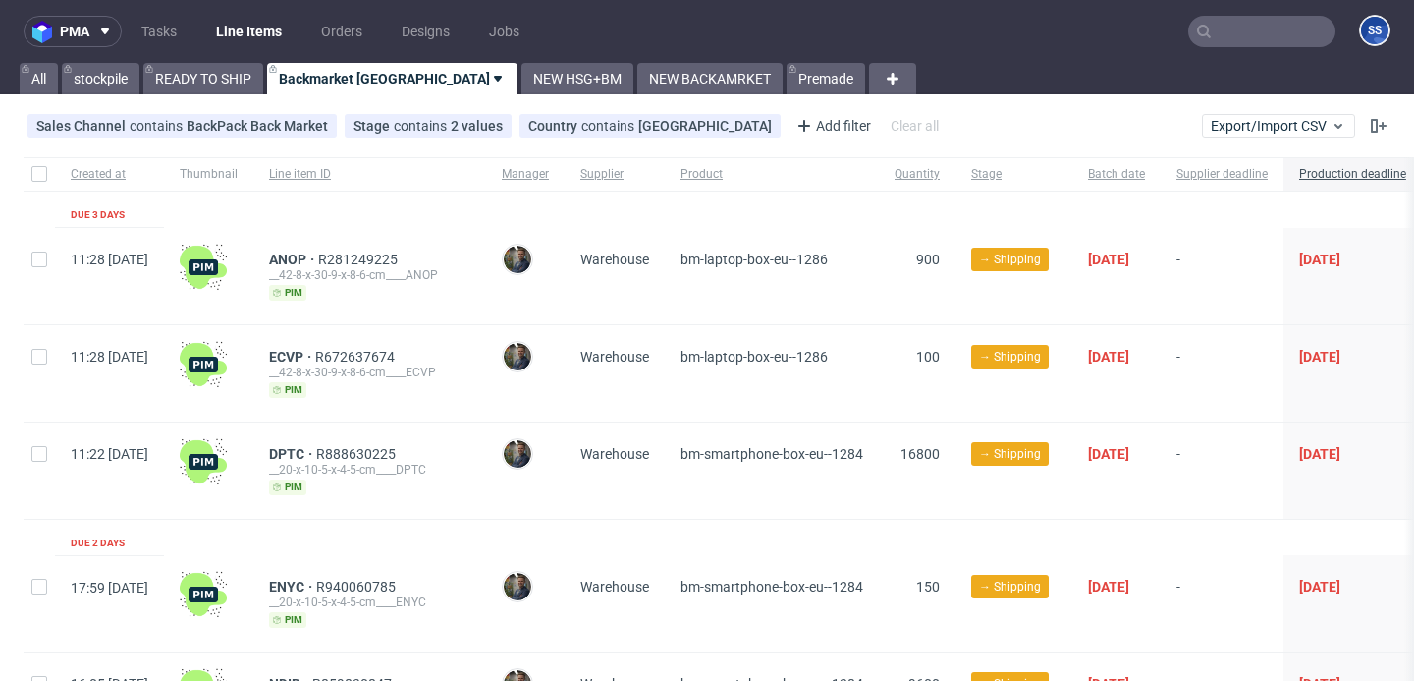
scroll to position [1398, 0]
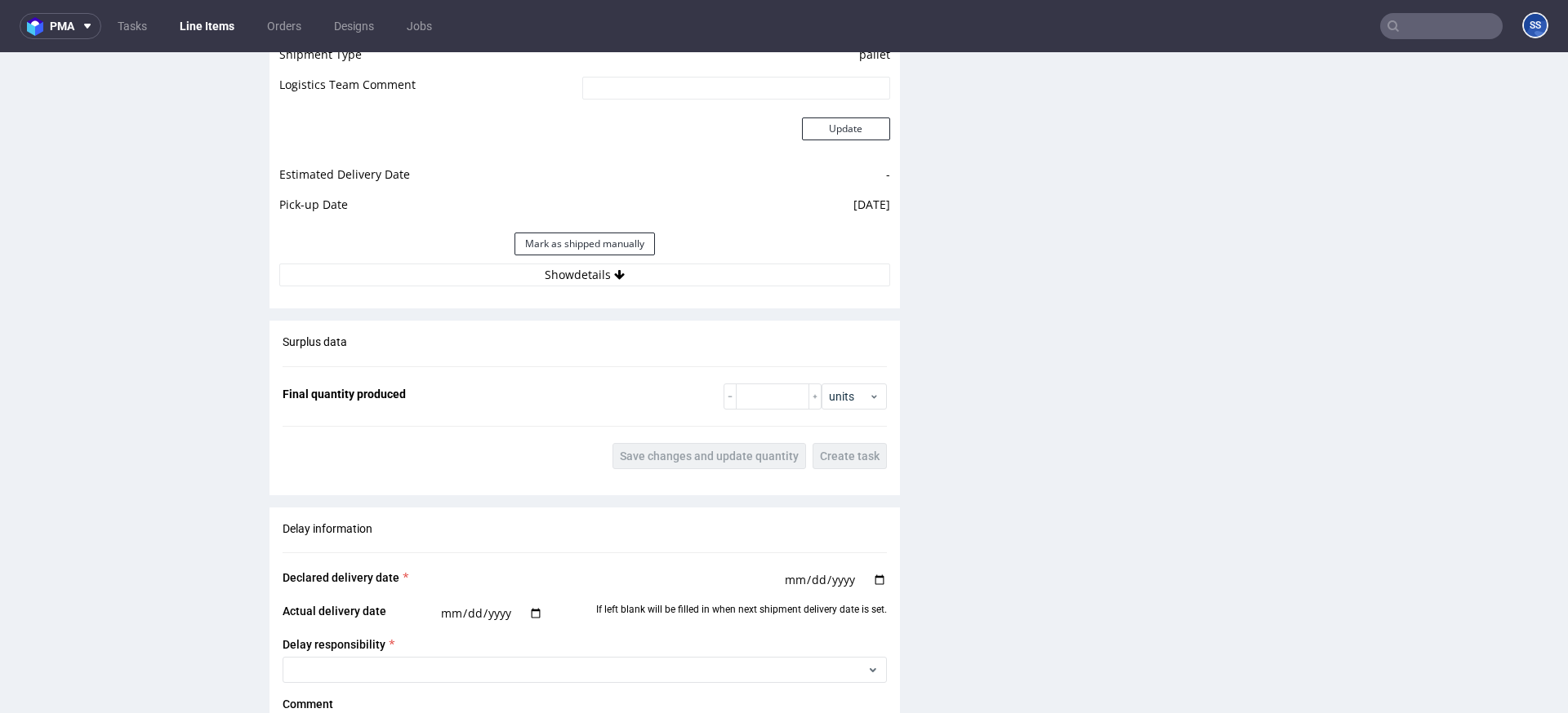
scroll to position [1490, 0]
click at [614, 278] on icon at bounding box center [619, 274] width 11 height 12
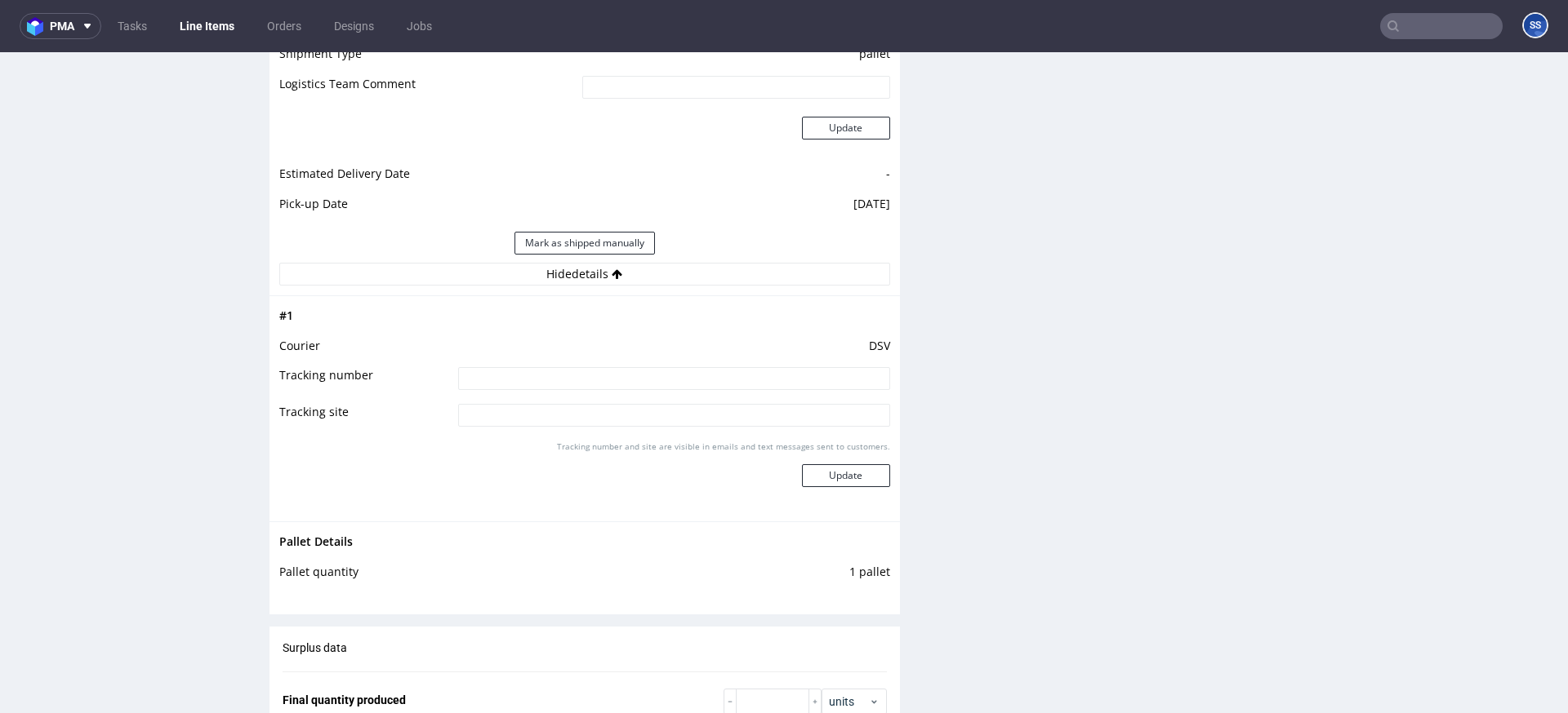
click at [598, 367] on input at bounding box center [674, 379] width 432 height 23
paste input "40257145950408485915"
type input "40257145950408485915"
click at [884, 478] on div "# 1 Courier DSV Tracking number 40257145950408485915 Tracking site Tracking num…" at bounding box center [584, 409] width 630 height 226
click at [868, 478] on button "Update" at bounding box center [846, 476] width 88 height 23
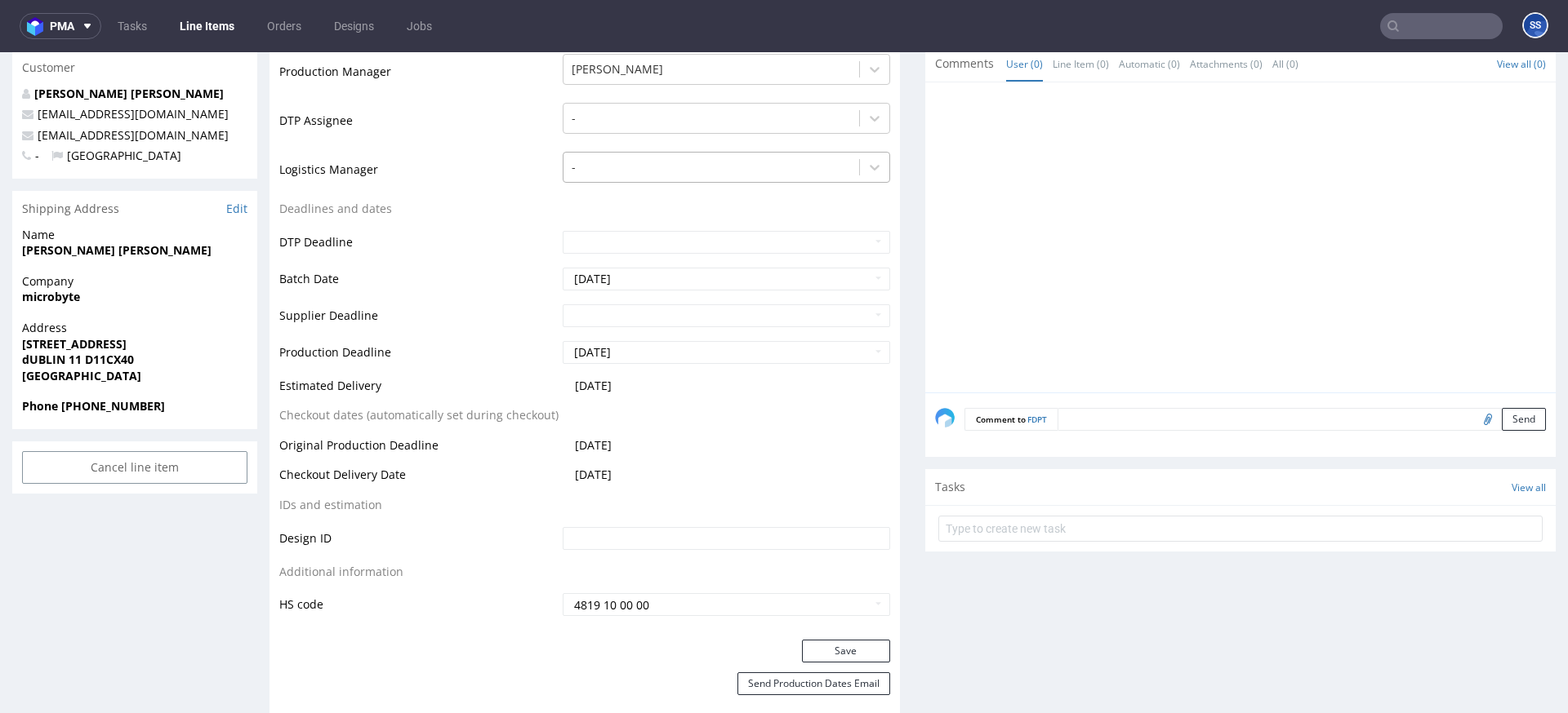
scroll to position [0, 0]
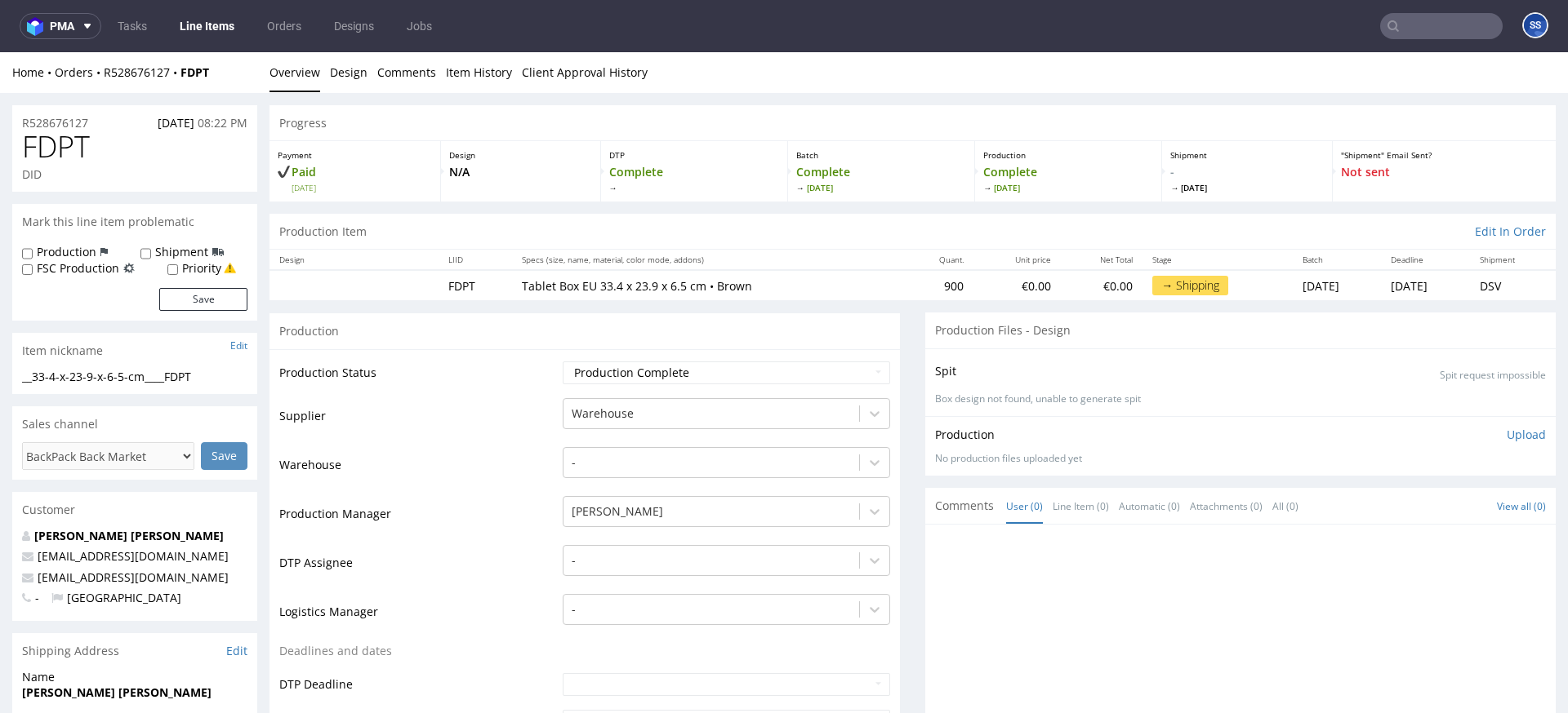
click at [200, 28] on link "Line Items" at bounding box center [206, 26] width 74 height 26
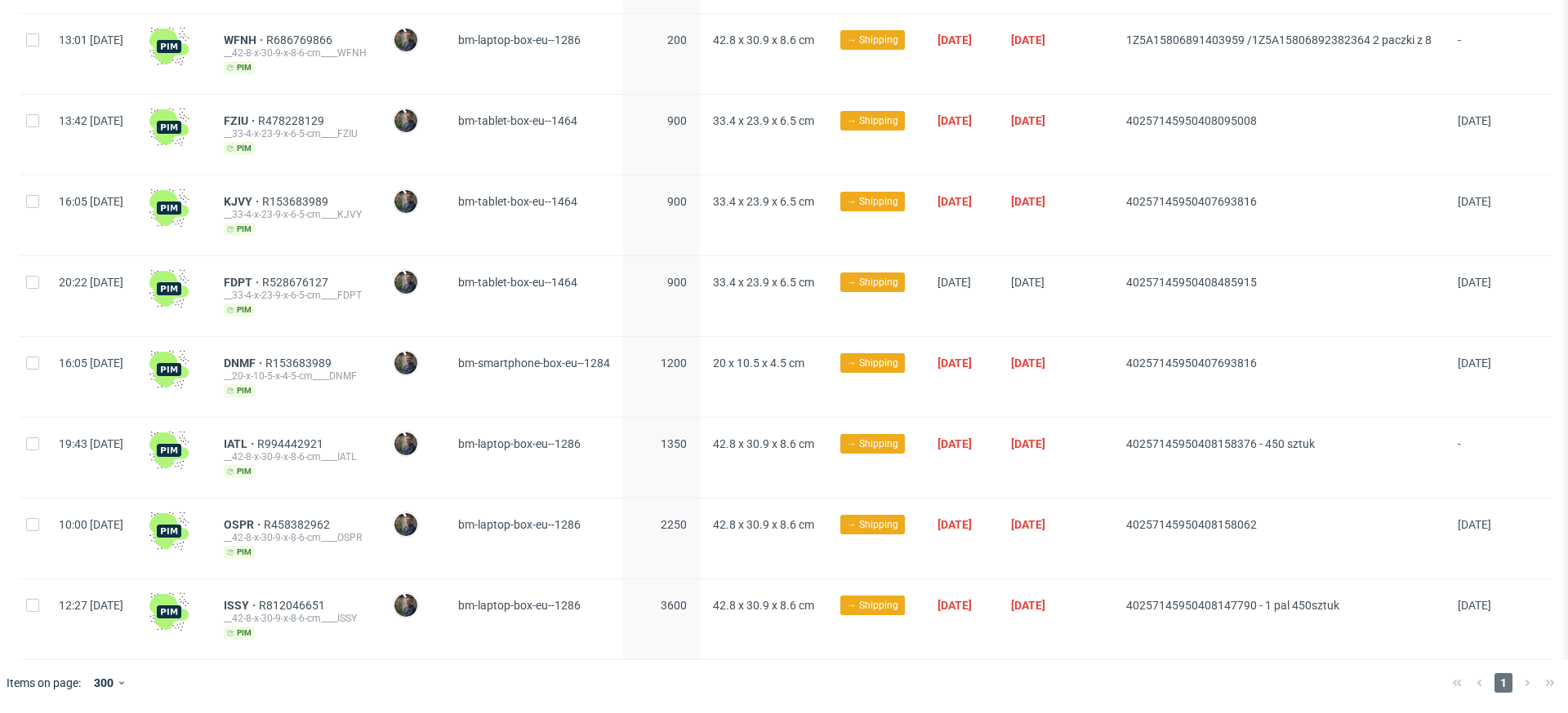
scroll to position [0, 77]
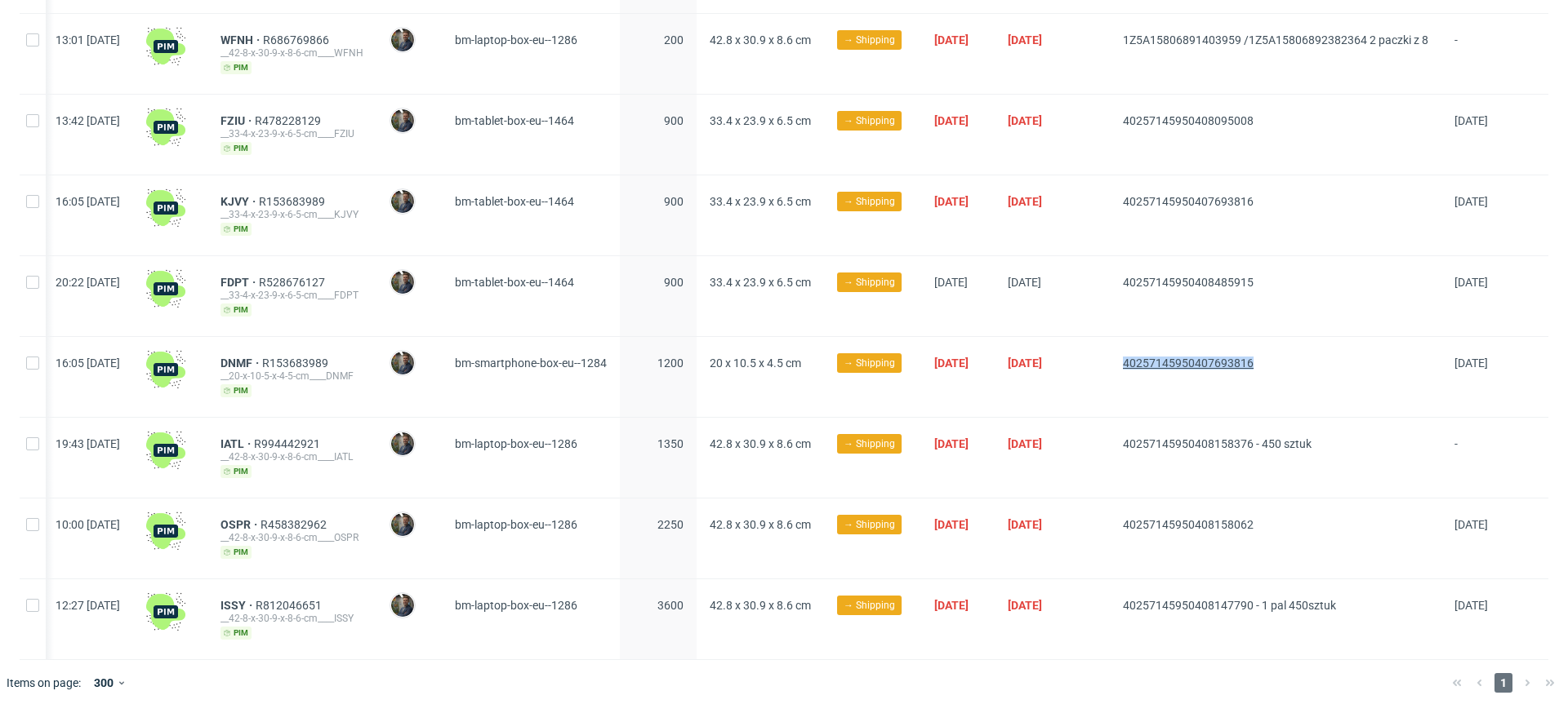
drag, startPoint x: 1200, startPoint y: 369, endPoint x: 1106, endPoint y: 366, distance: 94.0
click at [1123, 366] on span "40257145950407693816" at bounding box center [1275, 376] width 305 height 41
copy span "40257145950407693816"
click at [220, 361] on span "DNMF" at bounding box center [241, 363] width 42 height 13
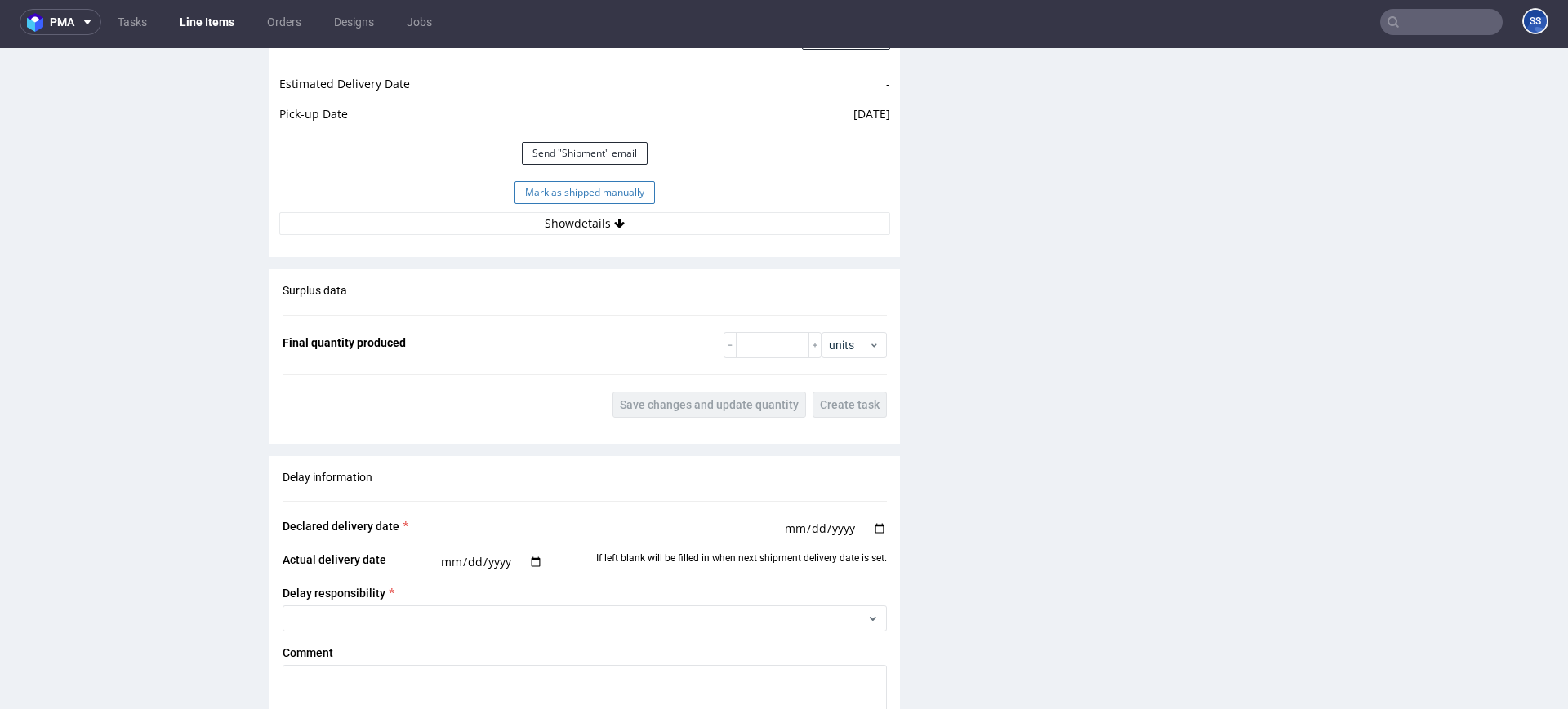
scroll to position [1566, 0]
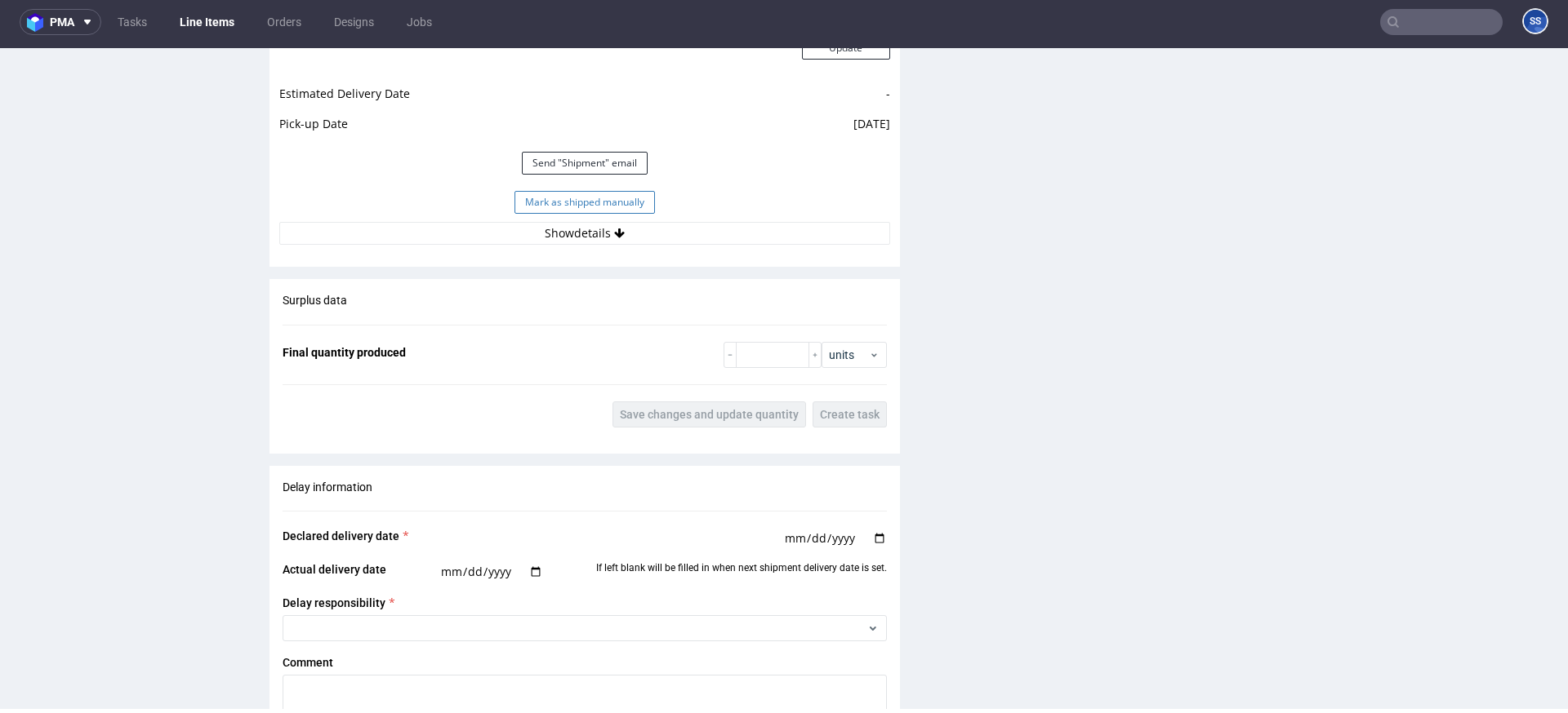
click at [582, 199] on button "Mark as shipped manually" at bounding box center [584, 203] width 141 height 23
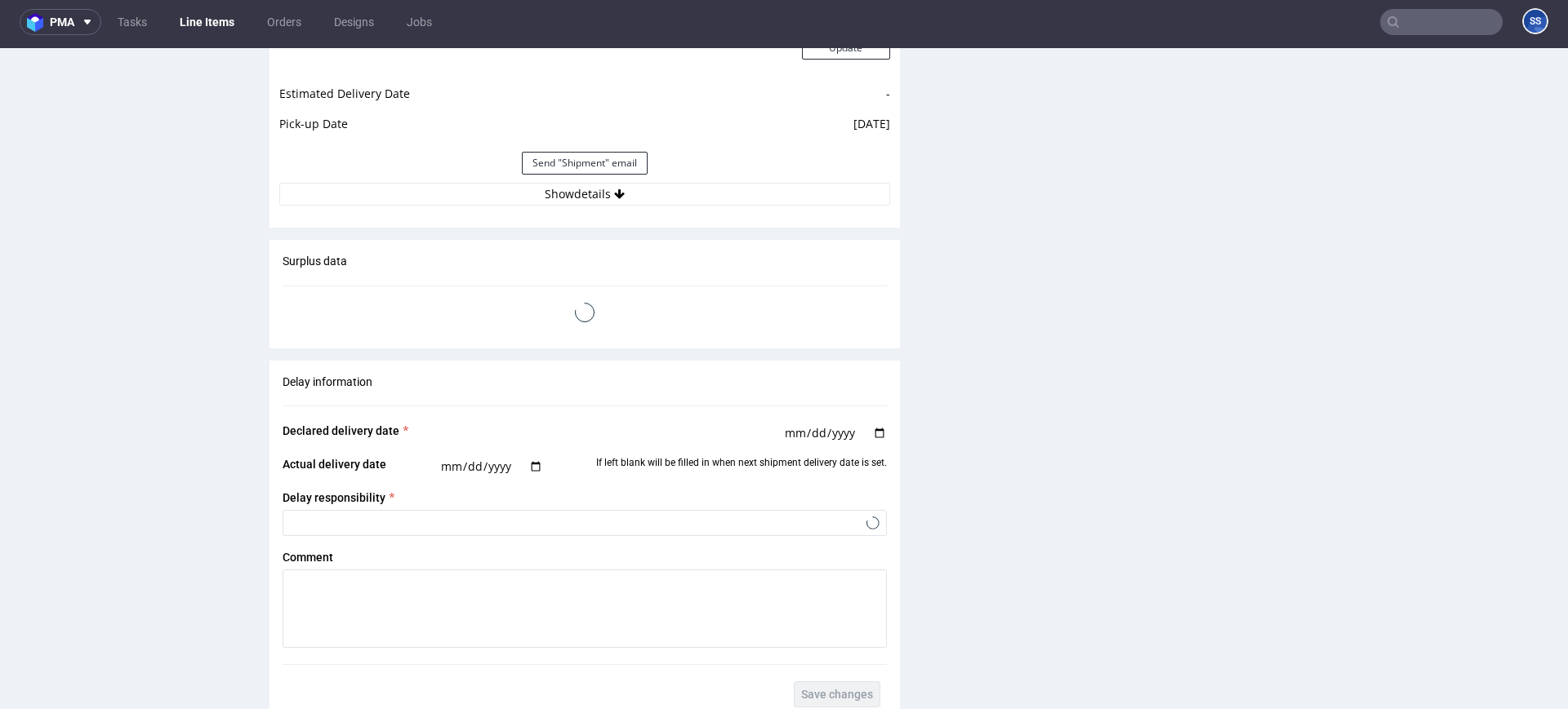
click at [210, 26] on link "Line Items" at bounding box center [206, 22] width 74 height 26
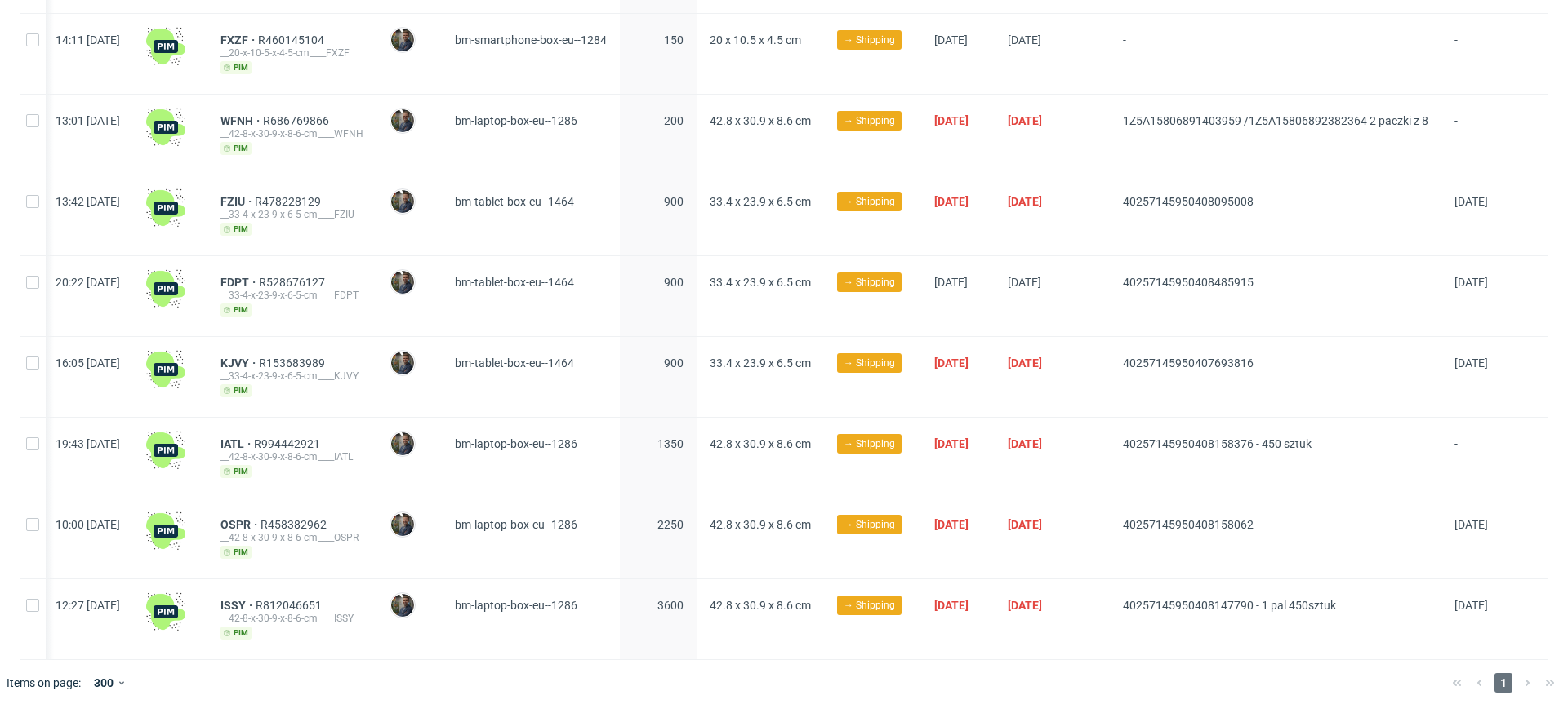
scroll to position [0, 77]
drag, startPoint x: 1226, startPoint y: 365, endPoint x: 1105, endPoint y: 363, distance: 121.0
click at [1123, 363] on span "40257145950407693816" at bounding box center [1275, 376] width 305 height 41
copy span "40257145950407693816"
click at [220, 362] on span "KJVY" at bounding box center [239, 363] width 38 height 13
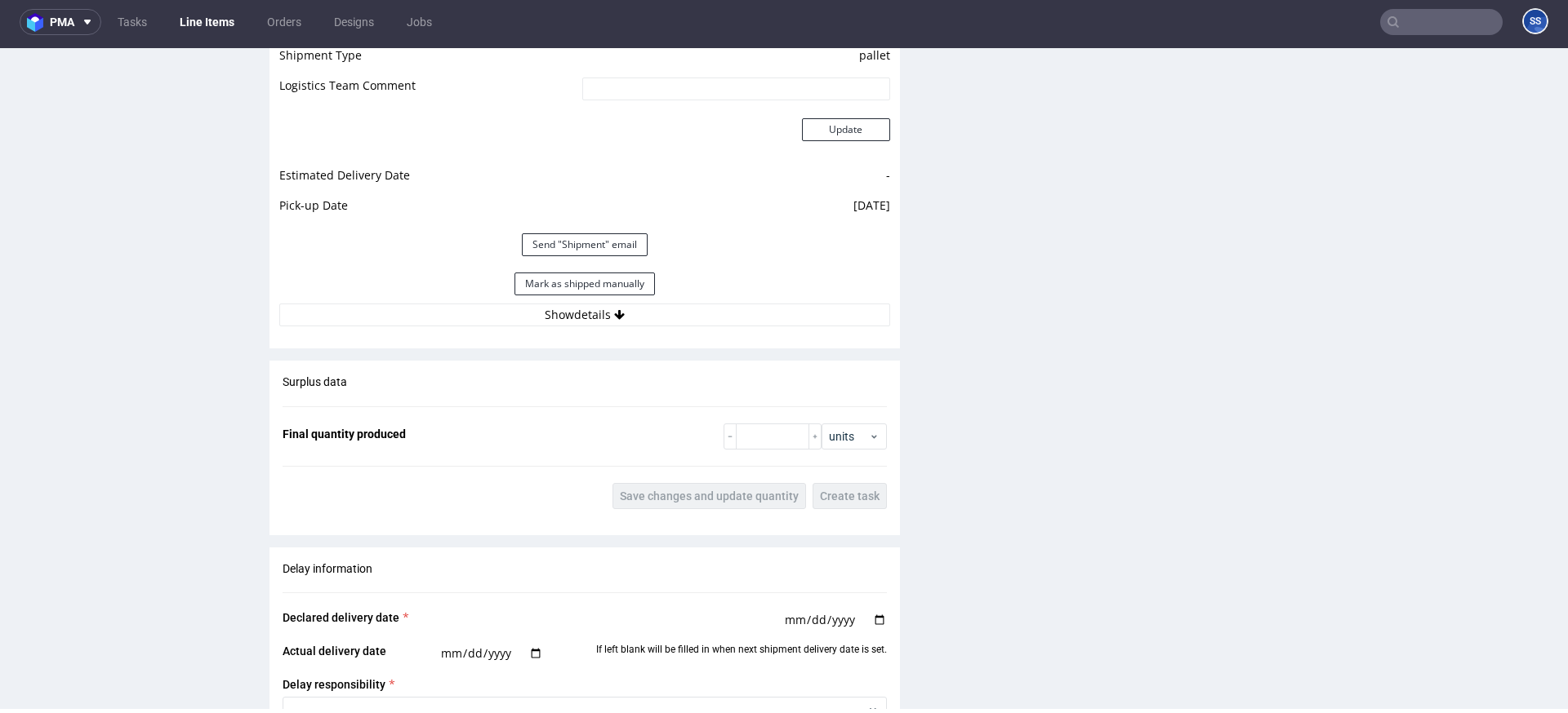
scroll to position [1469, 0]
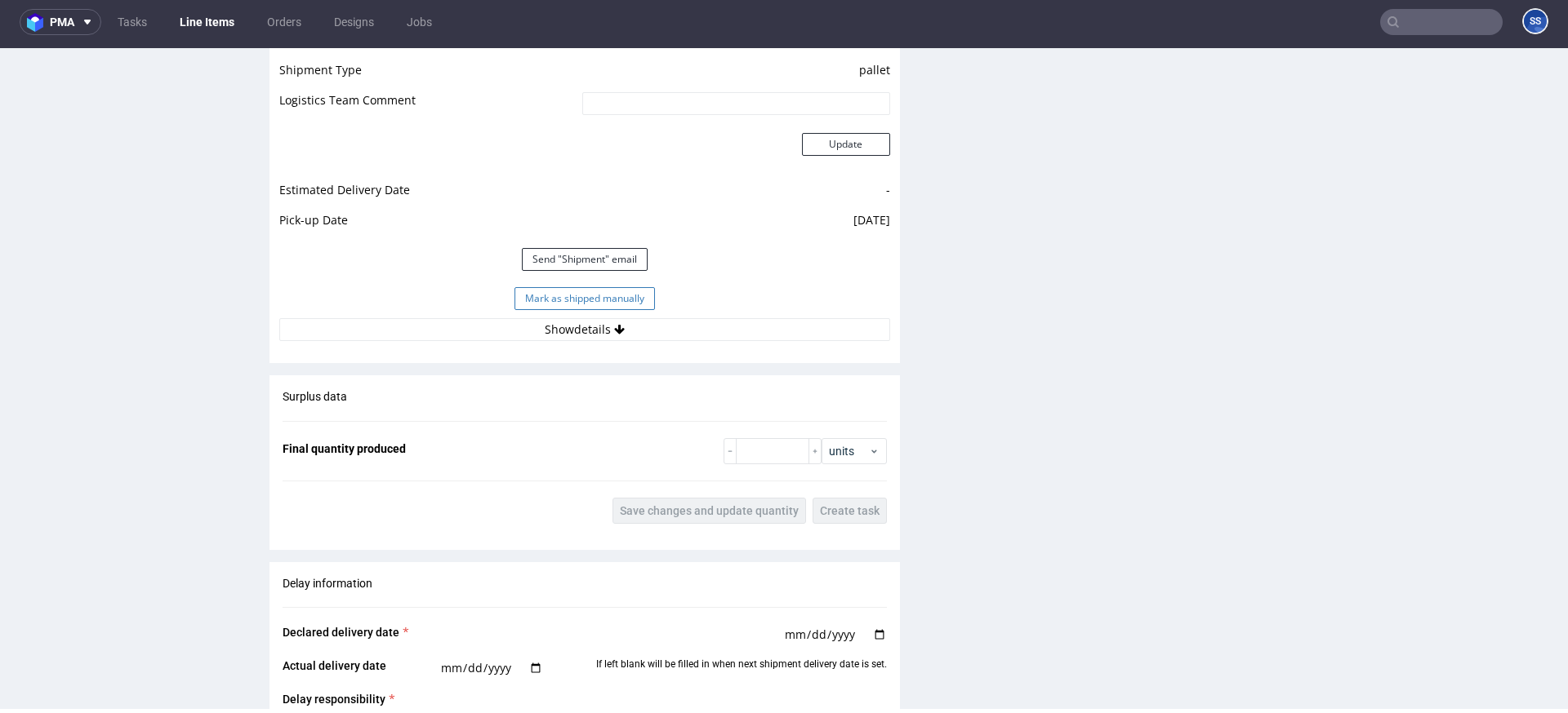
click at [579, 302] on button "Mark as shipped manually" at bounding box center [584, 299] width 141 height 23
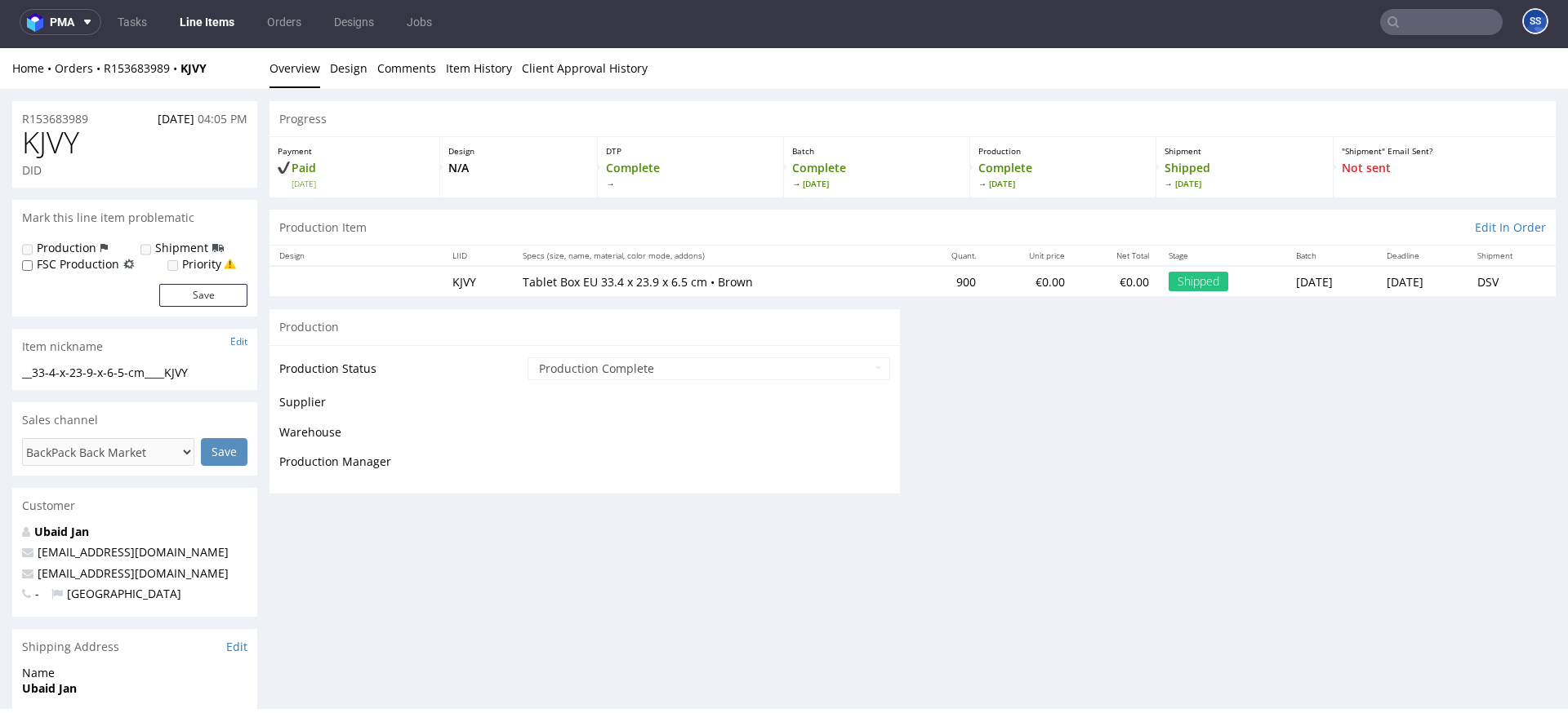
scroll to position [1081, 0]
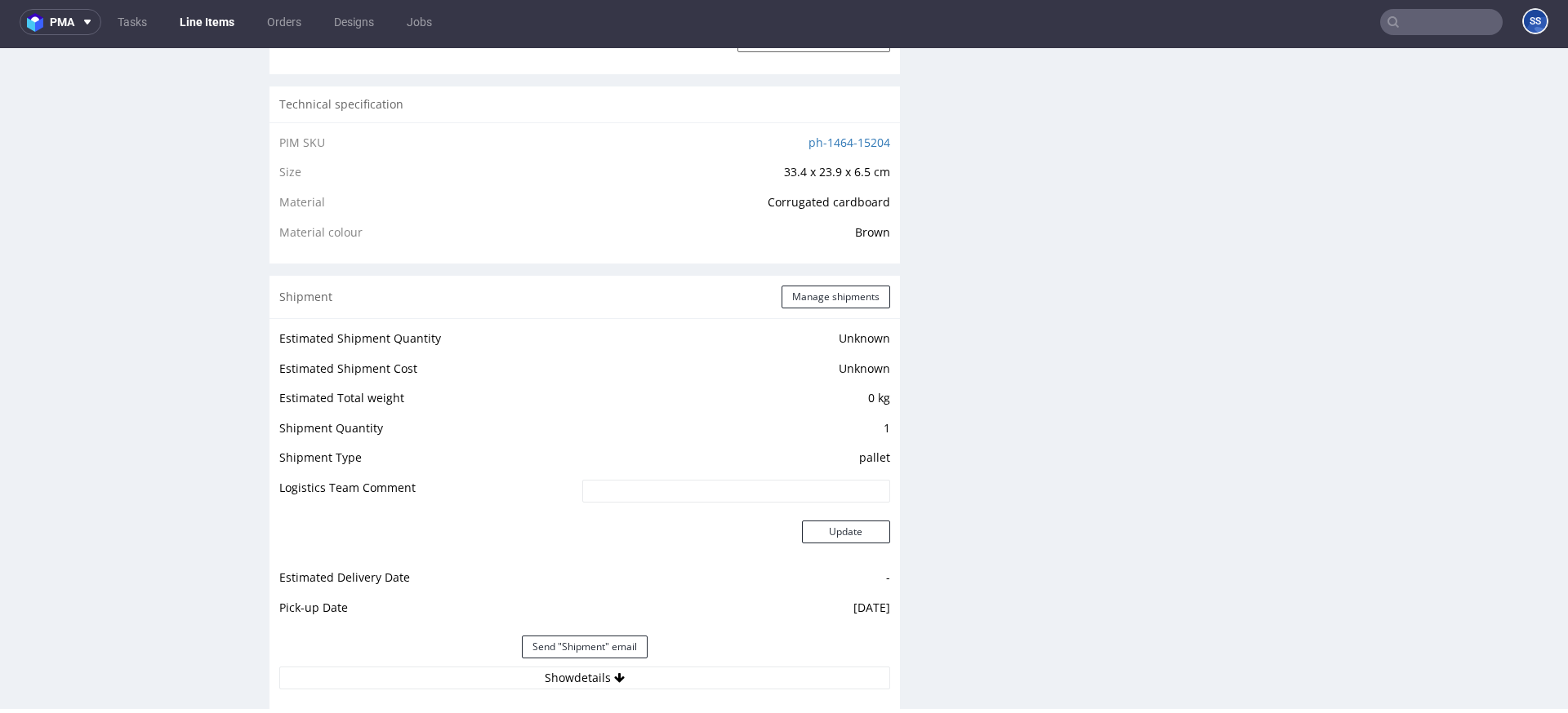
click at [193, 23] on link "Line Items" at bounding box center [206, 22] width 74 height 26
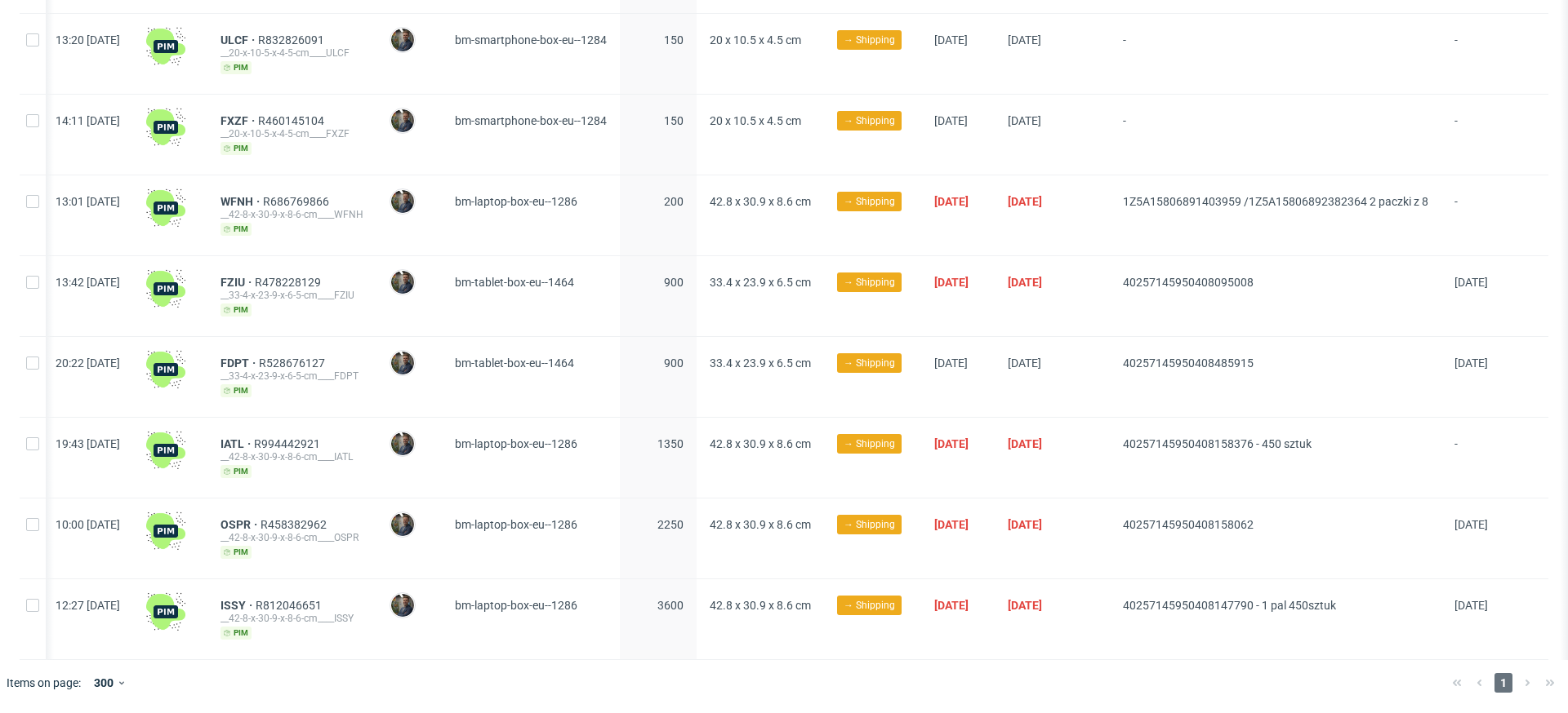
scroll to position [0, 69]
click at [221, 440] on span "IATL" at bounding box center [237, 444] width 33 height 13
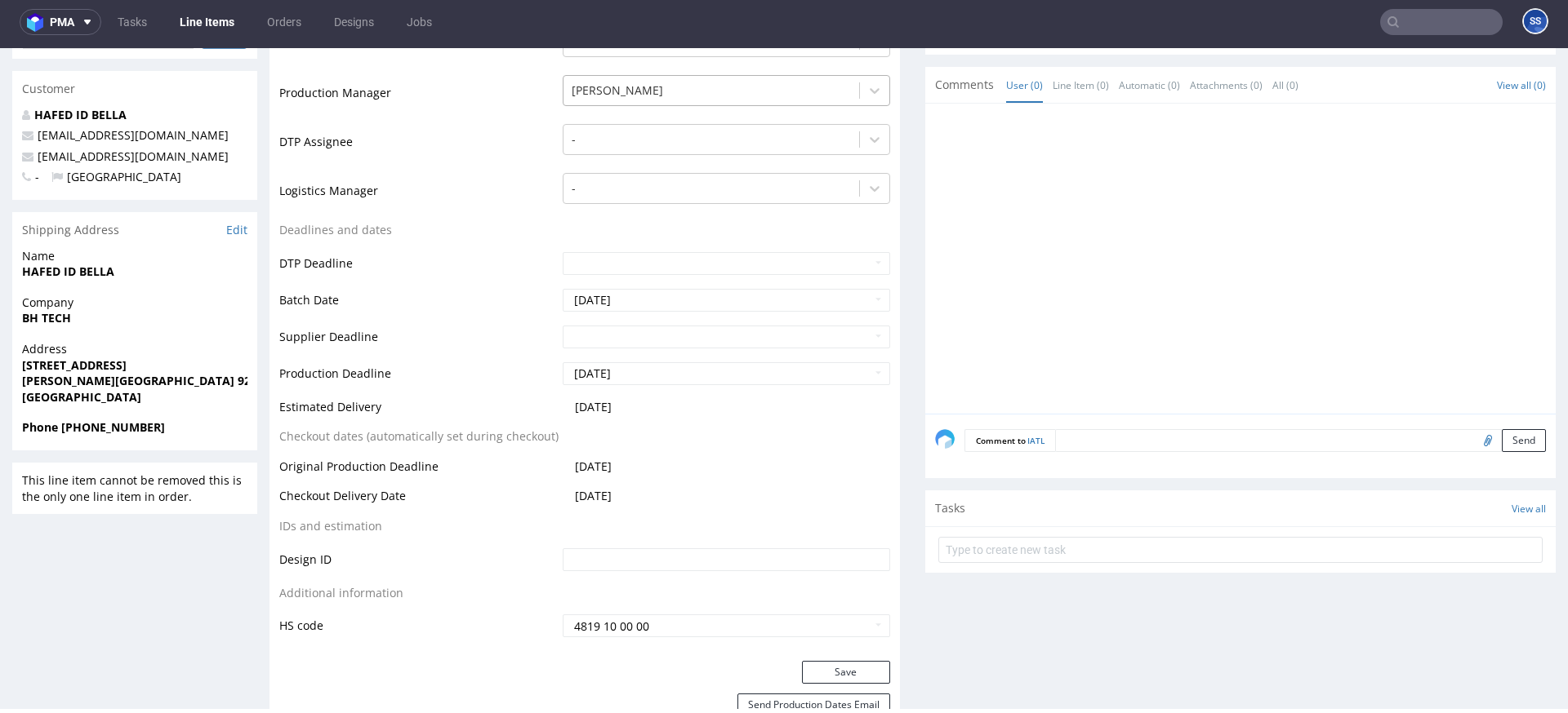
scroll to position [925, 0]
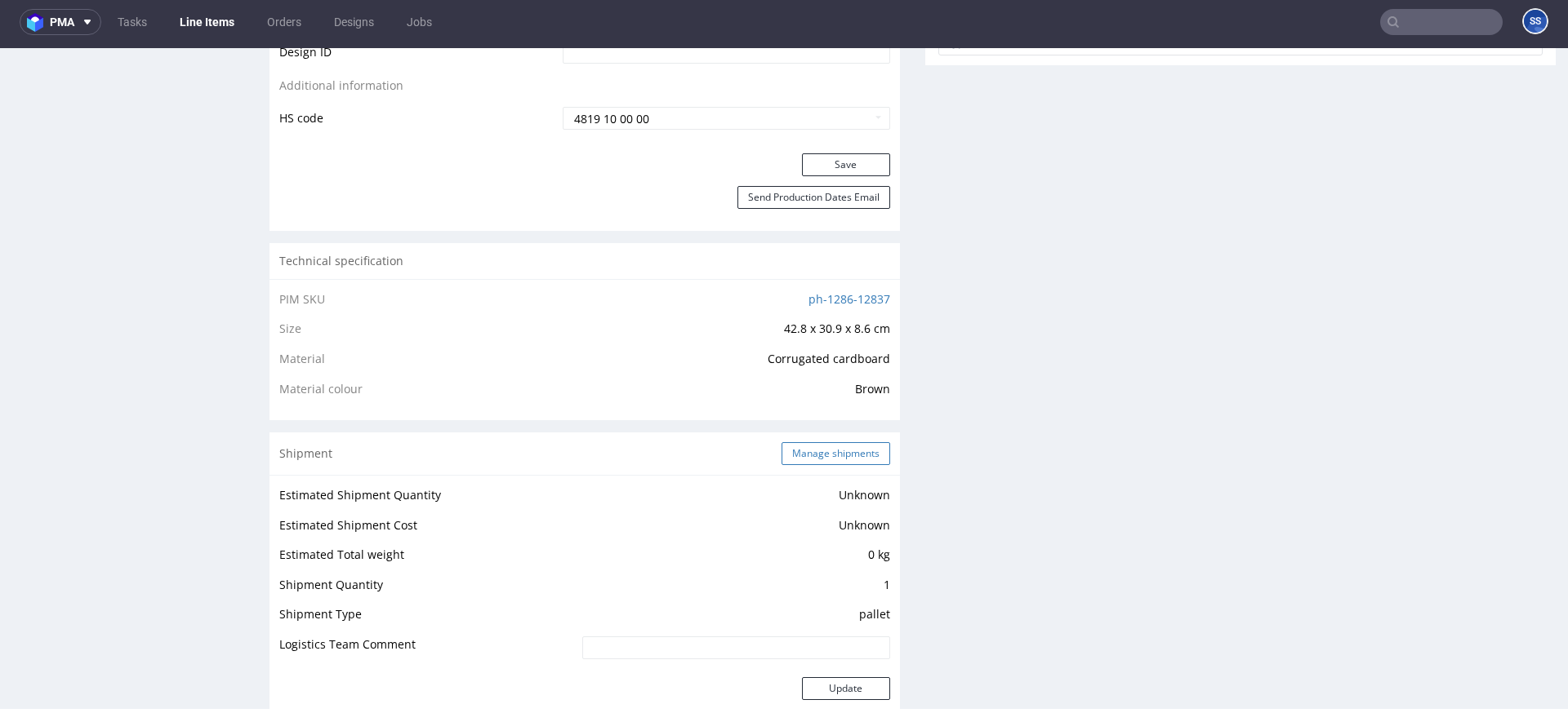
click at [819, 450] on button "Manage shipments" at bounding box center [836, 454] width 109 height 23
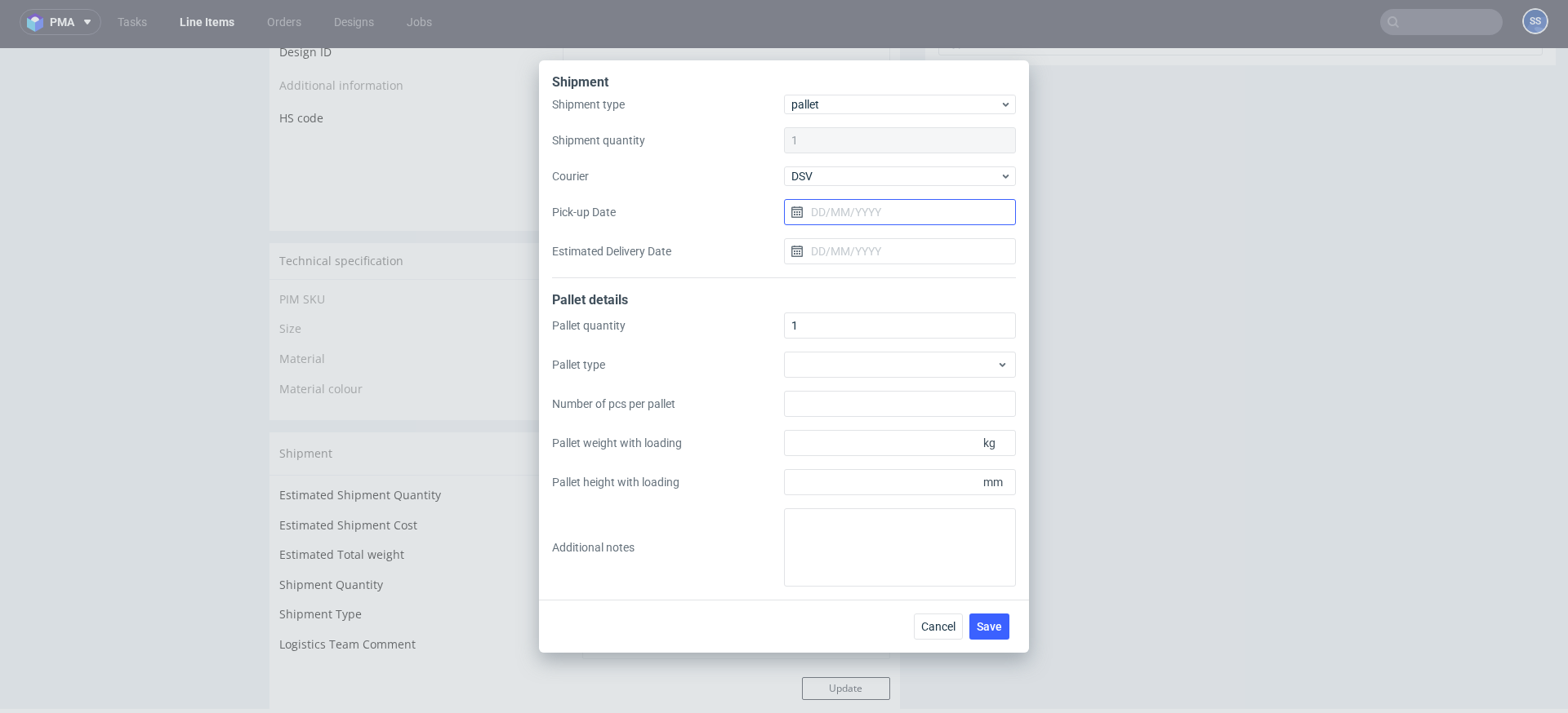
click at [841, 222] on input "Pick-up Date" at bounding box center [900, 212] width 232 height 26
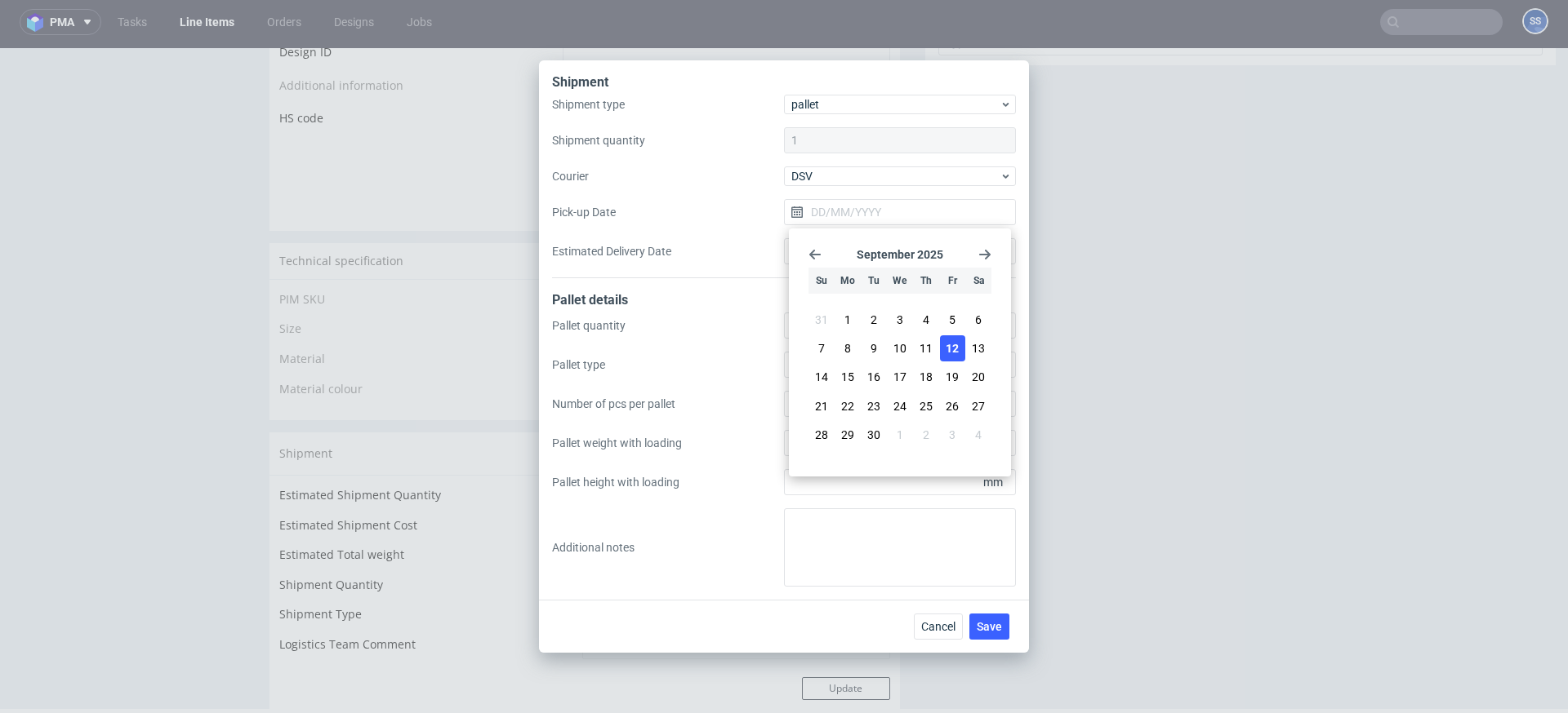
click at [947, 342] on span "12" at bounding box center [952, 349] width 13 height 17
type input "[DATE]"
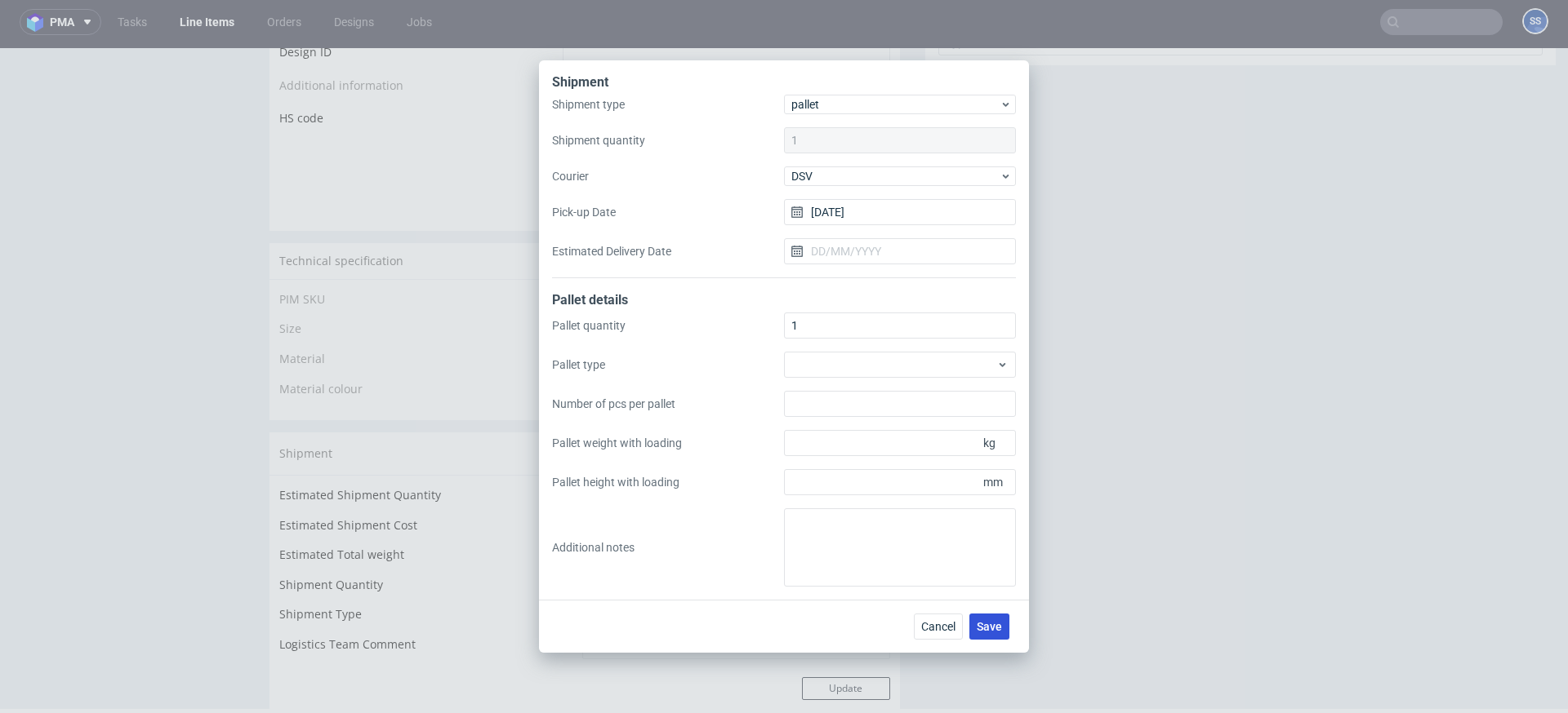
click at [993, 618] on button "Save" at bounding box center [989, 627] width 40 height 26
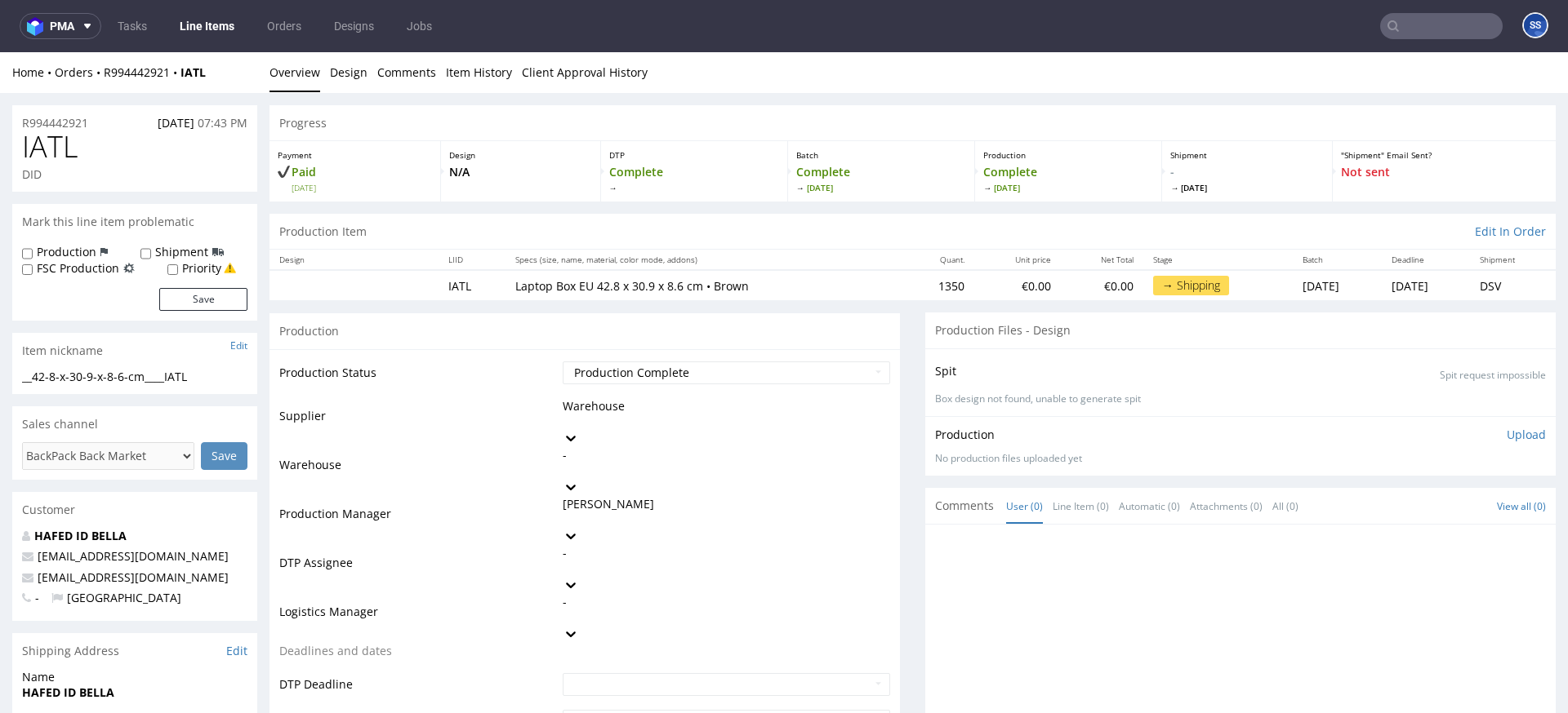
click at [213, 30] on link "Line Items" at bounding box center [206, 26] width 74 height 26
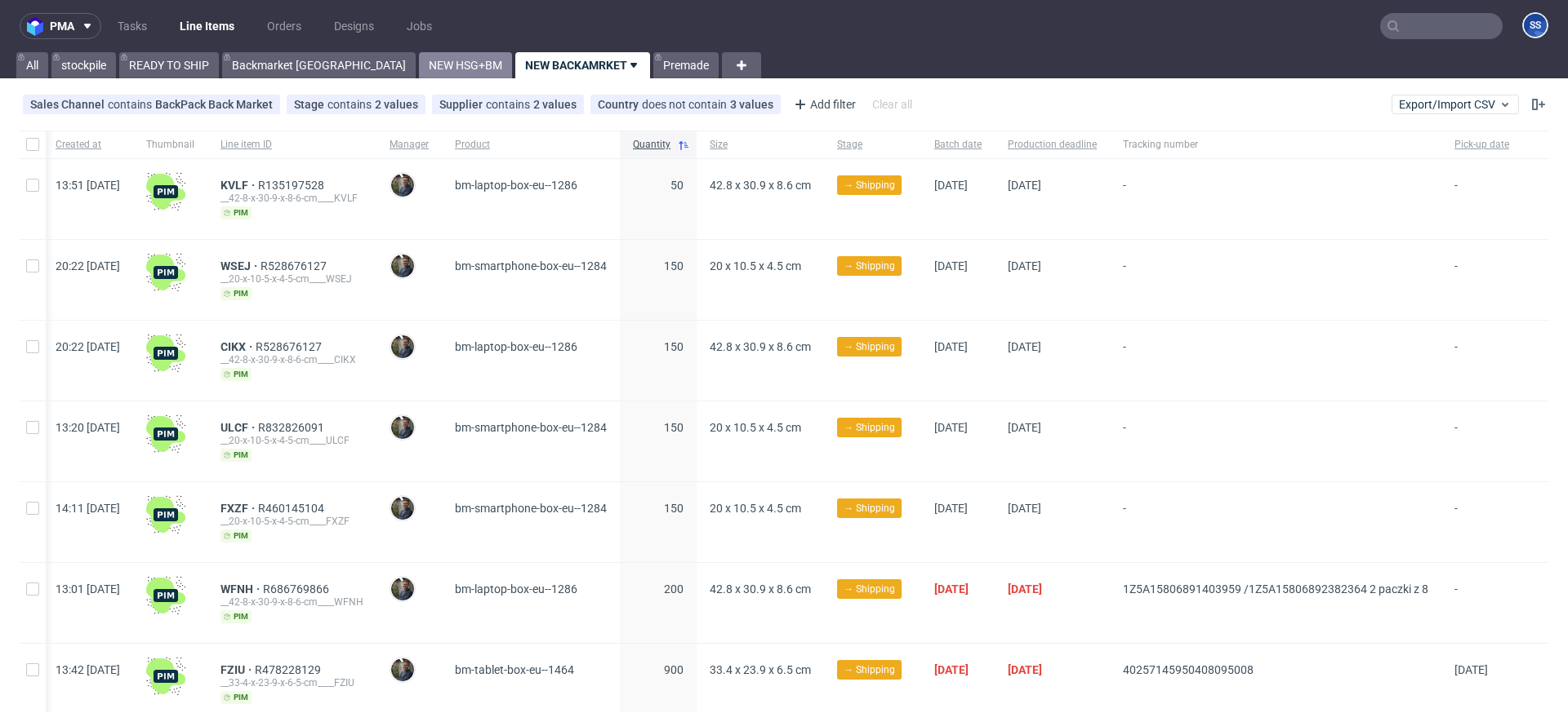
click at [419, 69] on link "NEW HSG+BM" at bounding box center [466, 65] width 93 height 26
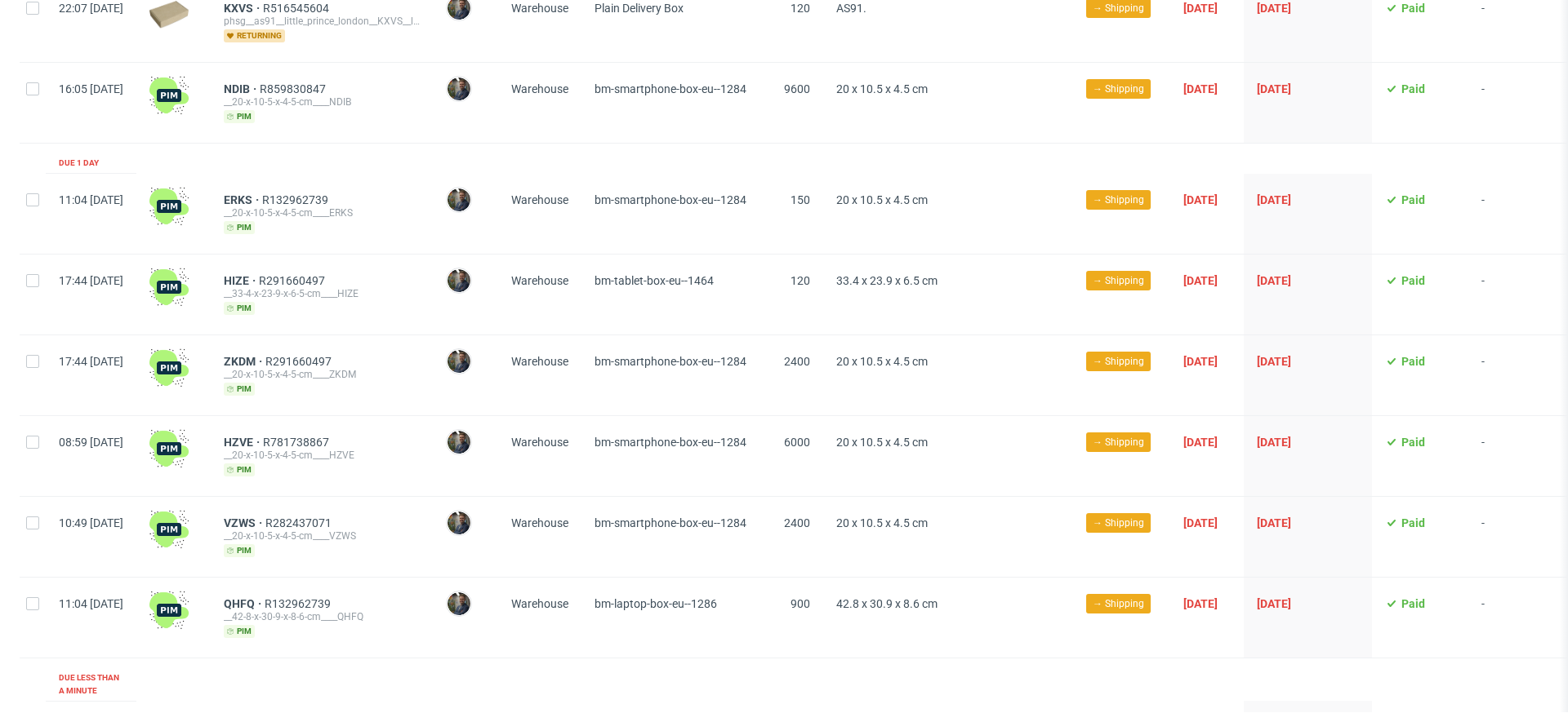
scroll to position [788, 0]
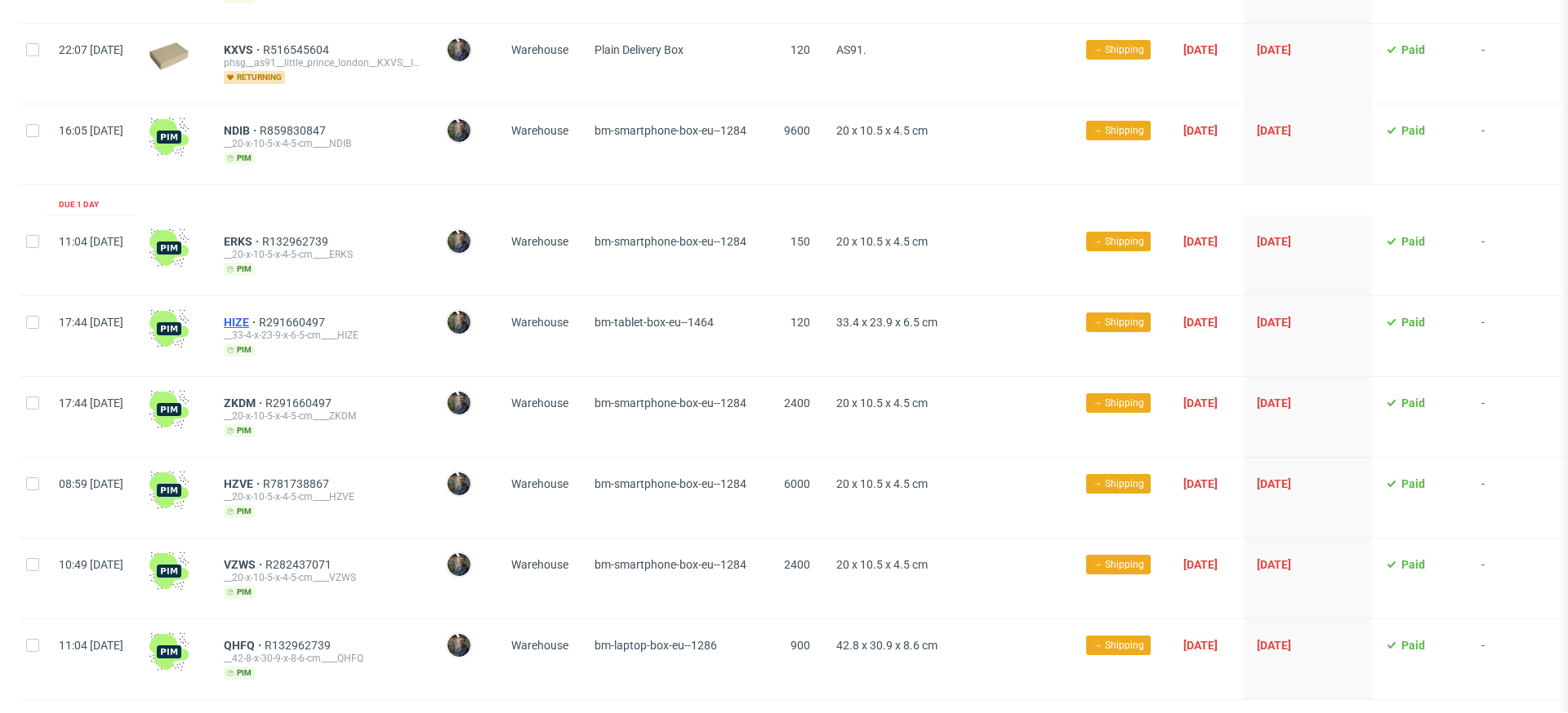
click at [259, 321] on span "HIZE" at bounding box center [241, 322] width 35 height 13
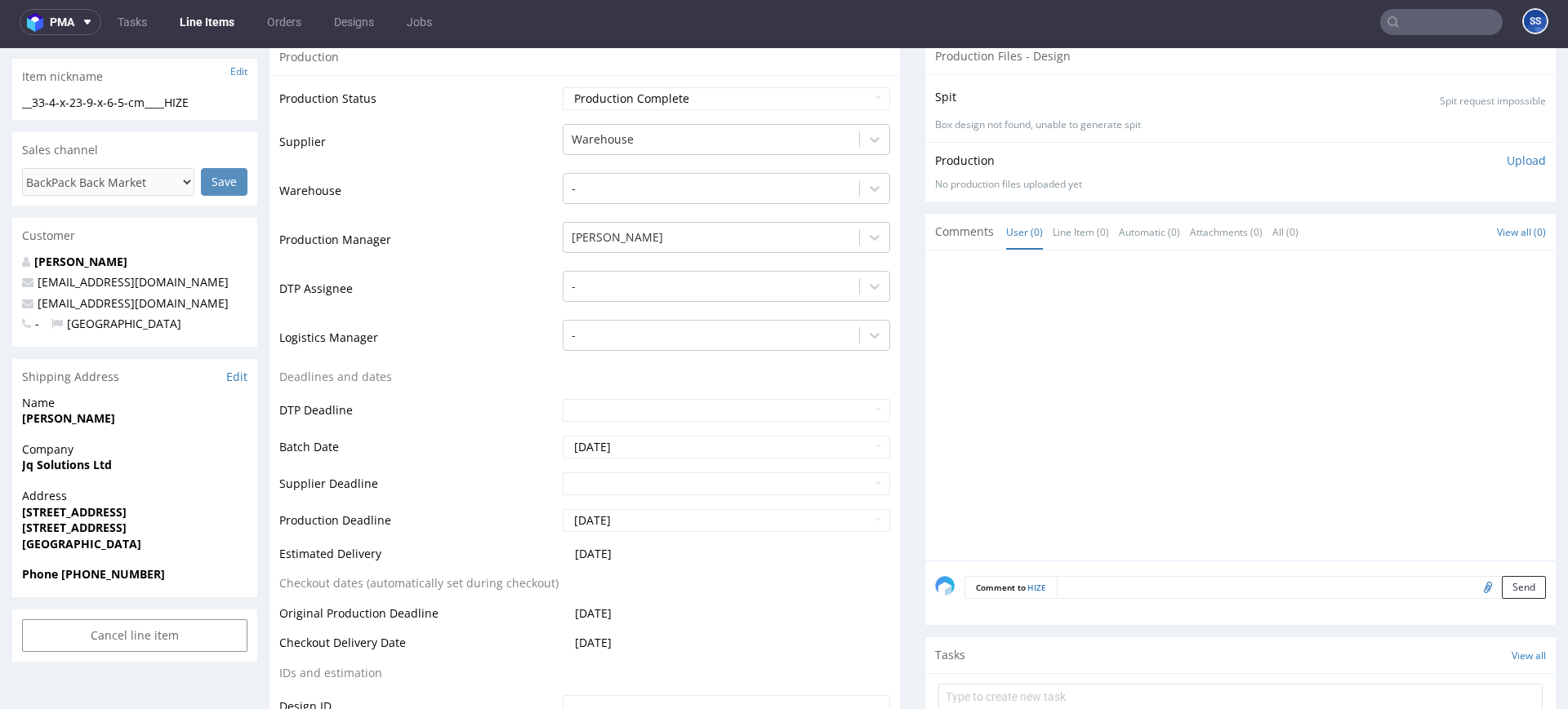
click at [85, 465] on strong "Jq Solutions Ltd" at bounding box center [67, 465] width 90 height 16
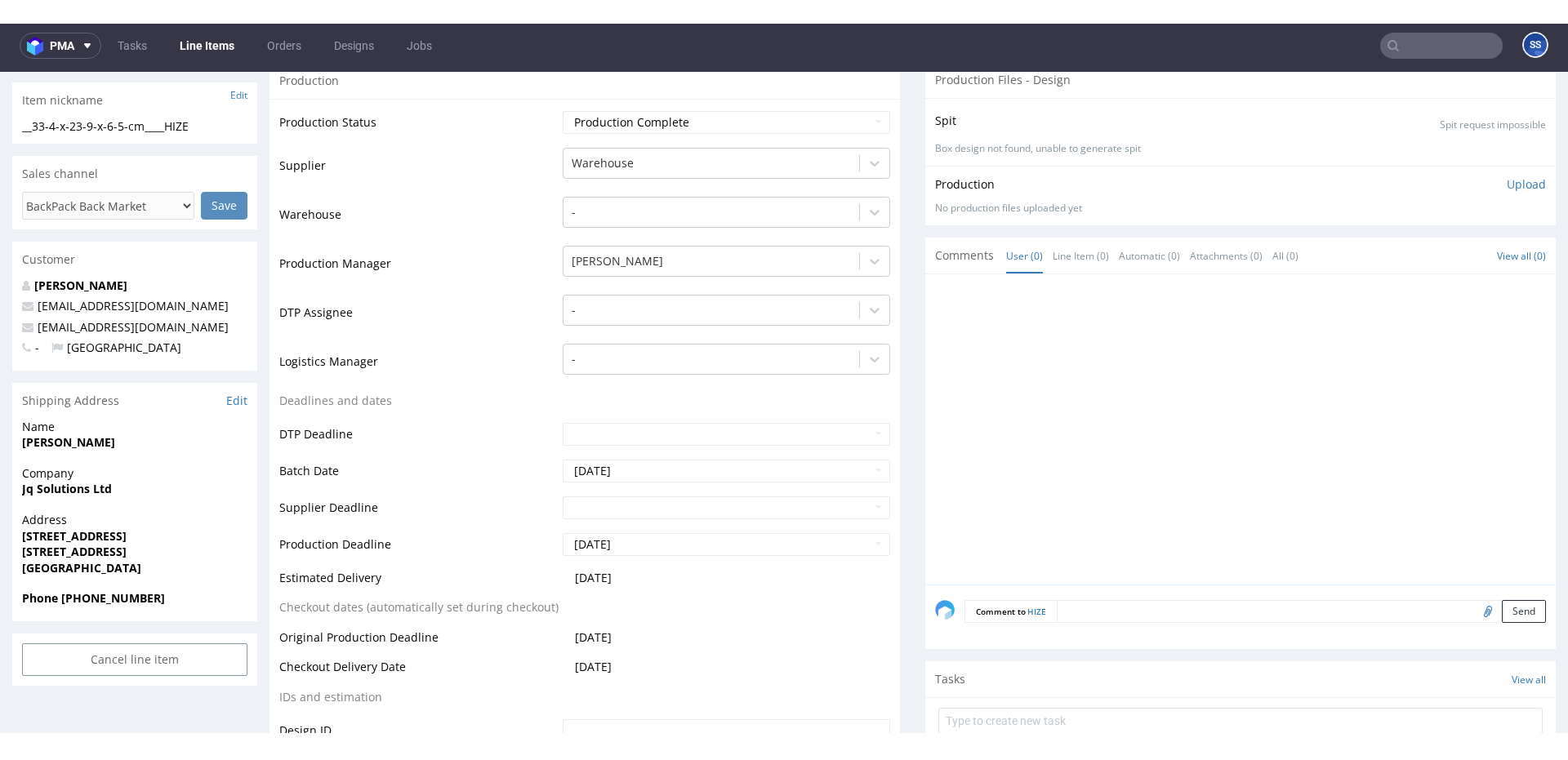
scroll to position [274, 0]
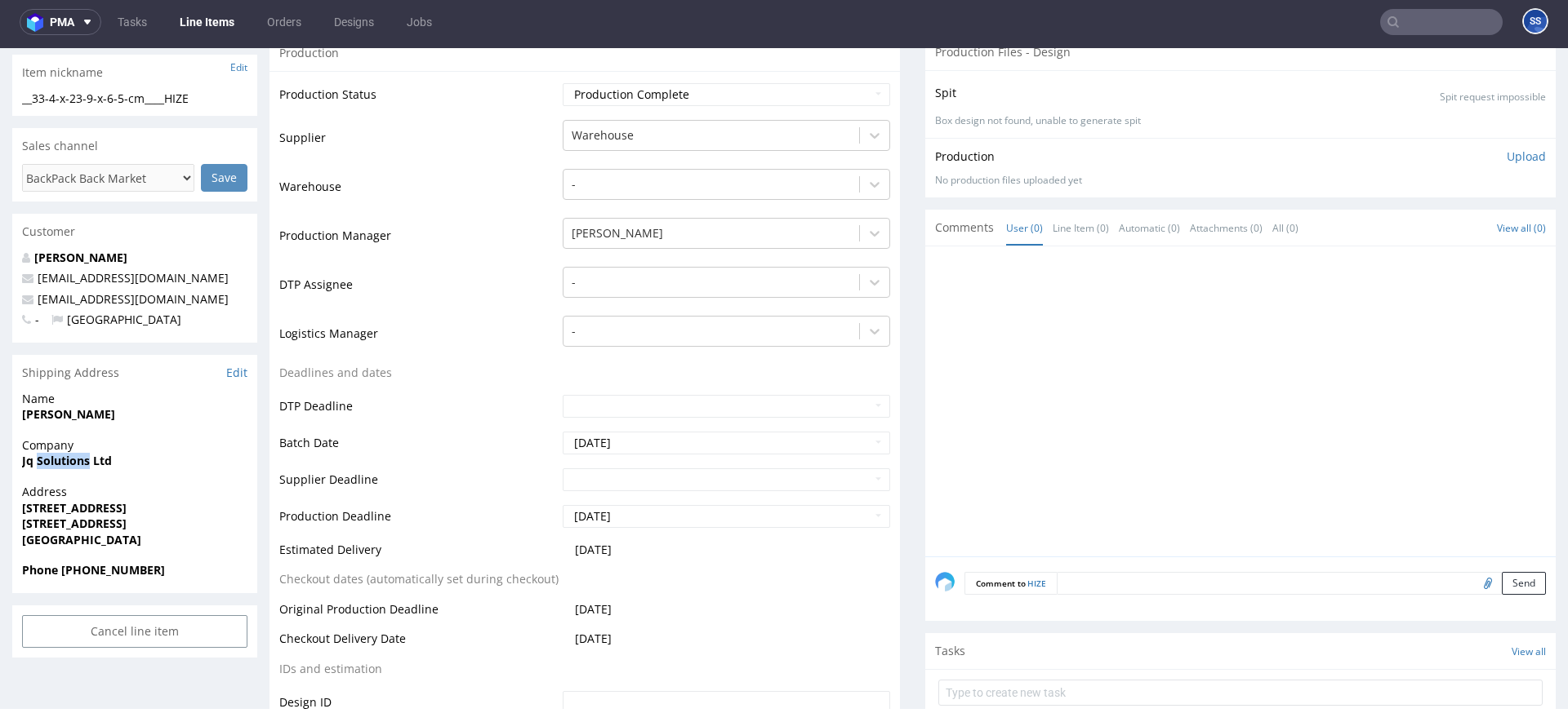
click at [85, 465] on strong "Jq Solutions Ltd" at bounding box center [67, 460] width 90 height 16
copy strong "Jq Solutions Ltd"
click at [46, 411] on strong "[PERSON_NAME]" at bounding box center [69, 414] width 93 height 16
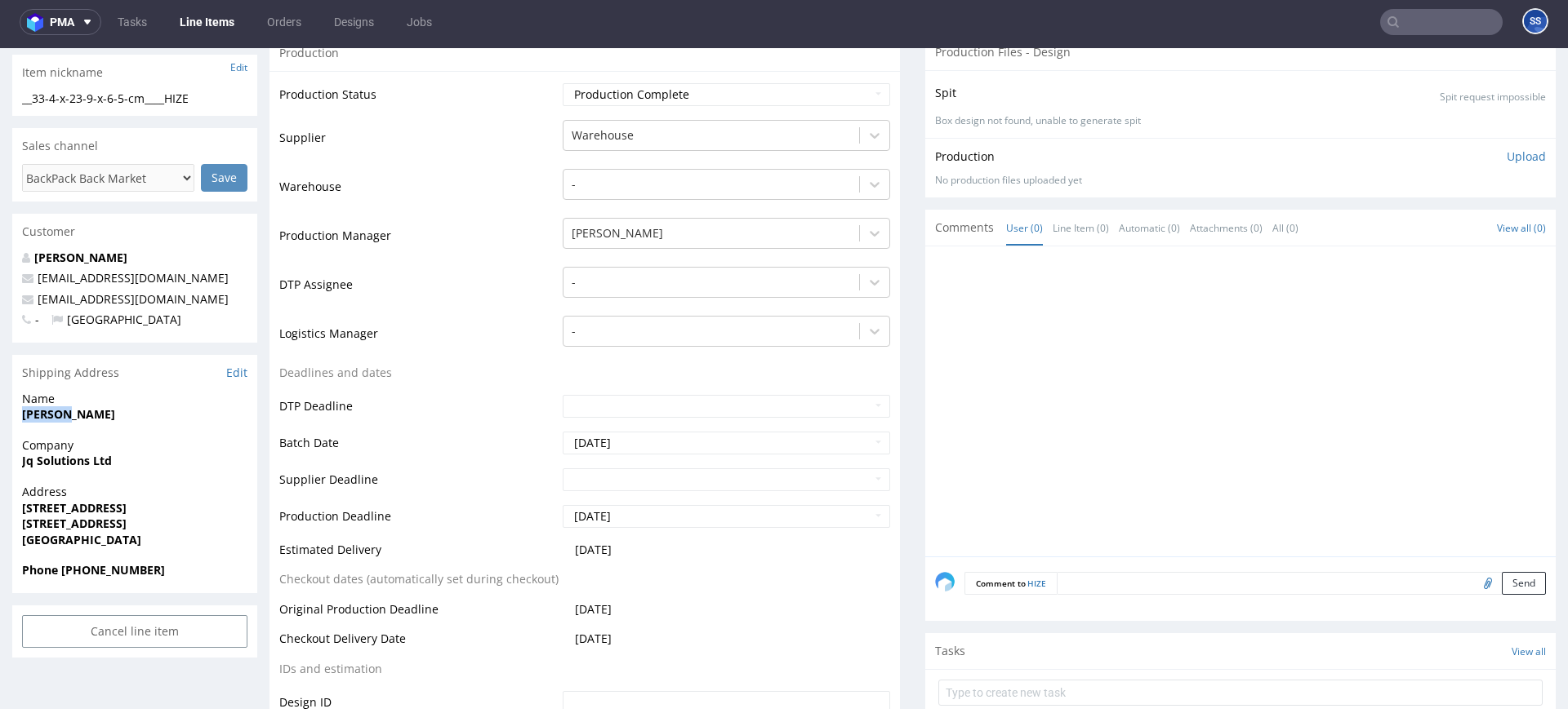
copy strong "Mandeep"
click at [54, 412] on strong "[PERSON_NAME]" at bounding box center [69, 414] width 93 height 16
click at [101, 504] on strong "[STREET_ADDRESS]" at bounding box center [75, 508] width 105 height 16
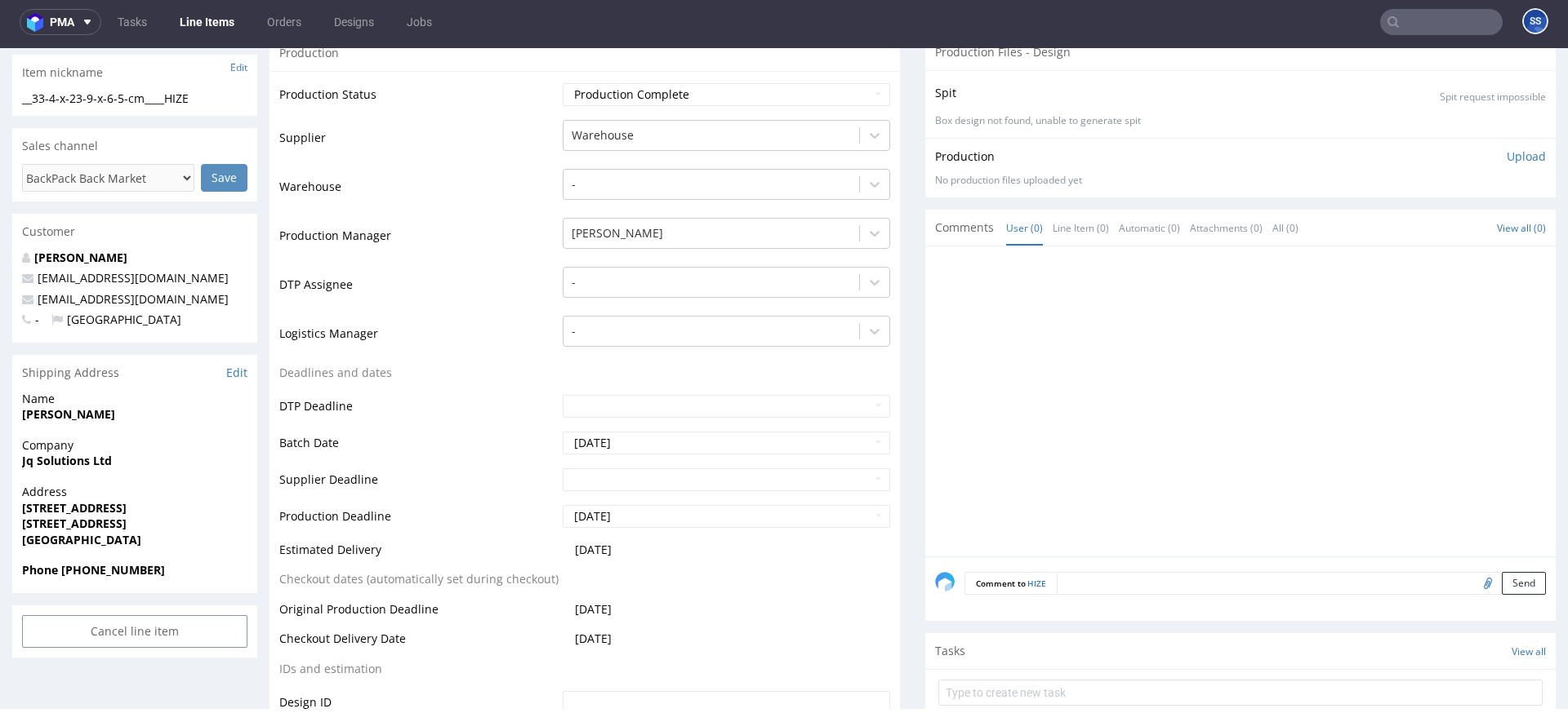
click at [101, 504] on strong "[STREET_ADDRESS]" at bounding box center [75, 508] width 105 height 16
copy strong "[STREET_ADDRESS]"
click at [80, 524] on strong "[STREET_ADDRESS]" at bounding box center [75, 524] width 105 height 16
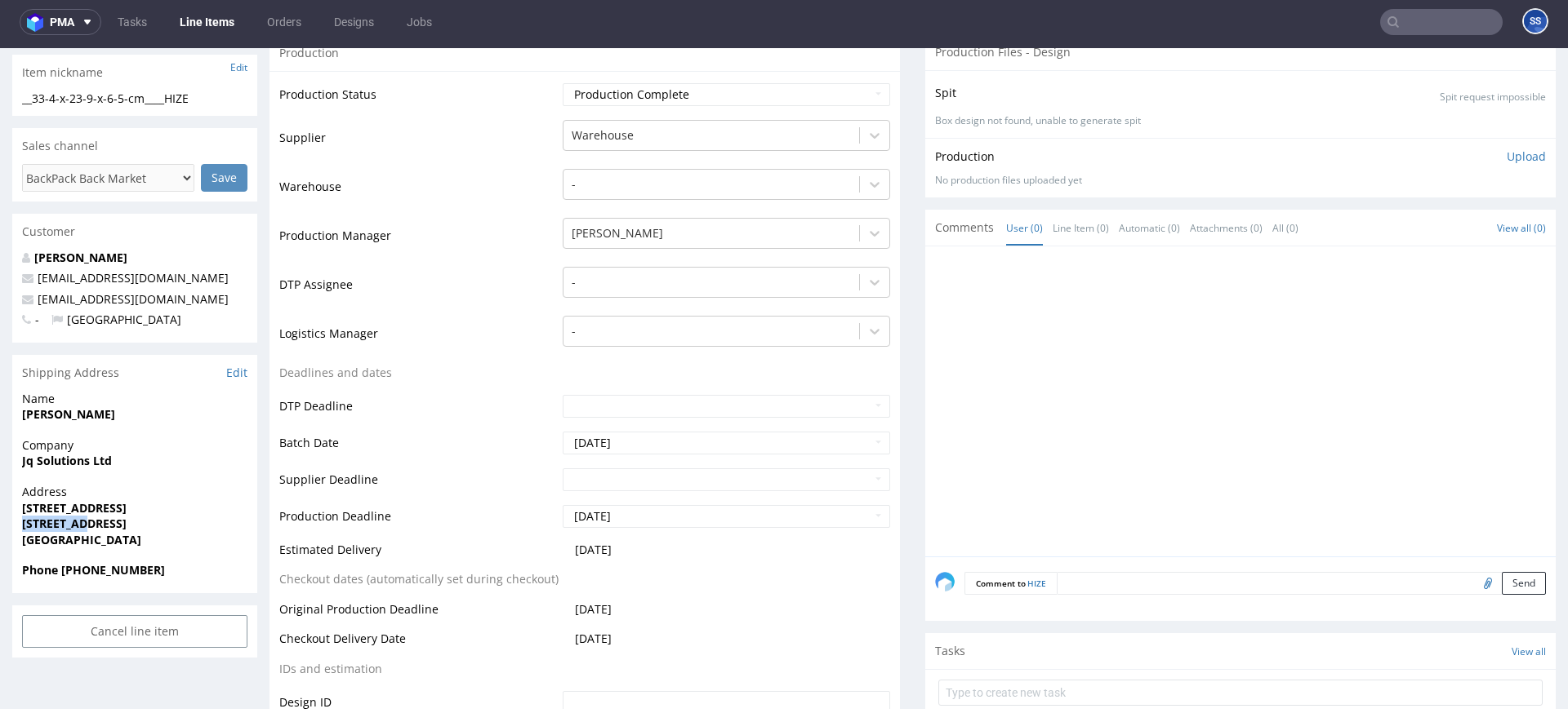
copy strong "BIRMINGHAM"
drag, startPoint x: 103, startPoint y: 529, endPoint x: 190, endPoint y: 524, distance: 87.1
click at [190, 524] on span "[STREET_ADDRESS]" at bounding box center [135, 524] width 225 height 17
copy strong "B19 2YU"
drag, startPoint x: 136, startPoint y: 303, endPoint x: 36, endPoint y: 302, distance: 100.0
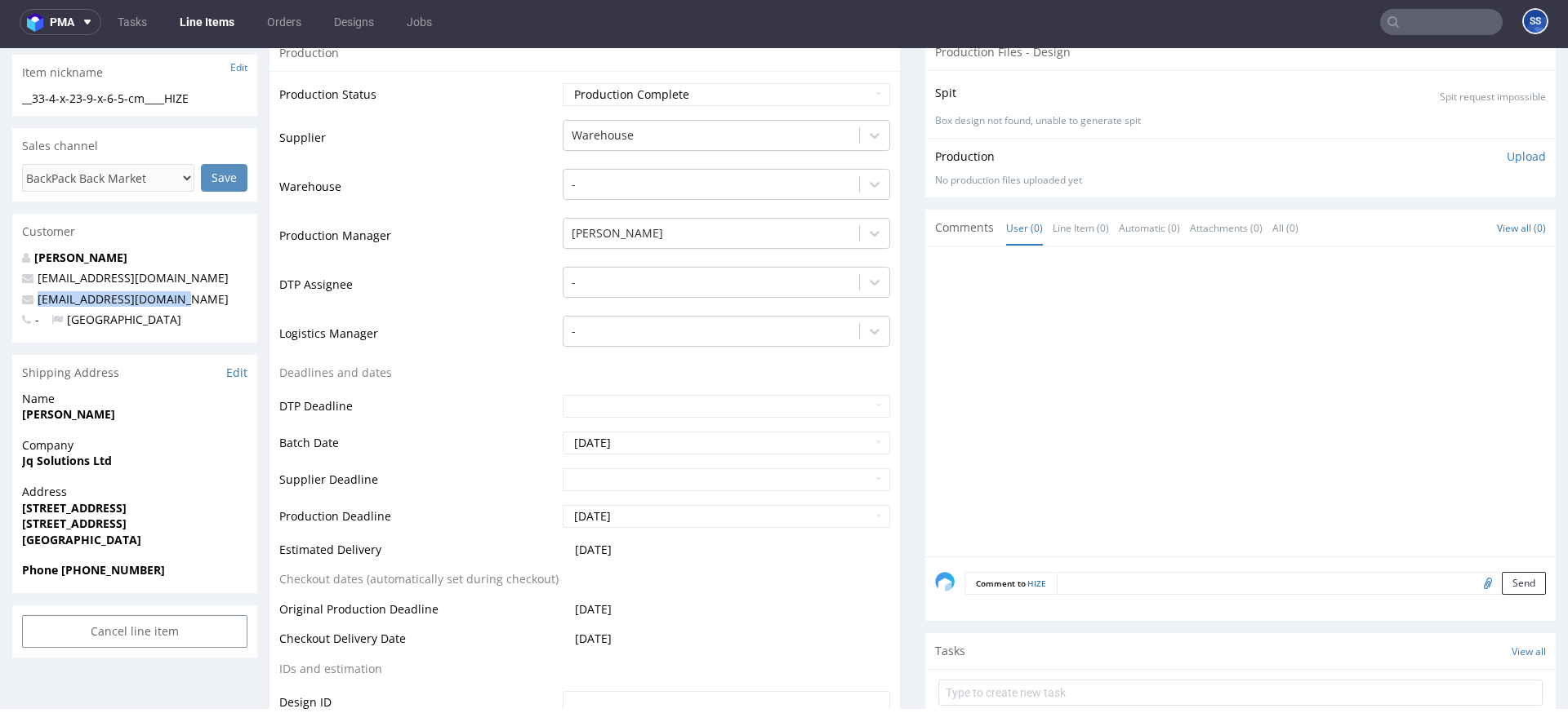
click at [36, 302] on p "abcgadgets1@yahoo.co.uk" at bounding box center [135, 300] width 225 height 17
copy link "abcgadgets1@yahoo.co.uk"
drag, startPoint x: 62, startPoint y: 573, endPoint x: 186, endPoint y: 566, distance: 124.2
click at [186, 566] on span "Phone +44 7878 260458" at bounding box center [135, 571] width 225 height 17
copy strong "+44 7878 260458"
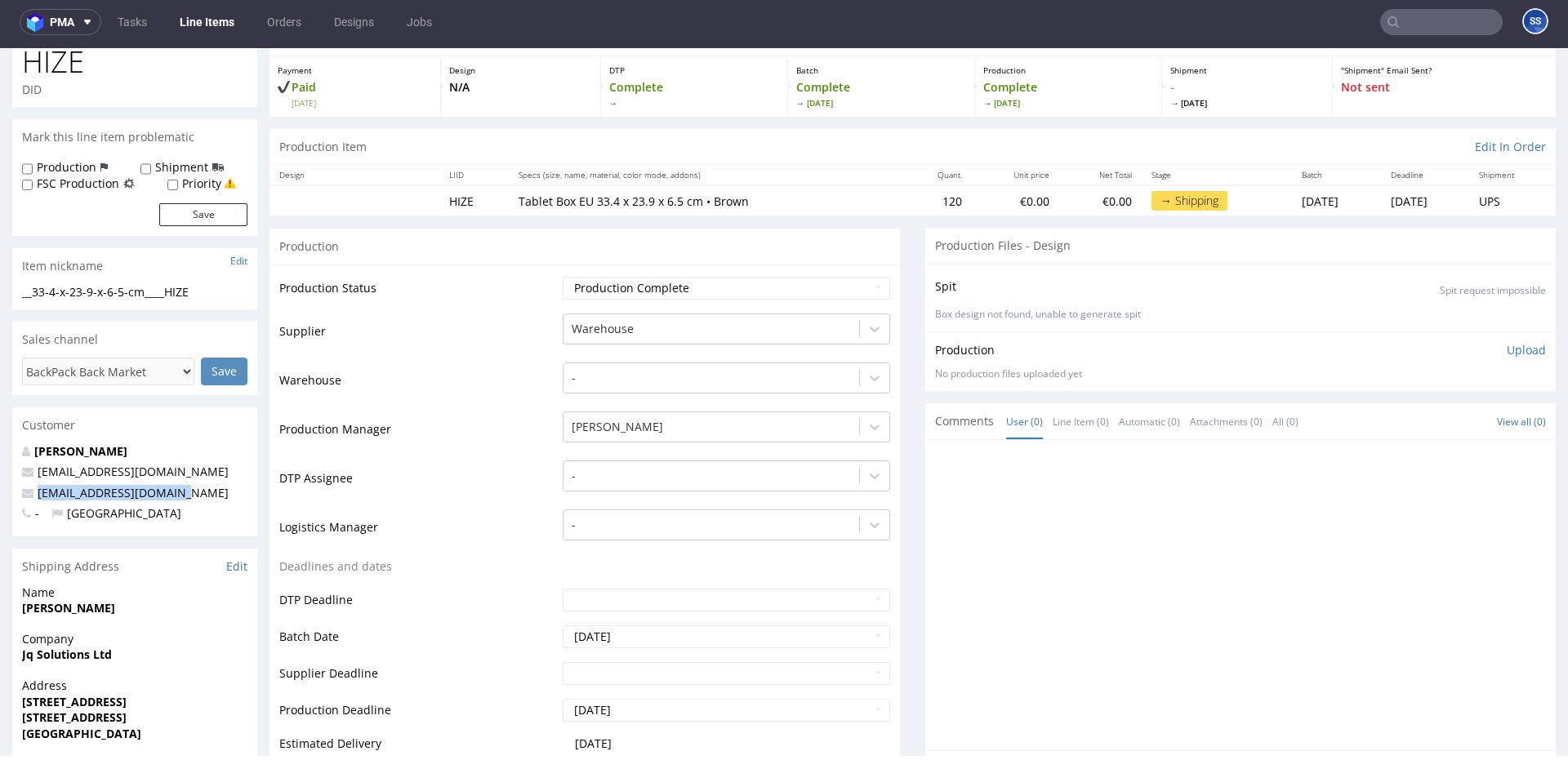
scroll to position [0, 0]
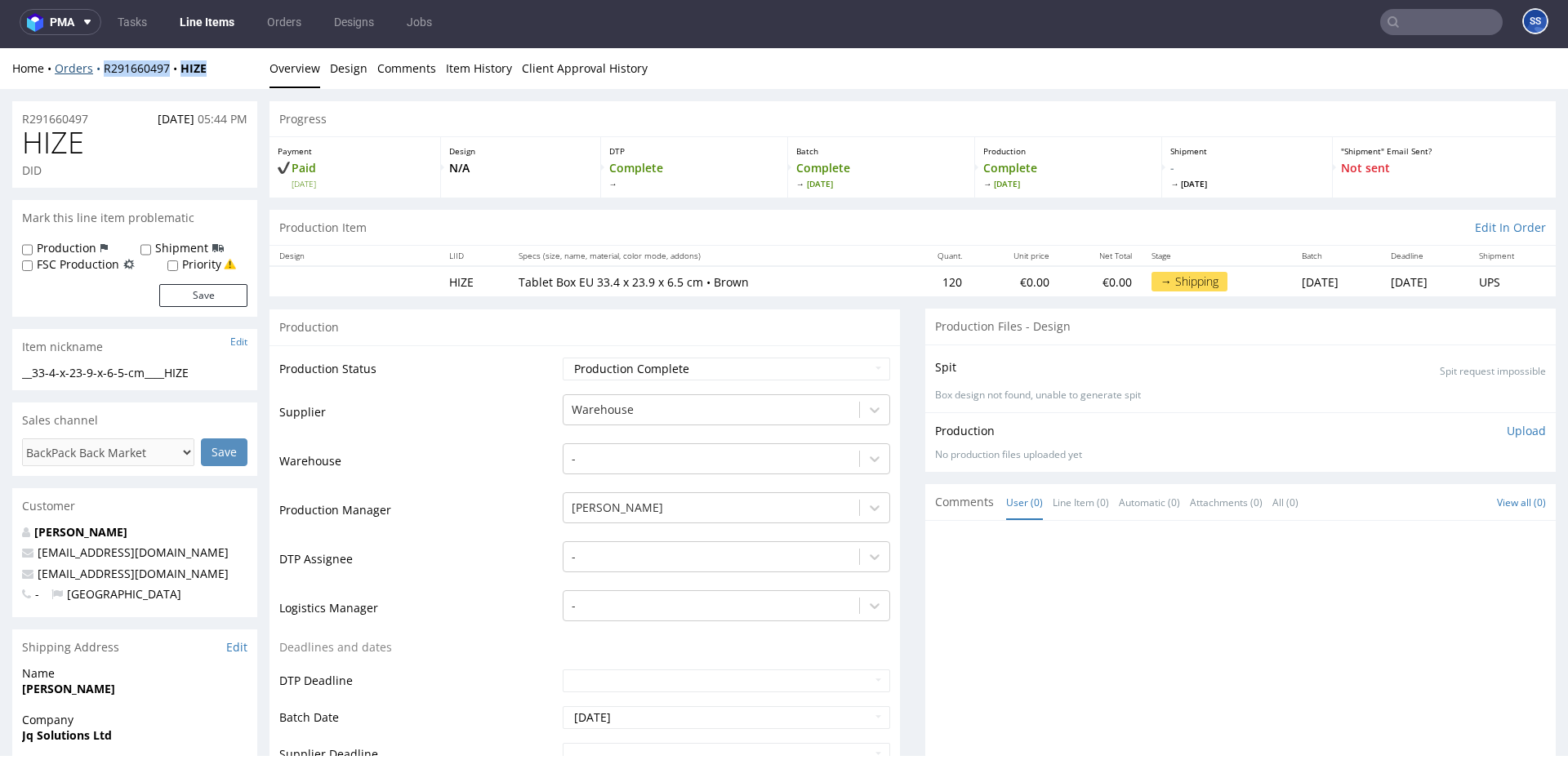
drag, startPoint x: 168, startPoint y: 71, endPoint x: 101, endPoint y: 74, distance: 67.1
click at [101, 74] on div "Home Orders R291660497 HIZE" at bounding box center [135, 69] width 245 height 17
copy div "R291660497 HIZE"
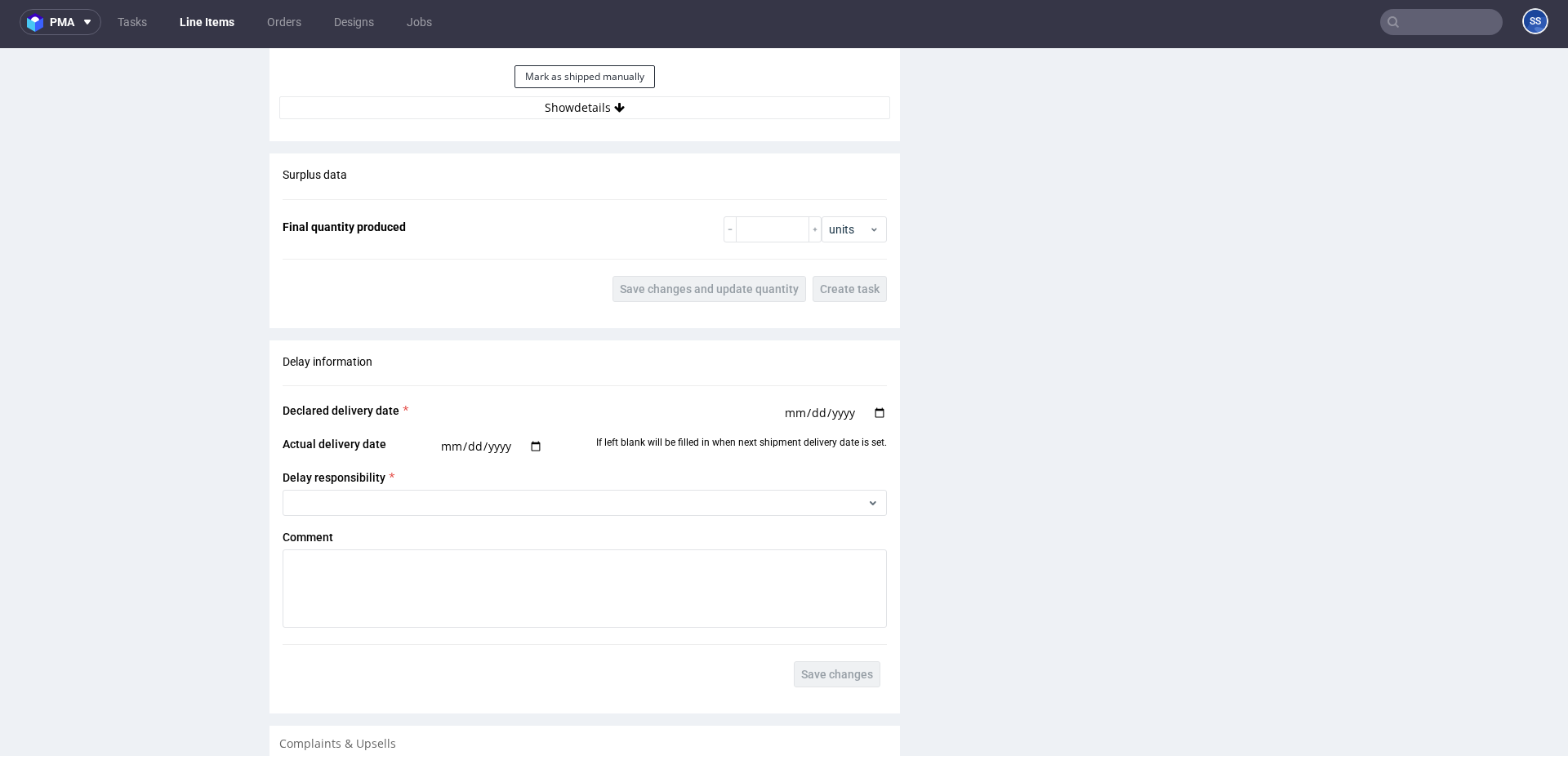
scroll to position [1522, 0]
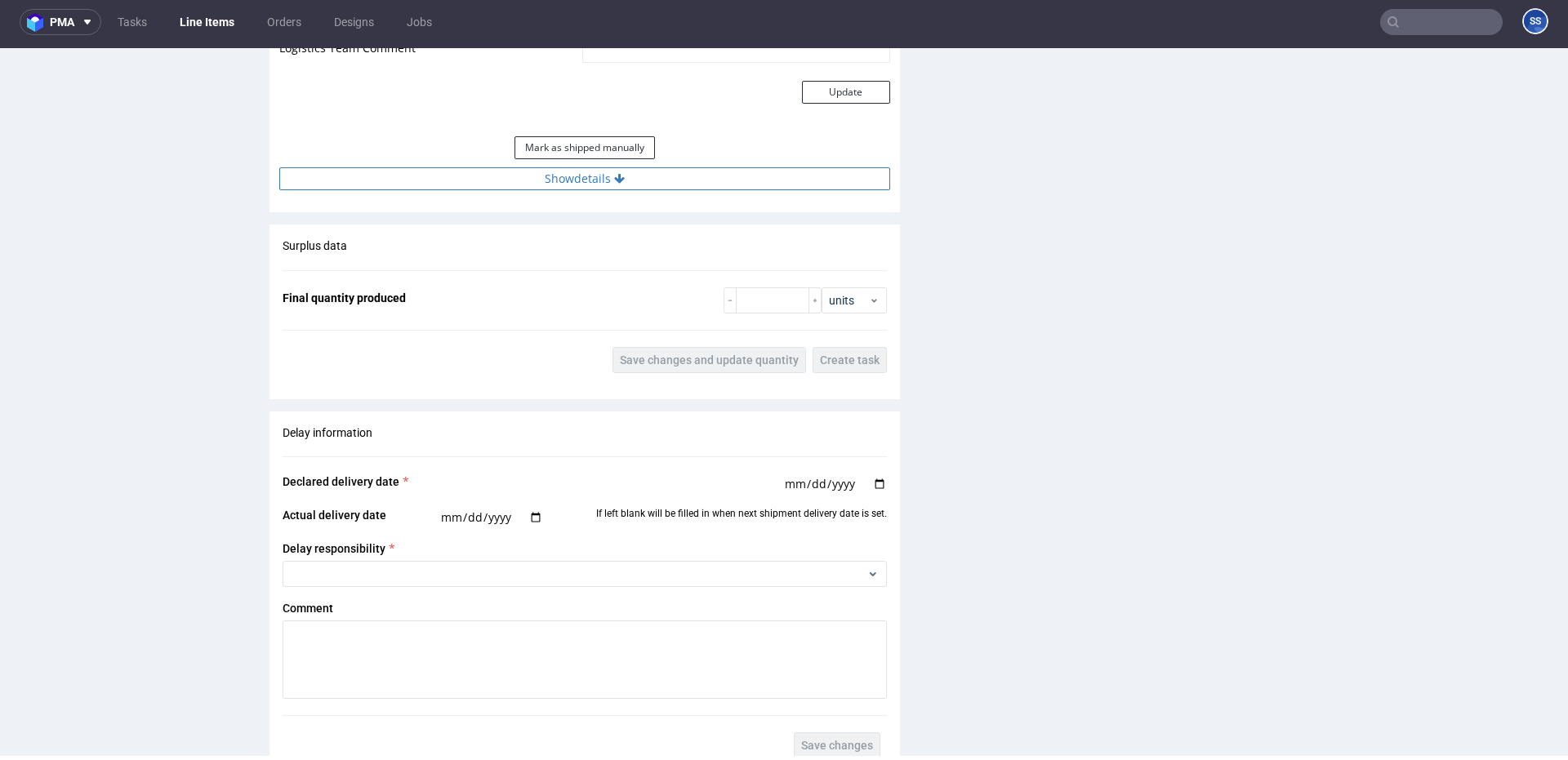
drag, startPoint x: 619, startPoint y: 183, endPoint x: 631, endPoint y: 186, distance: 12.4
click at [620, 183] on icon at bounding box center [619, 179] width 11 height 12
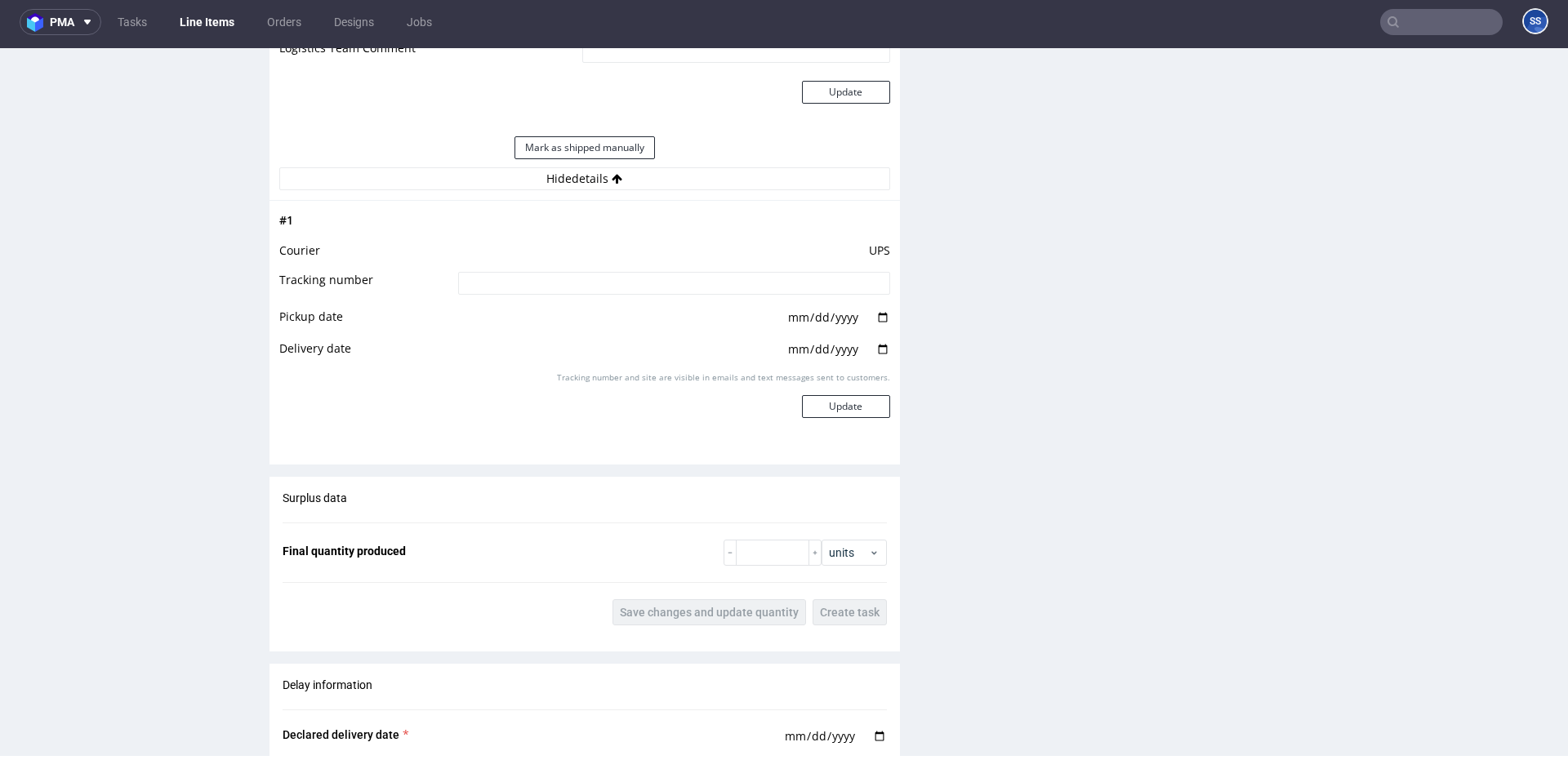
click at [724, 284] on input at bounding box center [674, 284] width 432 height 23
paste input "1Z5A15806896218605"
type input "1Z5A15806896218605"
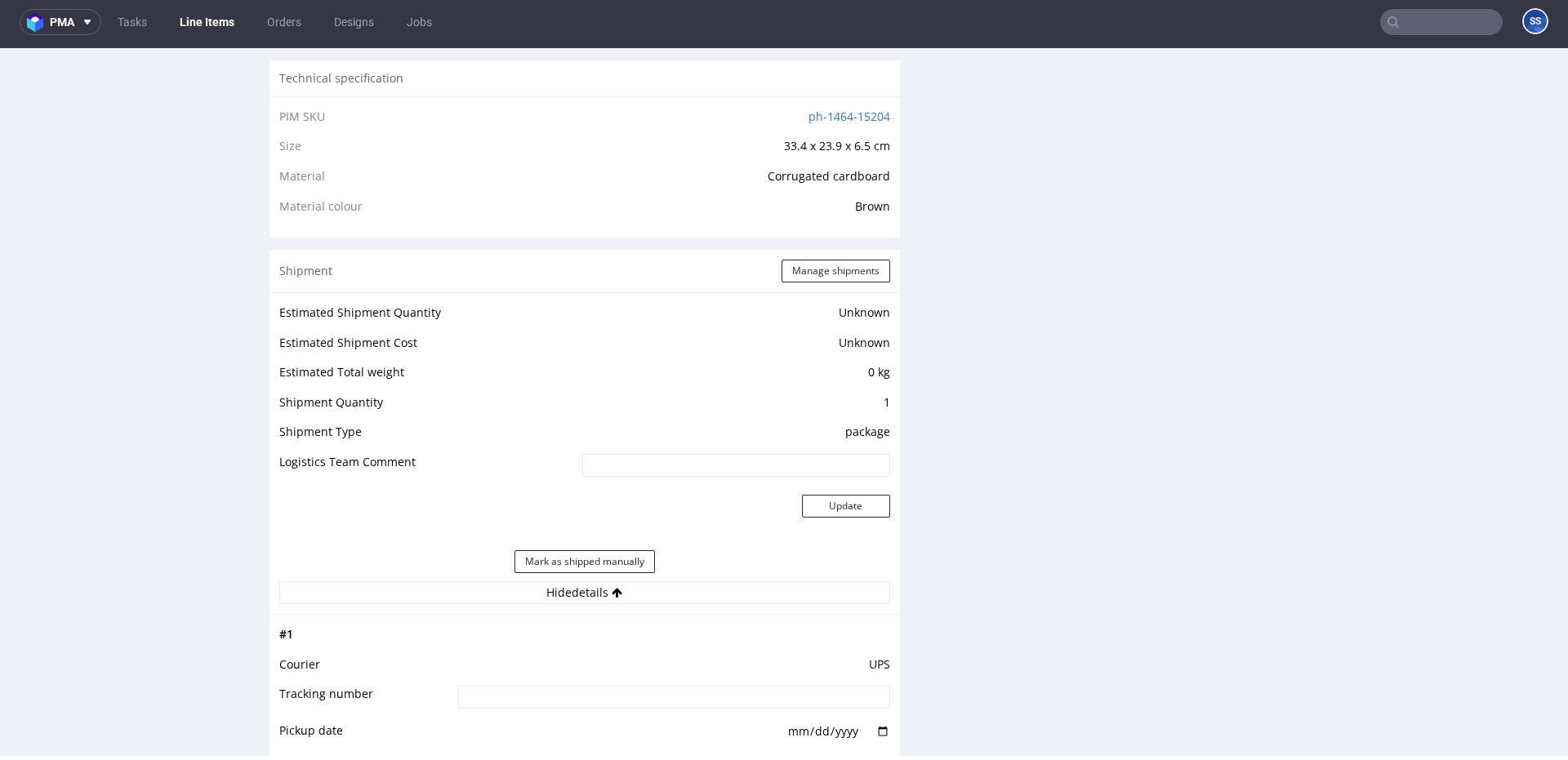
scroll to position [1098, 0]
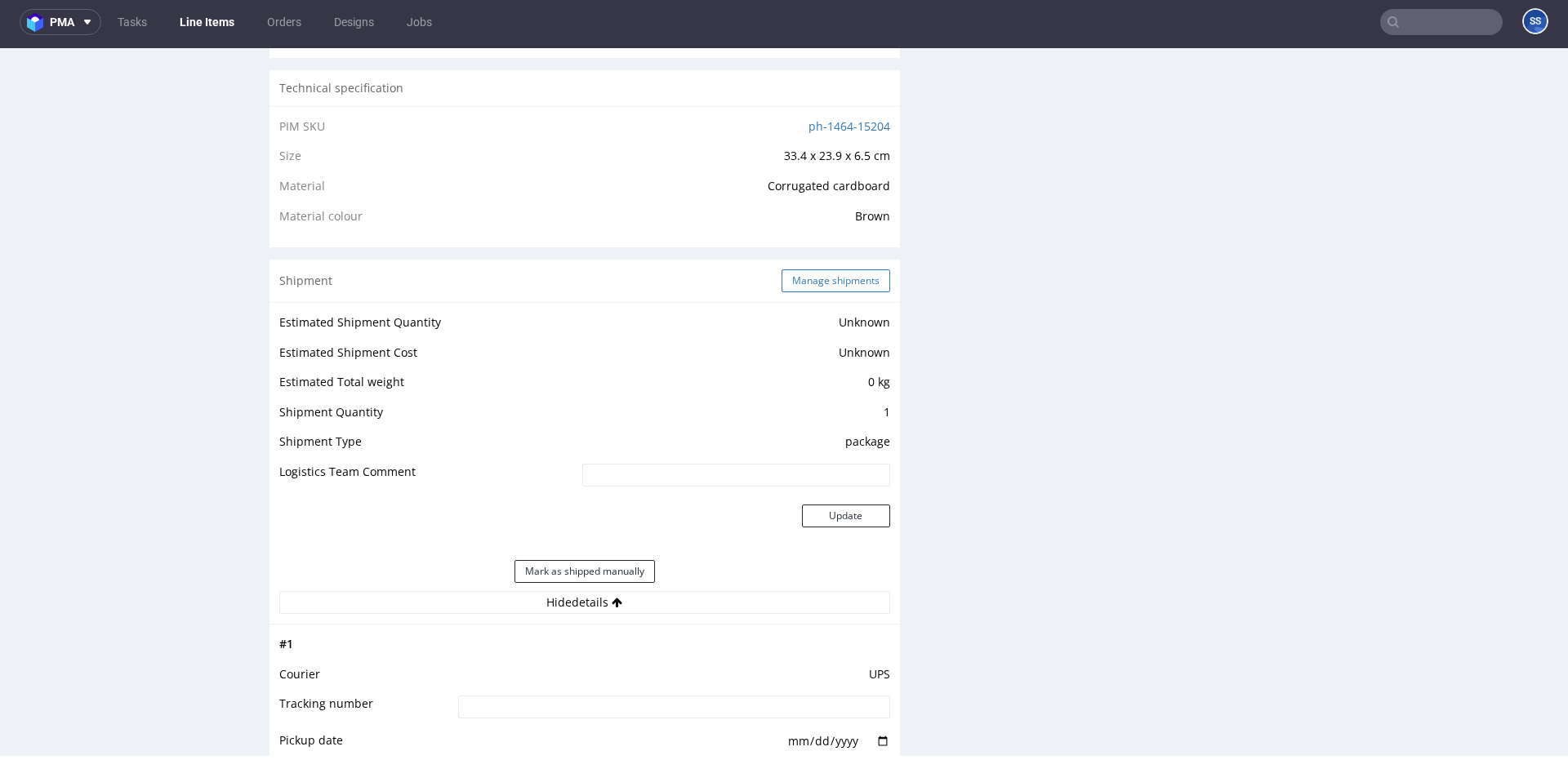
click at [810, 269] on button "Manage shipments" at bounding box center [836, 281] width 109 height 23
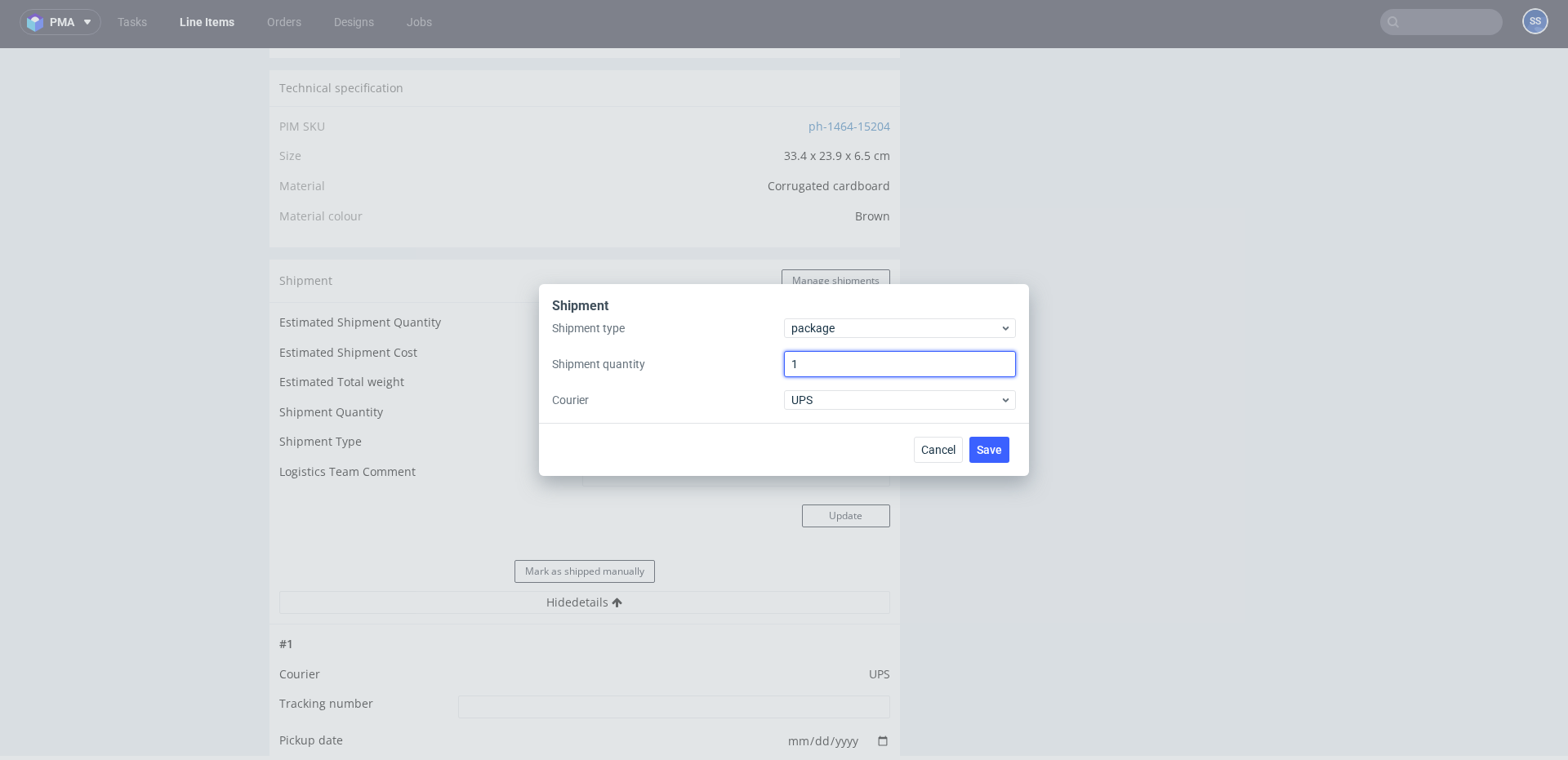
click at [809, 357] on input "1" at bounding box center [900, 363] width 232 height 26
click at [816, 364] on input "1" at bounding box center [900, 363] width 232 height 26
type input "2"
click at [985, 440] on button "Save" at bounding box center [989, 449] width 40 height 26
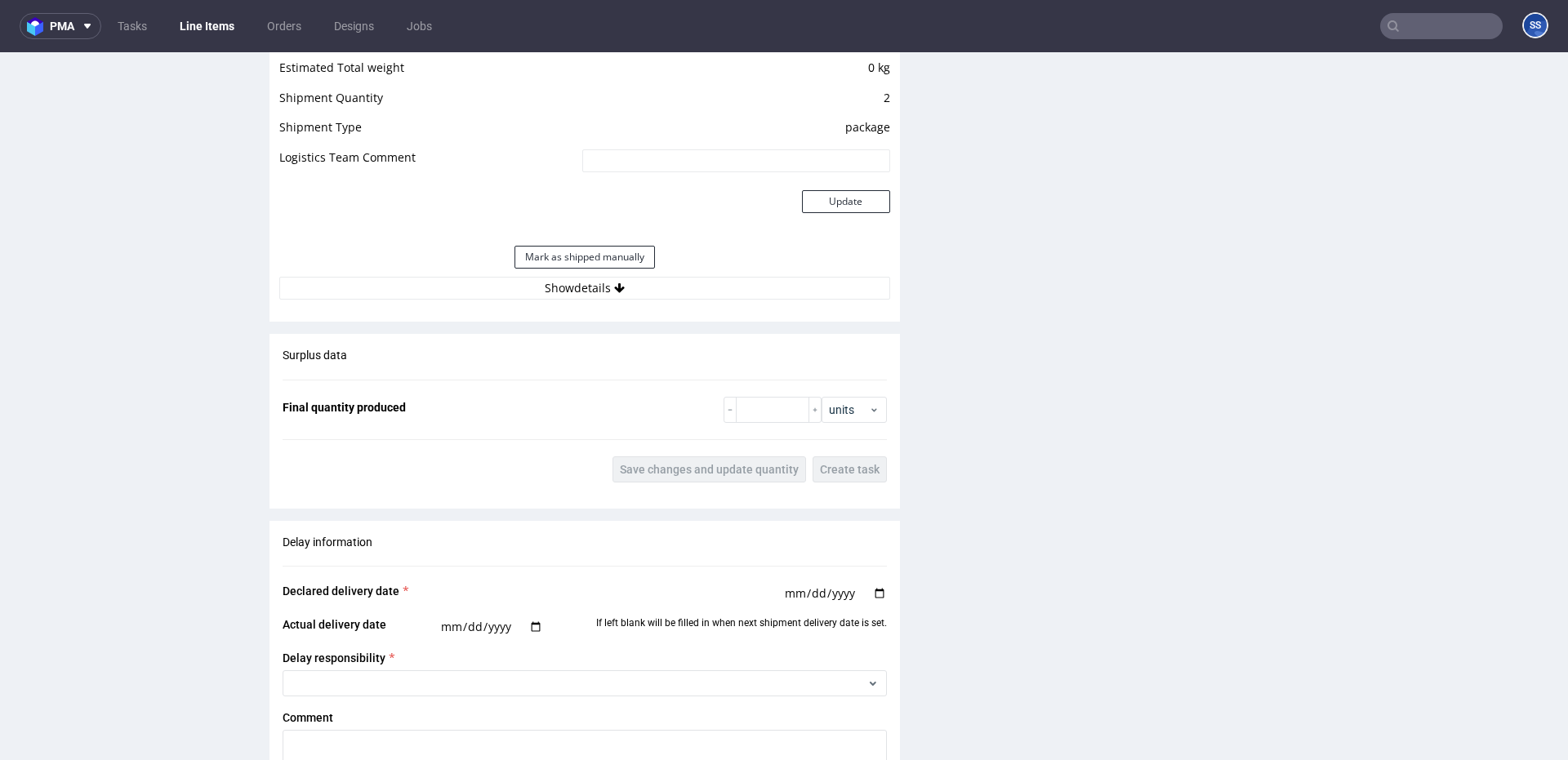
scroll to position [1391, 0]
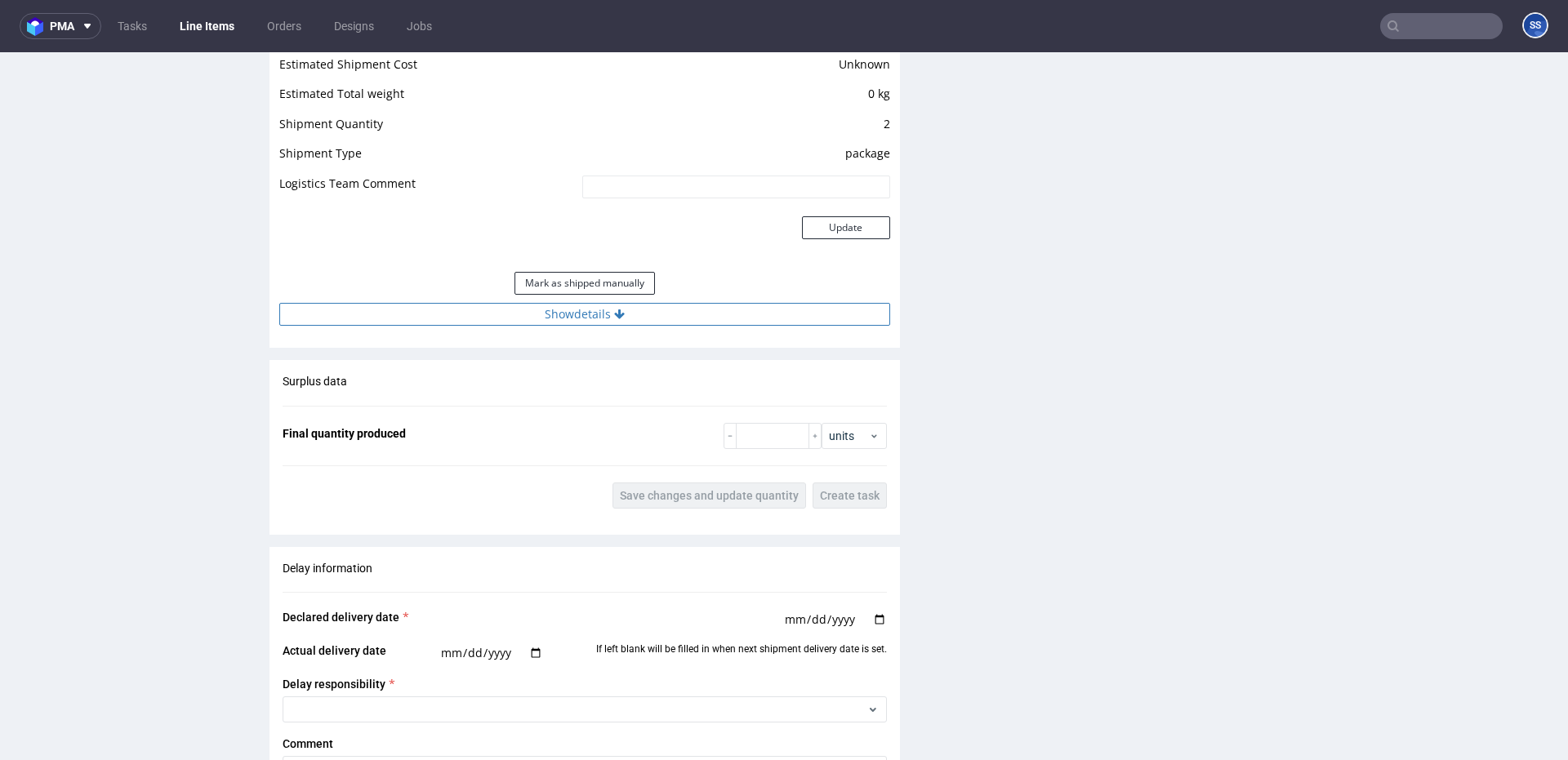
click at [566, 321] on button "Show details" at bounding box center [584, 314] width 611 height 23
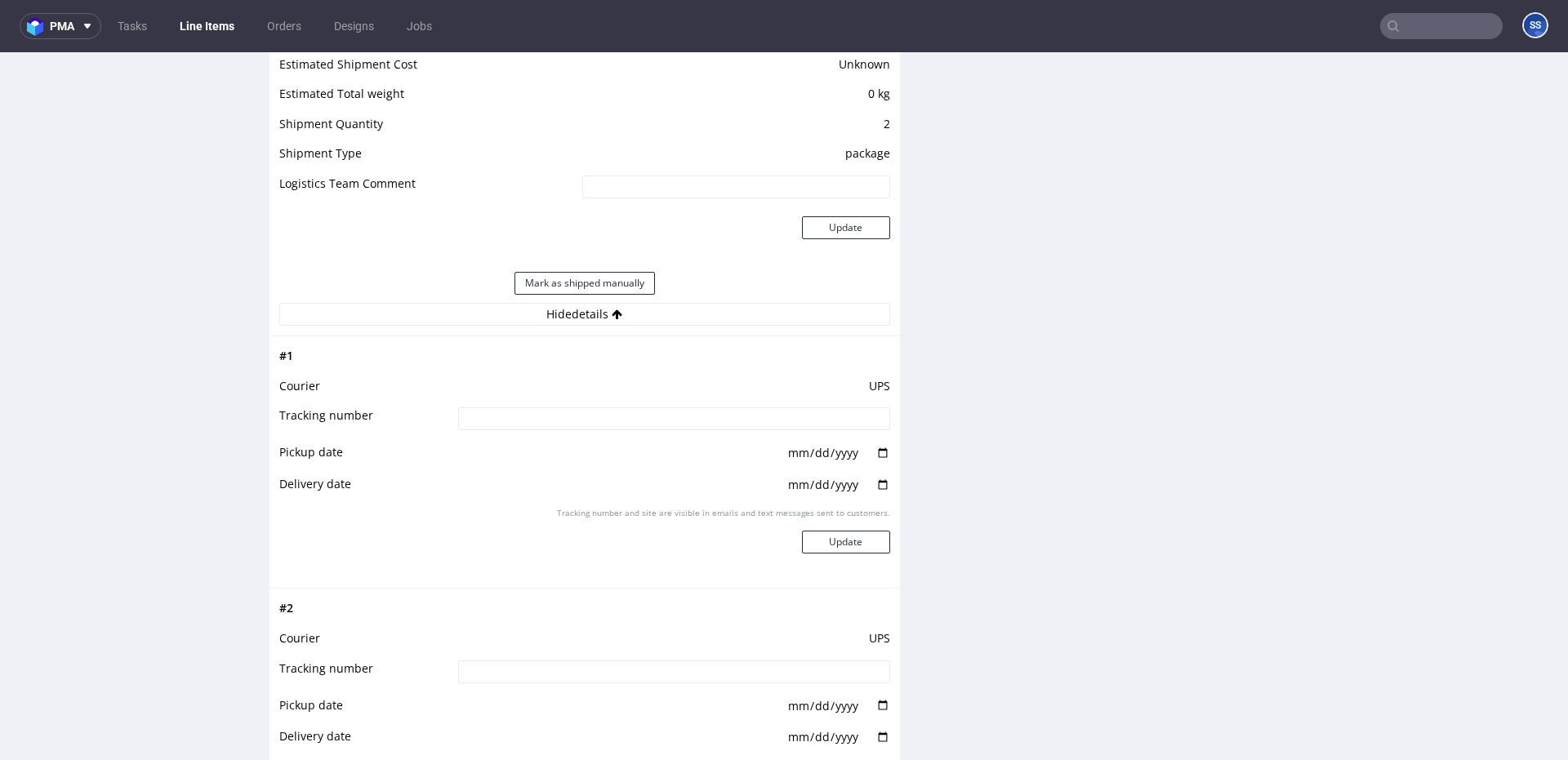
click at [637, 421] on input at bounding box center [674, 419] width 432 height 23
paste input "1Z5A15806896218605"
type input "1Z5A15806896218605"
click at [846, 549] on button "Update" at bounding box center [846, 542] width 88 height 23
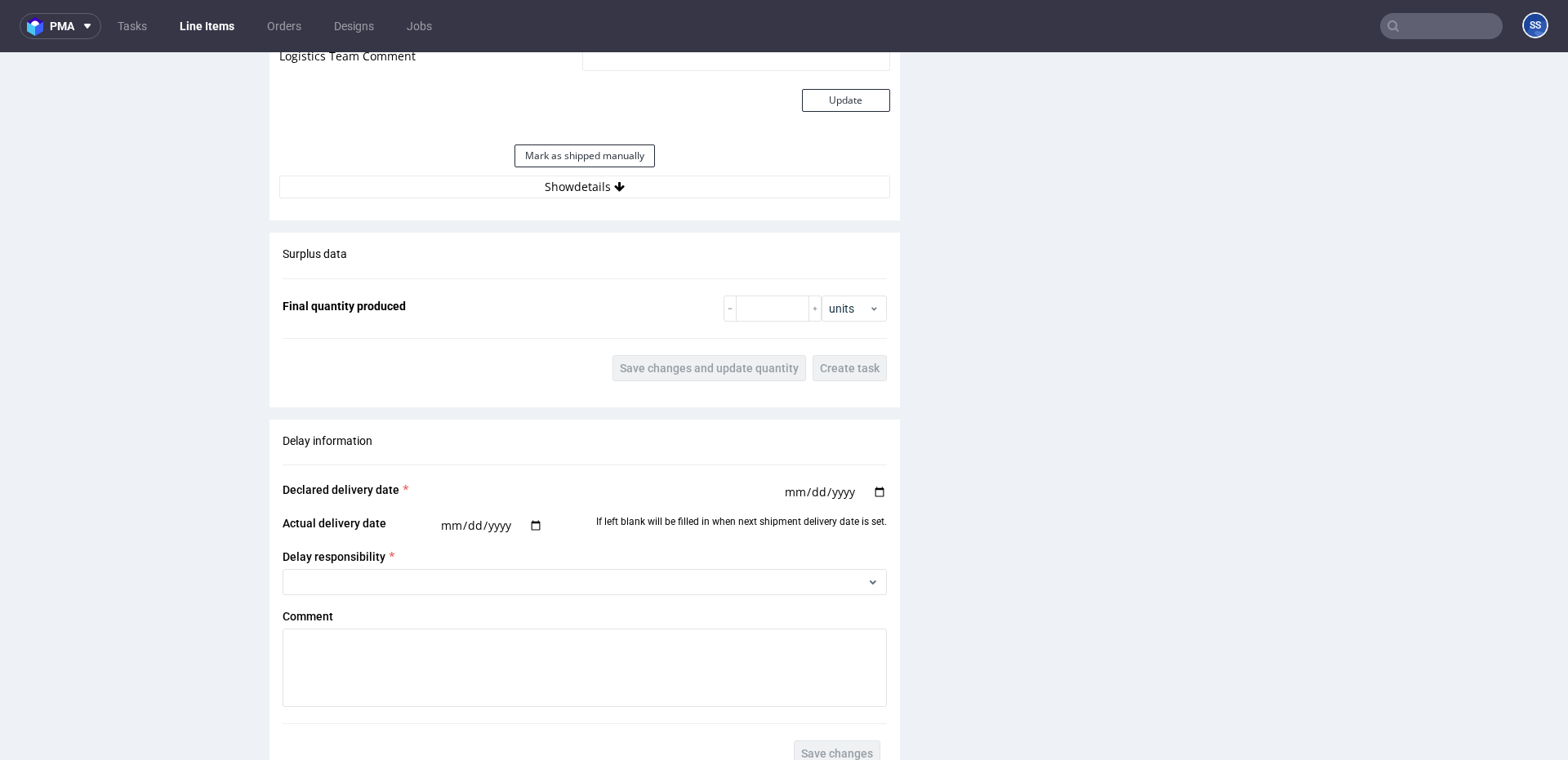
scroll to position [1520, 0]
click at [610, 192] on button "Show details" at bounding box center [584, 185] width 611 height 23
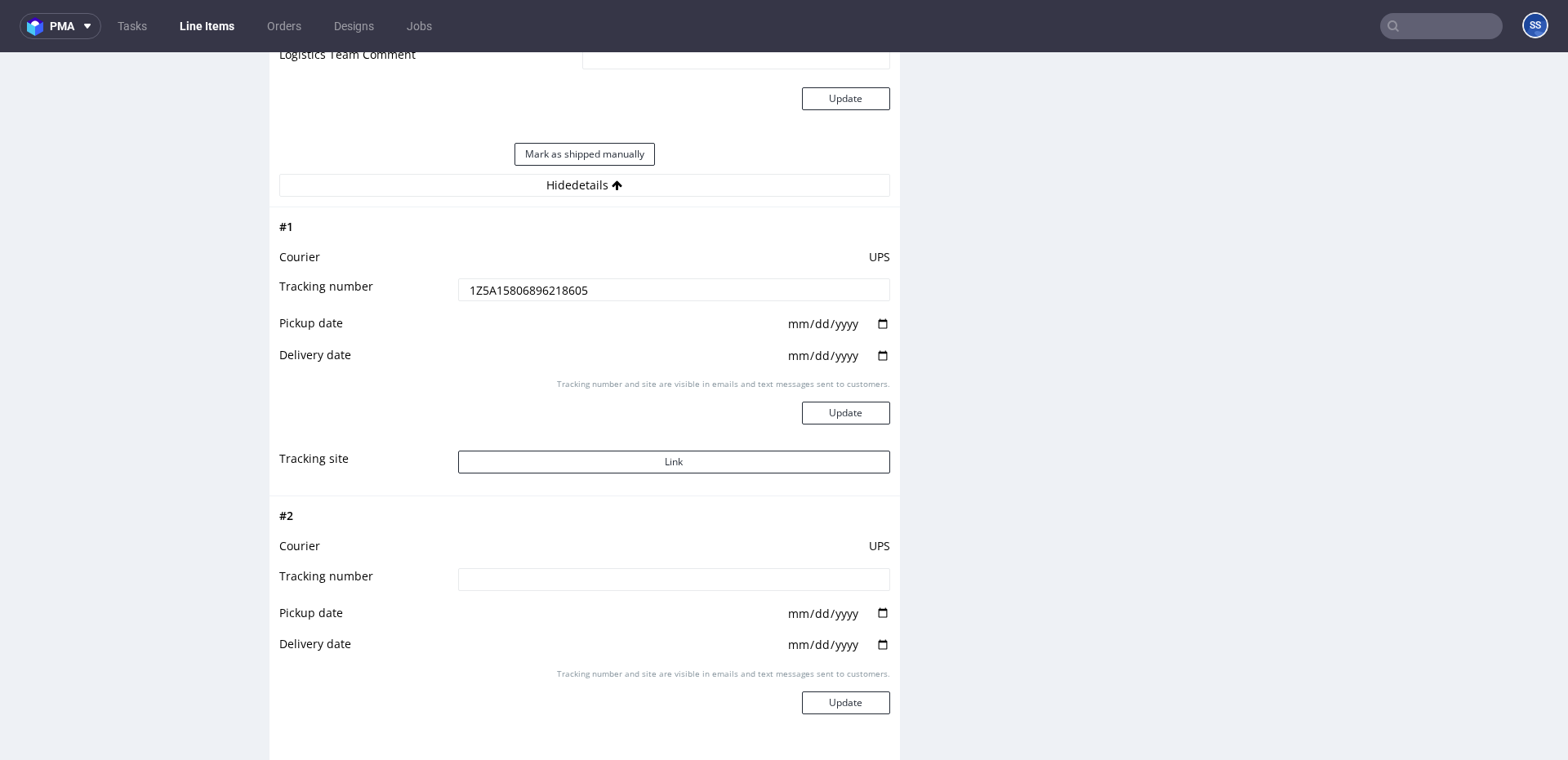
click at [615, 557] on td "UPS" at bounding box center [672, 551] width 436 height 30
click at [609, 585] on input at bounding box center [674, 580] width 432 height 23
paste input "1Z5A15806896218605"
type input "1Z5A15806896218605"
click at [876, 702] on button "Update" at bounding box center [846, 703] width 88 height 23
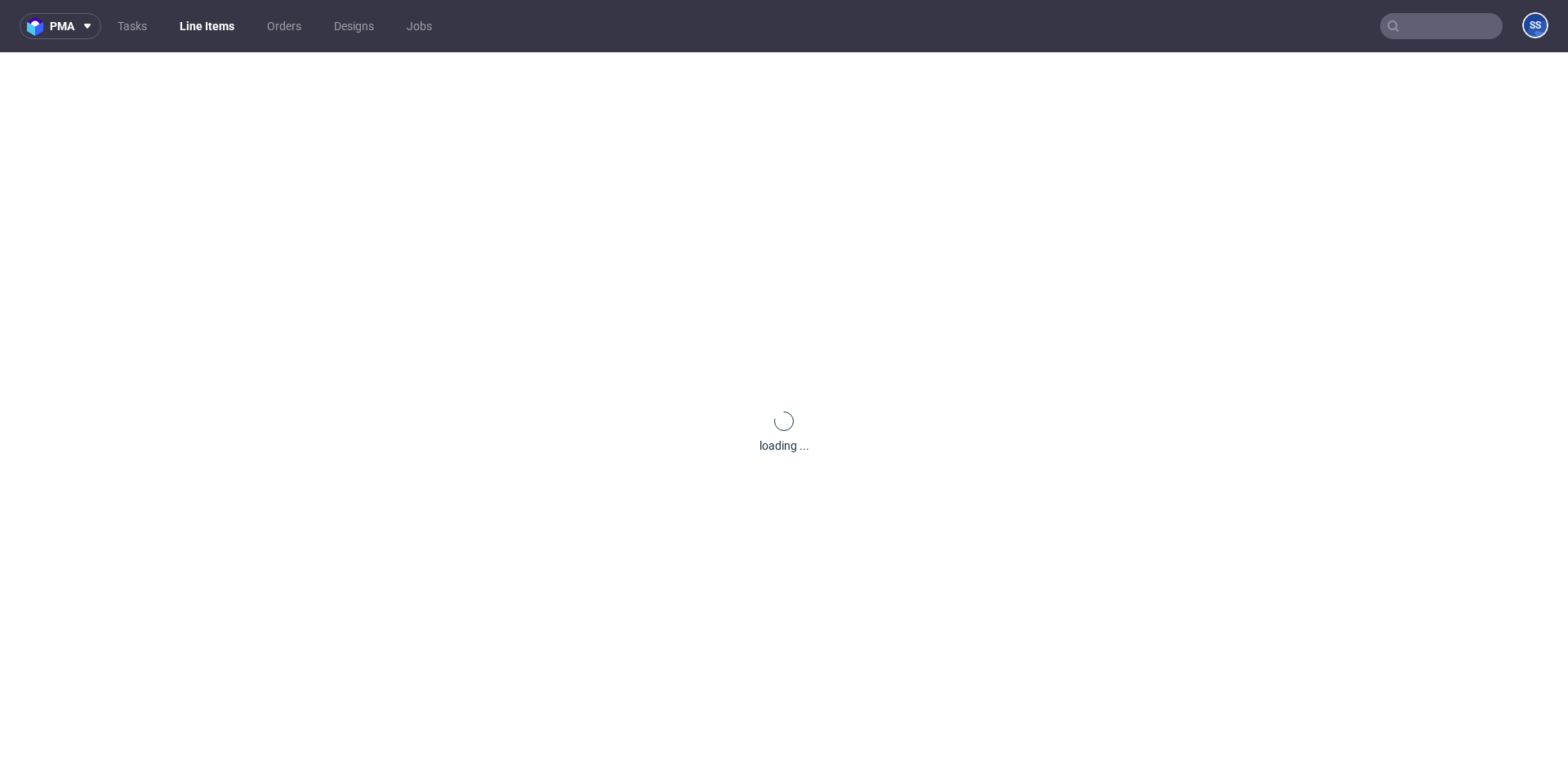
scroll to position [1035, 0]
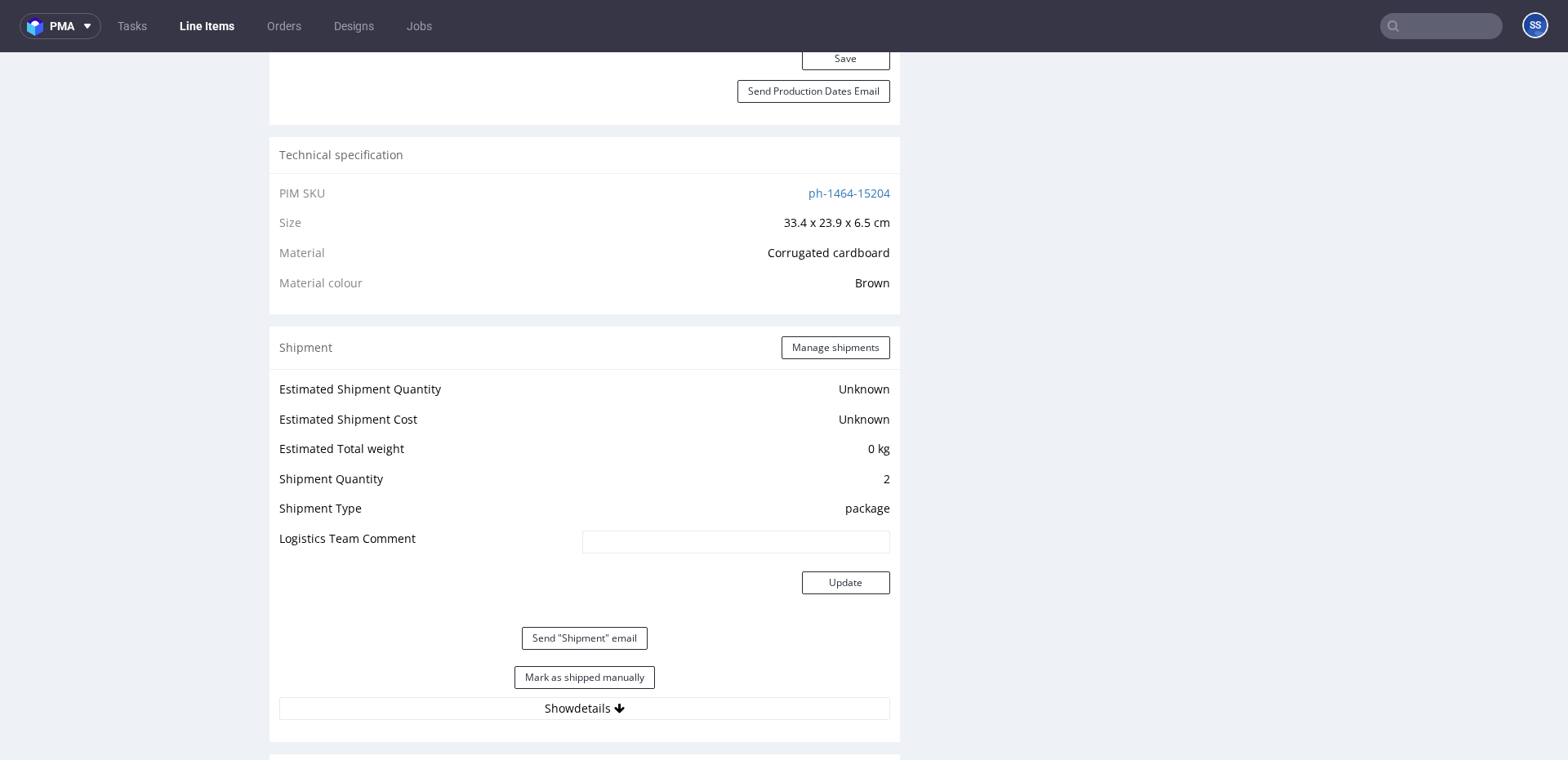
drag, startPoint x: 718, startPoint y: 710, endPoint x: 722, endPoint y: 695, distance: 15.5
click at [719, 710] on button "Show details" at bounding box center [584, 709] width 611 height 23
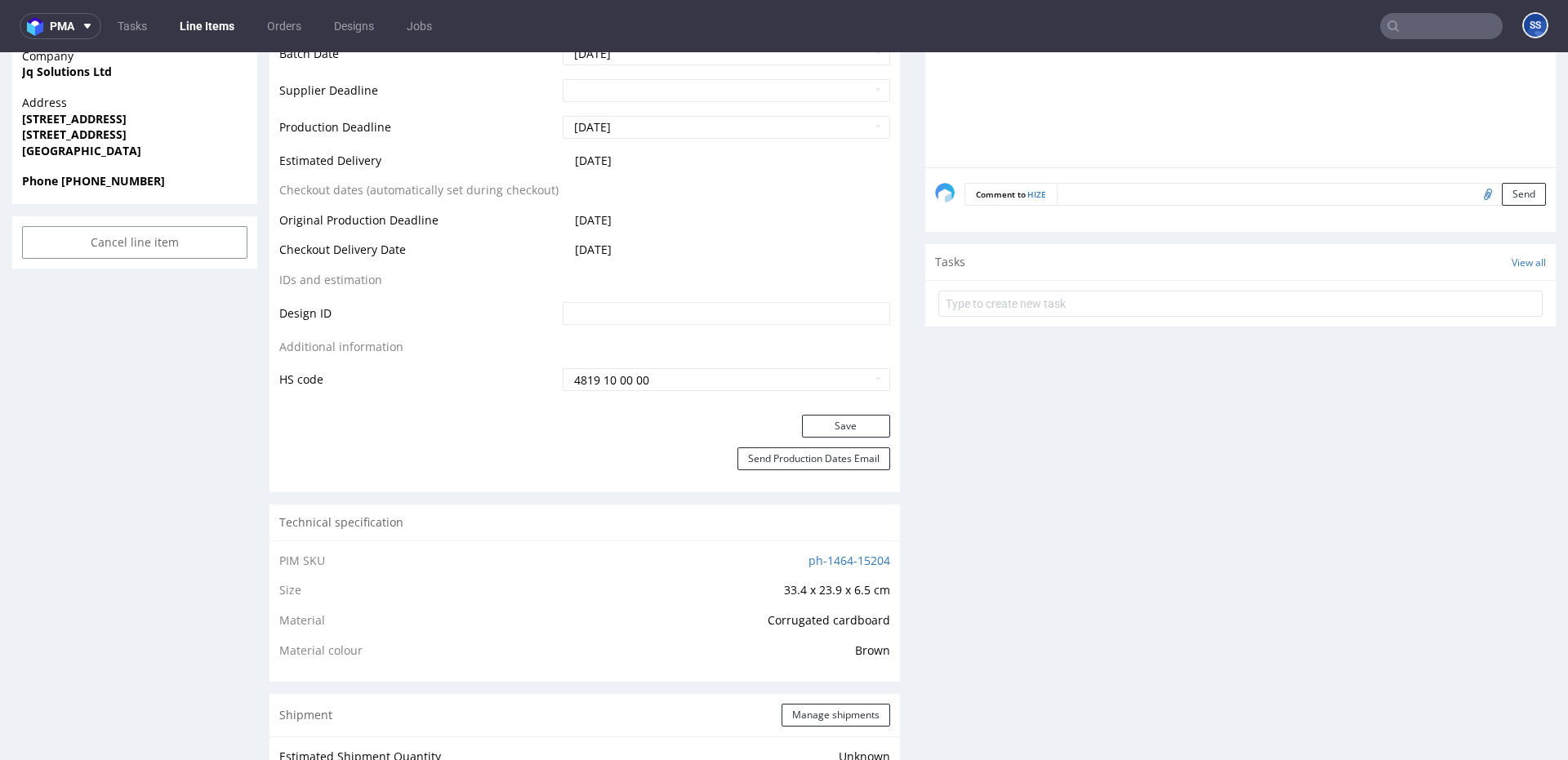
scroll to position [283, 0]
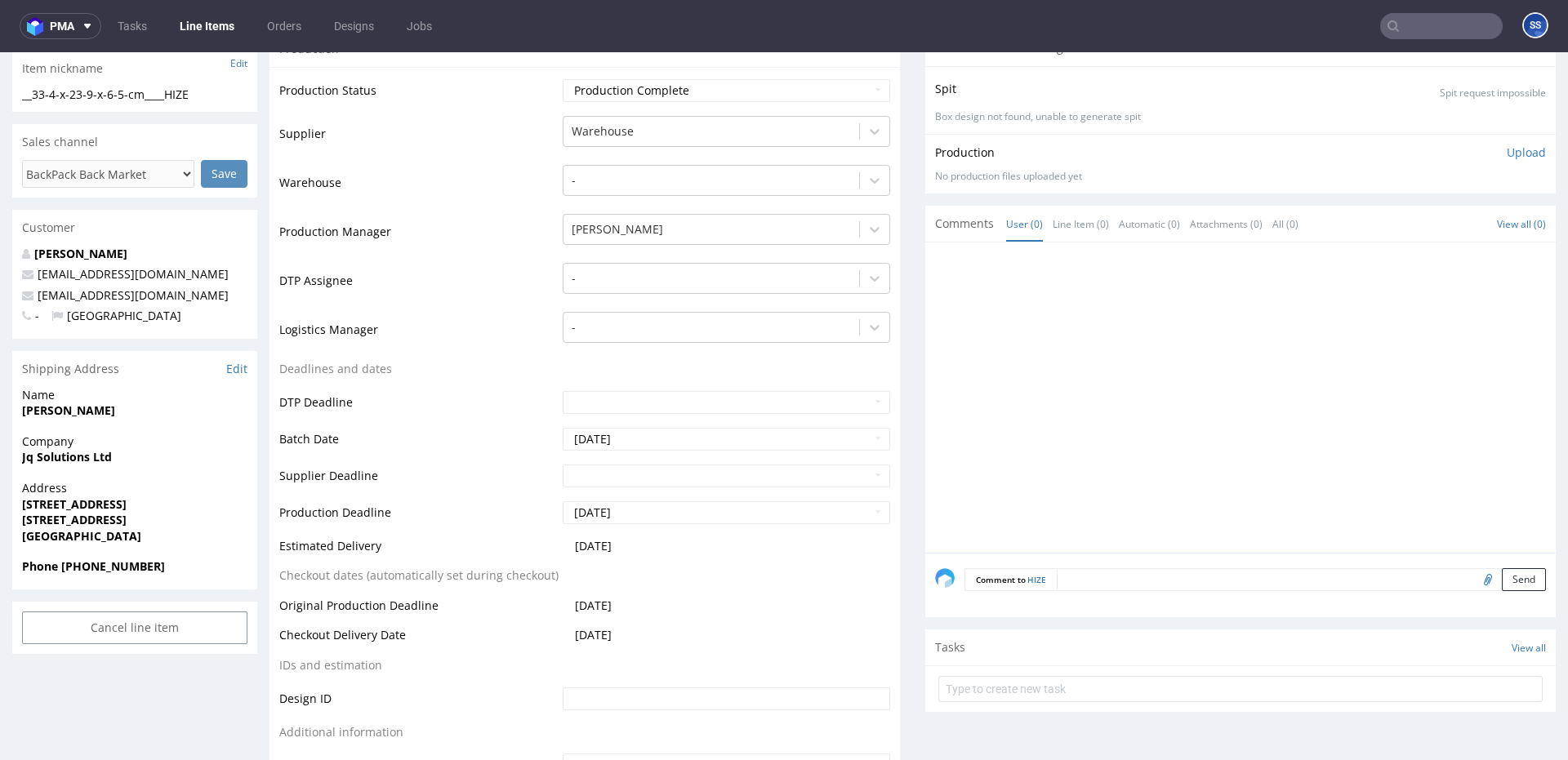
click at [203, 22] on link "Line Items" at bounding box center [206, 26] width 74 height 26
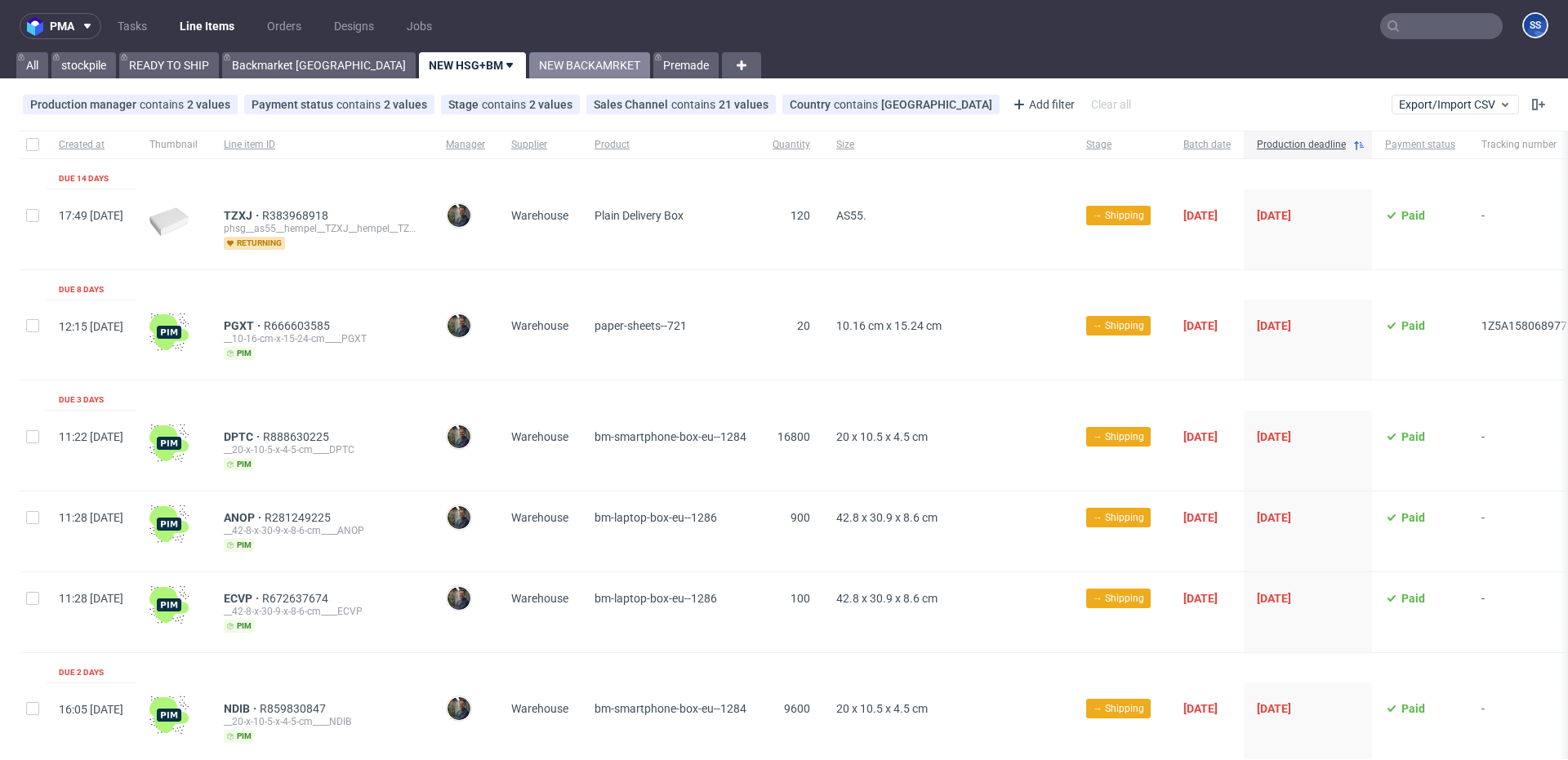
click at [529, 71] on link "NEW BACKAMRKET" at bounding box center [589, 65] width 121 height 26
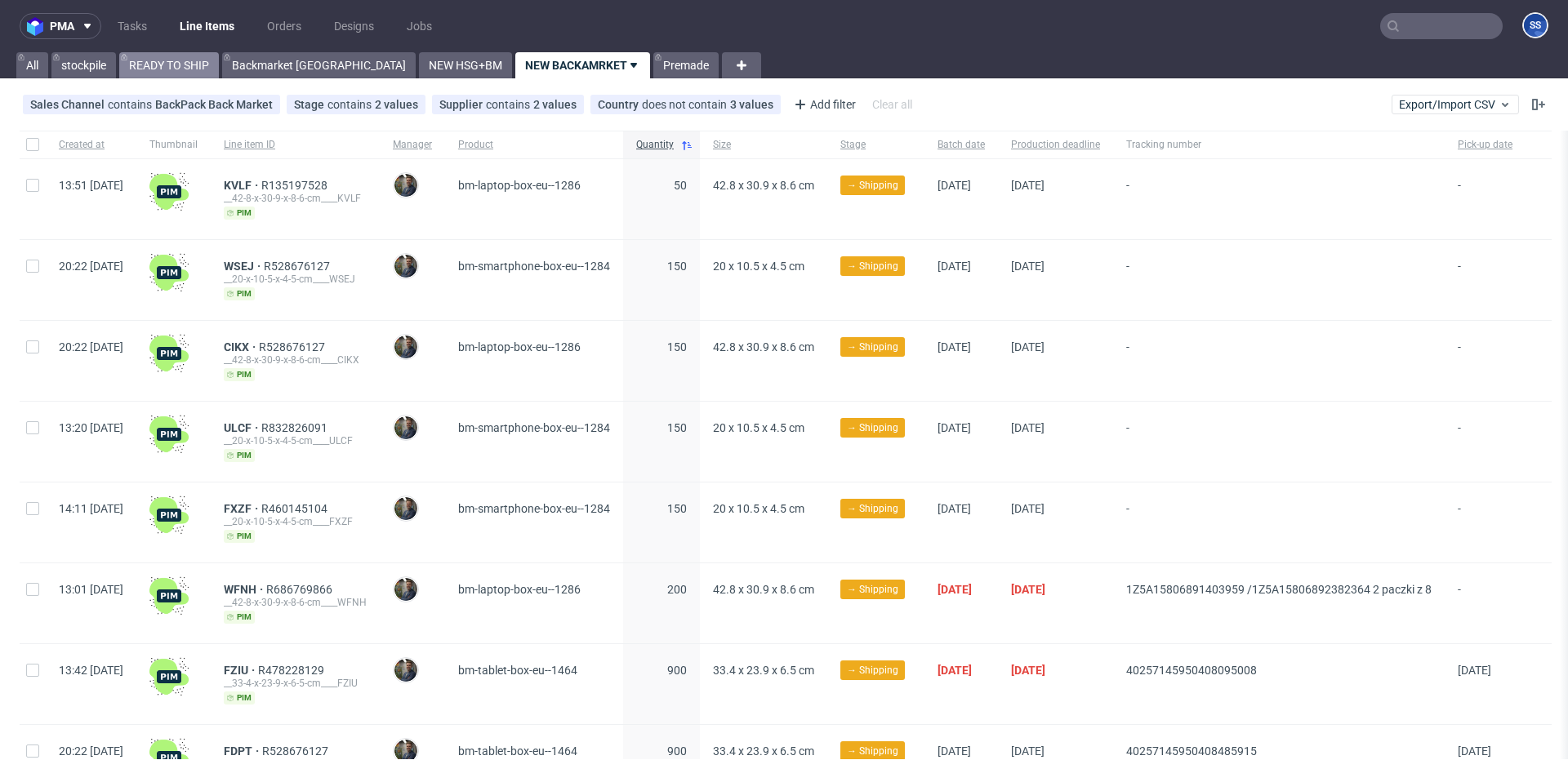
click at [205, 64] on link "READY TO SHIP" at bounding box center [169, 65] width 100 height 26
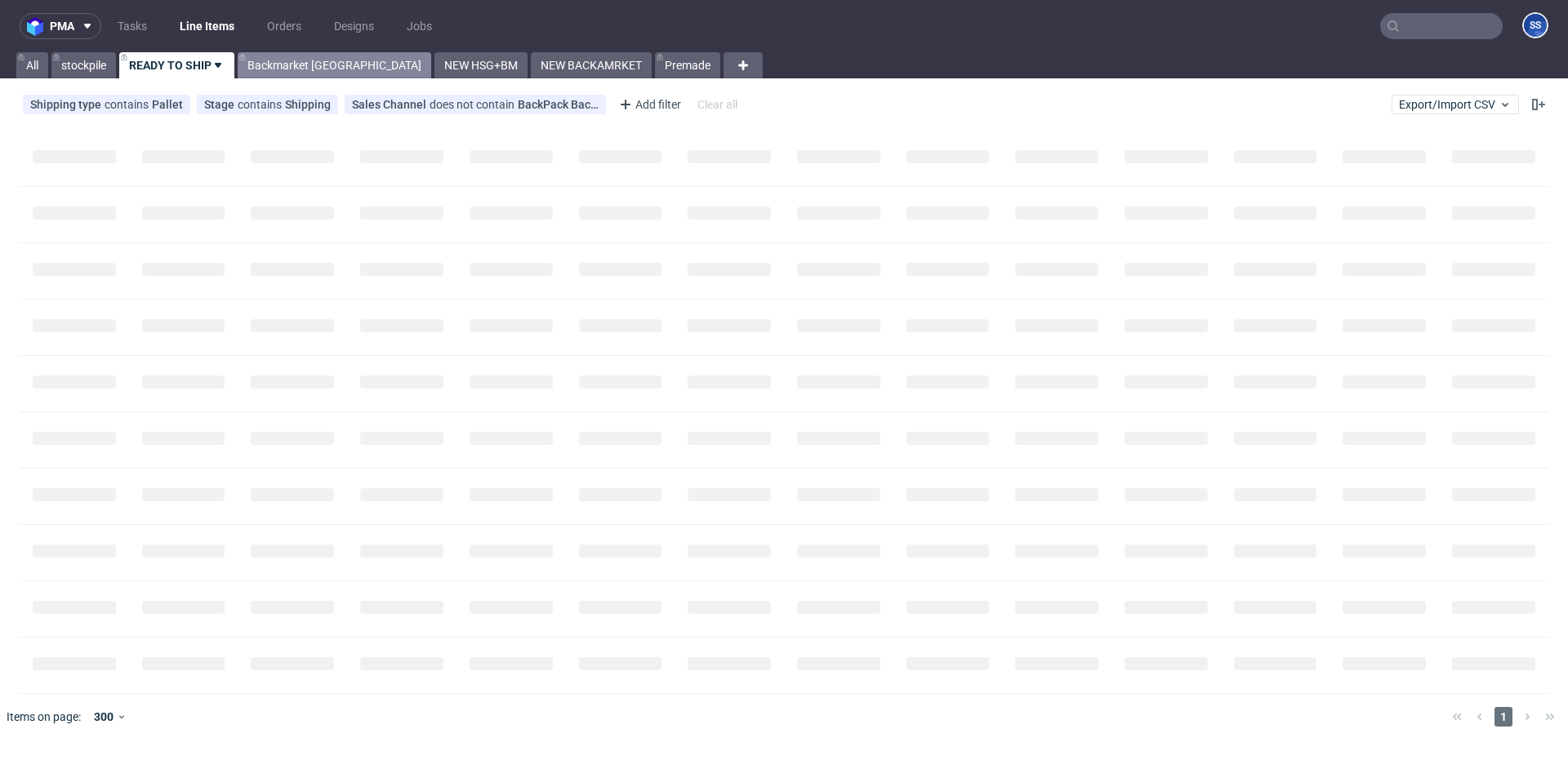
click at [253, 67] on link "Backmarket [GEOGRAPHIC_DATA]" at bounding box center [334, 65] width 194 height 26
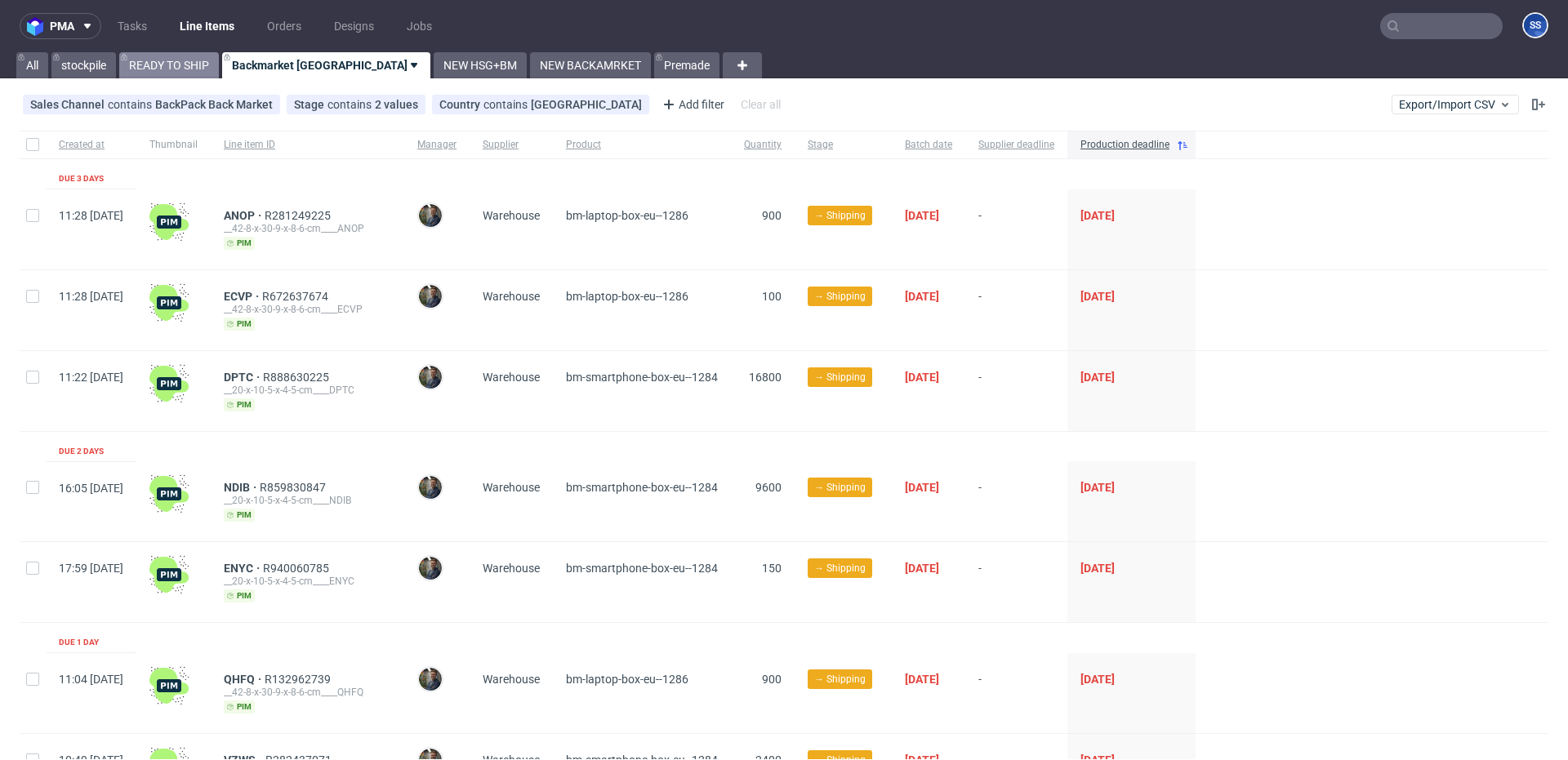
click at [172, 68] on link "READY TO SHIP" at bounding box center [169, 65] width 100 height 26
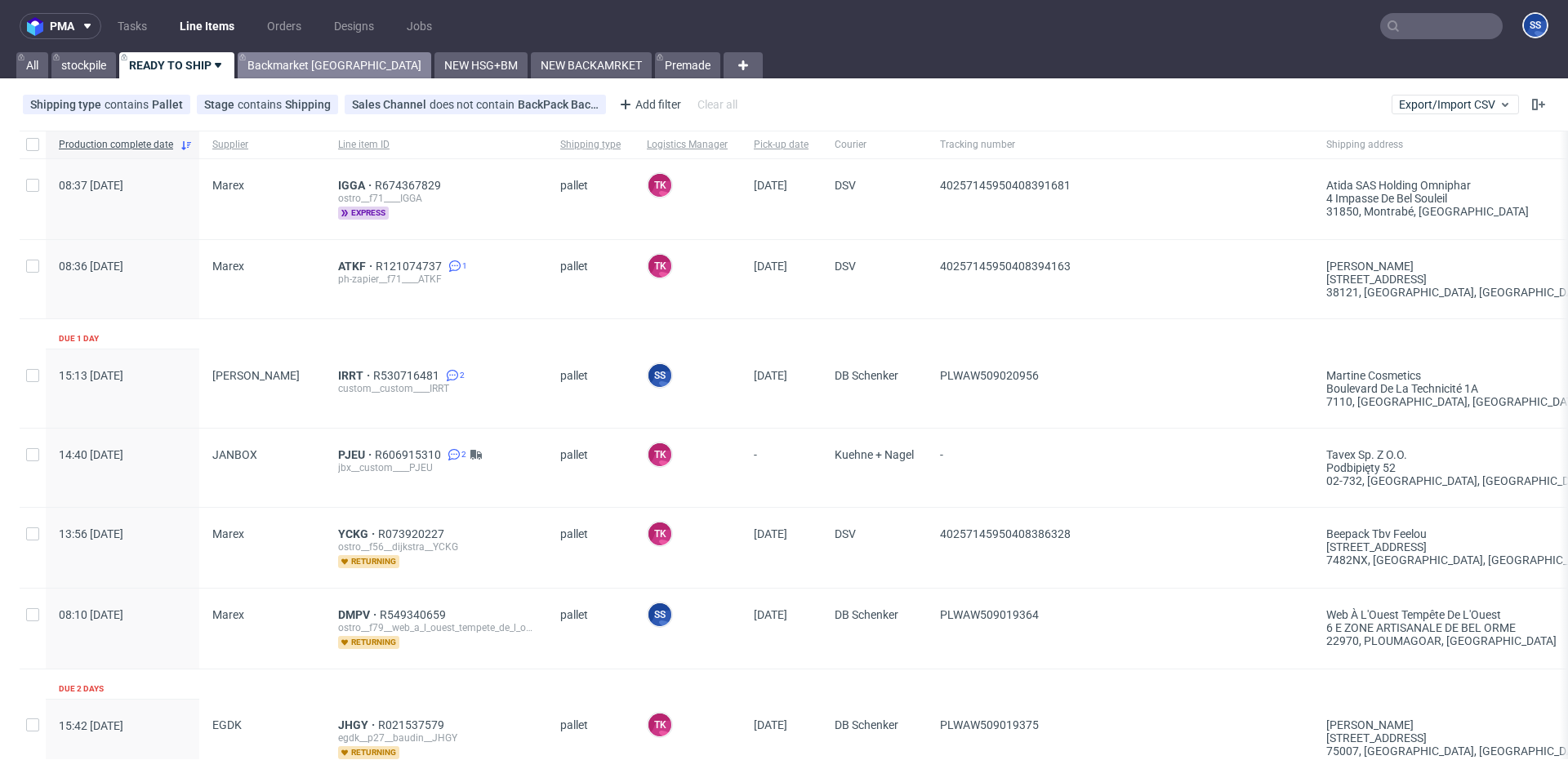
click at [269, 57] on link "Backmarket [GEOGRAPHIC_DATA]" at bounding box center [334, 65] width 194 height 26
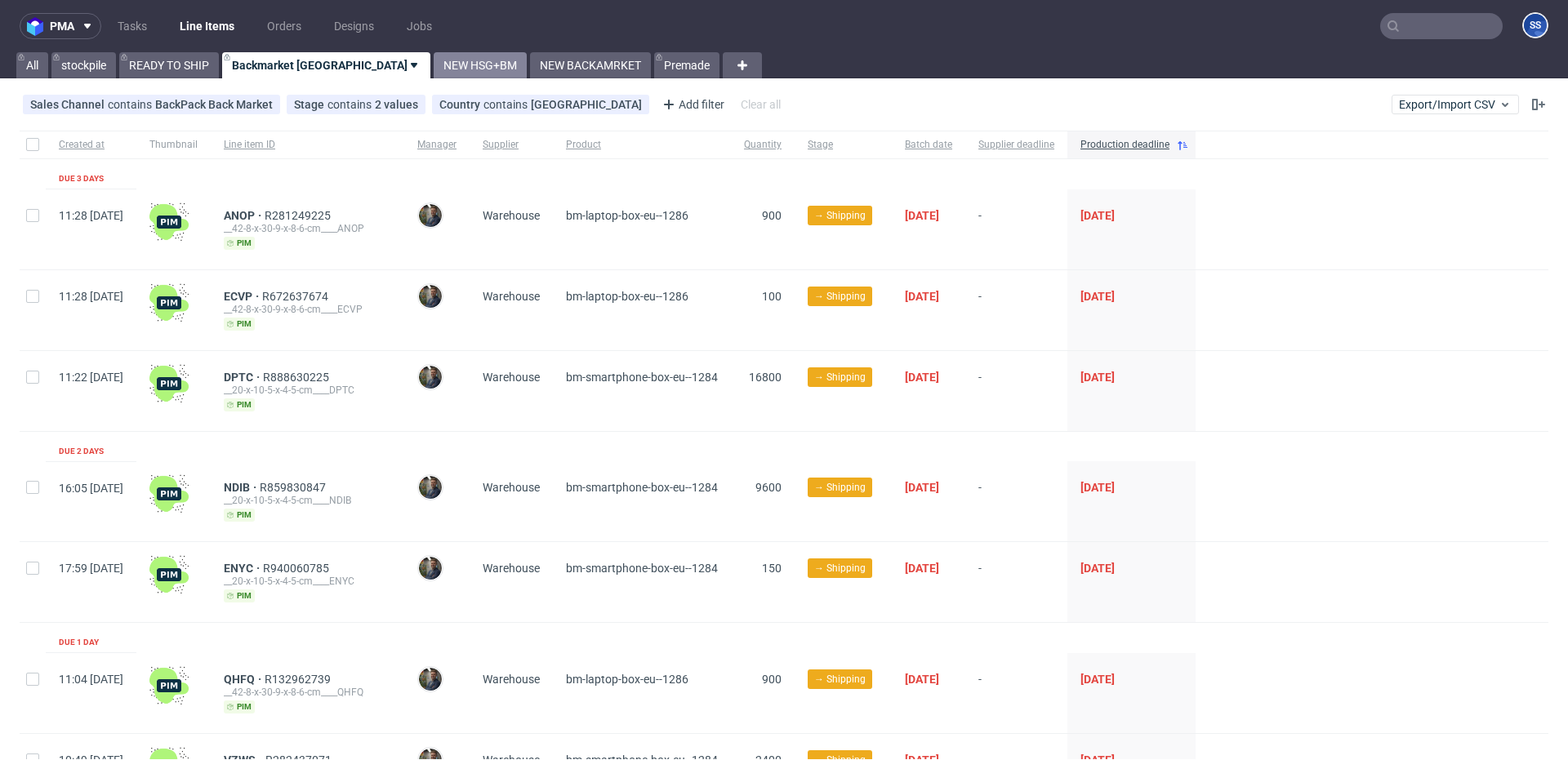
click at [434, 58] on link "NEW HSG+BM" at bounding box center [481, 65] width 93 height 26
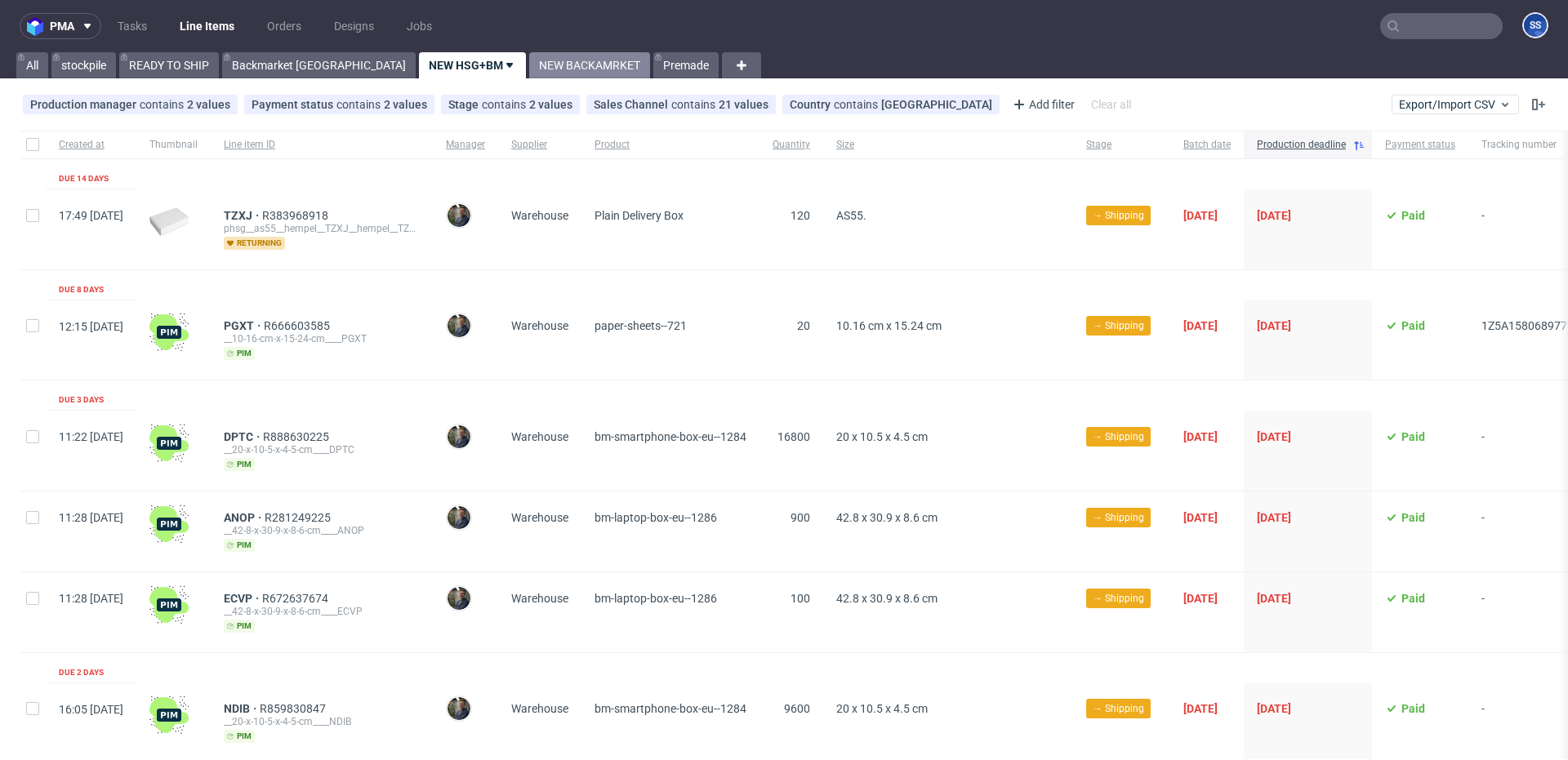
click at [529, 67] on link "NEW BACKAMRKET" at bounding box center [589, 65] width 121 height 26
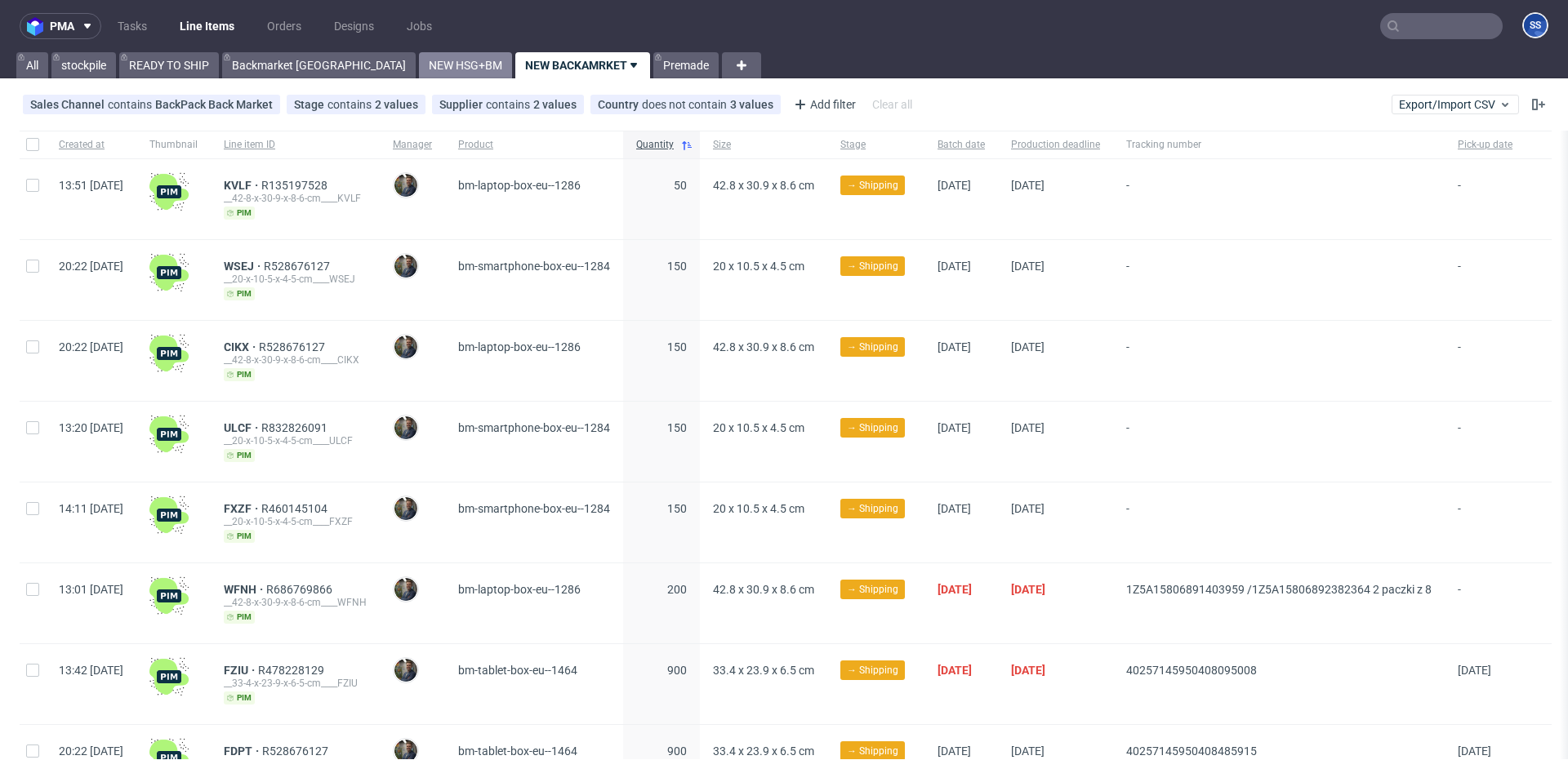
click at [419, 67] on link "NEW HSG+BM" at bounding box center [466, 65] width 93 height 26
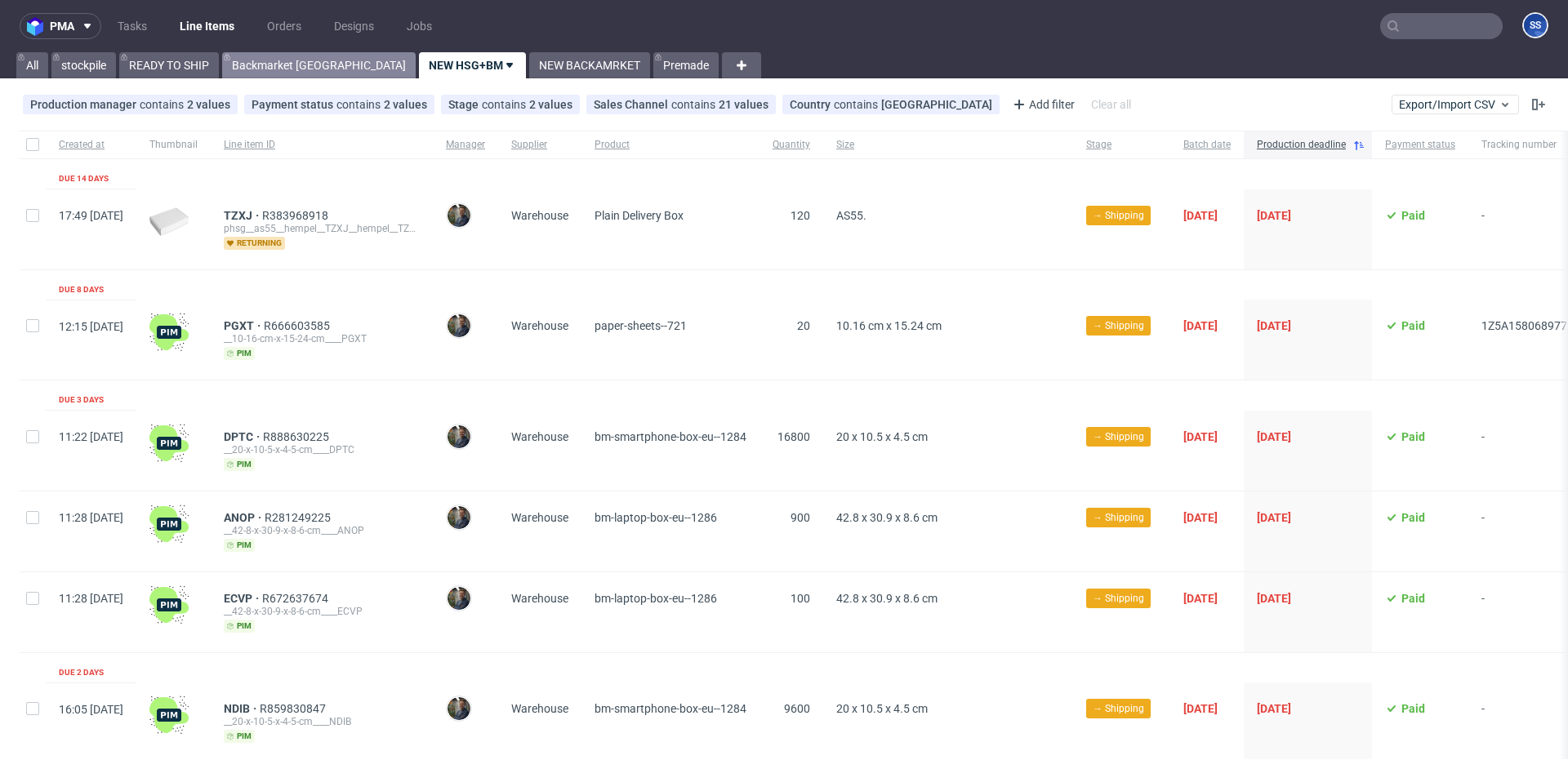
click at [279, 75] on link "Backmarket [GEOGRAPHIC_DATA]" at bounding box center [318, 65] width 194 height 26
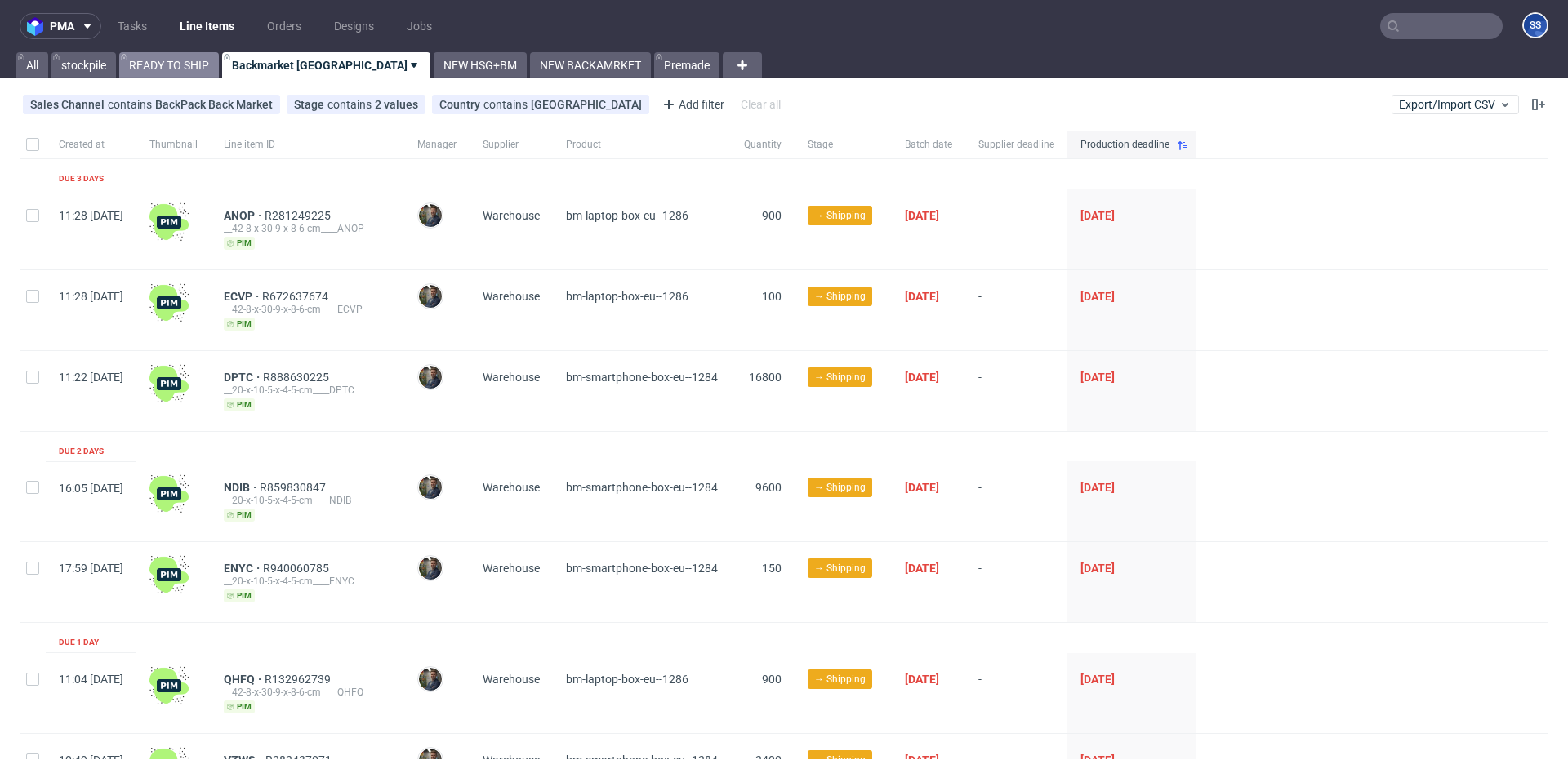
click at [155, 69] on link "READY TO SHIP" at bounding box center [169, 65] width 100 height 26
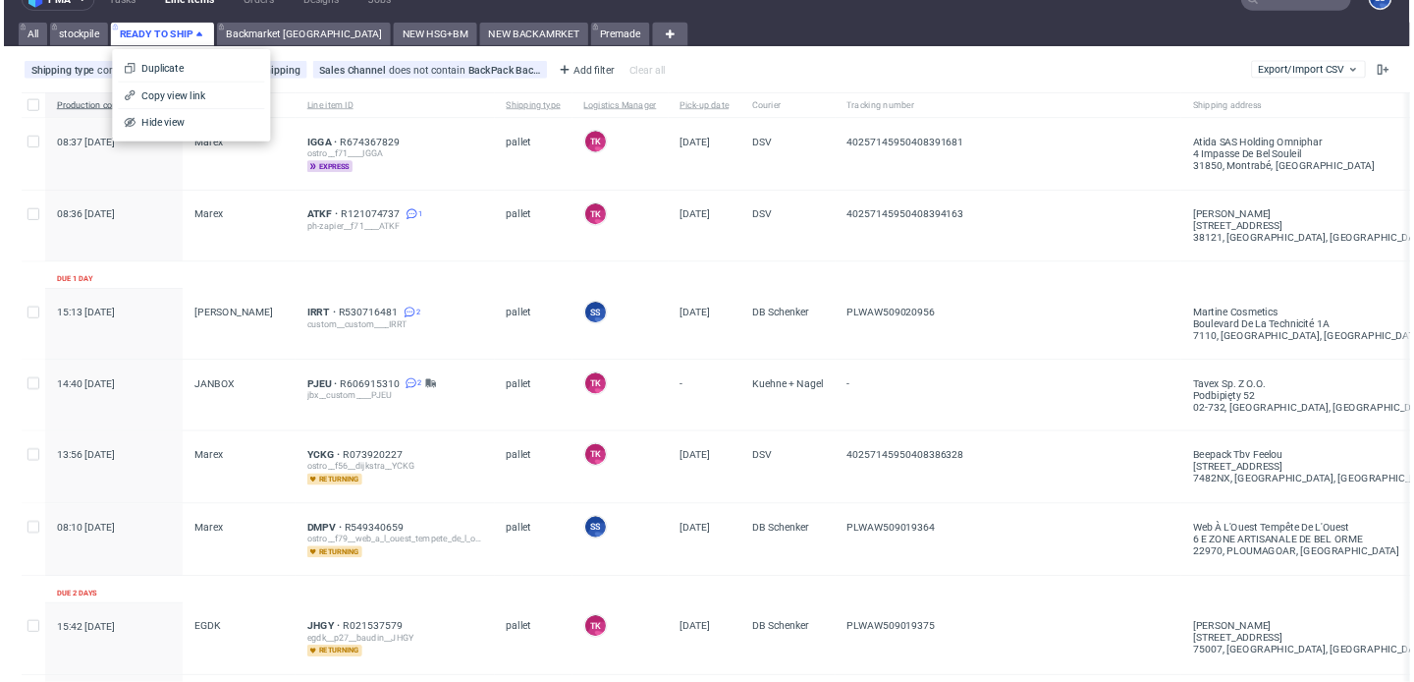
scroll to position [32, 0]
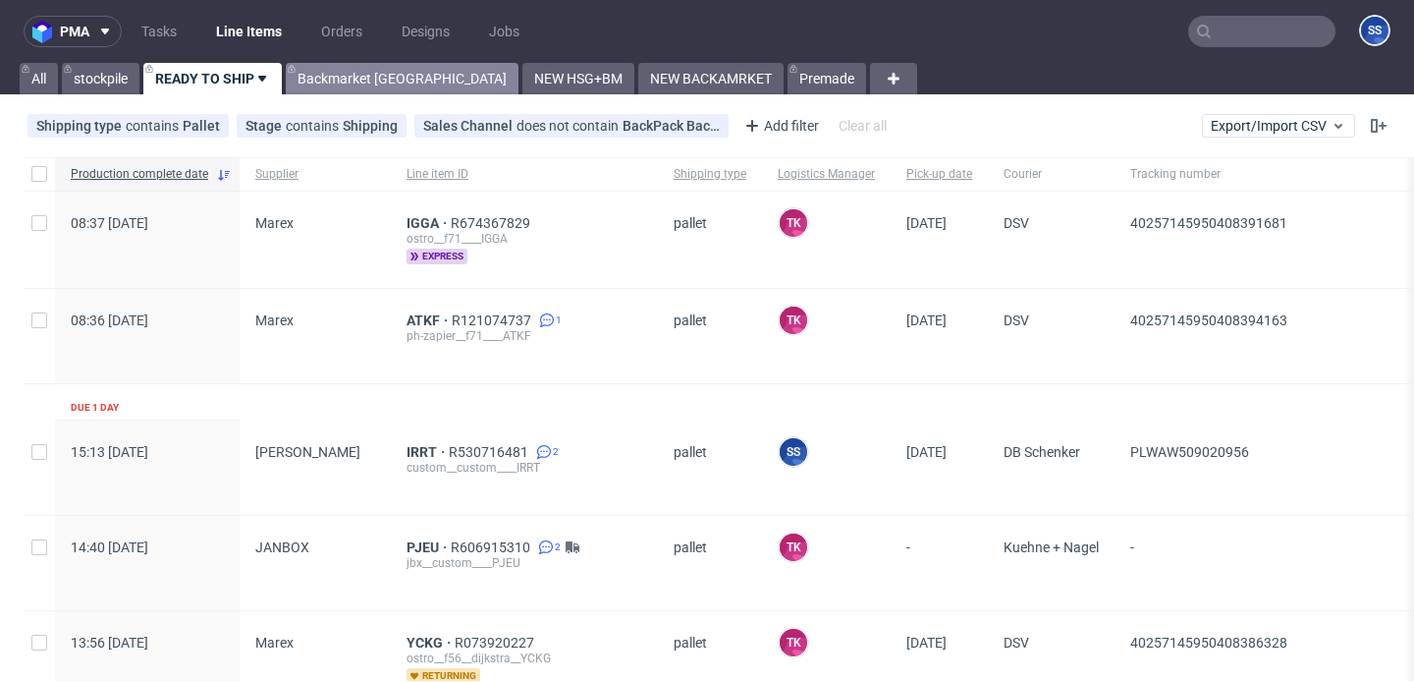
click at [351, 81] on link "Backmarket [GEOGRAPHIC_DATA]" at bounding box center [402, 78] width 233 height 31
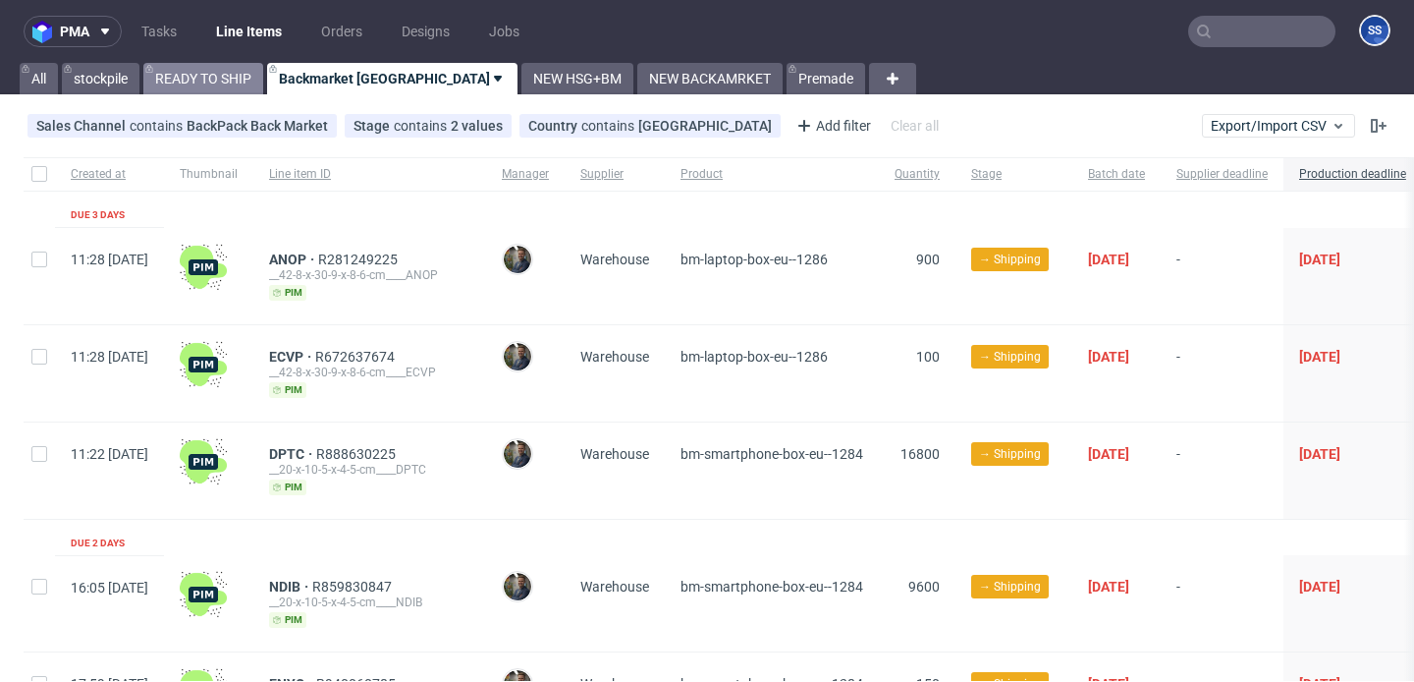
click at [236, 83] on link "READY TO SHIP" at bounding box center [203, 78] width 120 height 31
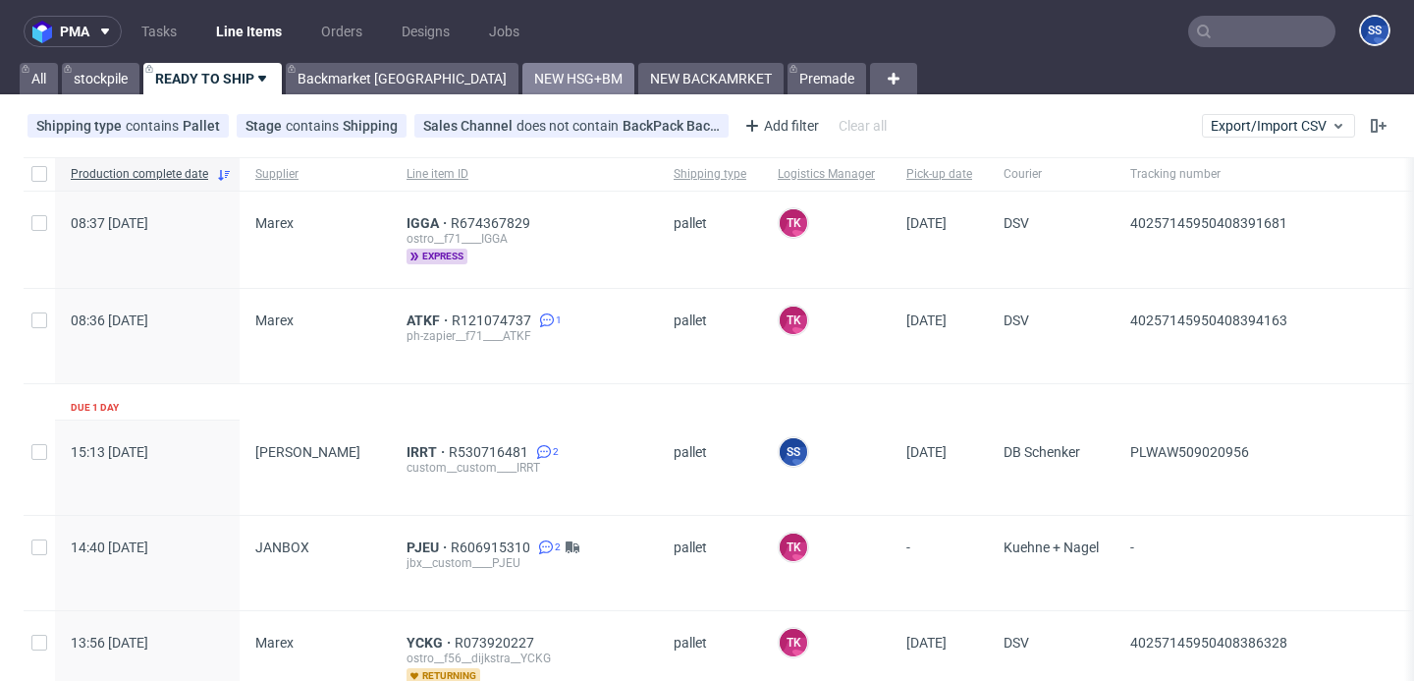
click at [523, 73] on link "NEW HSG+BM" at bounding box center [579, 78] width 112 height 31
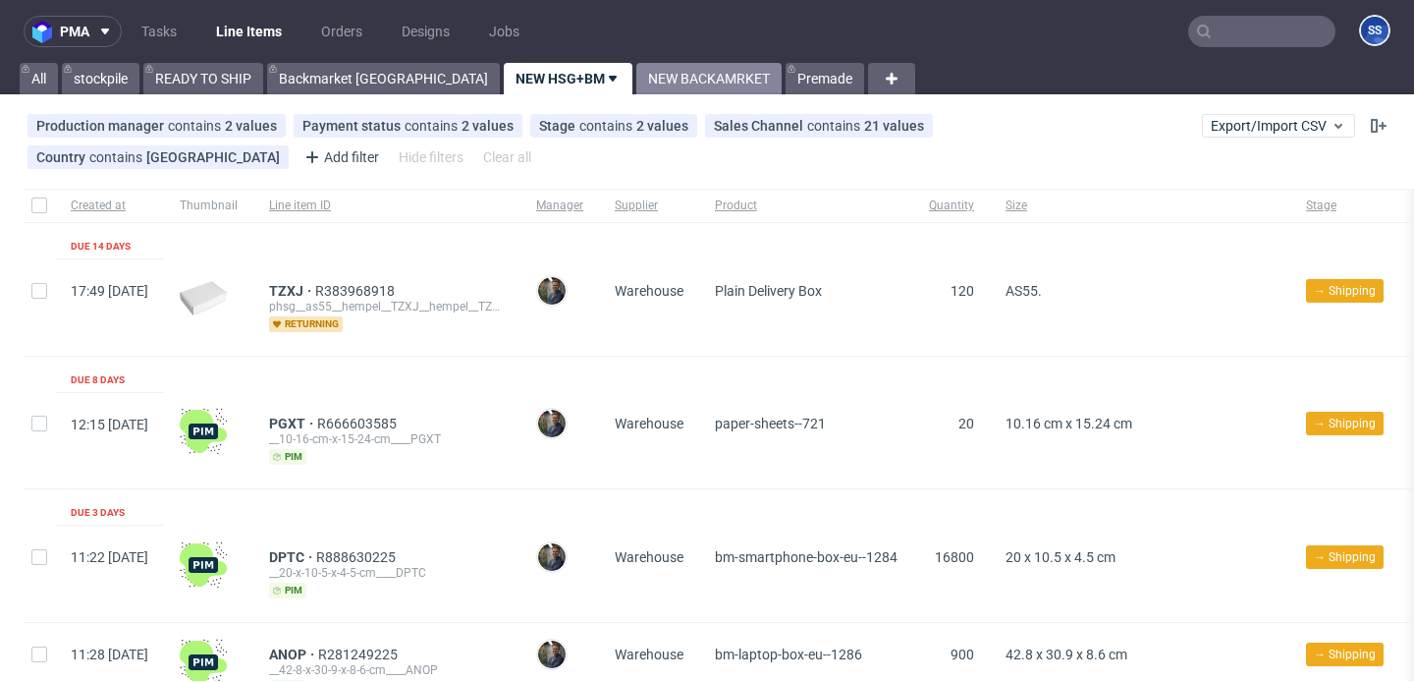
click at [636, 79] on link "NEW BACKAMRKET" at bounding box center [708, 78] width 145 height 31
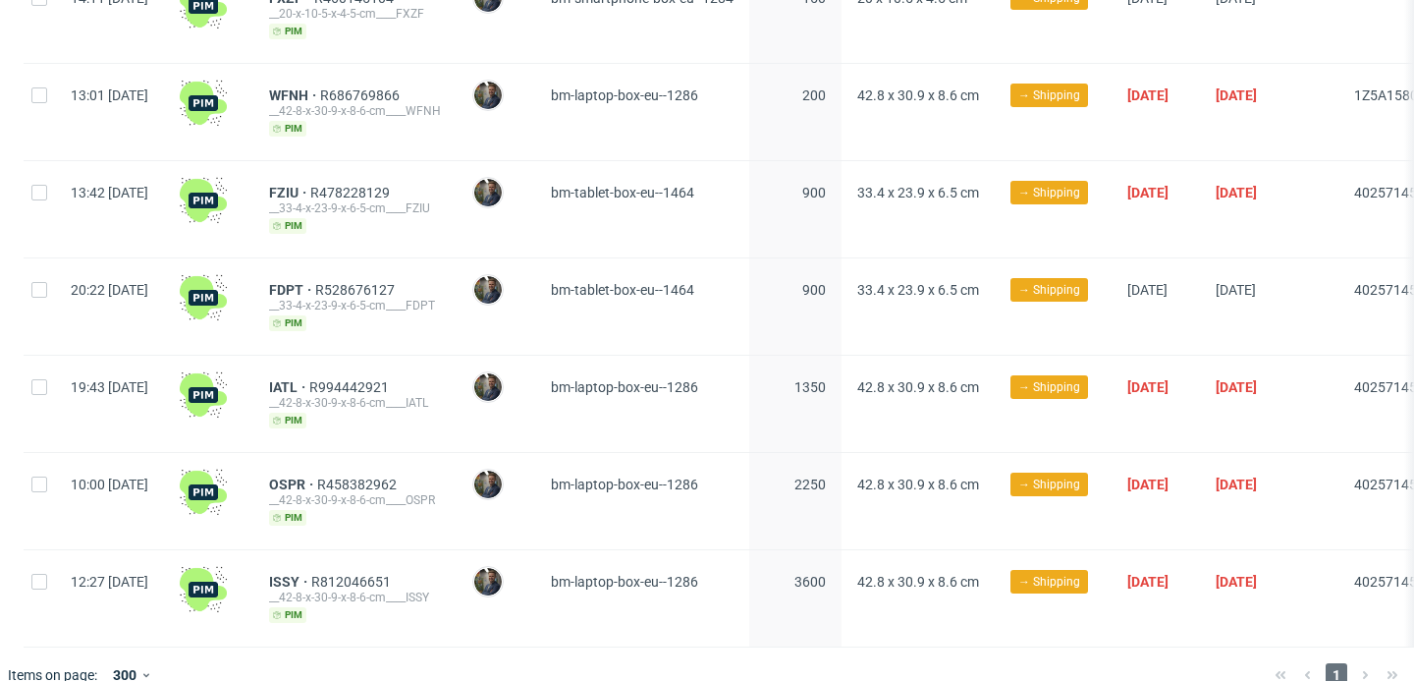
scroll to position [637, 0]
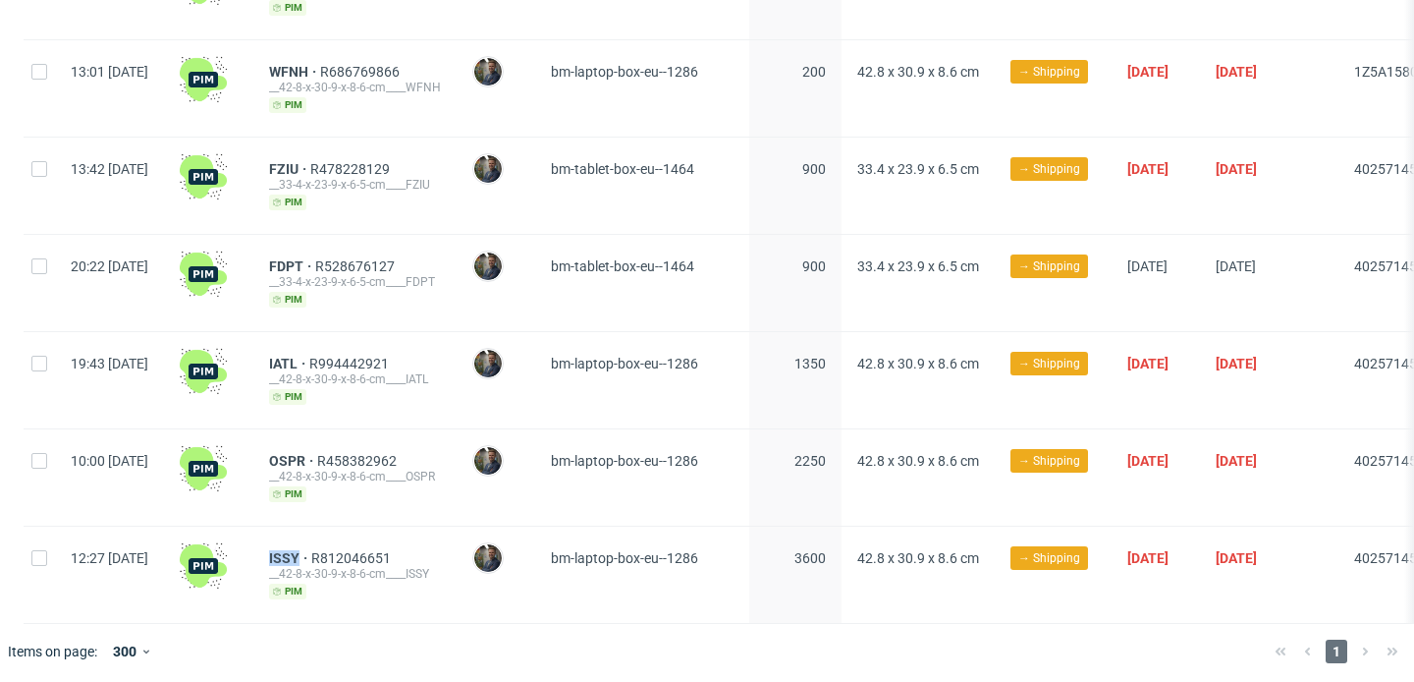
drag, startPoint x: 314, startPoint y: 555, endPoint x: 359, endPoint y: 560, distance: 44.5
click at [359, 560] on div "ISSY R812046651 __42-8-x-30-9-x-8-6-cm____ISSY pim" at bounding box center [354, 574] width 203 height 96
copy span "ISSY"
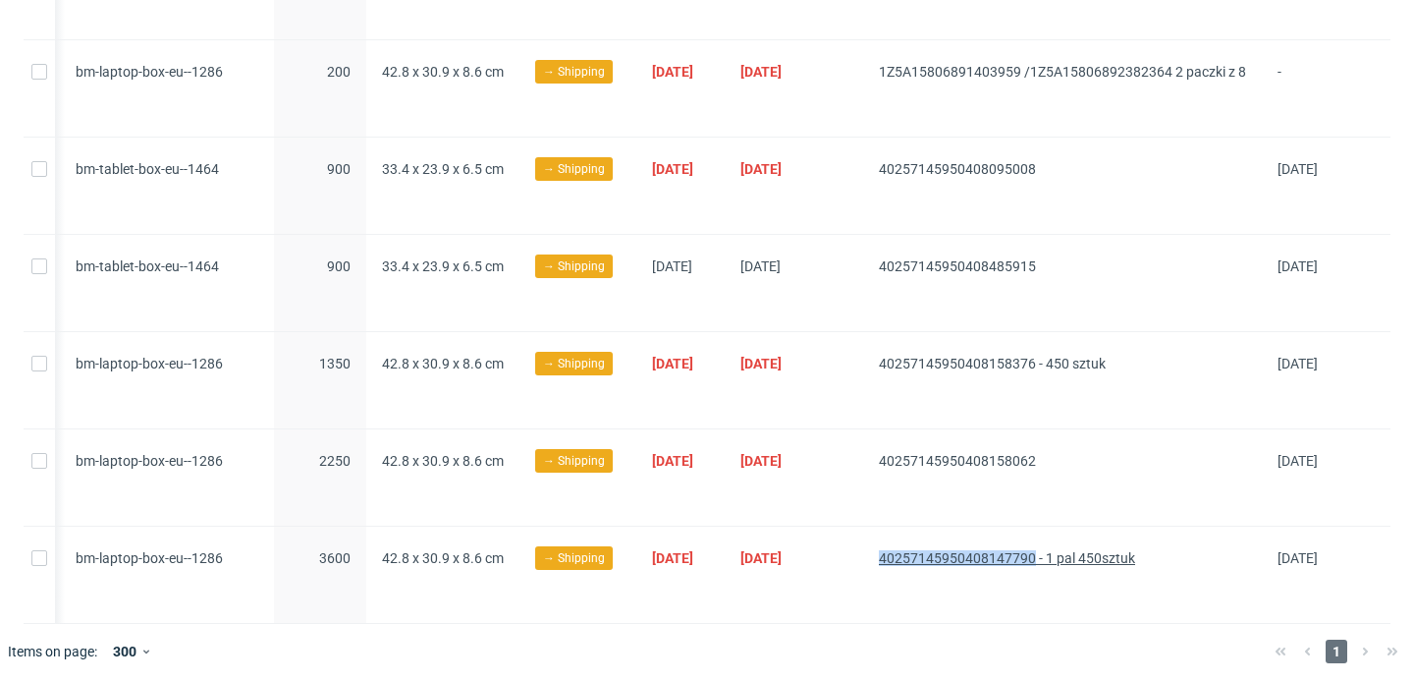
drag, startPoint x: 841, startPoint y: 545, endPoint x: 1008, endPoint y: 554, distance: 167.2
click at [1008, 554] on div "40257145950408147790 - 1 pal 450sztuk" at bounding box center [1062, 574] width 399 height 96
copy span "40257145950408147790"
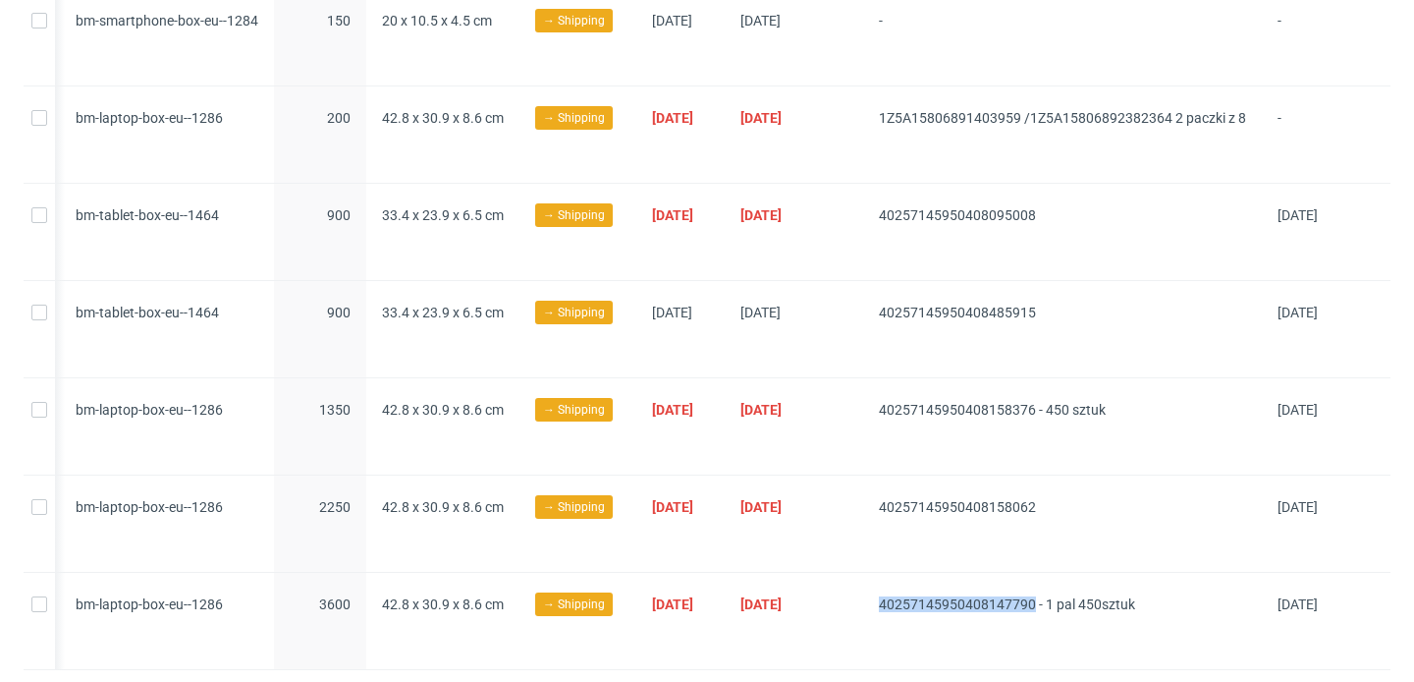
scroll to position [588, 0]
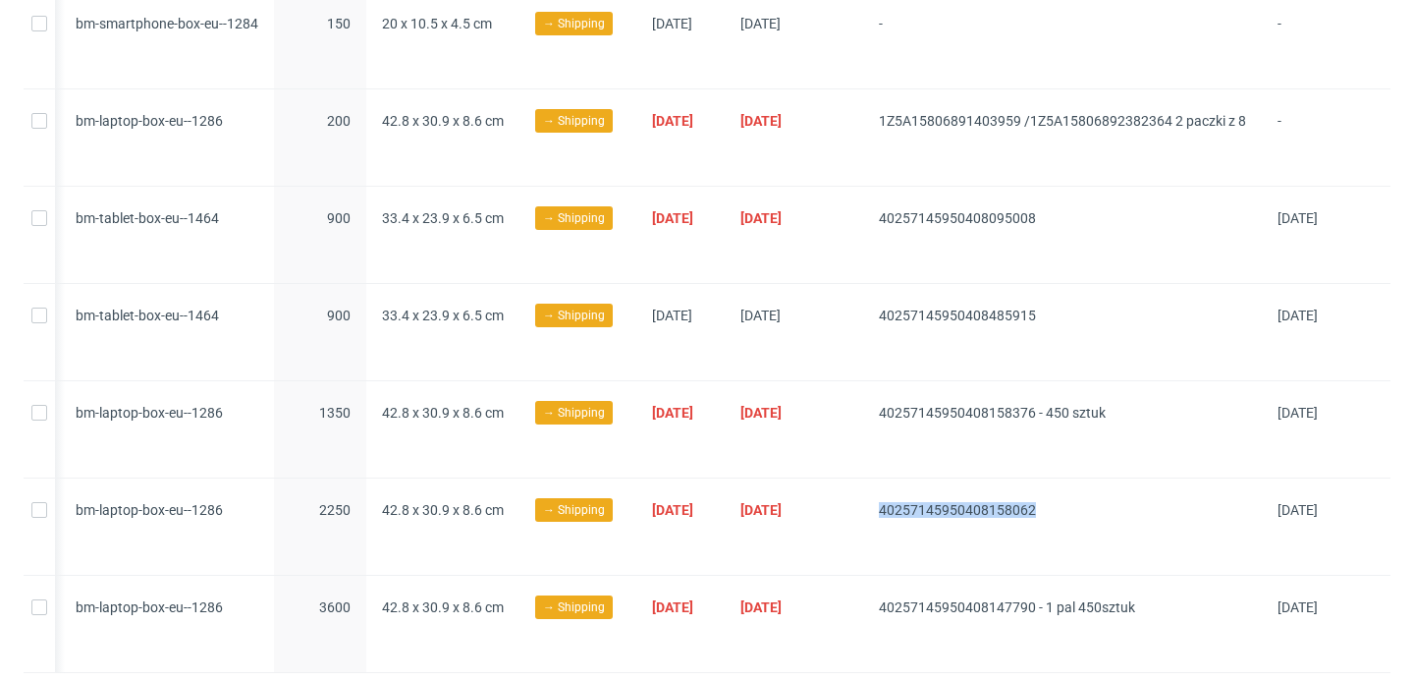
drag, startPoint x: 1036, startPoint y: 509, endPoint x: 890, endPoint y: 490, distance: 147.5
click at [890, 489] on div "40257145950408158062" at bounding box center [1062, 526] width 399 height 96
copy span "40257145950408158062"
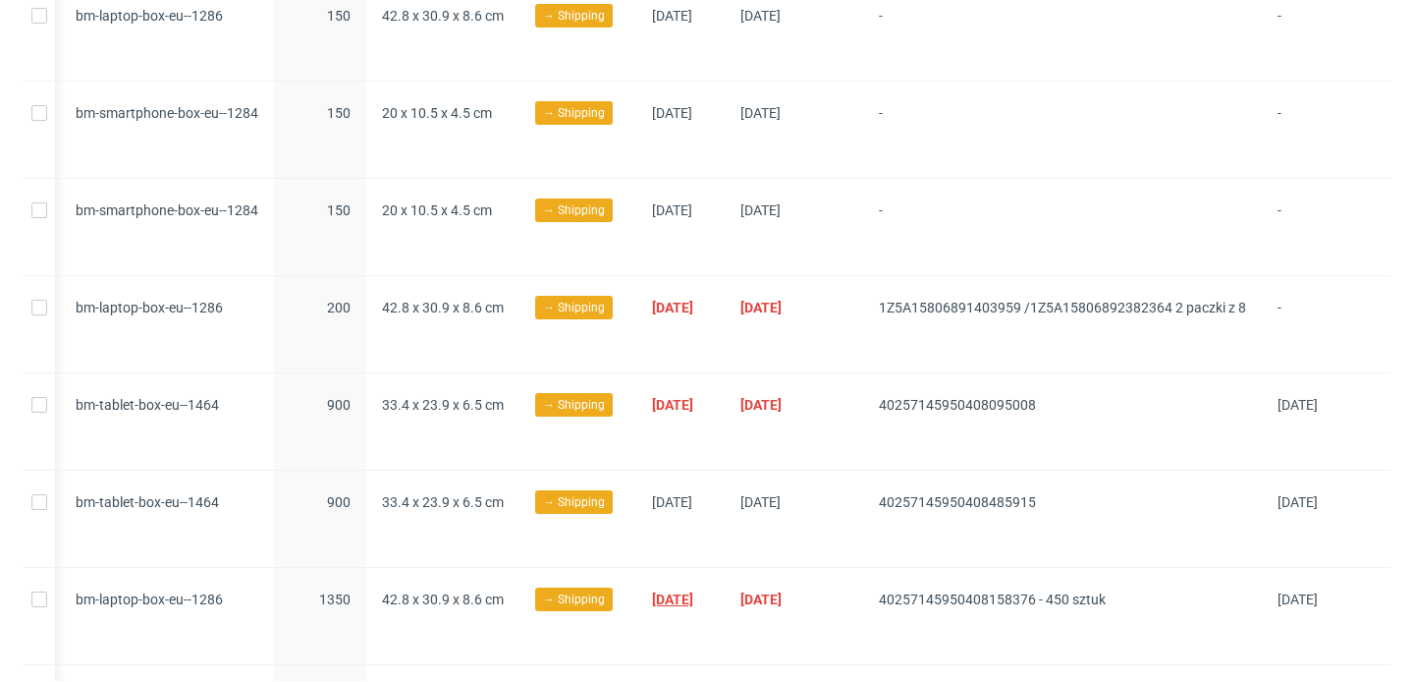
scroll to position [0, 0]
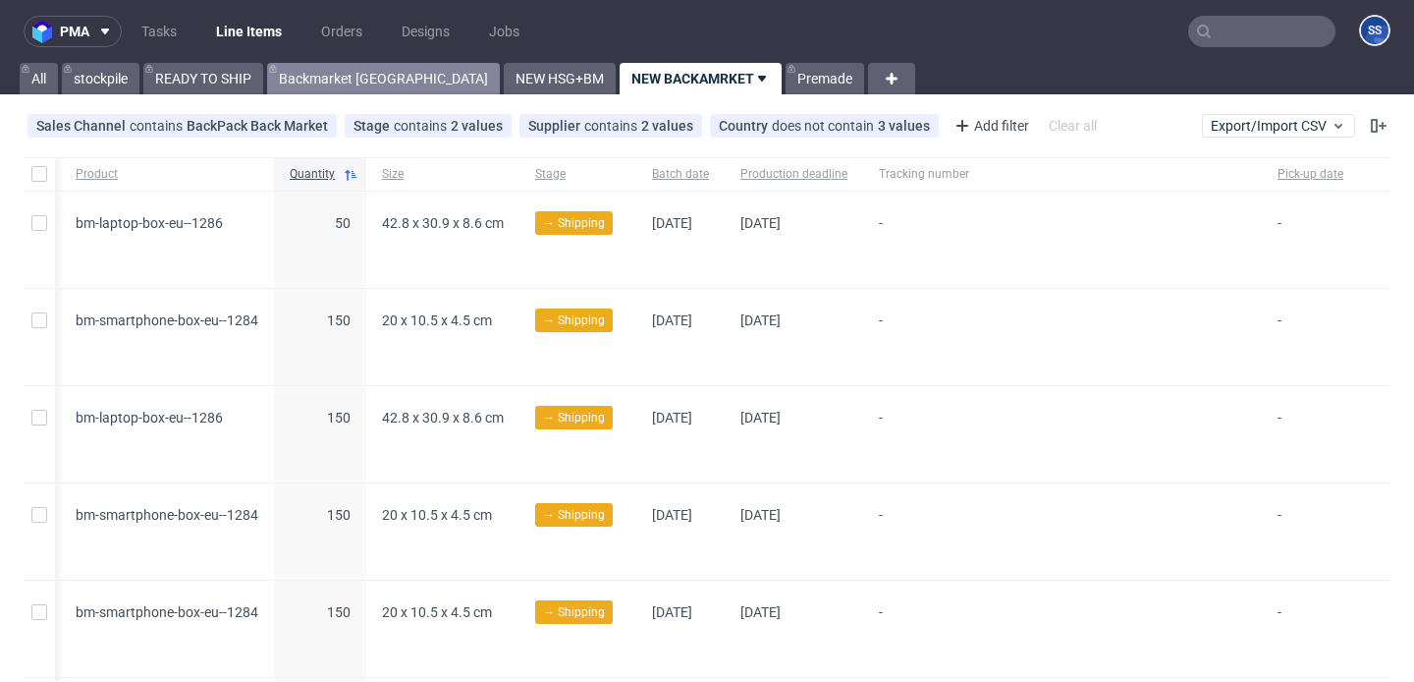
click at [322, 77] on link "Backmarket [GEOGRAPHIC_DATA]" at bounding box center [383, 78] width 233 height 31
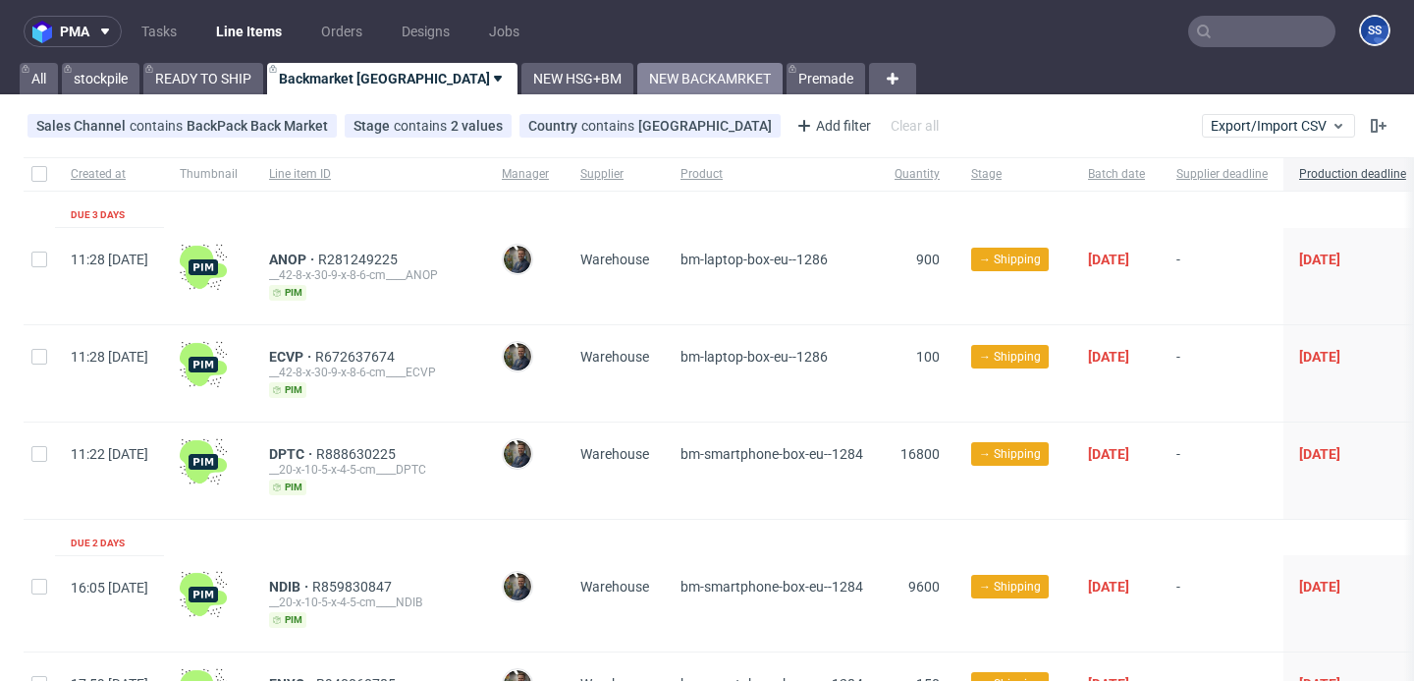
click at [637, 83] on link "NEW BACKAMRKET" at bounding box center [709, 78] width 145 height 31
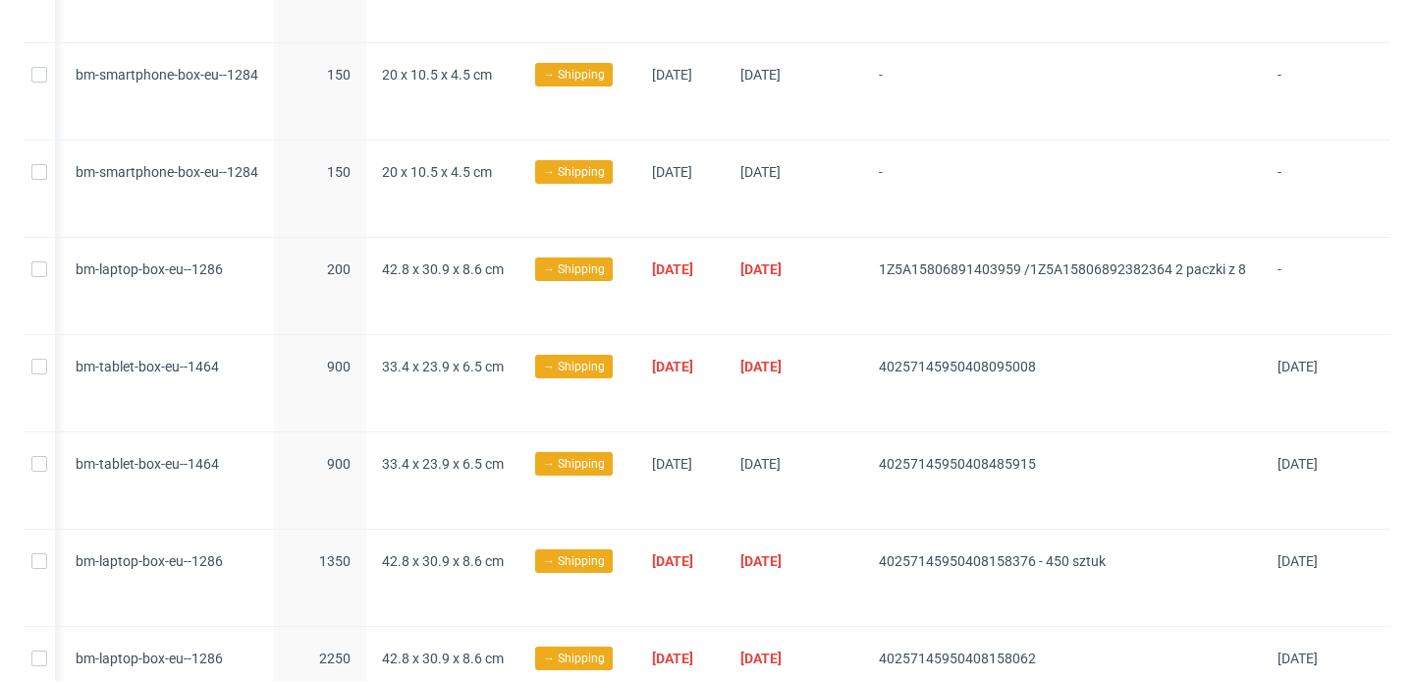
scroll to position [475, 0]
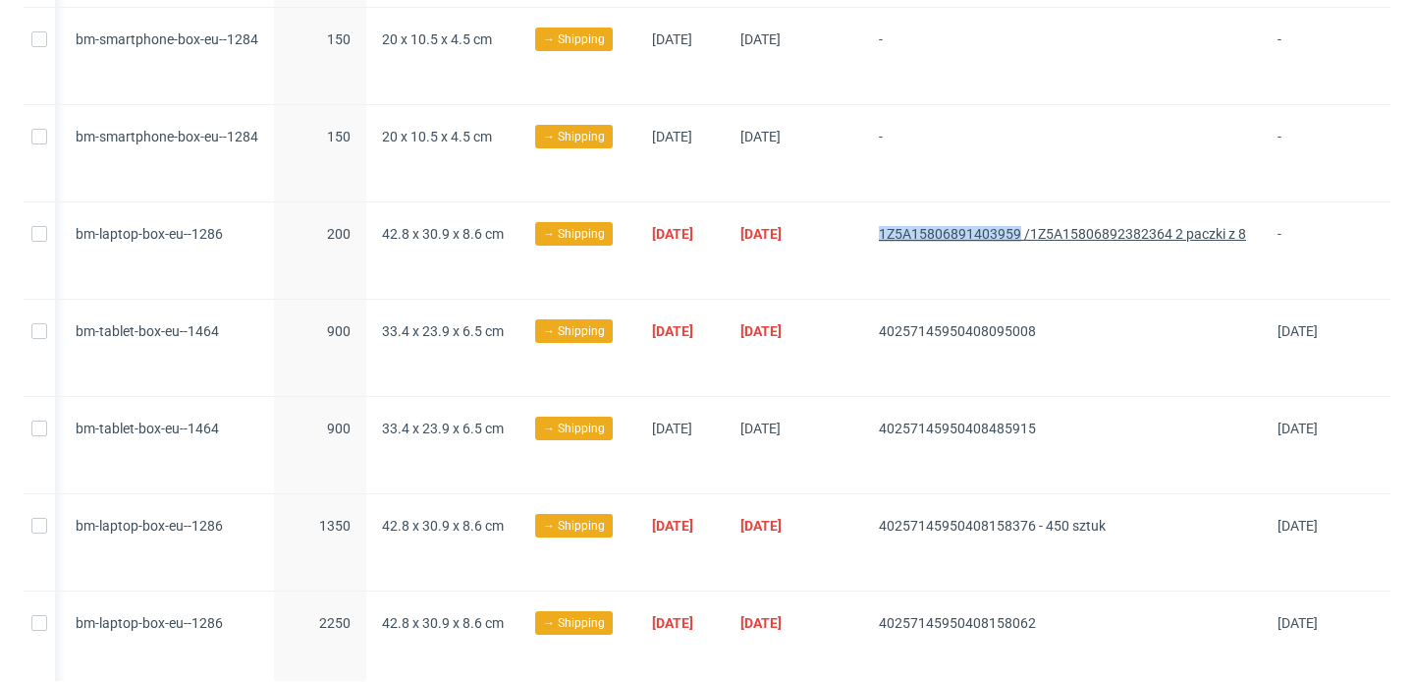
drag, startPoint x: 842, startPoint y: 231, endPoint x: 996, endPoint y: 234, distance: 154.2
click at [996, 234] on div "1Z5A15806891403959 /1Z5A15806892382364 2 paczki z 8" at bounding box center [1062, 250] width 399 height 96
copy span "1Z5A15806891403959"
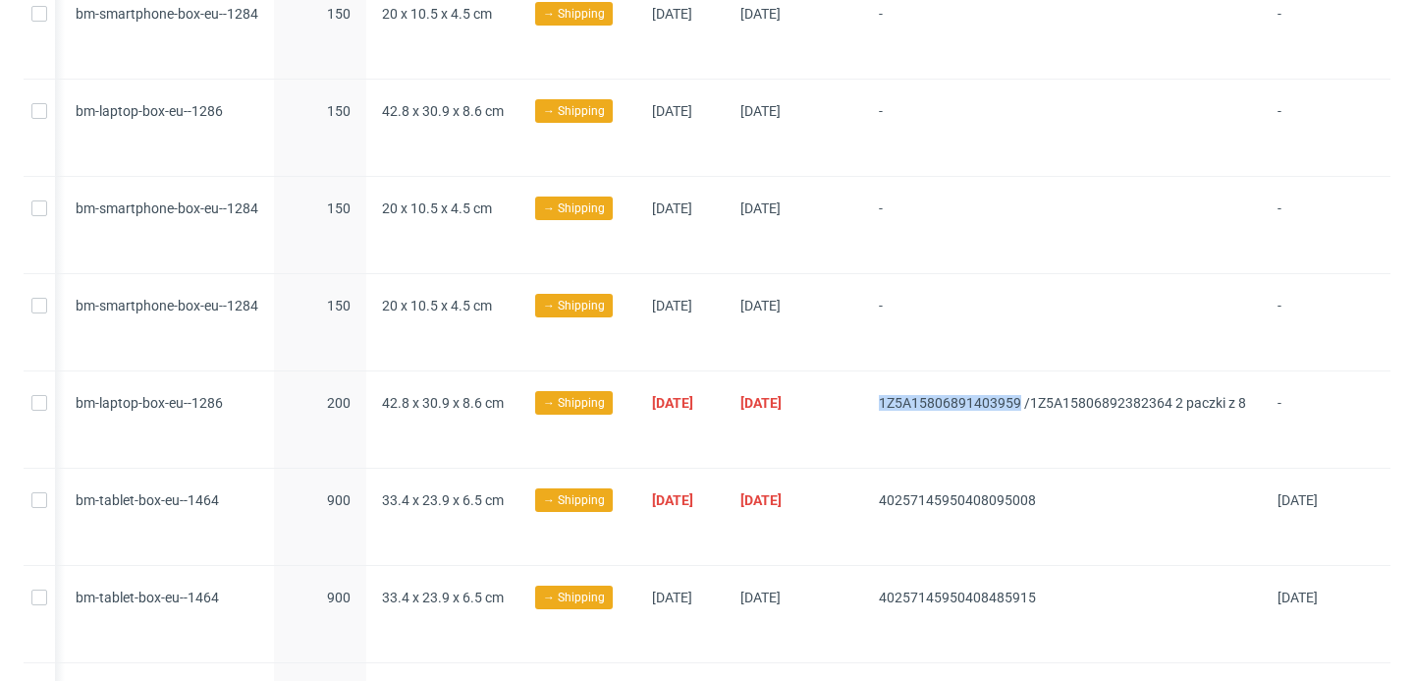
scroll to position [0, 0]
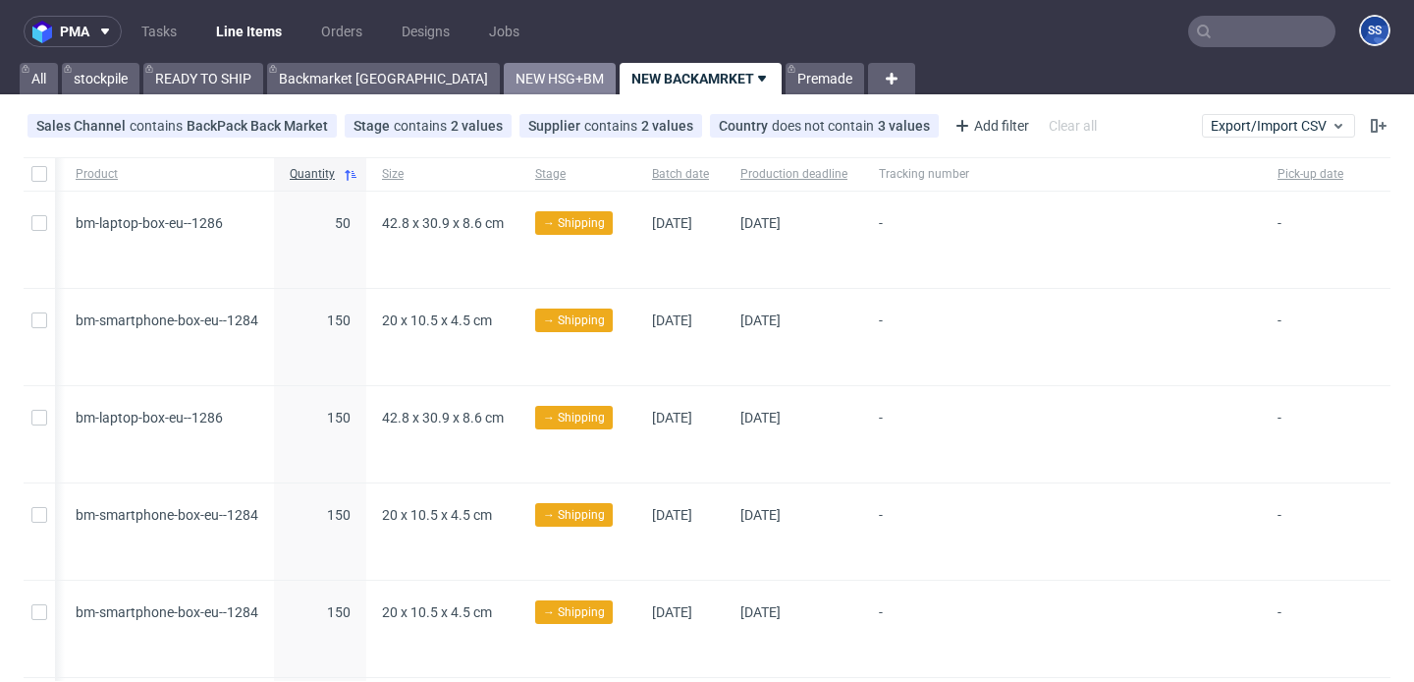
click at [504, 91] on link "NEW HSG+BM" at bounding box center [560, 78] width 112 height 31
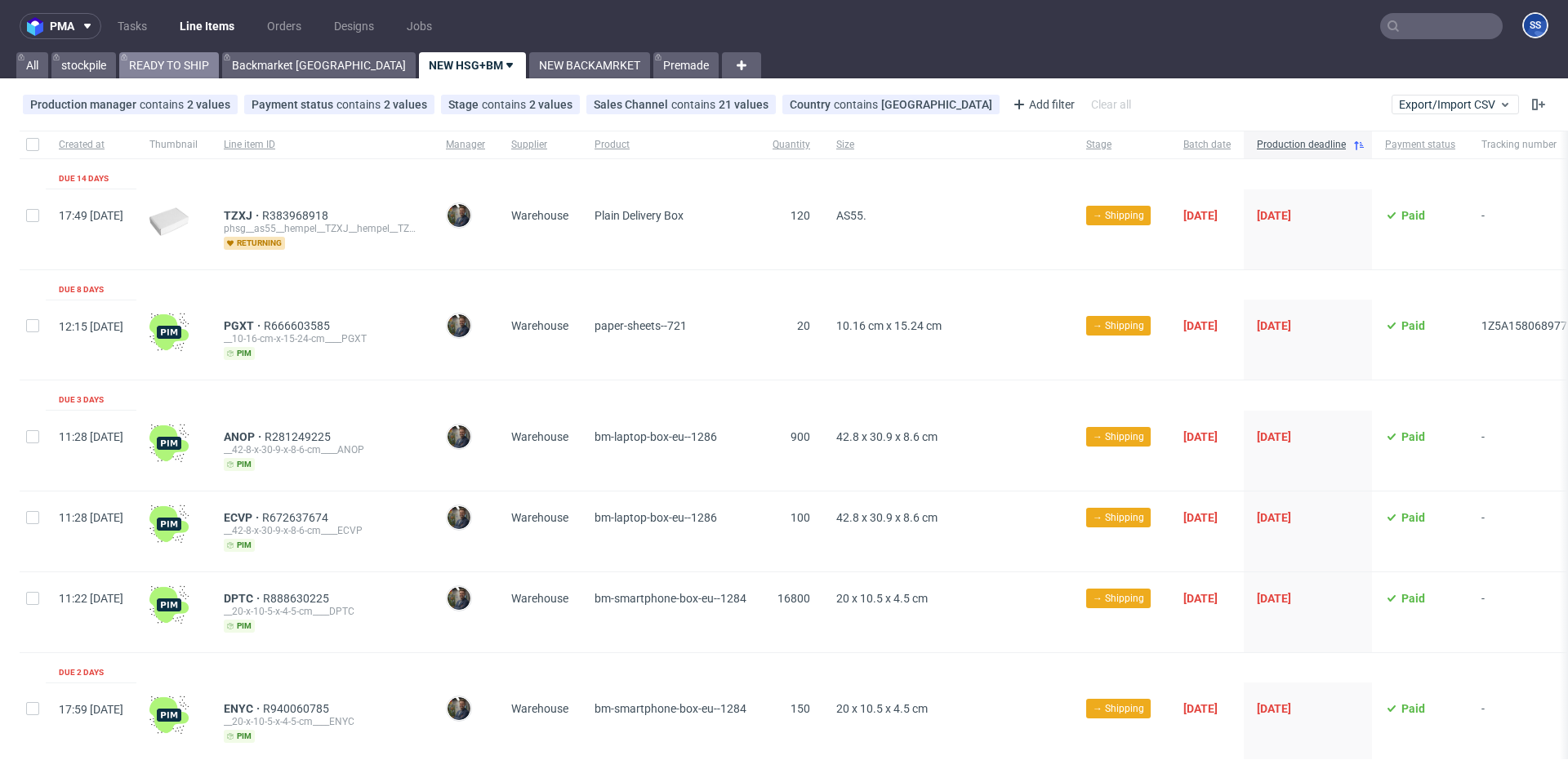
click at [179, 73] on link "READY TO SHIP" at bounding box center [169, 65] width 100 height 26
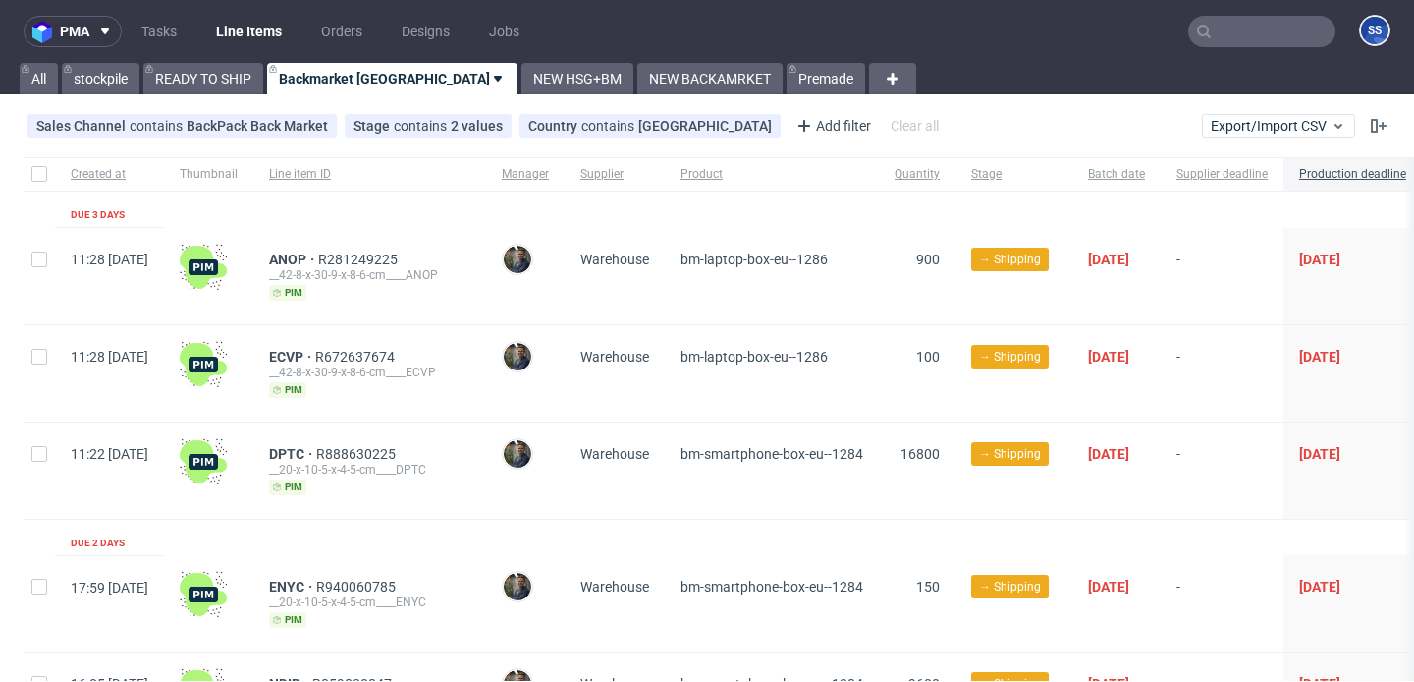
scroll to position [1398, 0]
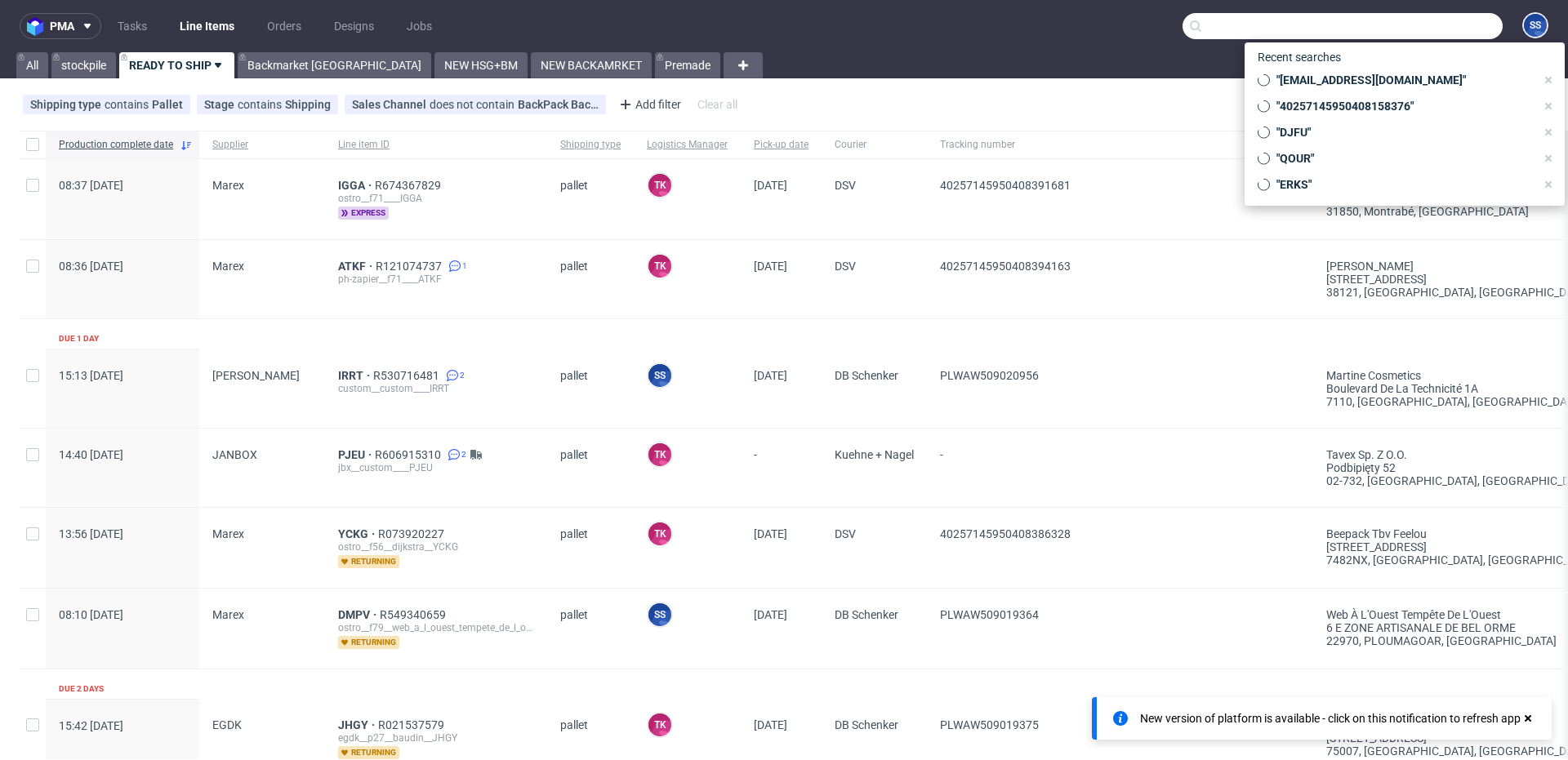
click at [1392, 25] on input "text" at bounding box center [1342, 26] width 320 height 26
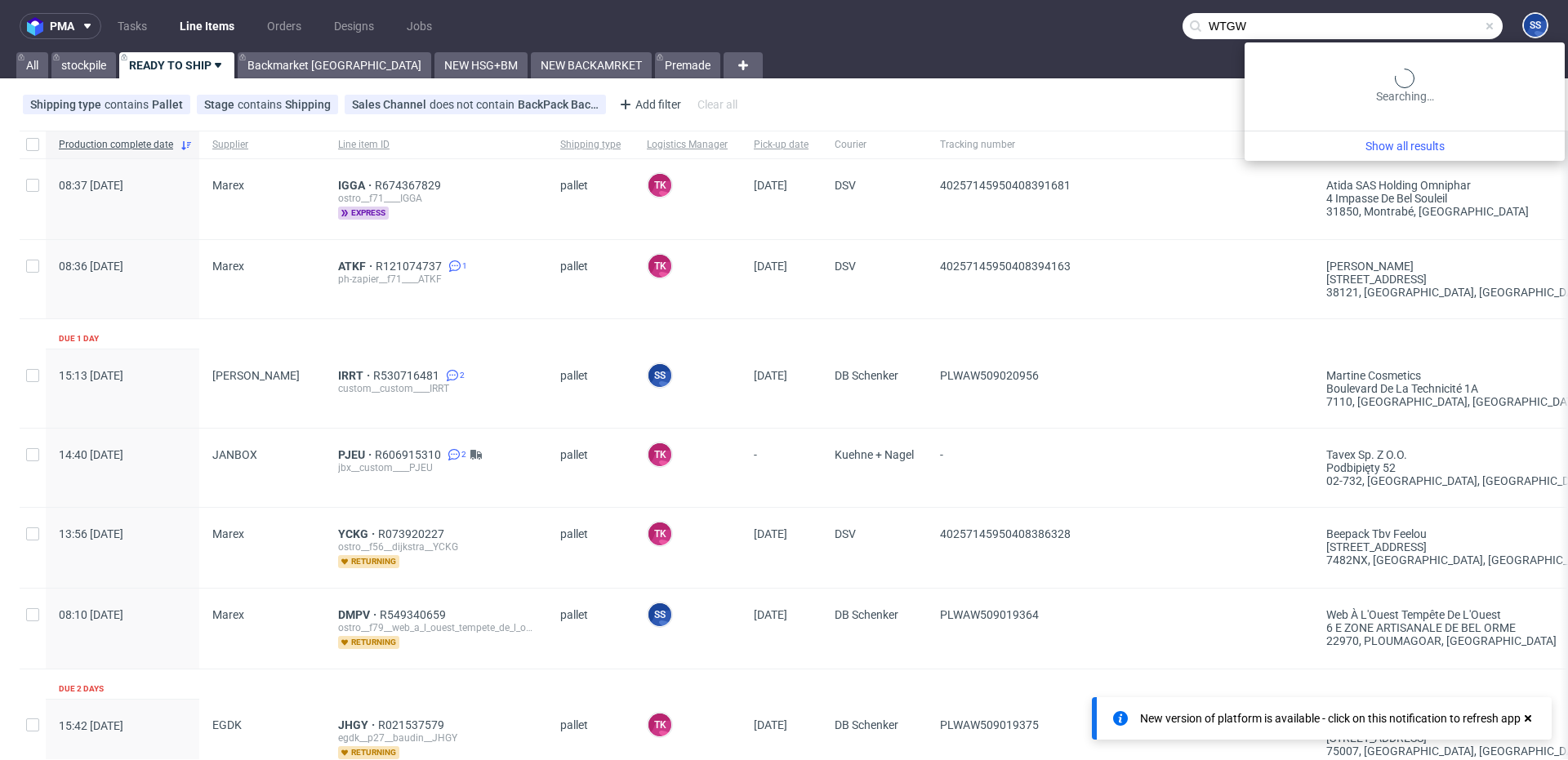
type input "WTGW"
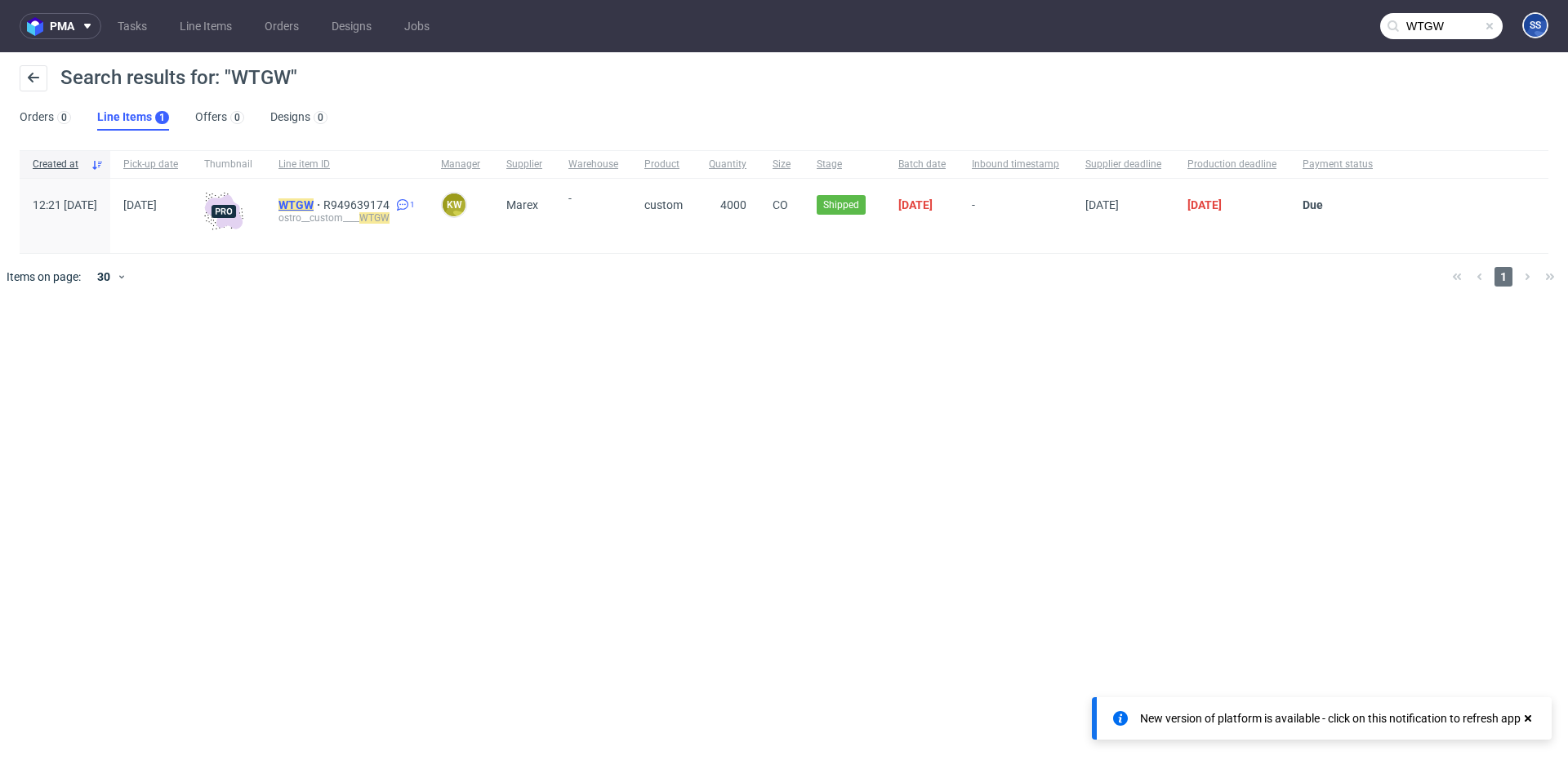
click at [313, 199] on mark "WTGW" at bounding box center [296, 205] width 35 height 13
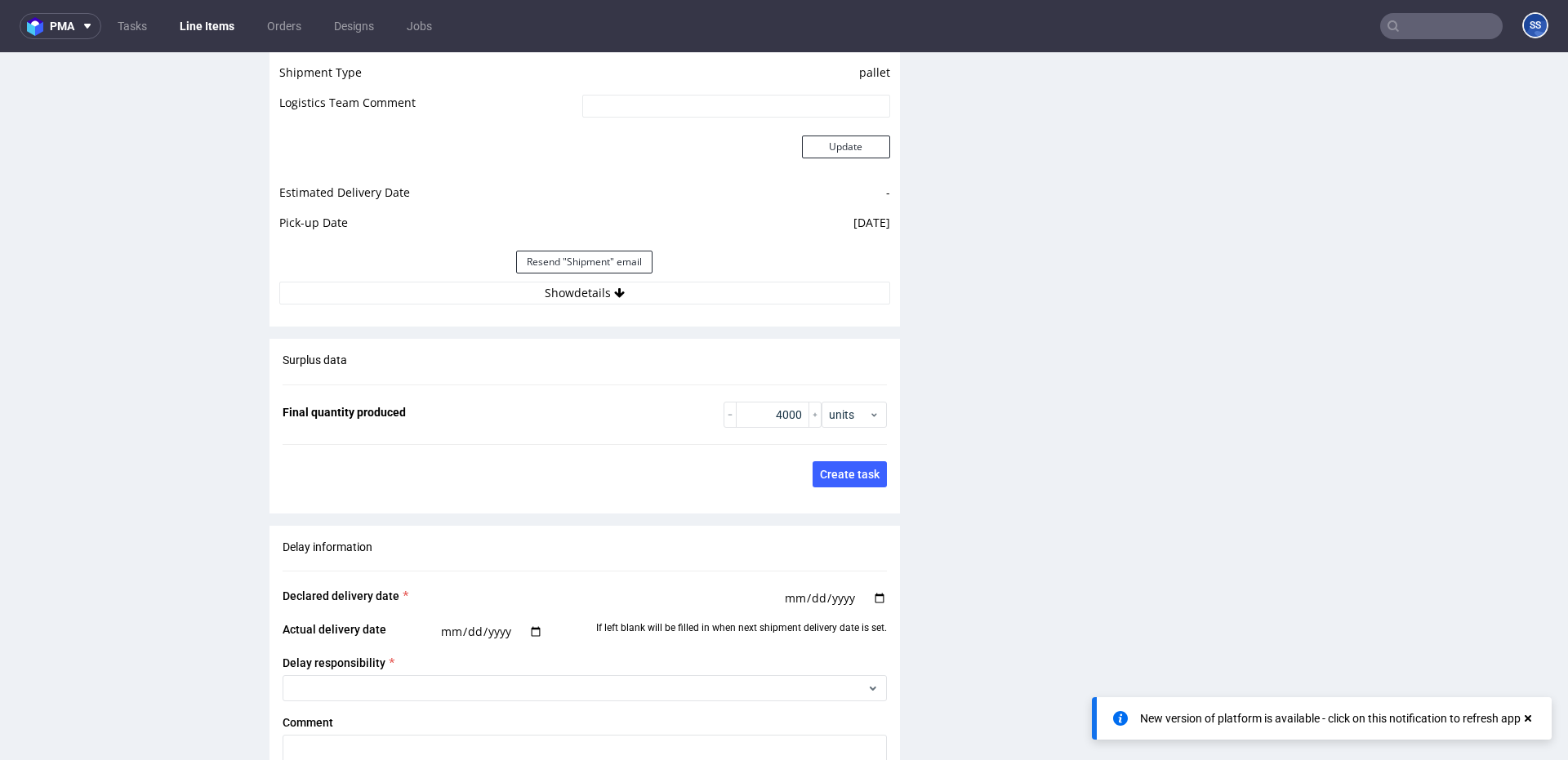
scroll to position [2307, 0]
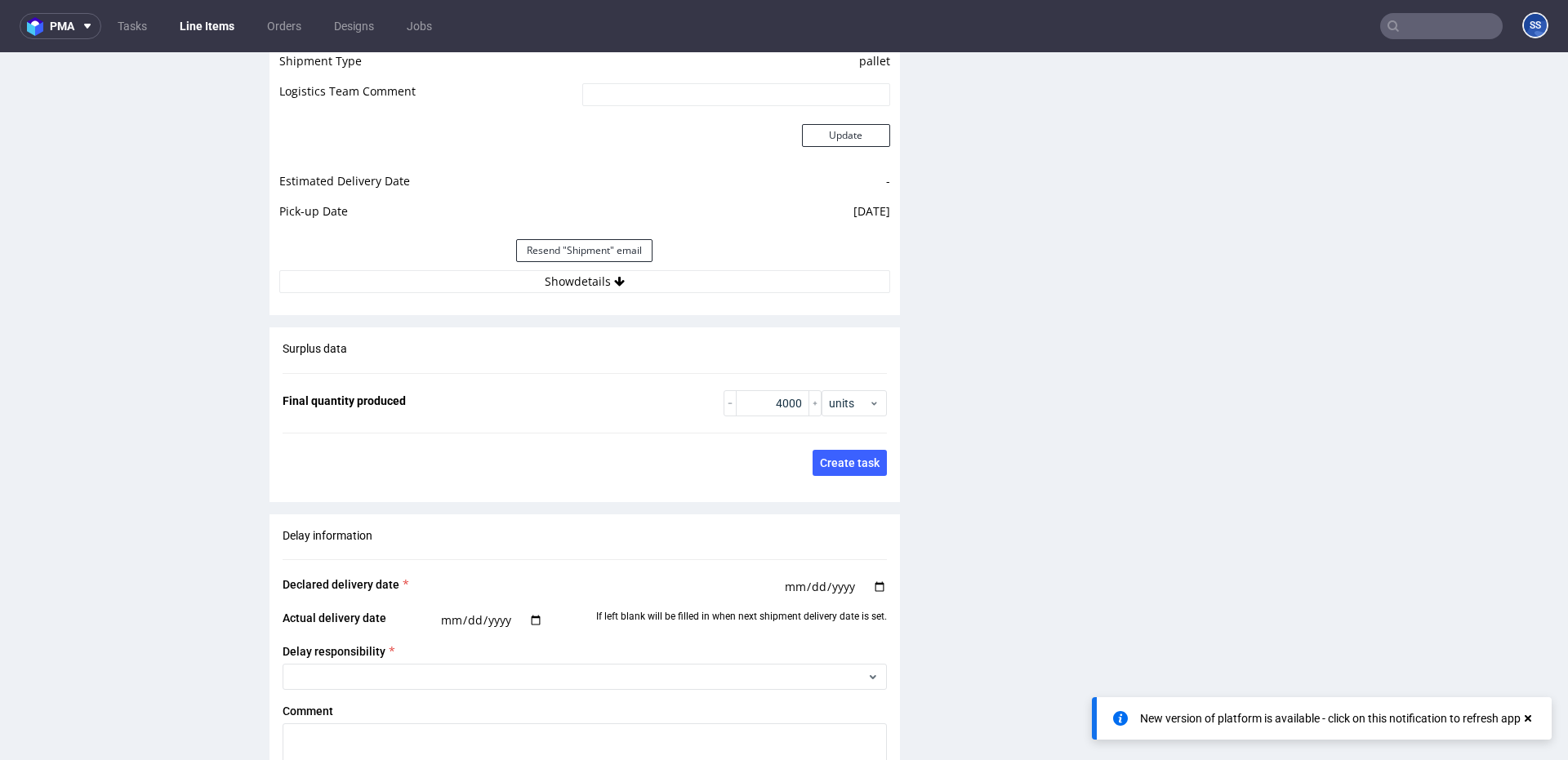
click at [639, 296] on div "Estimated Shipment Quantity Unknown Estimated Shipment Cost Unknown Estimated T…" at bounding box center [584, 112] width 630 height 382
click at [645, 289] on button "Show details" at bounding box center [584, 282] width 611 height 23
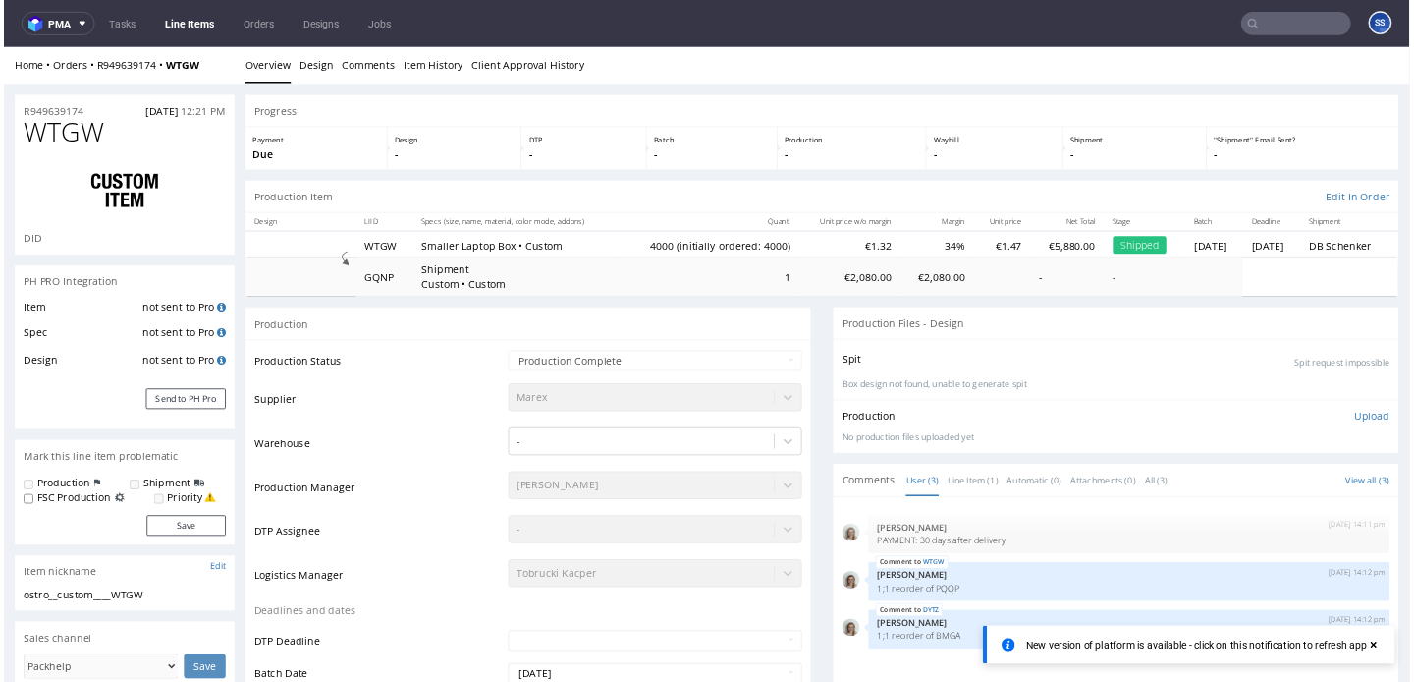
scroll to position [27, 0]
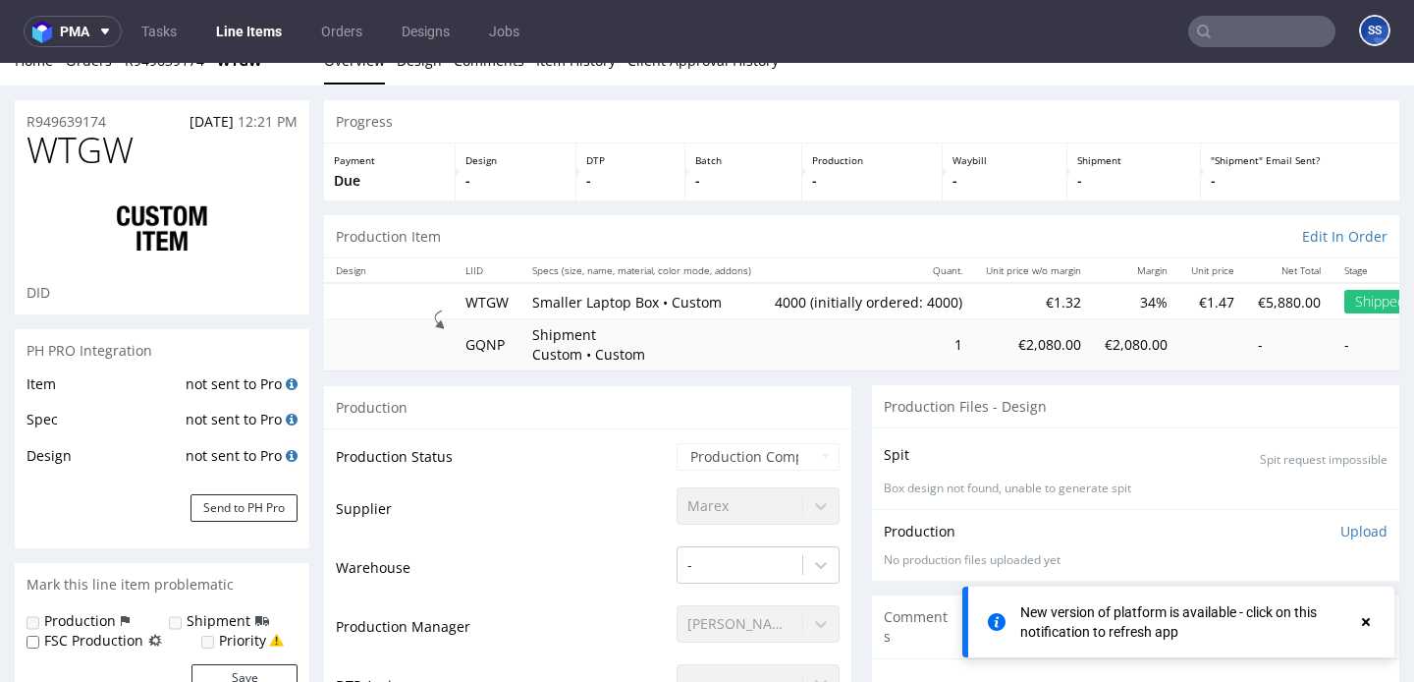
click at [242, 30] on link "Line Items" at bounding box center [248, 31] width 89 height 31
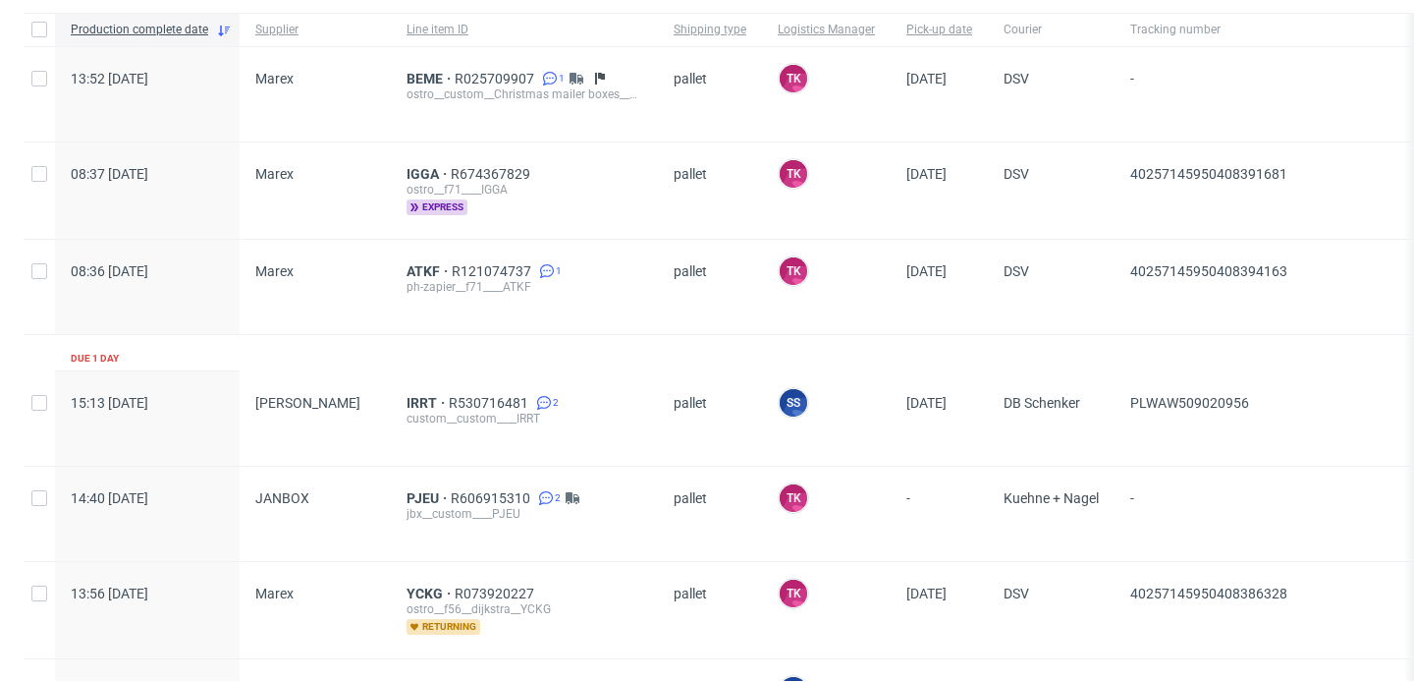
scroll to position [145, 0]
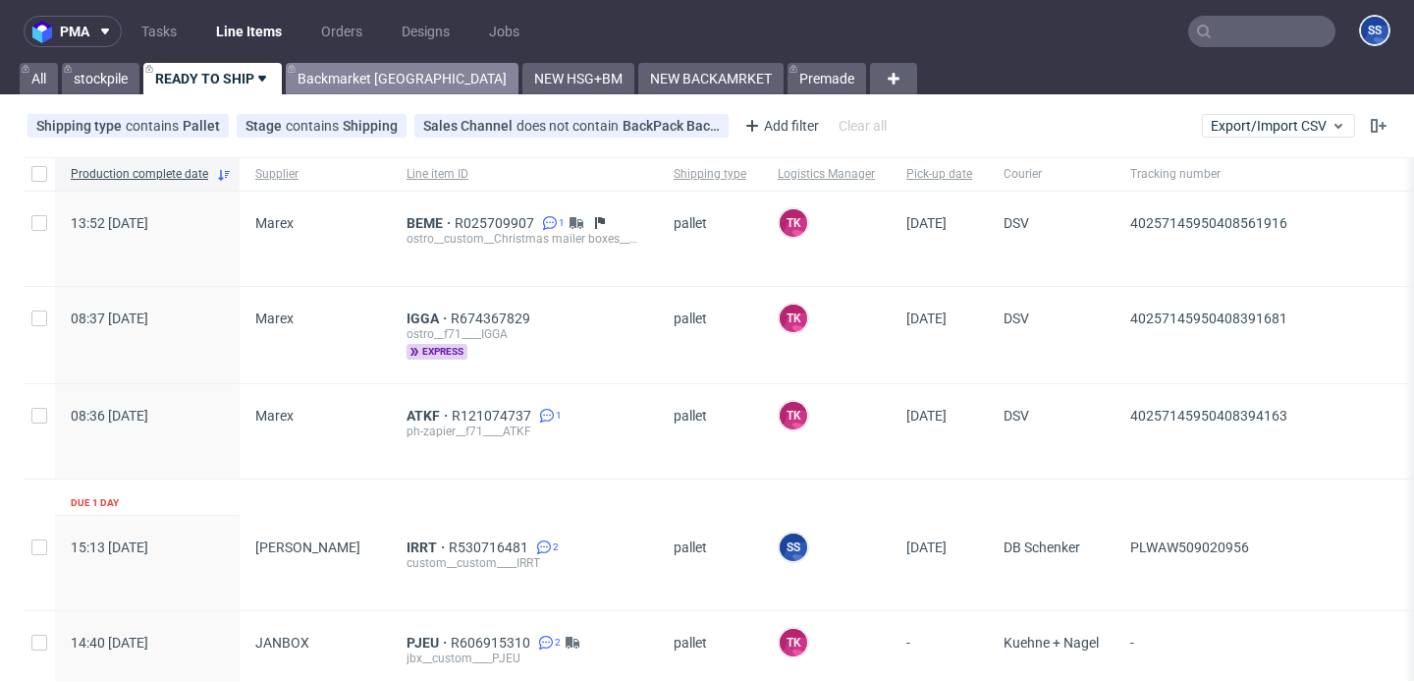
click at [344, 78] on link "Backmarket [GEOGRAPHIC_DATA]" at bounding box center [402, 78] width 233 height 31
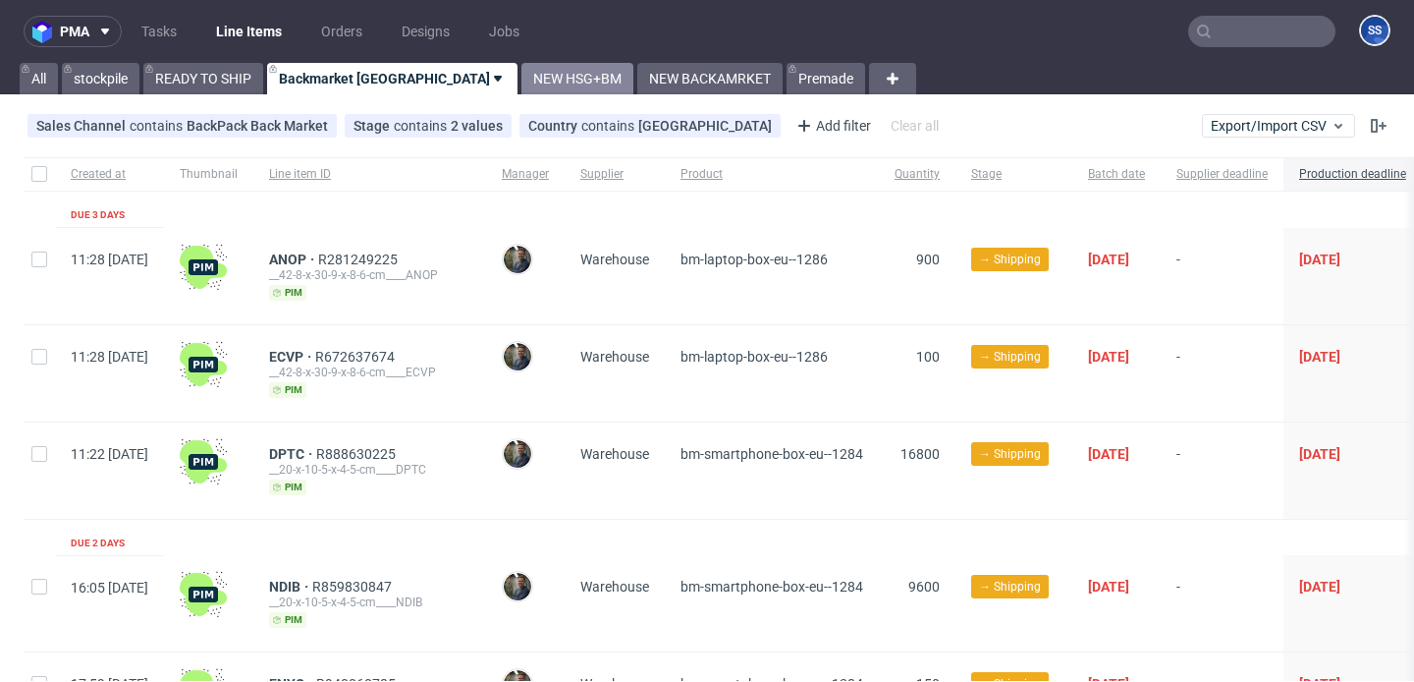
click at [522, 78] on link "NEW HSG+BM" at bounding box center [578, 78] width 112 height 31
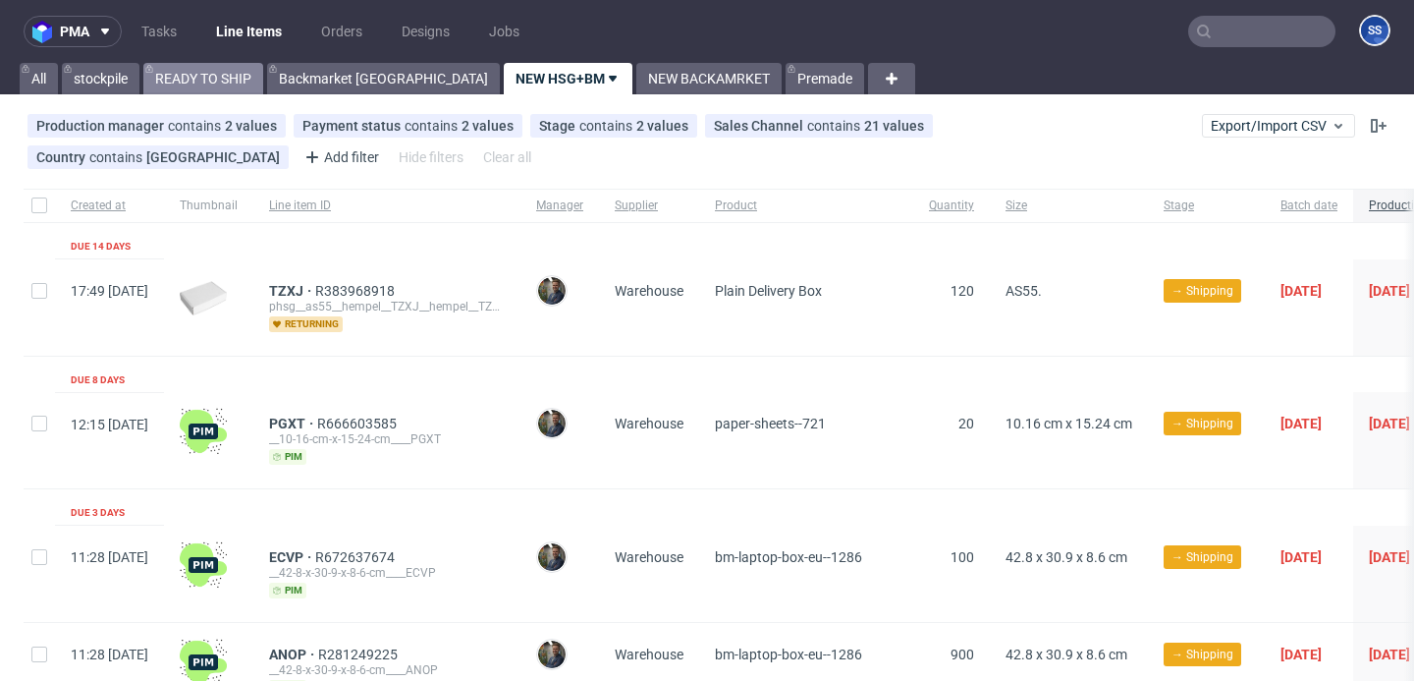
click at [199, 89] on link "READY TO SHIP" at bounding box center [203, 78] width 120 height 31
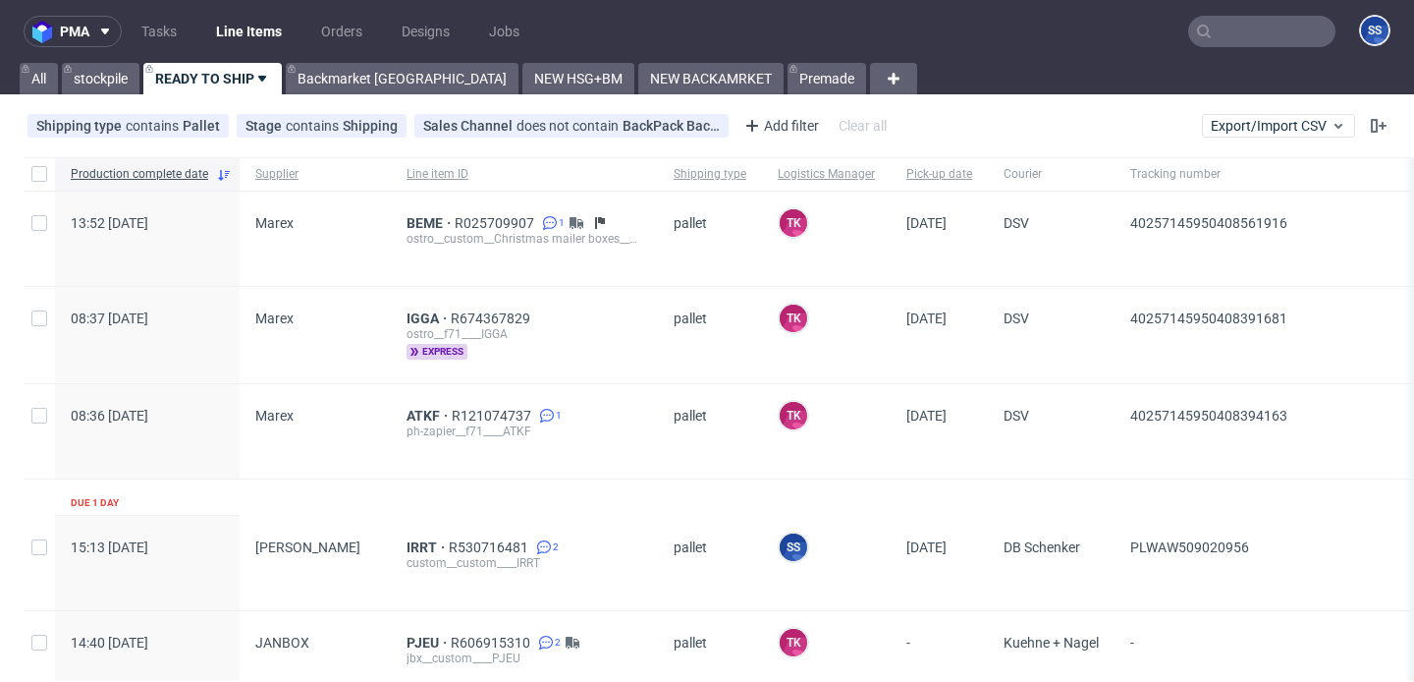
click at [1241, 35] on input "text" at bounding box center [1261, 31] width 147 height 31
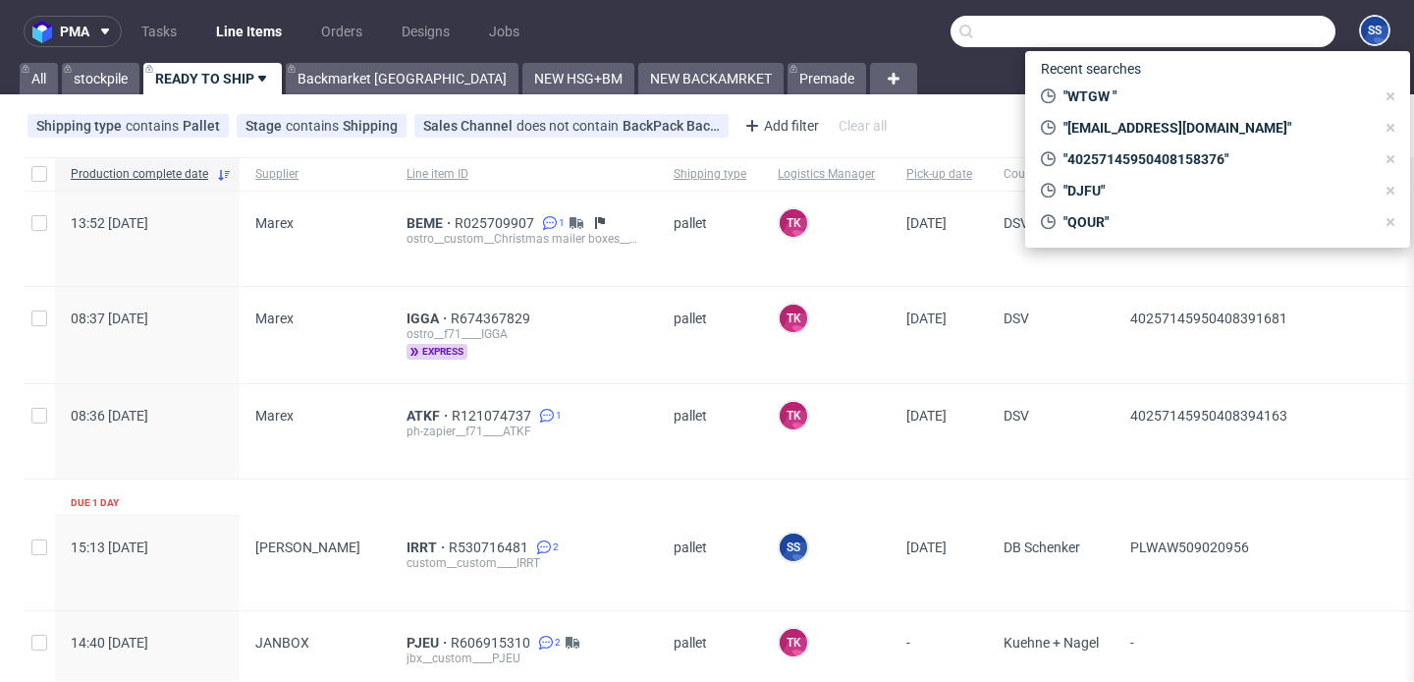
paste input "000002666"
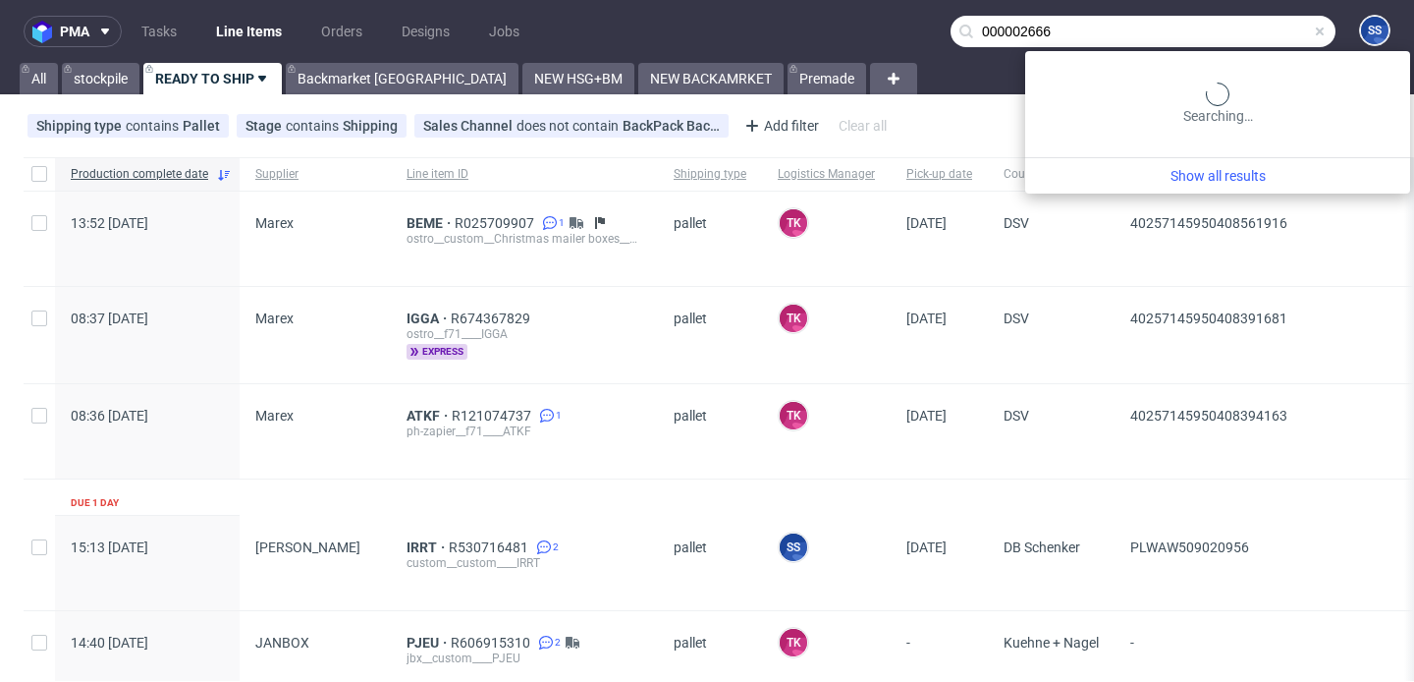
type input "000002666"
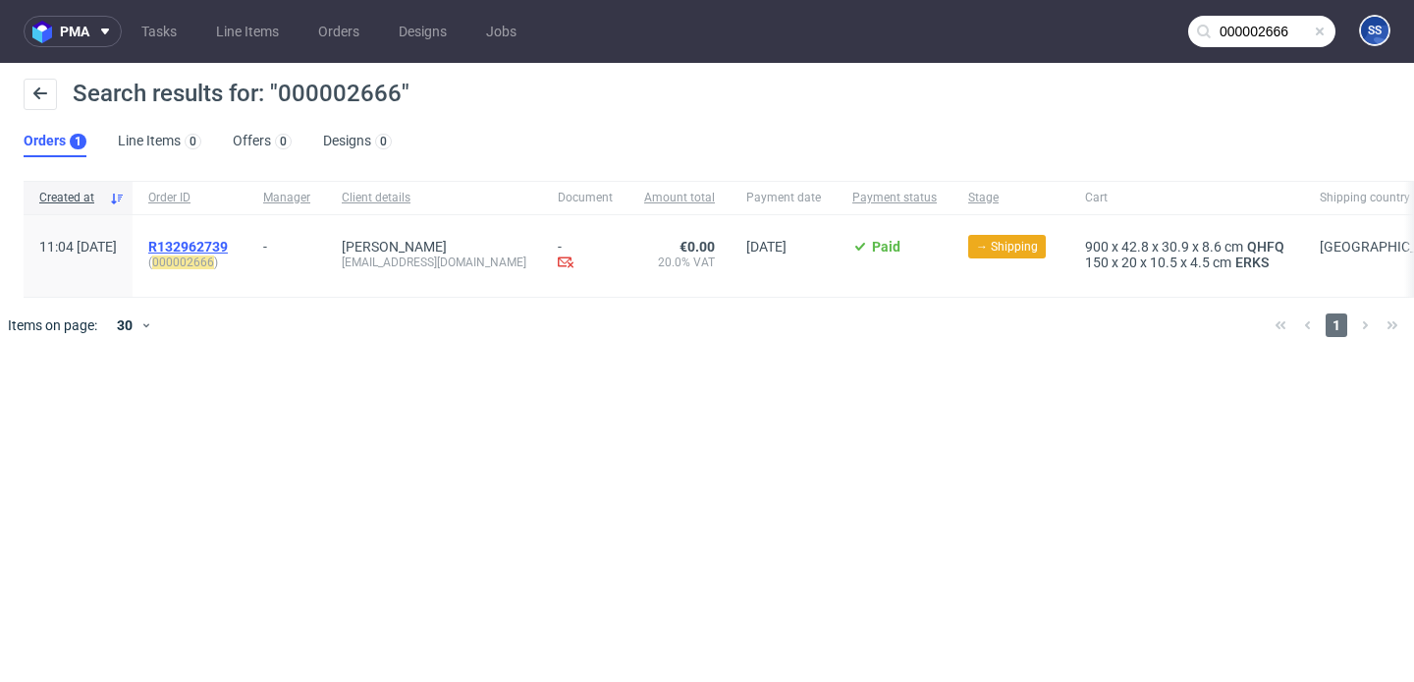
click at [228, 241] on span "R132962739" at bounding box center [188, 247] width 80 height 16
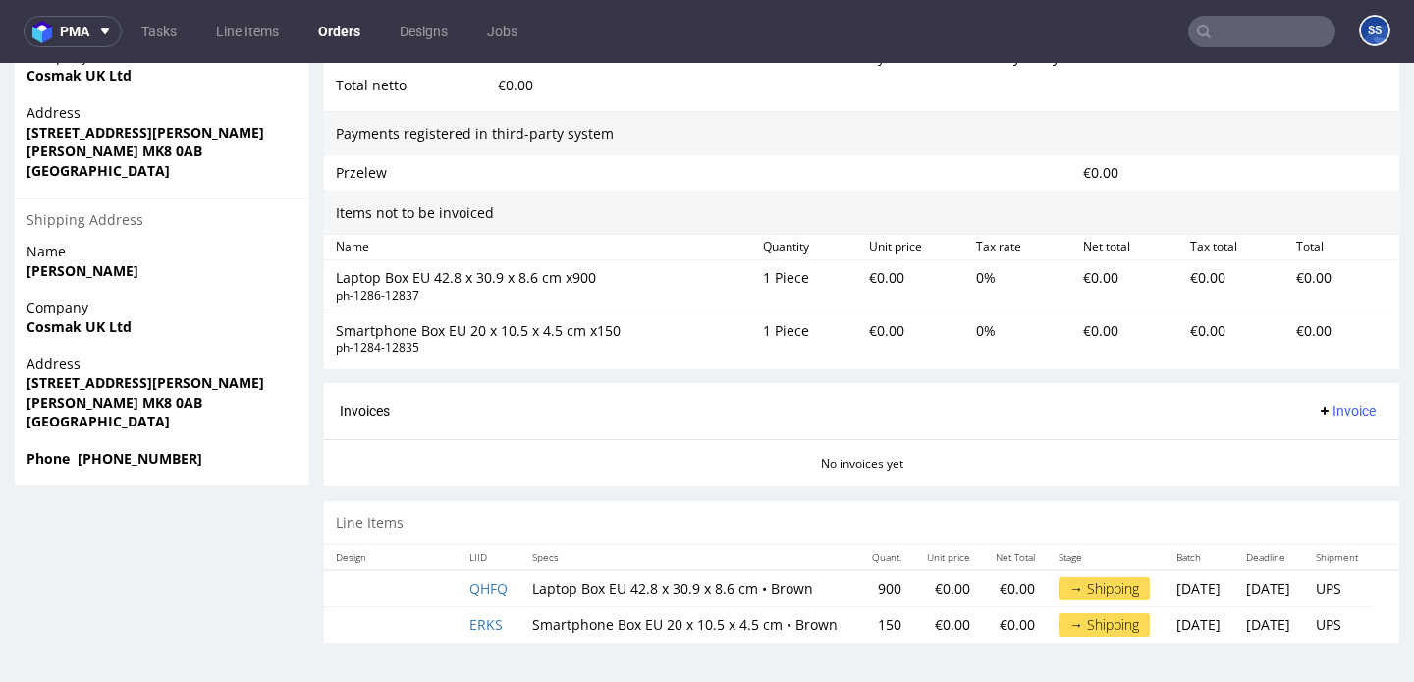
scroll to position [5, 0]
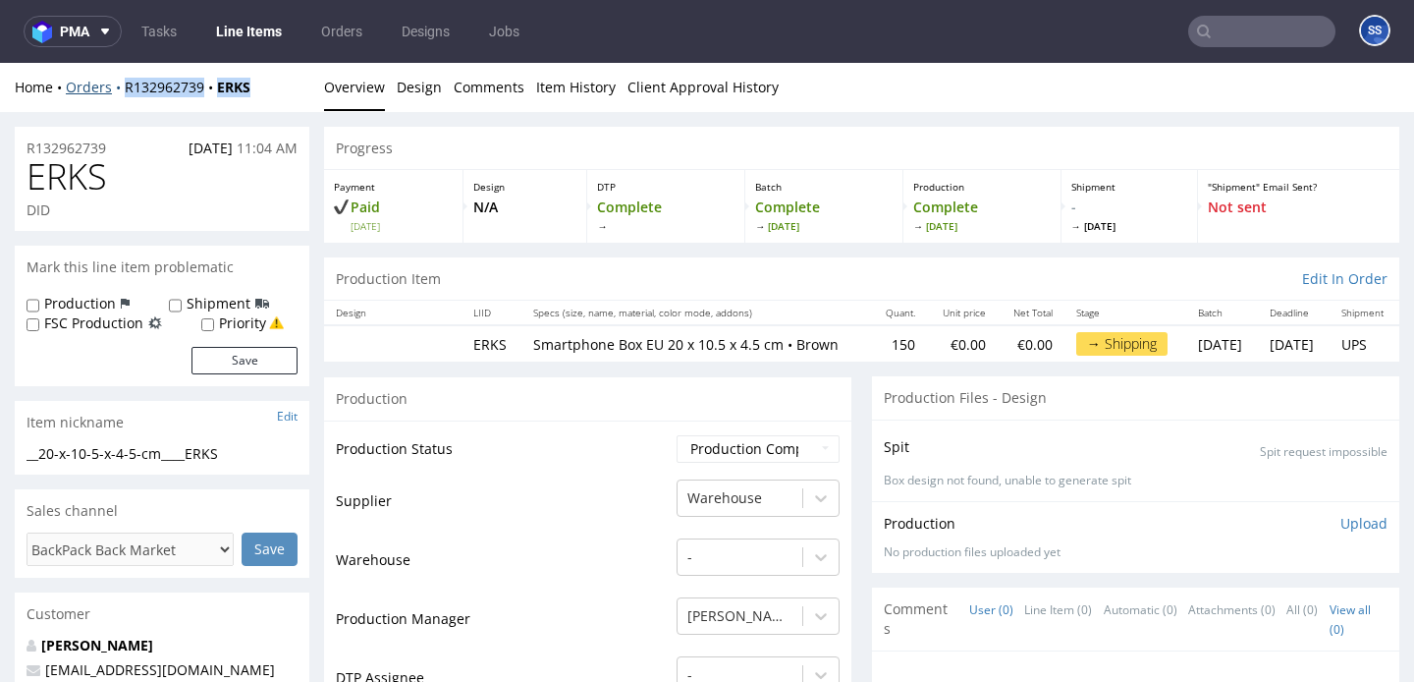
drag, startPoint x: 274, startPoint y: 88, endPoint x: 123, endPoint y: 90, distance: 151.3
click at [123, 90] on div "Home Orders R132962739 ERKS" at bounding box center [162, 88] width 295 height 20
copy div "R132962739 ERKS"
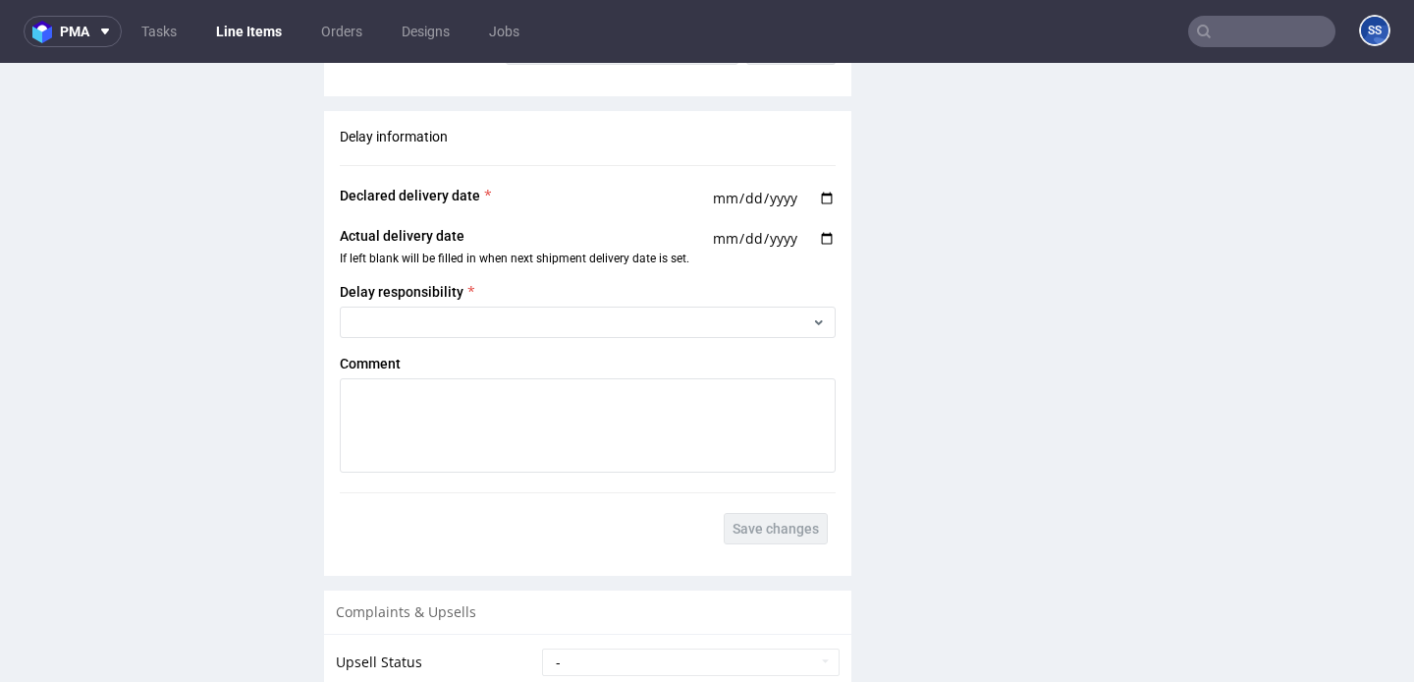
scroll to position [2588, 0]
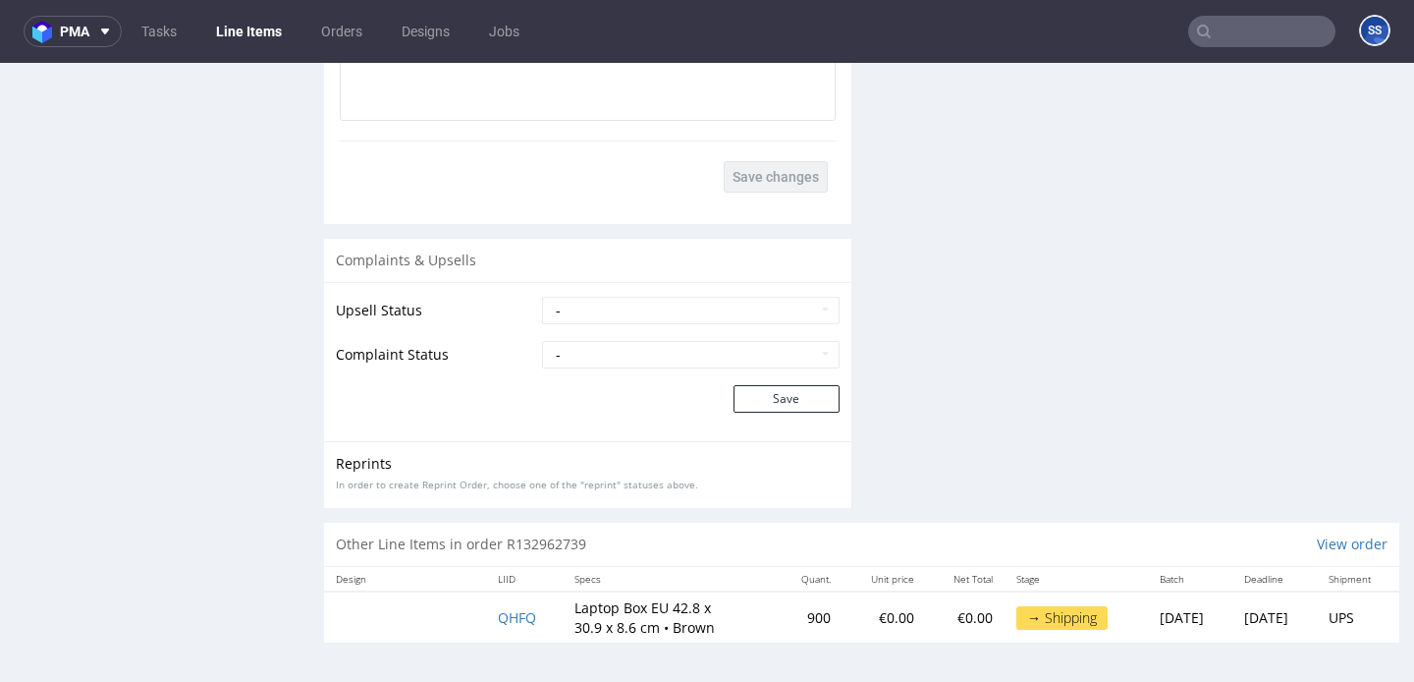
click at [512, 608] on td "QHFQ" at bounding box center [525, 616] width 78 height 51
click at [498, 623] on span "QHFQ" at bounding box center [517, 617] width 38 height 19
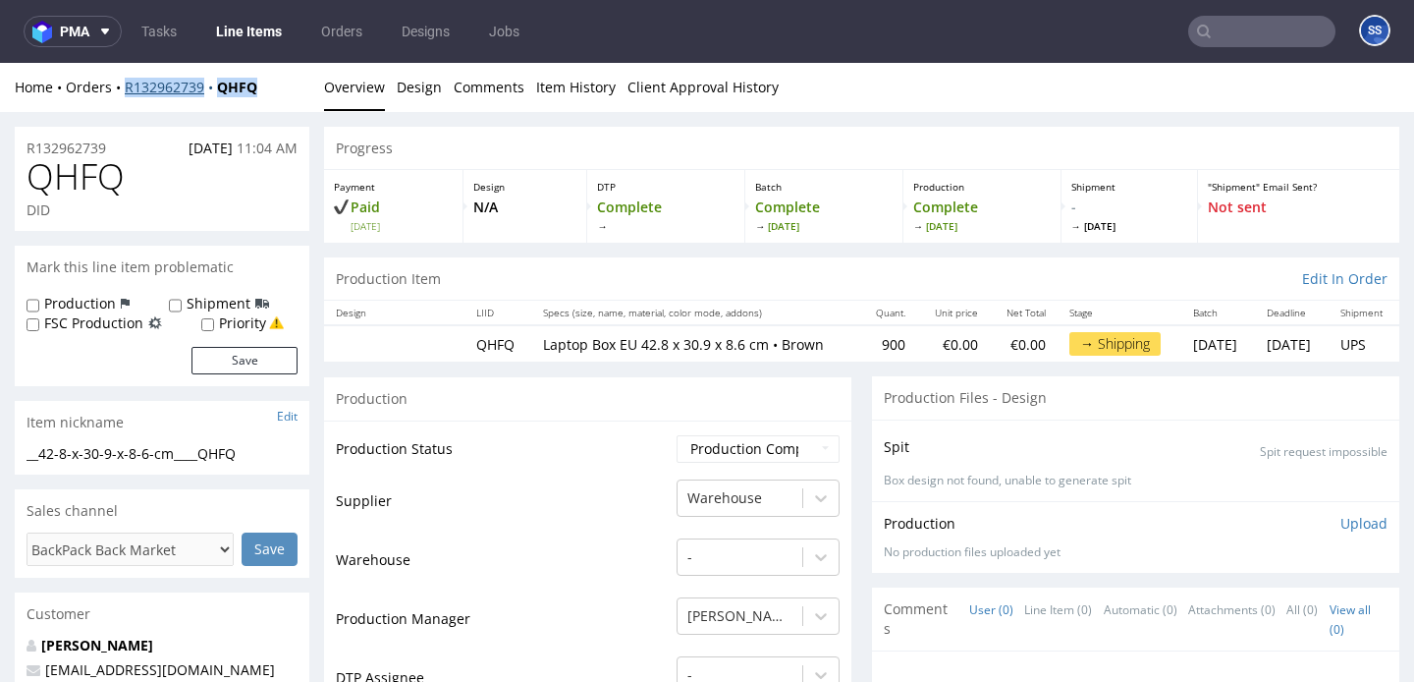
drag, startPoint x: 286, startPoint y: 91, endPoint x: 124, endPoint y: 92, distance: 162.1
click at [124, 92] on div "Home Orders R132962739 QHFQ" at bounding box center [162, 88] width 295 height 20
copy div "R132962739 QHFQ"
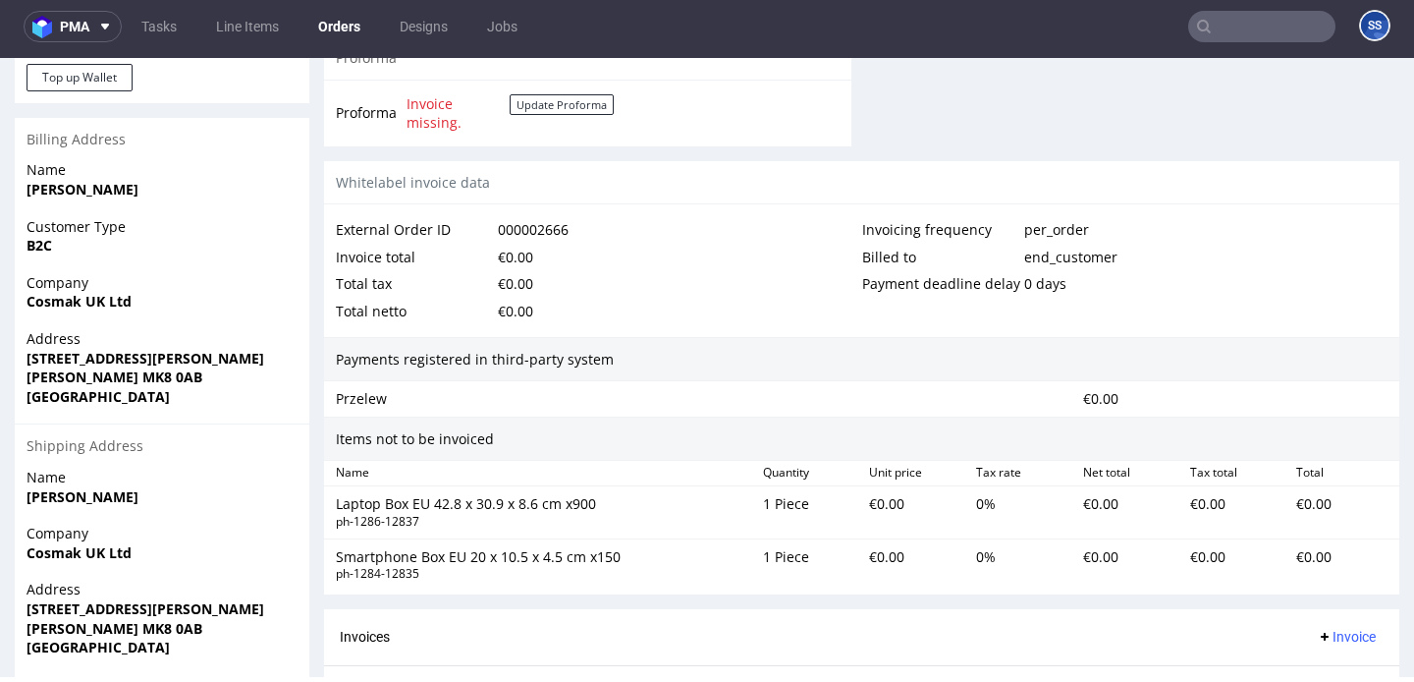
scroll to position [876, 0]
click at [247, 35] on link "Line Items" at bounding box center [247, 26] width 86 height 31
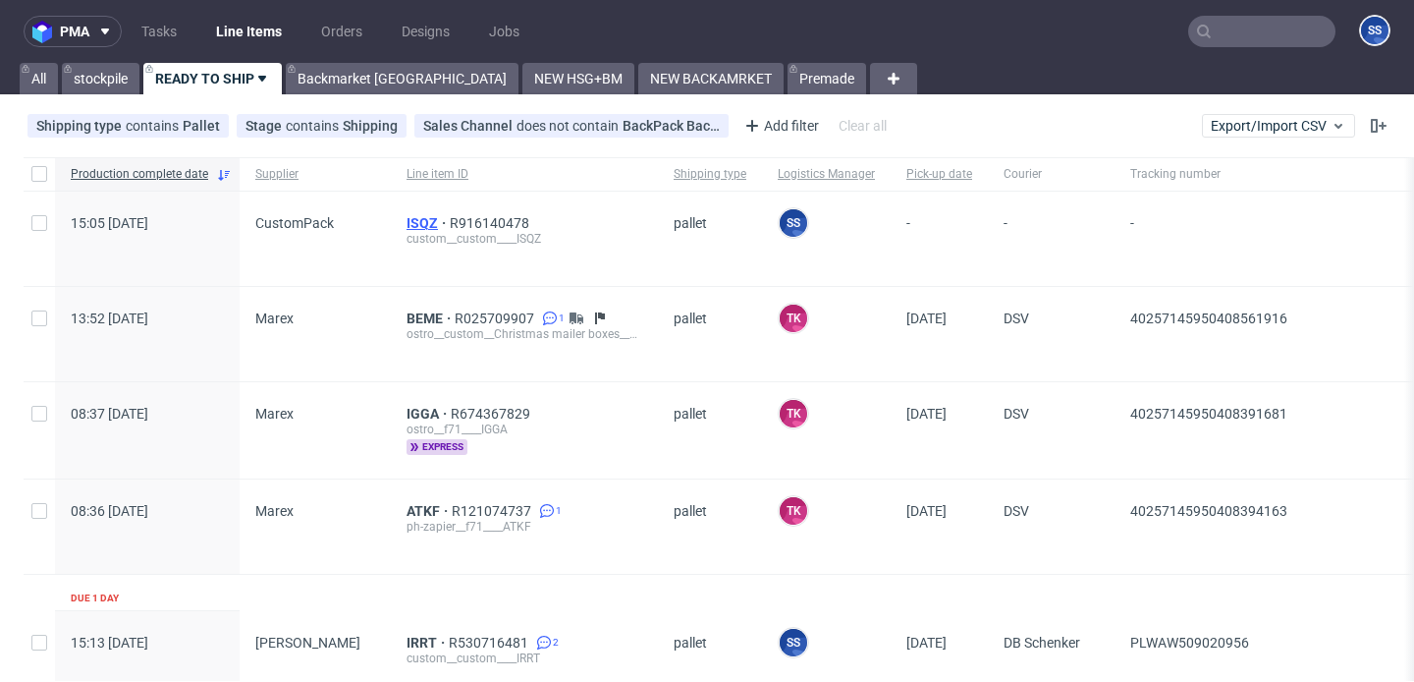
click at [420, 223] on span "ISQZ" at bounding box center [428, 223] width 43 height 16
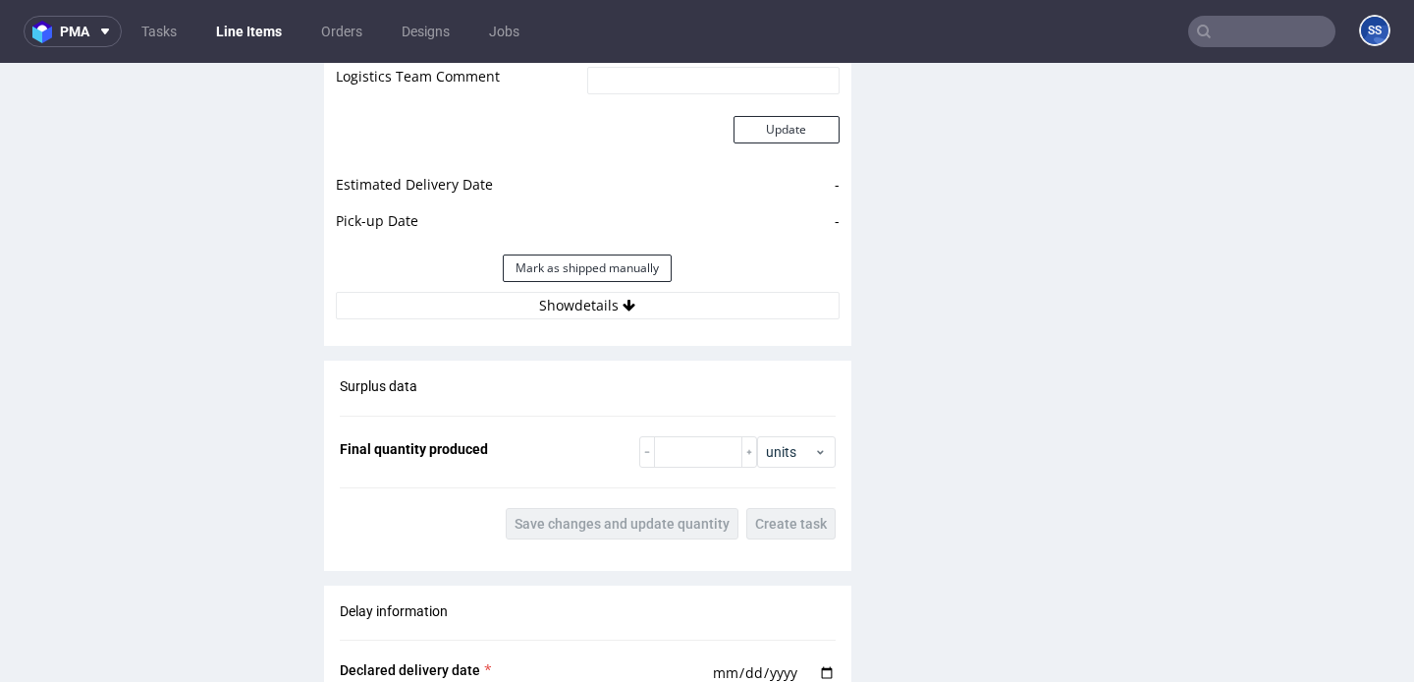
scroll to position [3160, 0]
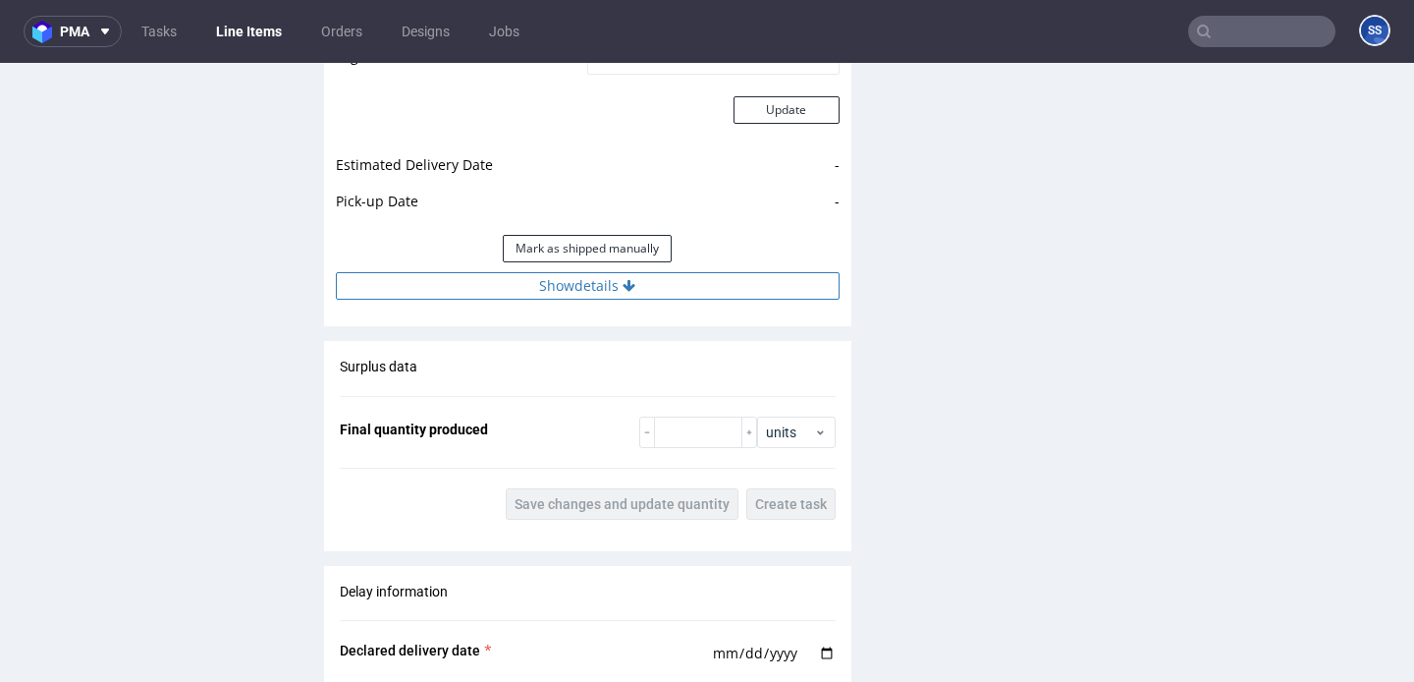
click at [578, 272] on button "Show details" at bounding box center [588, 286] width 504 height 28
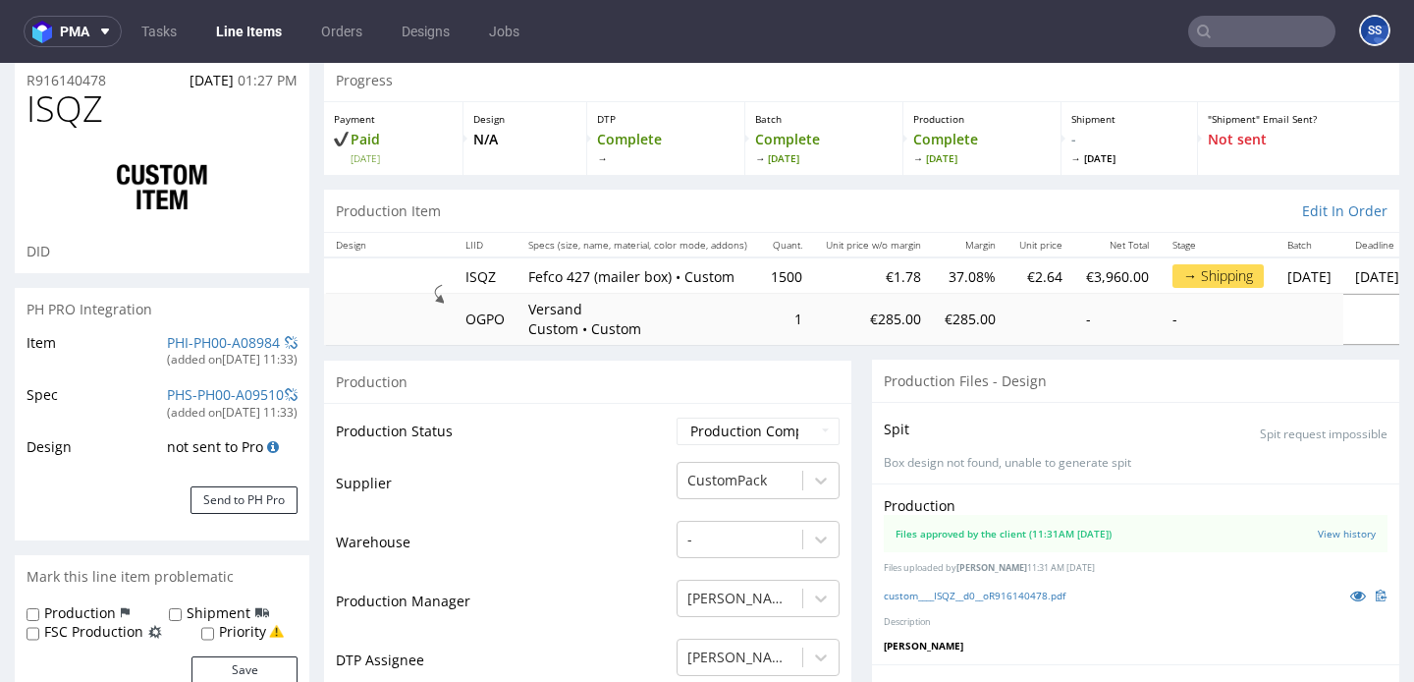
scroll to position [0, 0]
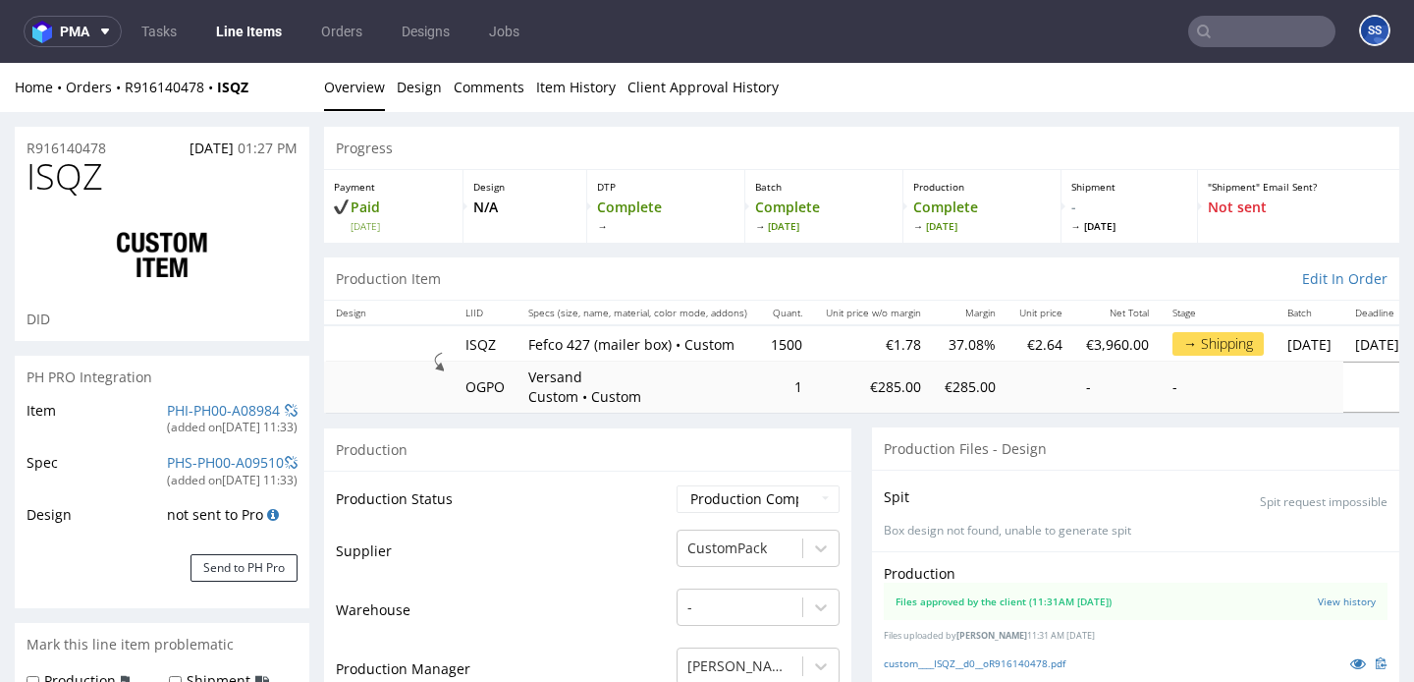
click at [1240, 42] on input "text" at bounding box center [1261, 31] width 147 height 31
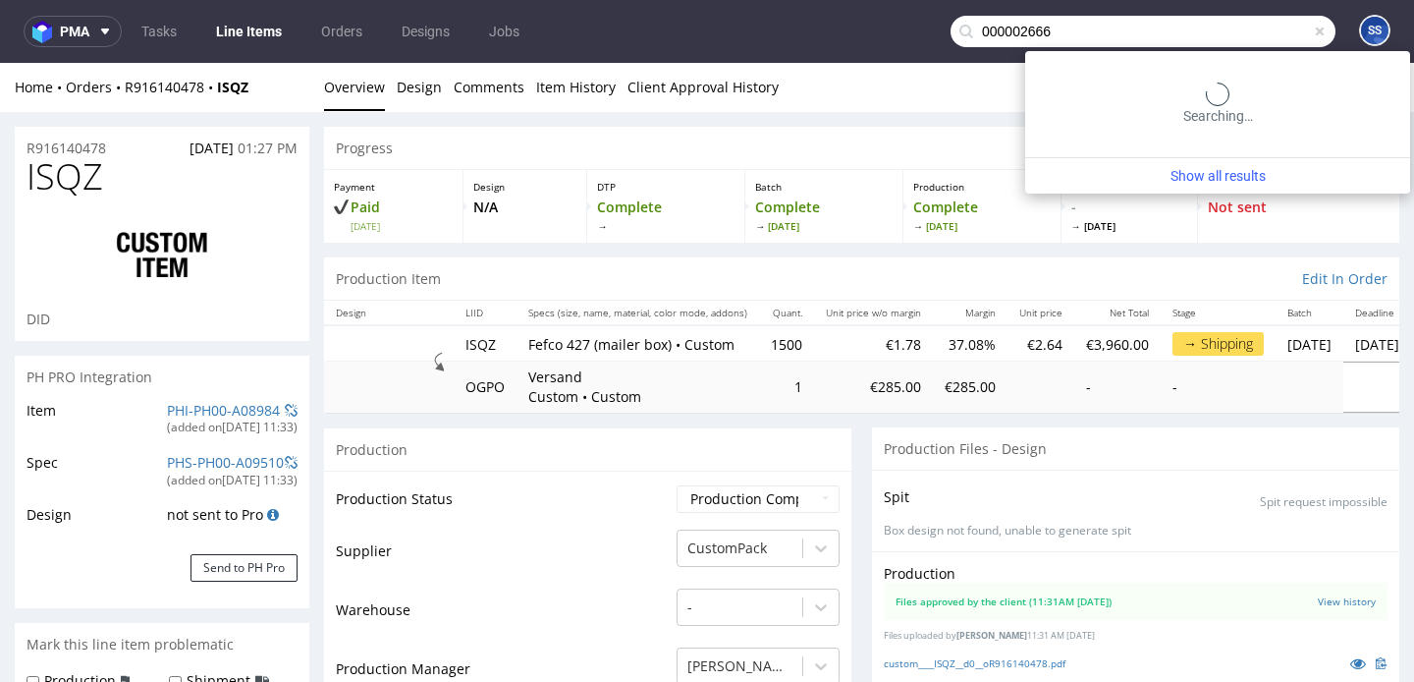
type input "000002666"
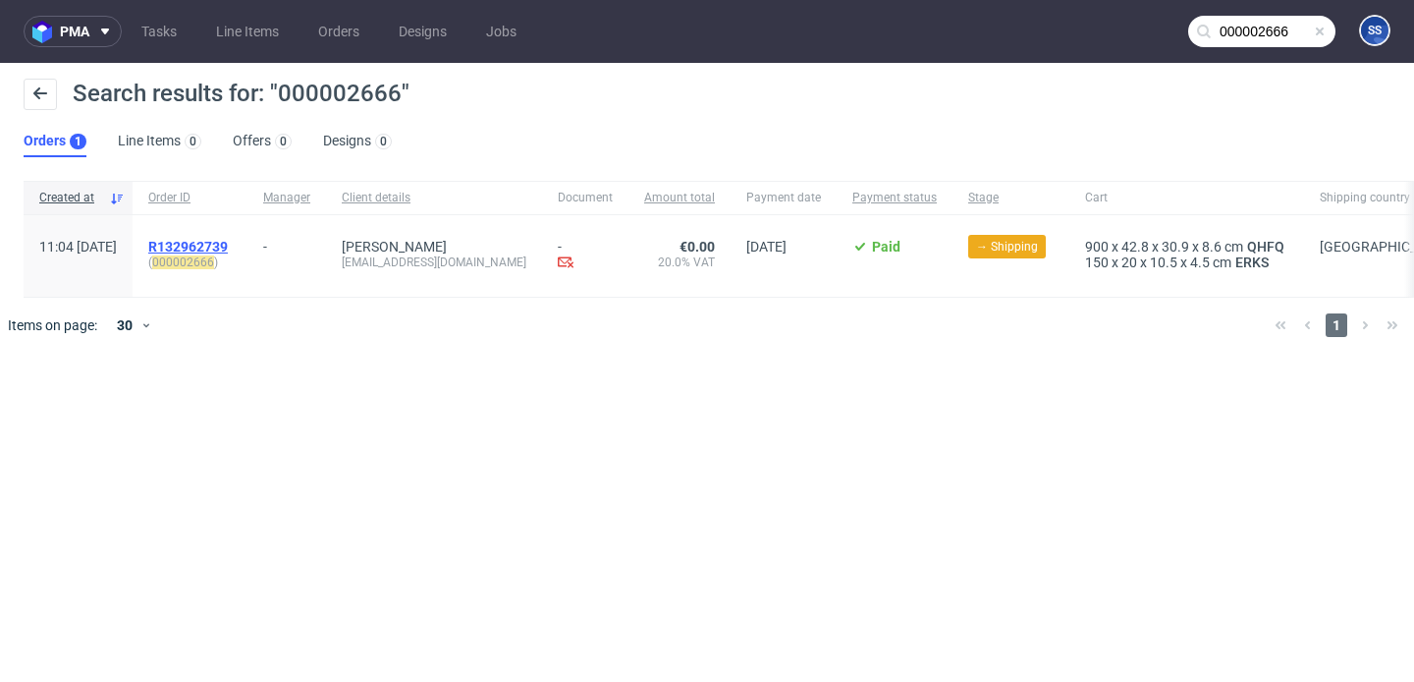
click at [228, 249] on span "R132962739" at bounding box center [188, 247] width 80 height 16
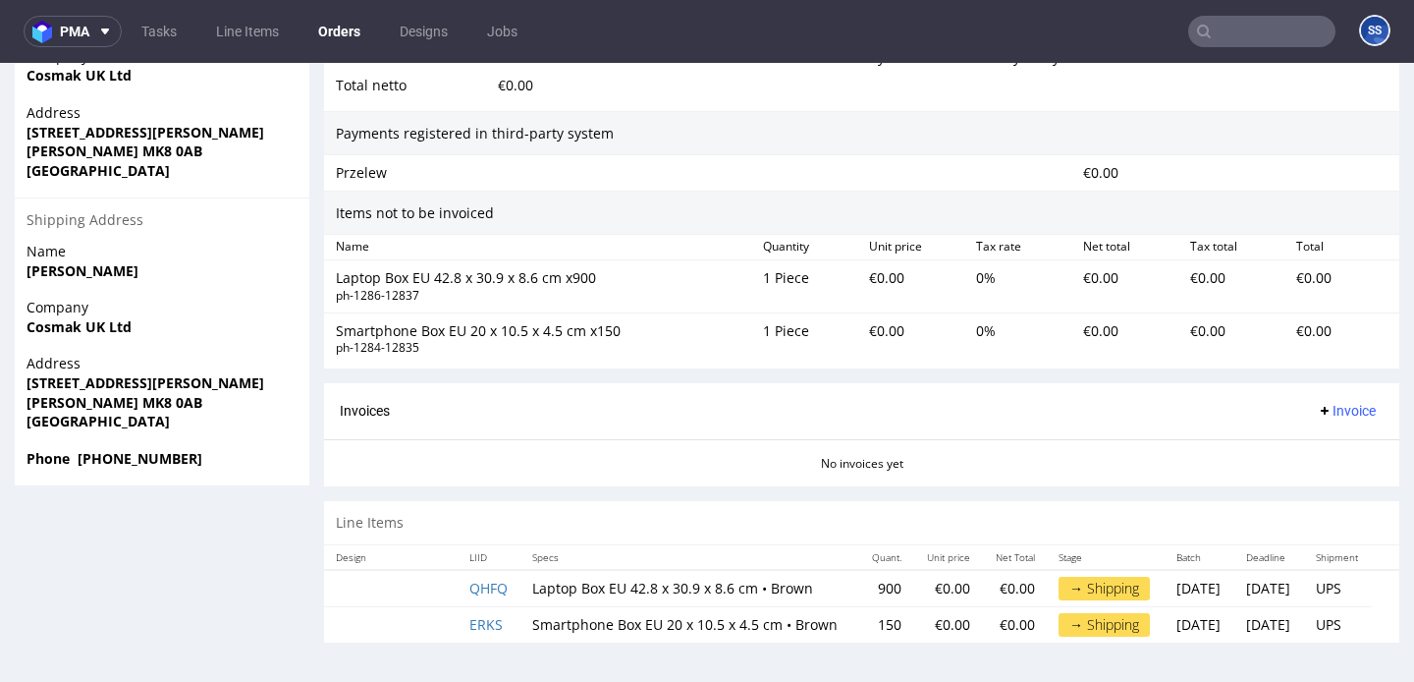
scroll to position [5, 0]
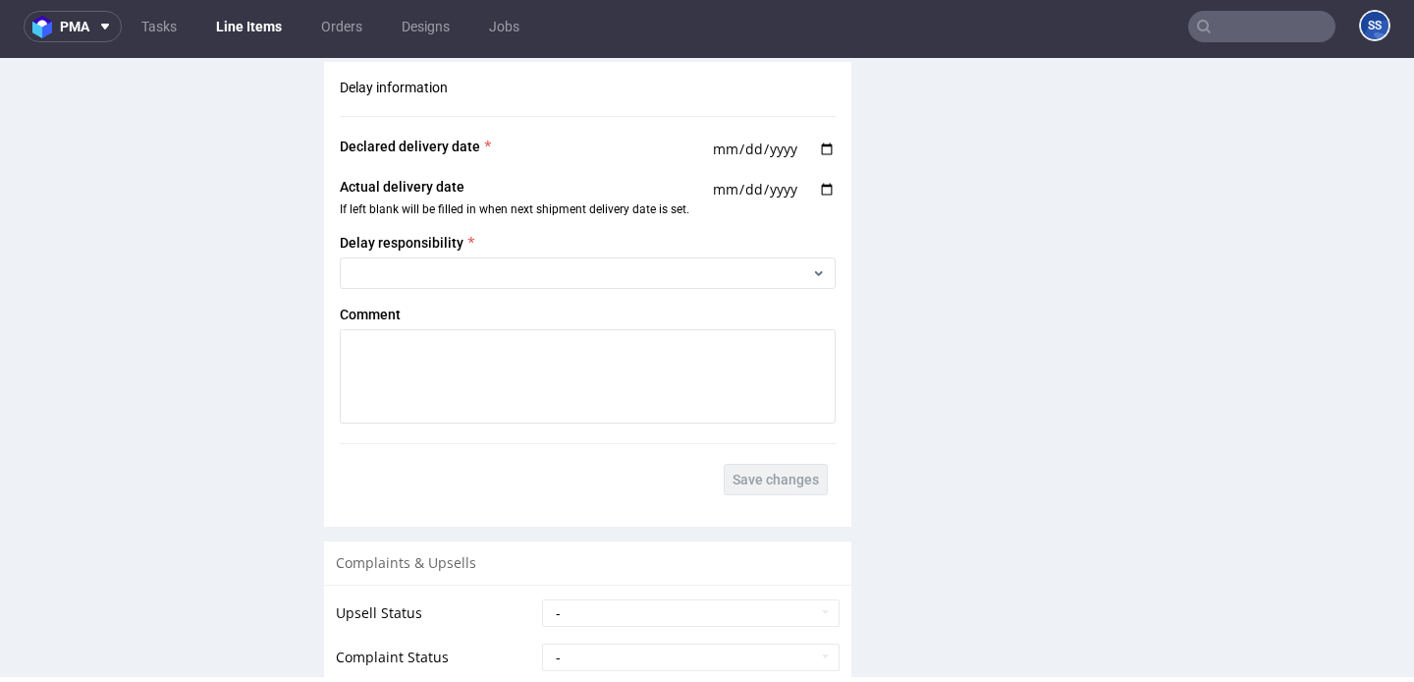
scroll to position [2593, 0]
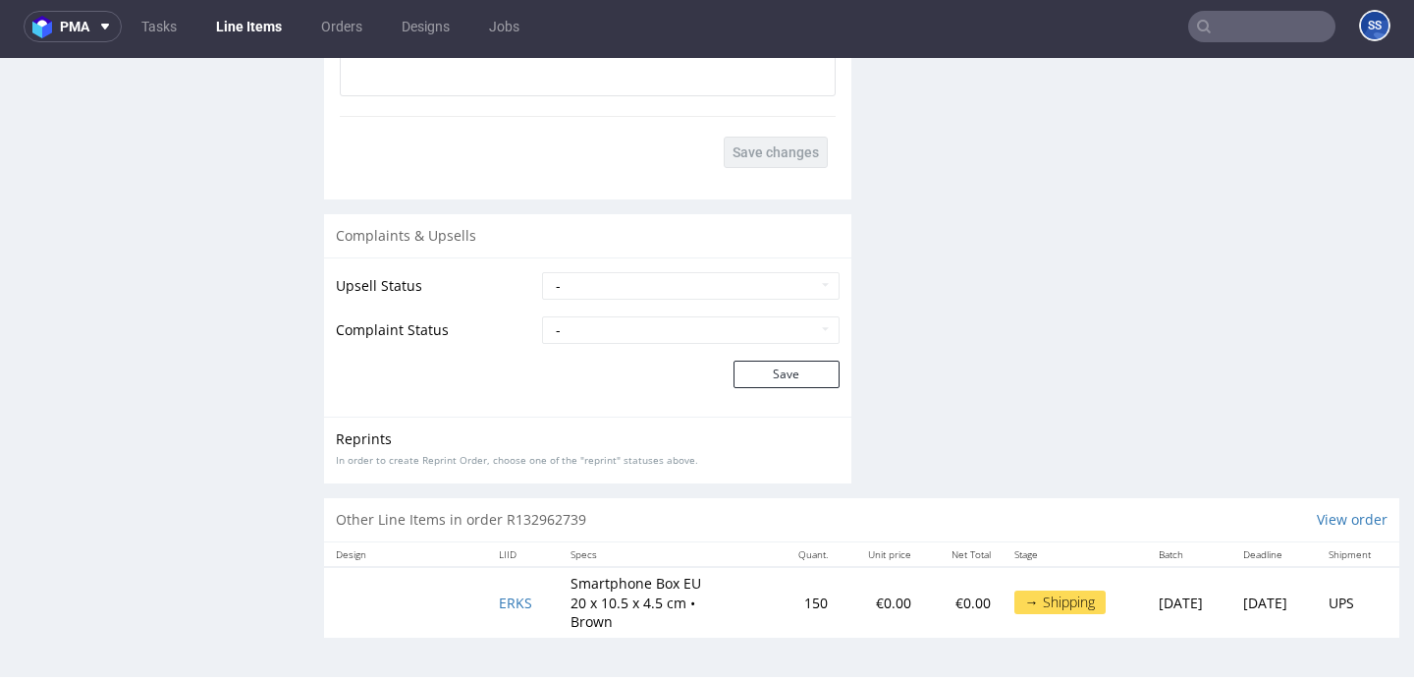
click at [221, 28] on link "Line Items" at bounding box center [248, 26] width 89 height 31
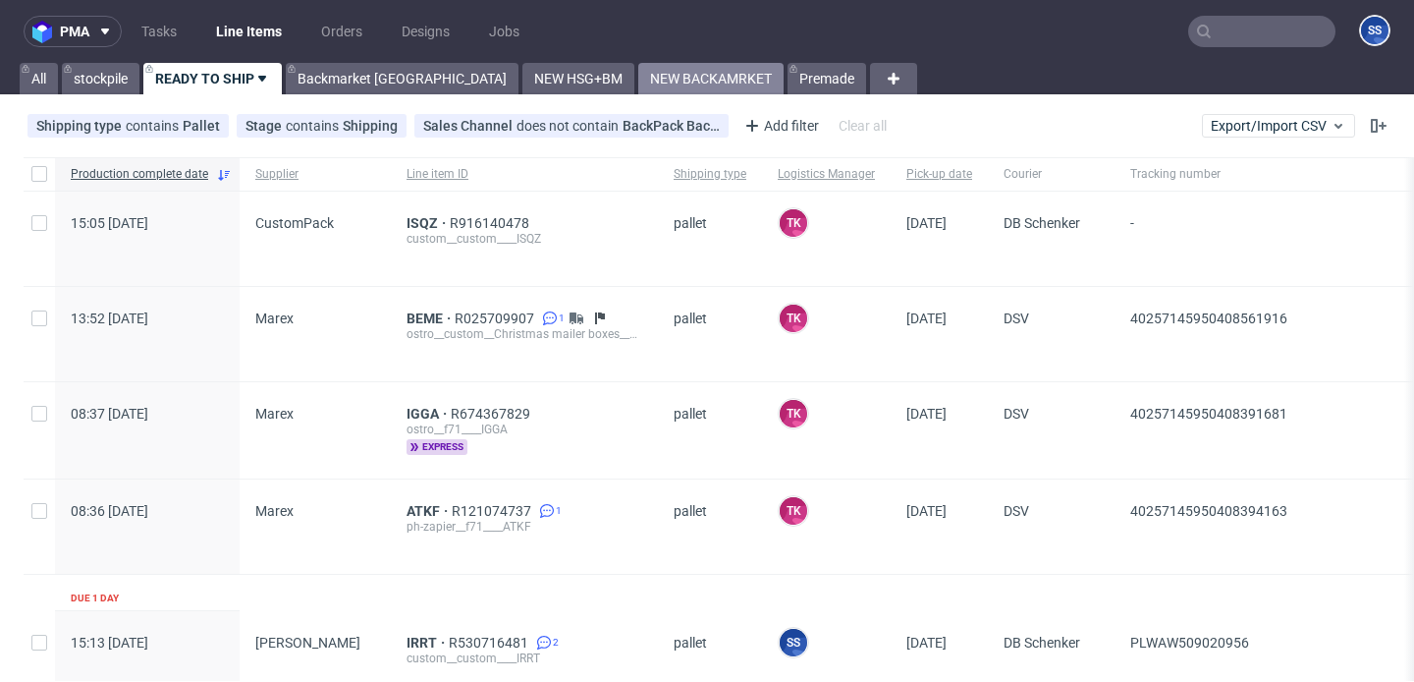
click at [638, 76] on link "NEW BACKAMRKET" at bounding box center [710, 78] width 145 height 31
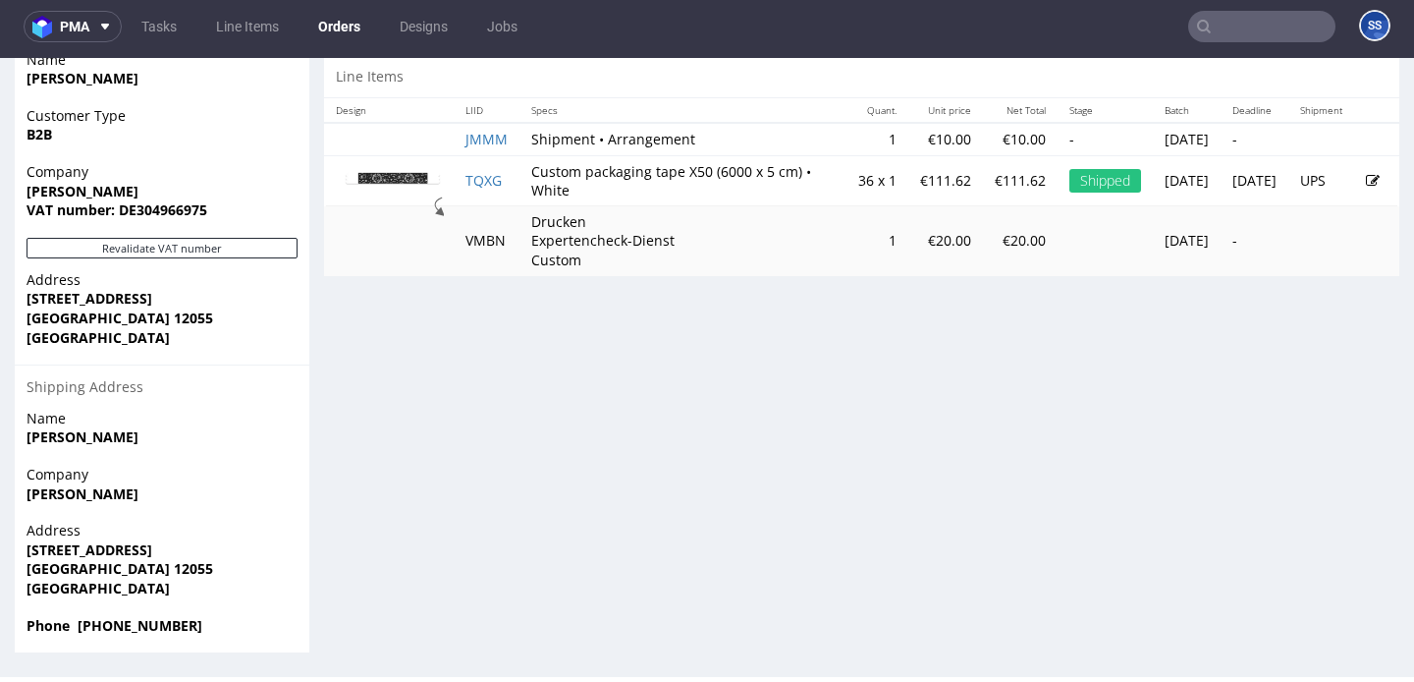
scroll to position [3, 0]
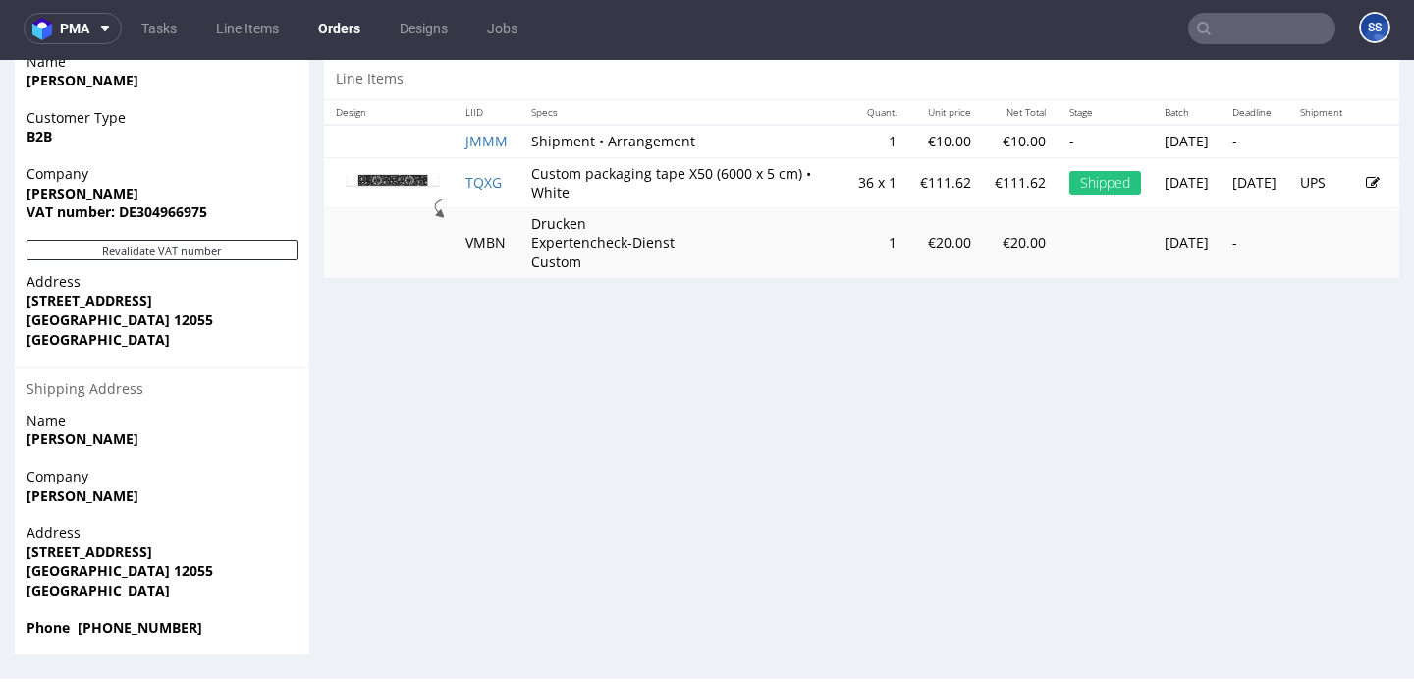
click at [489, 174] on td "TQXG" at bounding box center [487, 182] width 66 height 51
